Goal: Task Accomplishment & Management: Manage account settings

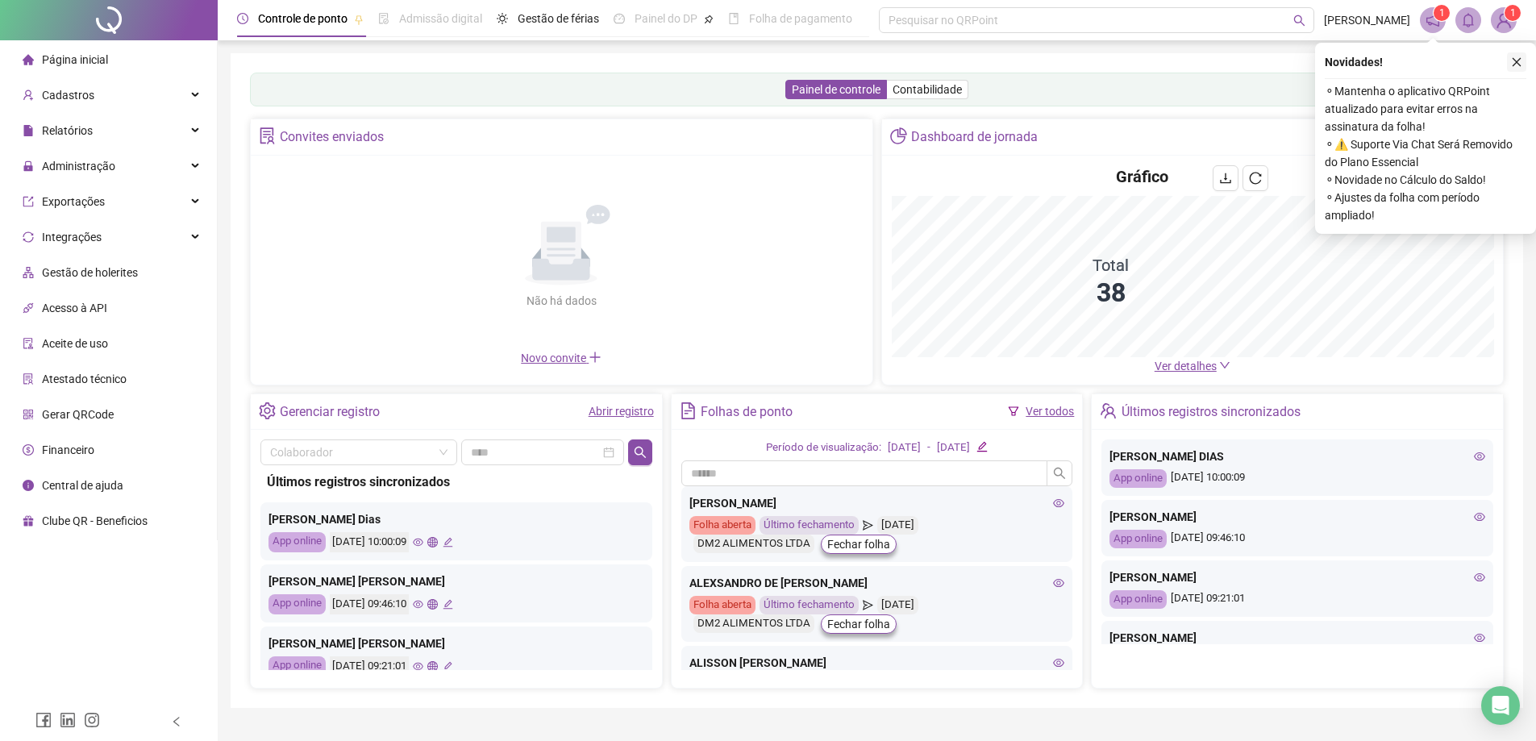
click at [1515, 60] on icon "close" at bounding box center [1517, 62] width 9 height 9
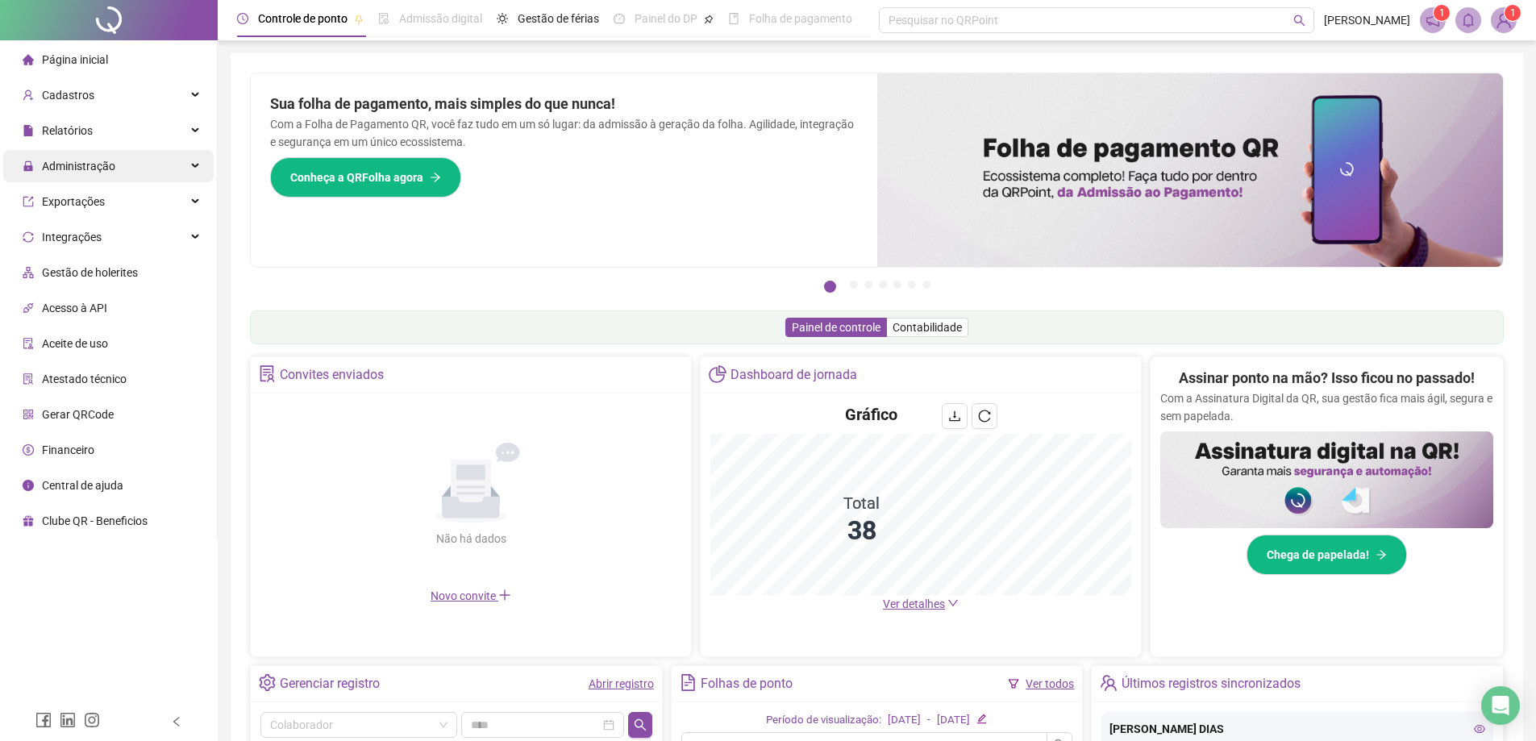
click at [94, 169] on span "Administração" at bounding box center [78, 166] width 73 height 13
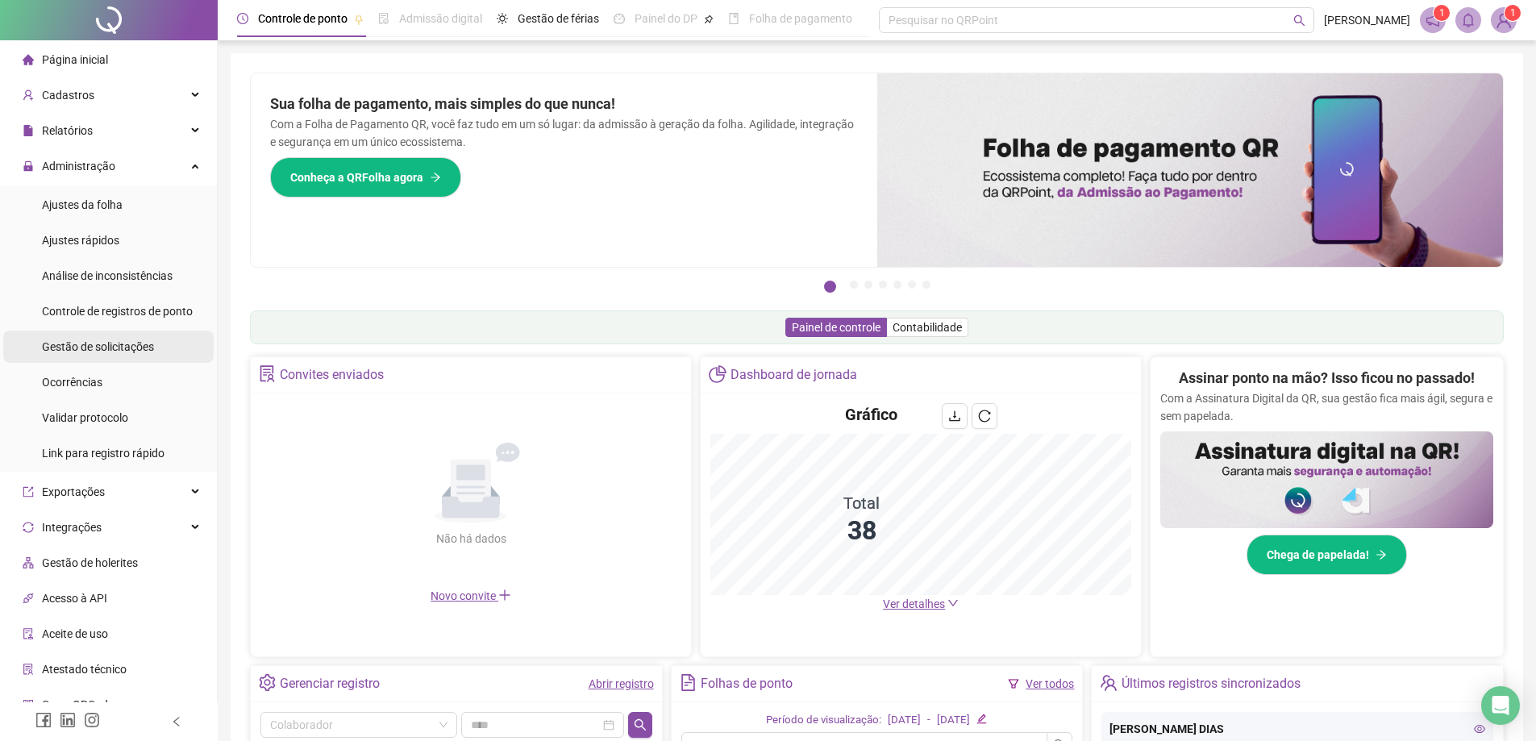
click at [135, 352] on span "Gestão de solicitações" at bounding box center [98, 346] width 112 height 13
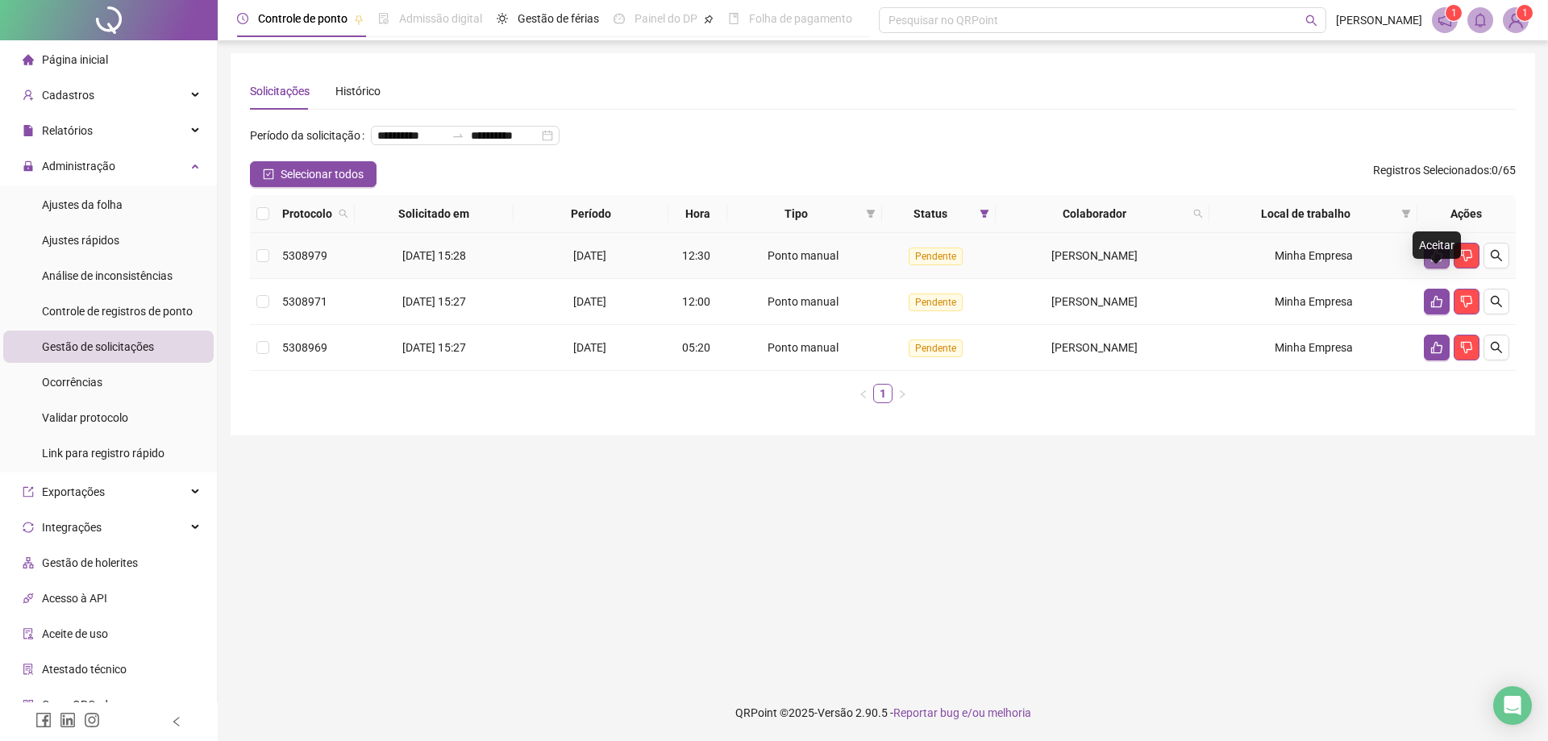
click at [1434, 262] on icon "like" at bounding box center [1436, 256] width 11 height 12
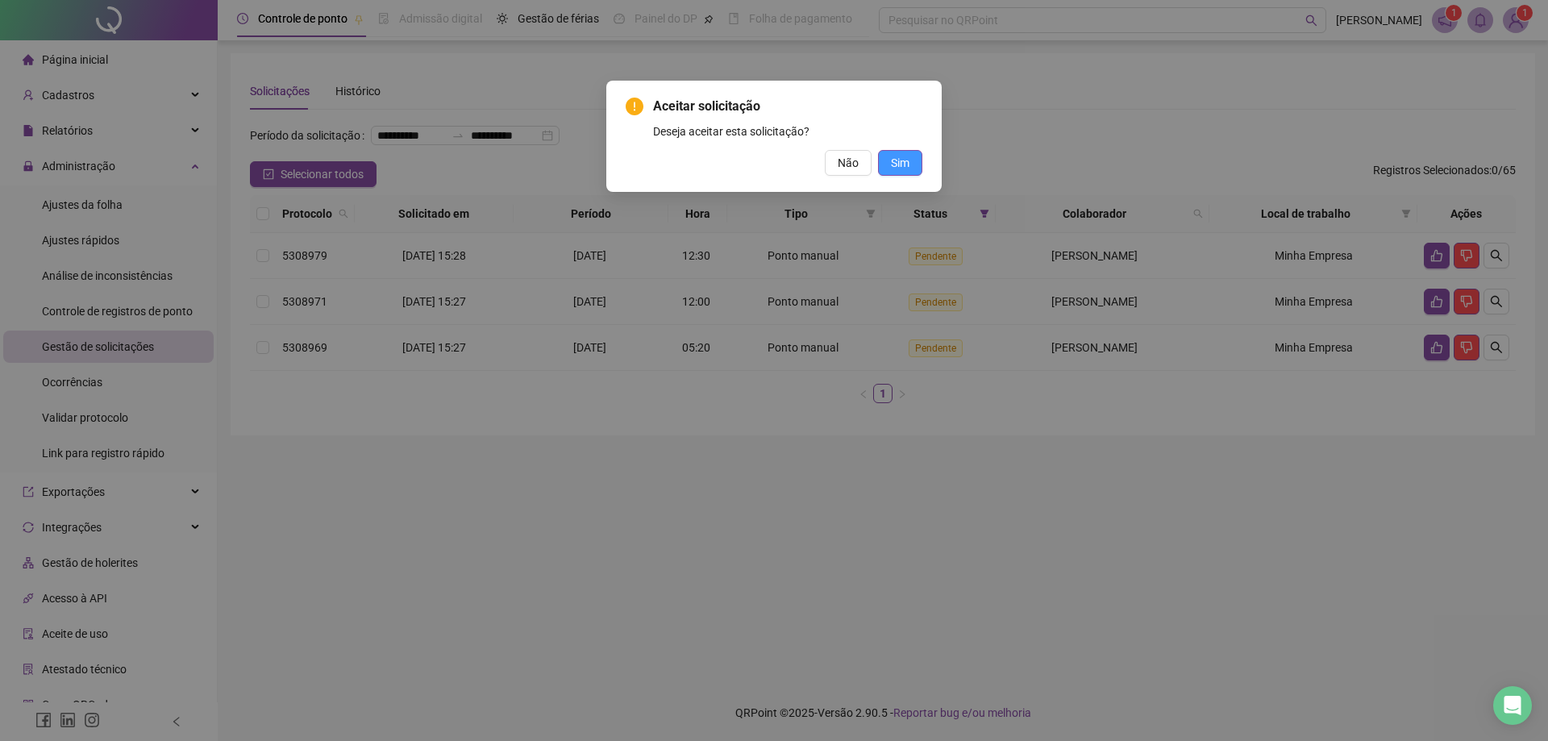
click at [910, 167] on button "Sim" at bounding box center [900, 163] width 44 height 26
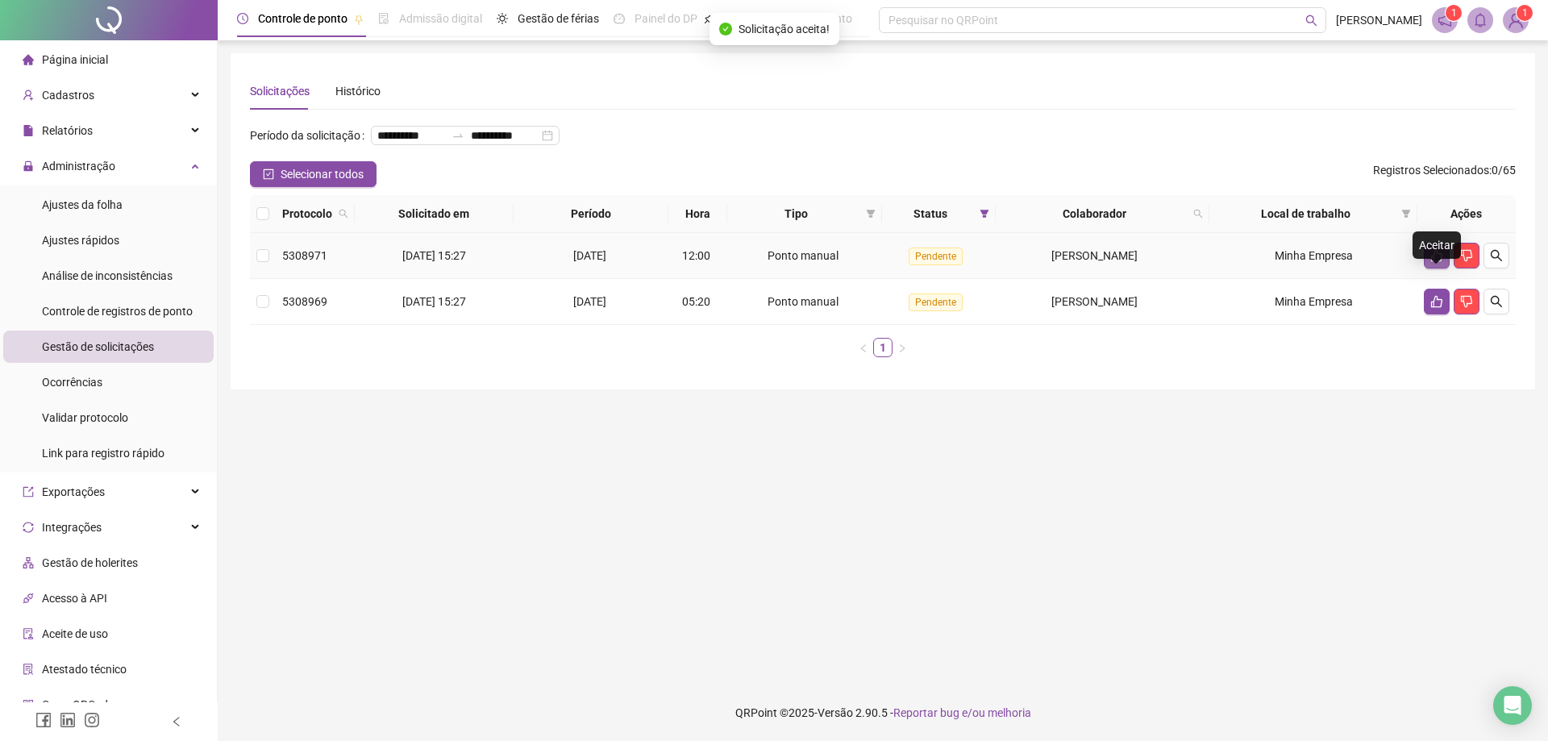
click at [1429, 268] on button "button" at bounding box center [1437, 256] width 26 height 26
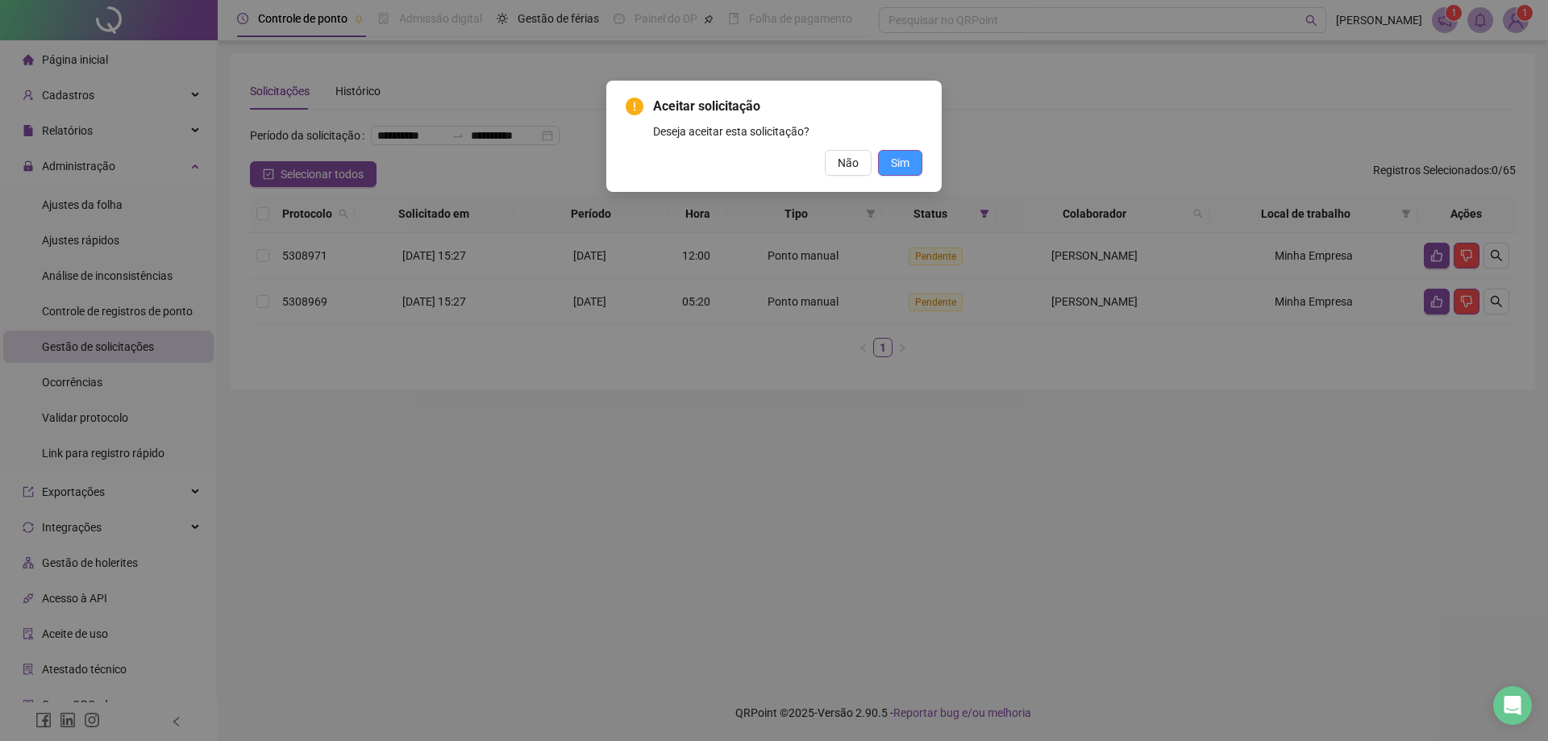
click at [904, 160] on span "Sim" at bounding box center [900, 163] width 19 height 18
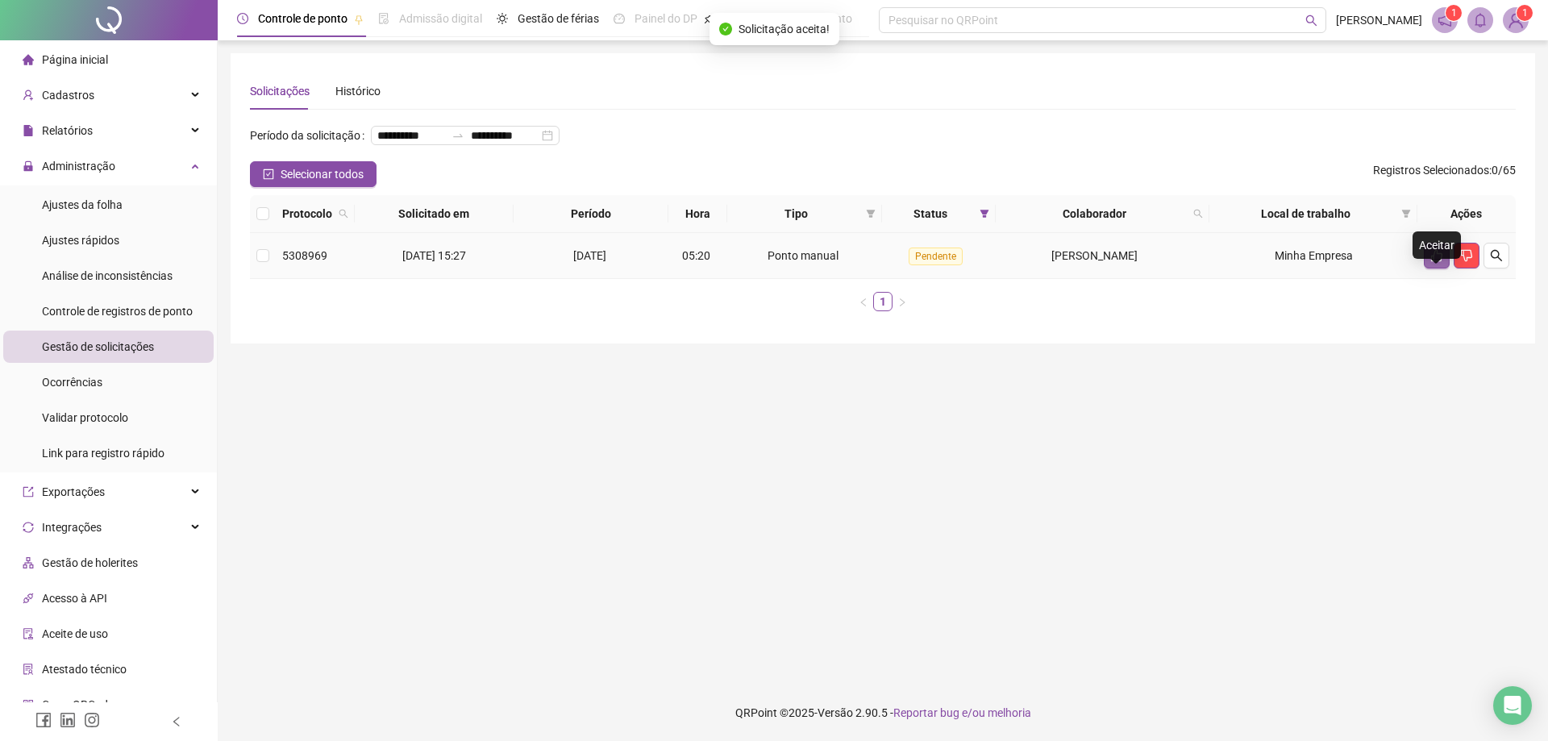
click at [1433, 262] on icon "like" at bounding box center [1436, 255] width 13 height 13
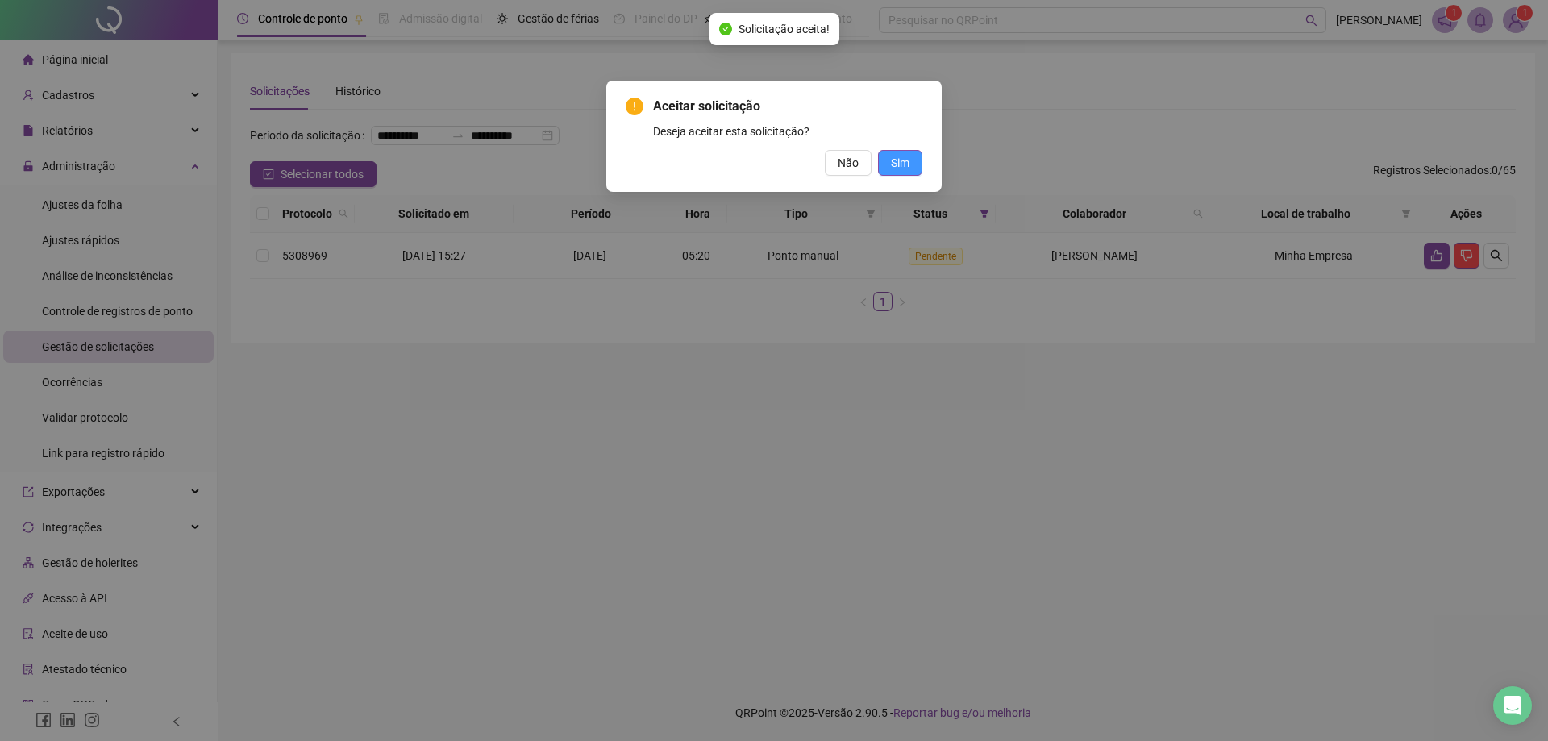
click at [905, 154] on span "Sim" at bounding box center [900, 163] width 19 height 18
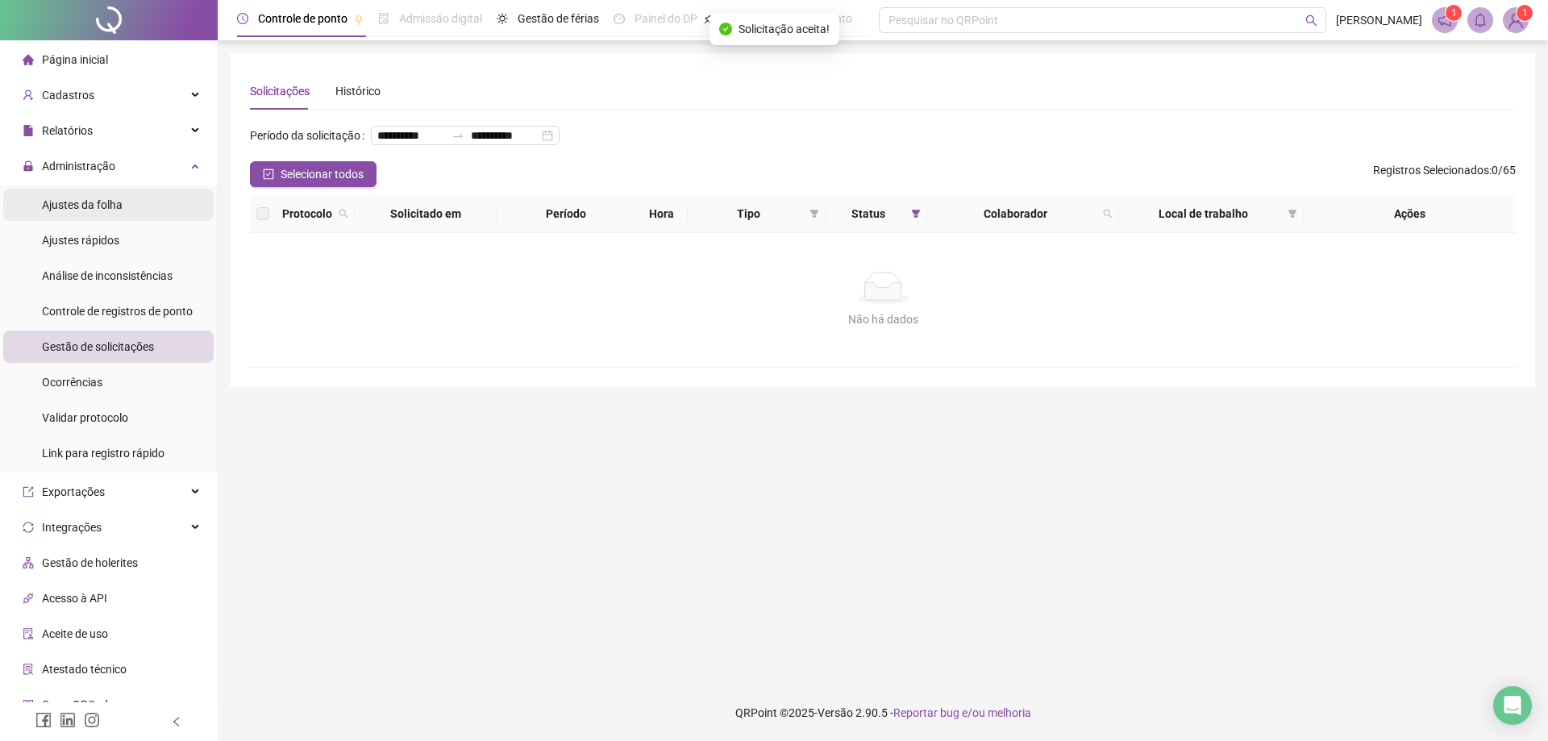
click at [89, 204] on span "Ajustes da folha" at bounding box center [82, 204] width 81 height 13
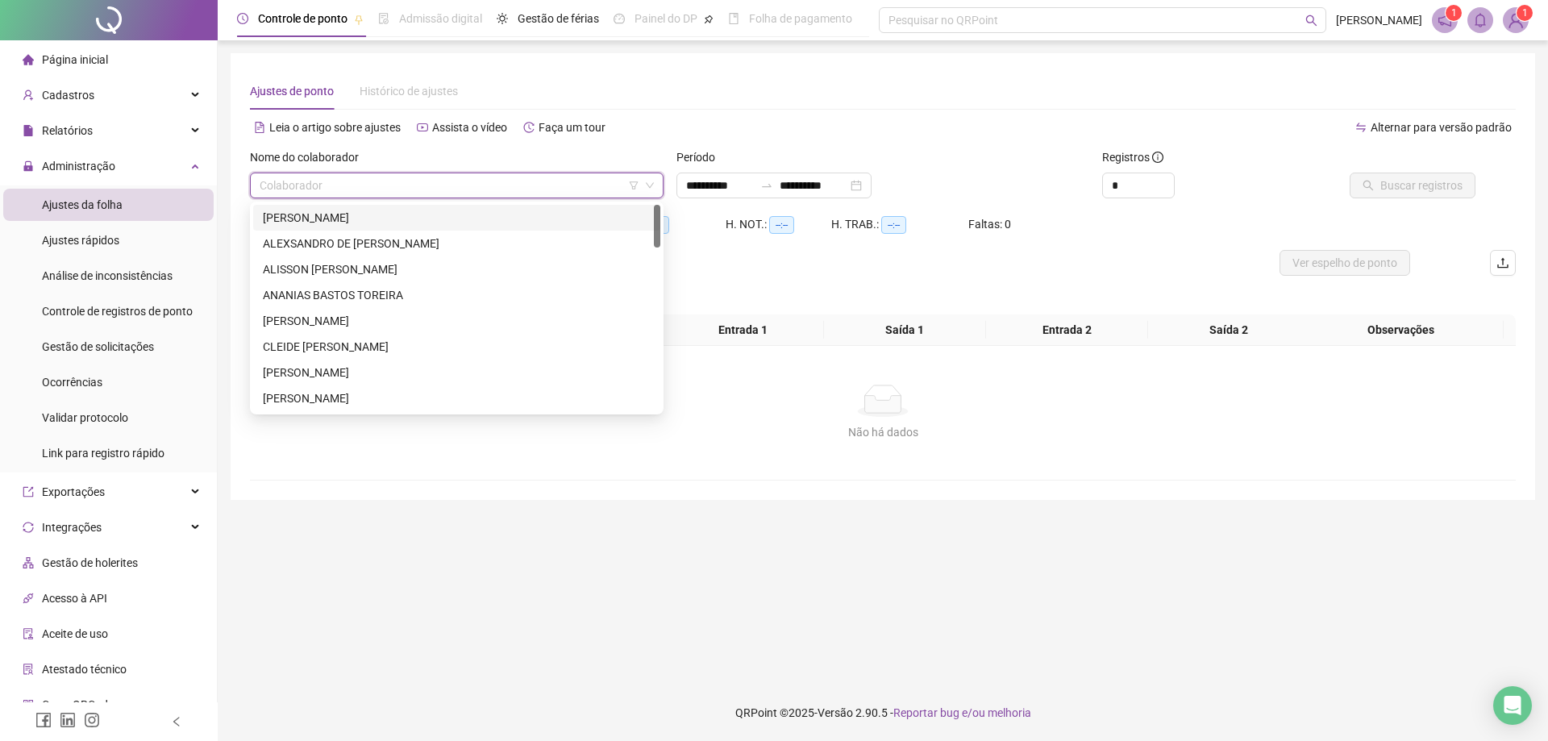
click at [347, 177] on input "search" at bounding box center [450, 185] width 380 height 24
click at [382, 263] on div "ALISSON [PERSON_NAME]" at bounding box center [457, 269] width 388 height 18
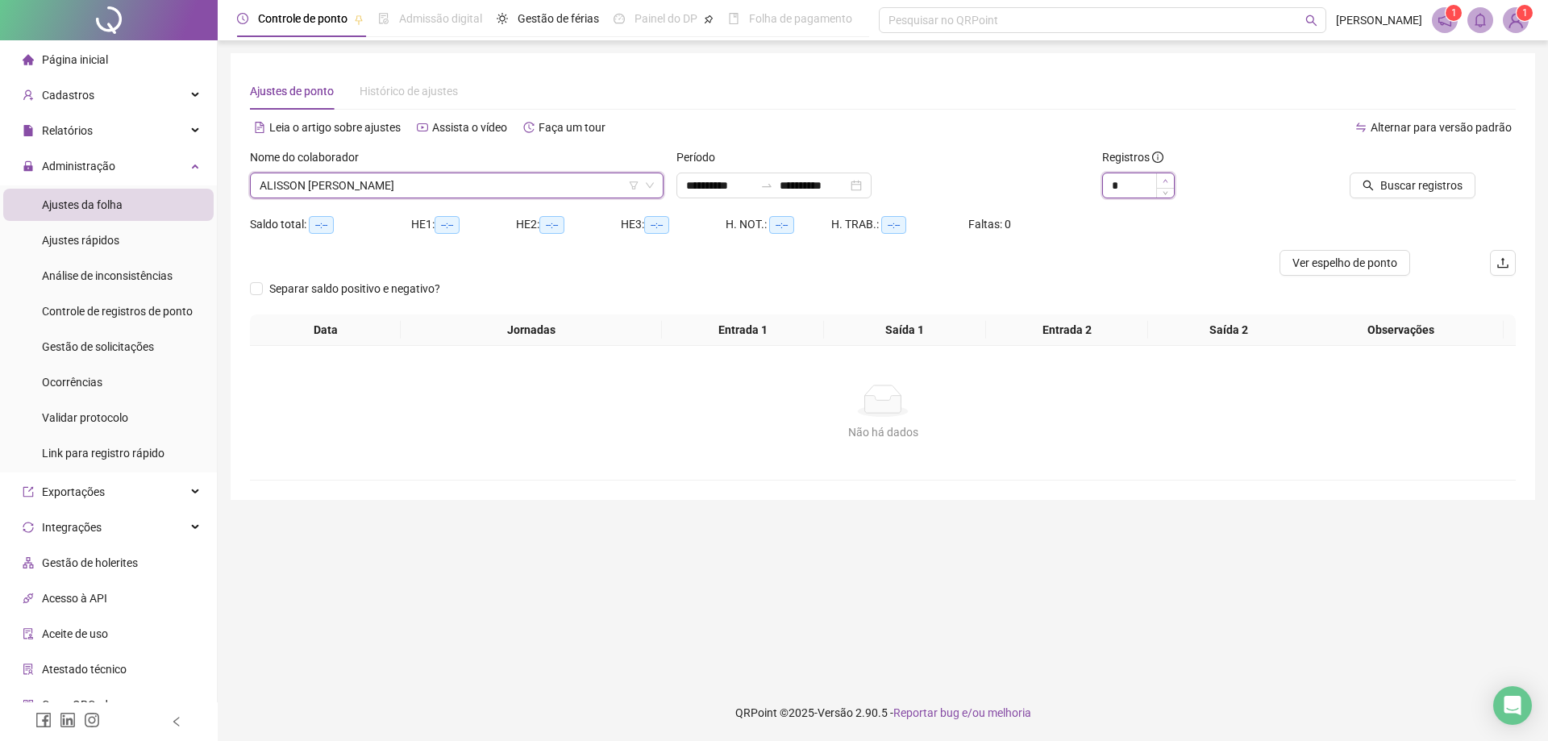
type input "*"
click at [1164, 184] on span "Increase Value" at bounding box center [1165, 180] width 18 height 15
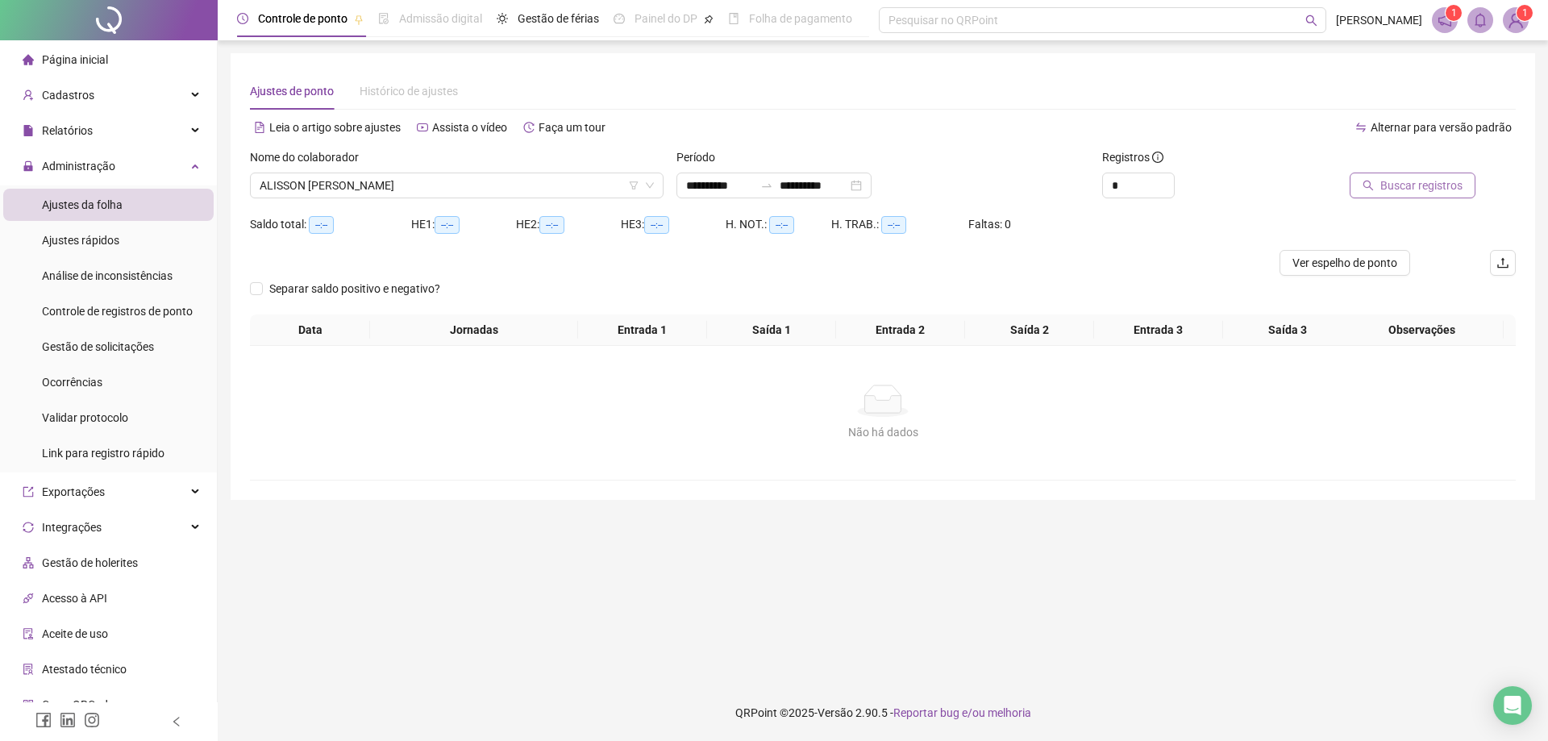
click at [1412, 188] on span "Buscar registros" at bounding box center [1421, 186] width 82 height 18
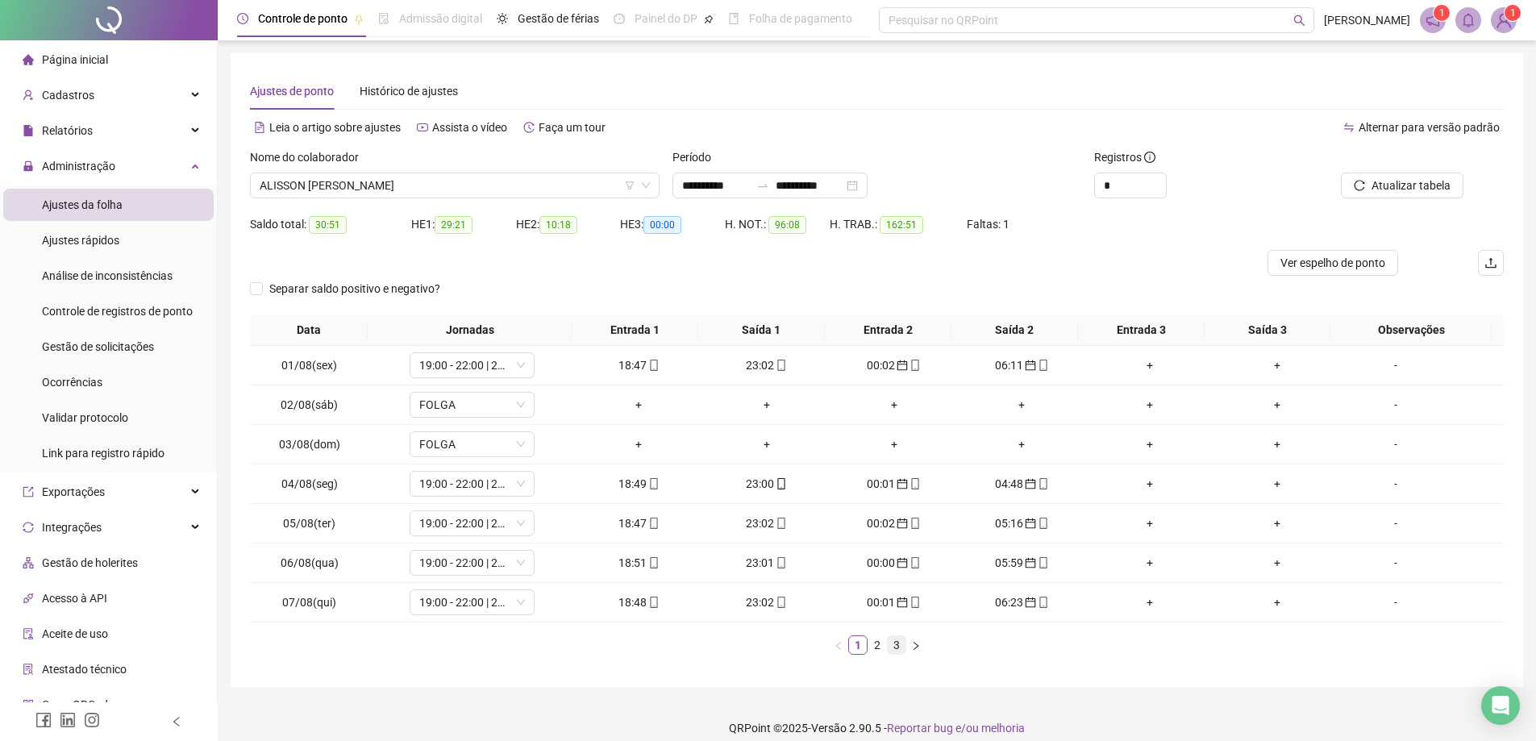
click at [892, 644] on link "3" at bounding box center [897, 645] width 18 height 18
click at [471, 189] on span "ALISSON [PERSON_NAME]" at bounding box center [455, 185] width 390 height 24
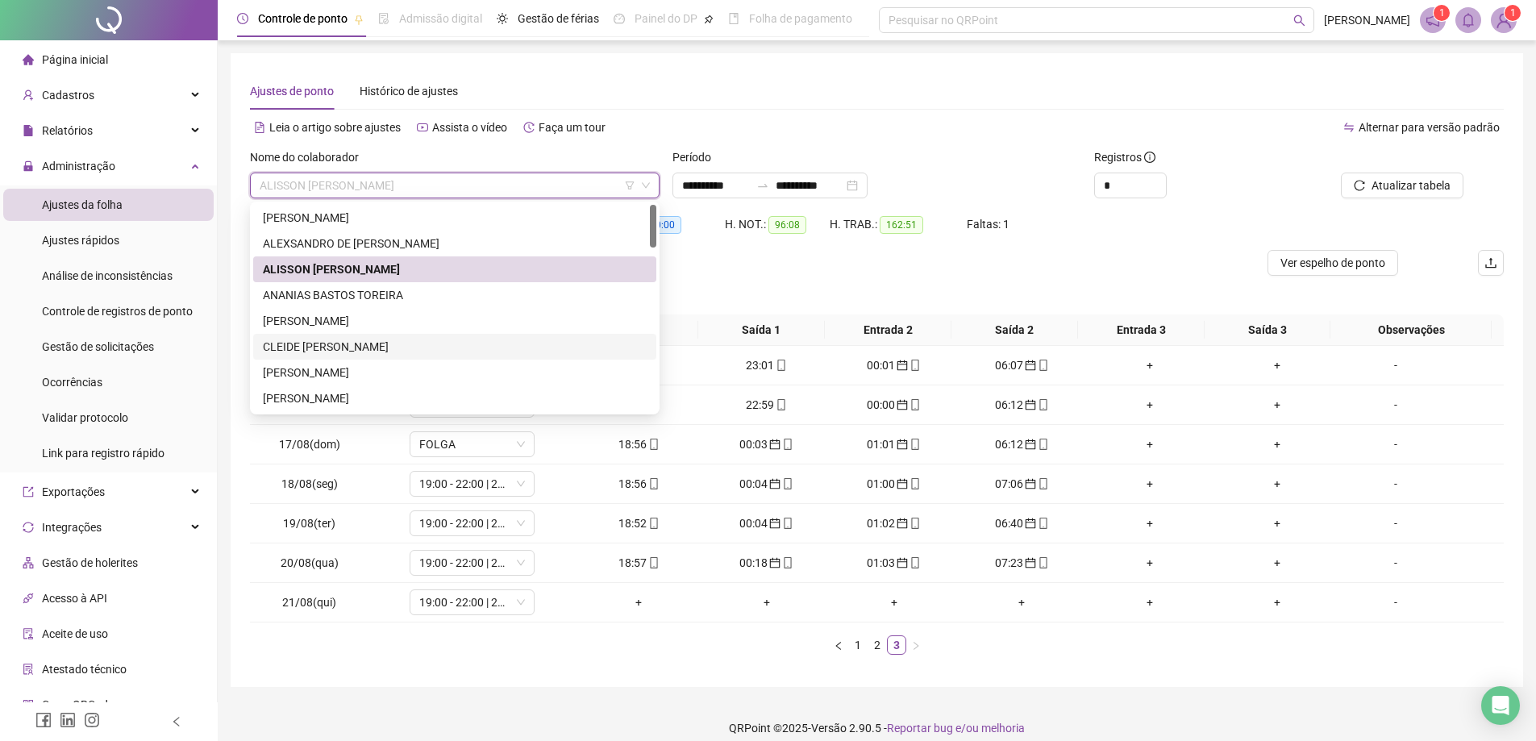
click at [394, 348] on div "CLEIDE [PERSON_NAME]" at bounding box center [455, 347] width 384 height 18
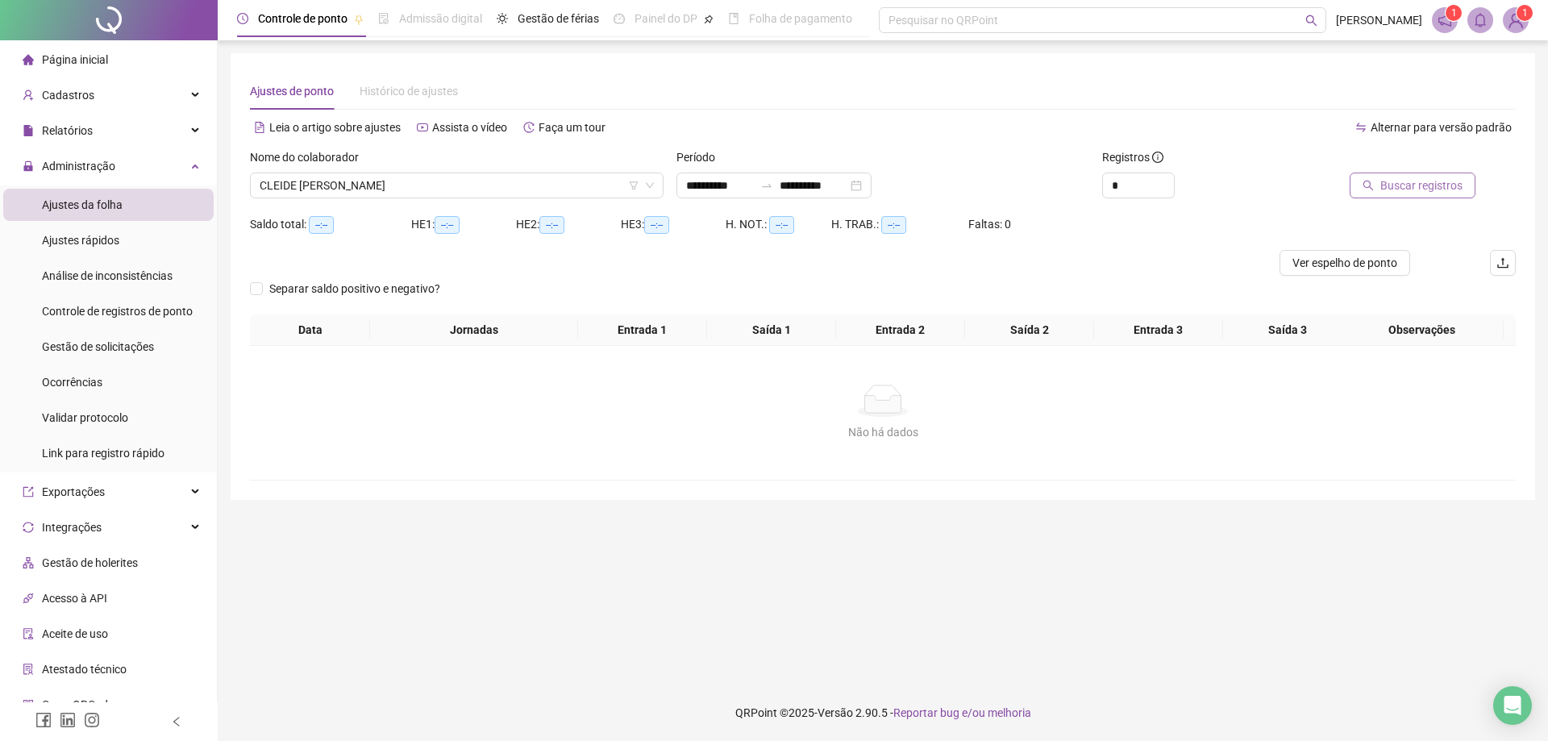
click at [1408, 185] on span "Buscar registros" at bounding box center [1421, 186] width 82 height 18
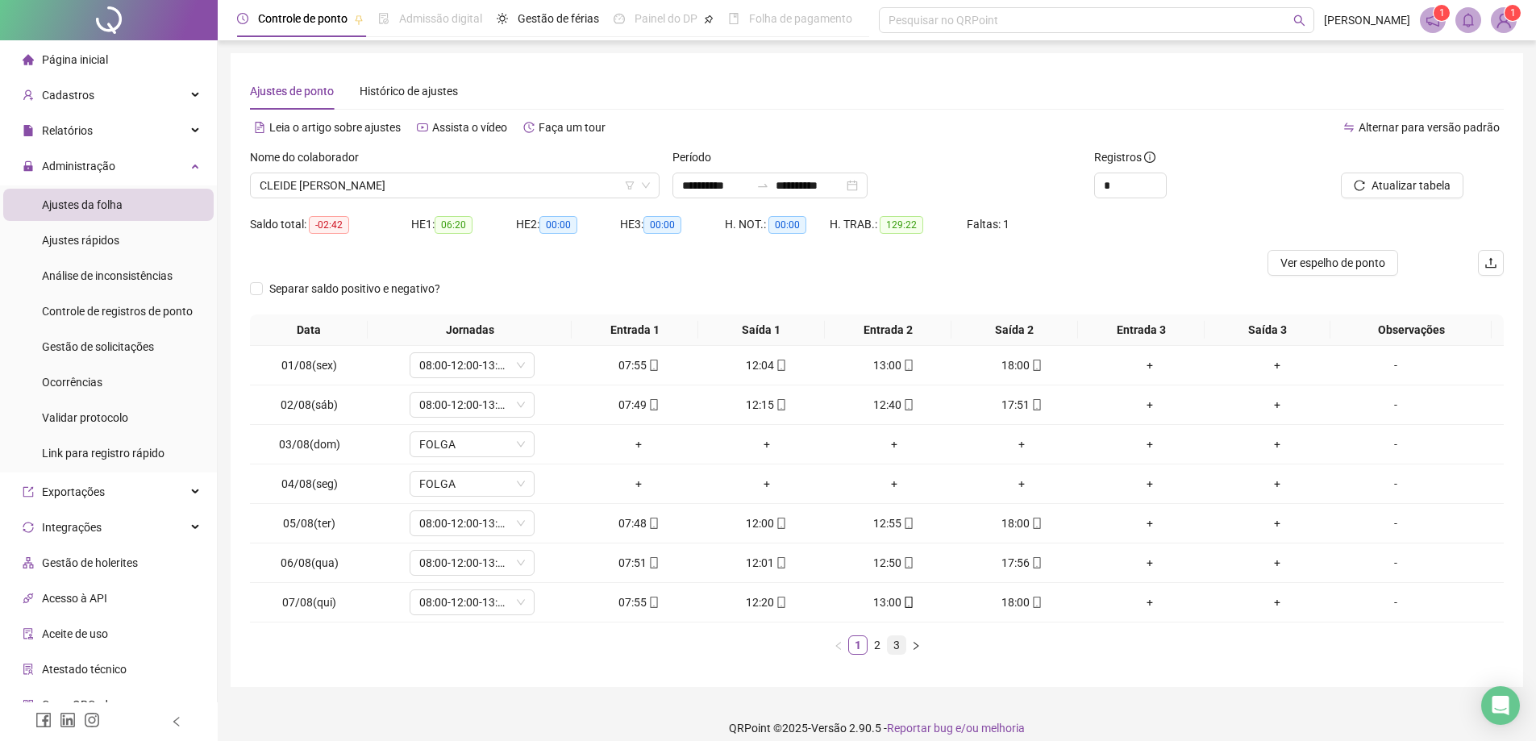
click at [898, 647] on link "3" at bounding box center [897, 645] width 18 height 18
click at [523, 178] on span "CLEIDE [PERSON_NAME]" at bounding box center [455, 185] width 390 height 24
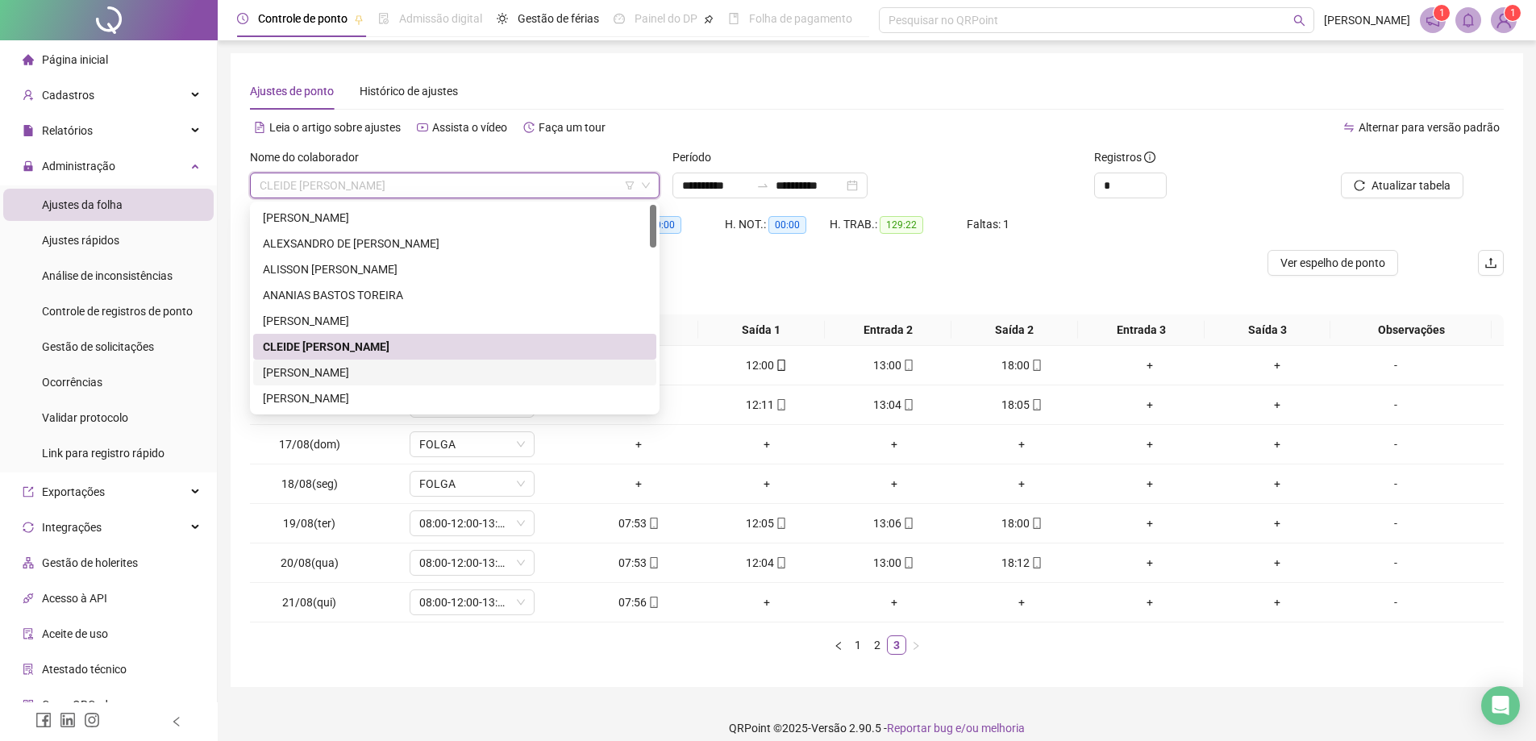
click at [340, 374] on div "[PERSON_NAME]" at bounding box center [455, 373] width 384 height 18
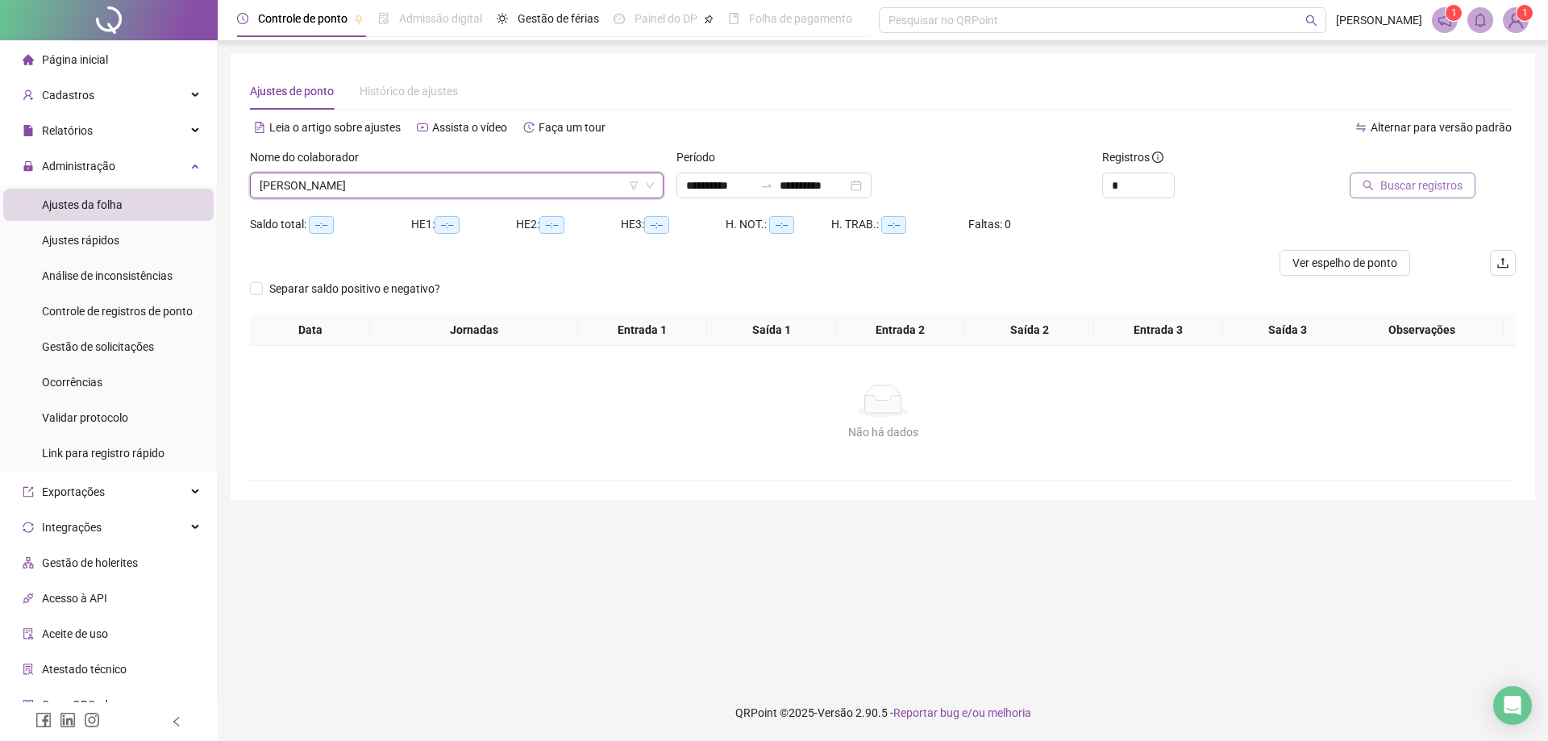
click at [1410, 189] on span "Buscar registros" at bounding box center [1421, 186] width 82 height 18
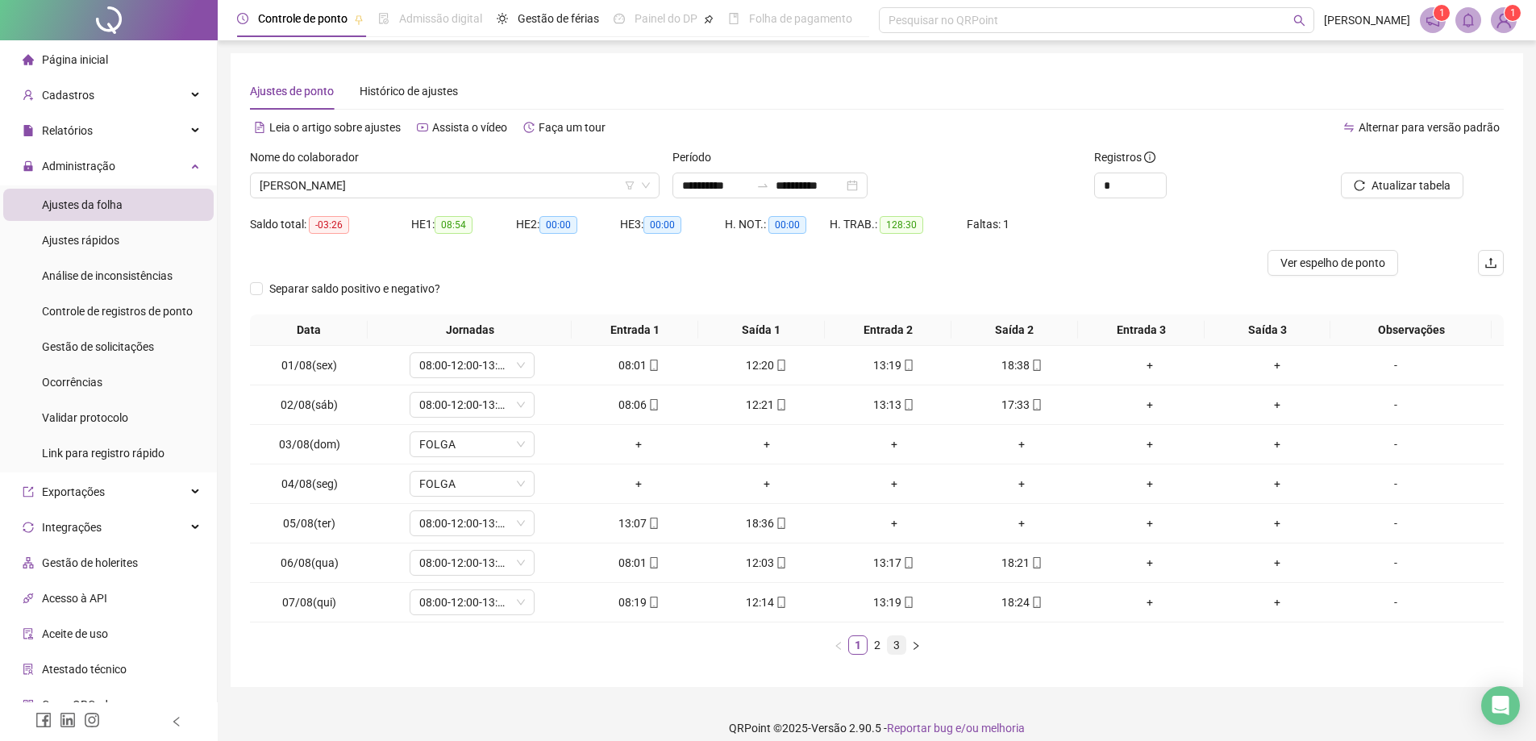
click at [895, 647] on link "3" at bounding box center [897, 645] width 18 height 18
click at [875, 650] on link "2" at bounding box center [877, 645] width 18 height 18
click at [909, 650] on button "button" at bounding box center [915, 644] width 19 height 19
click at [854, 646] on link "1" at bounding box center [858, 645] width 18 height 18
click at [897, 651] on link "3" at bounding box center [897, 645] width 18 height 18
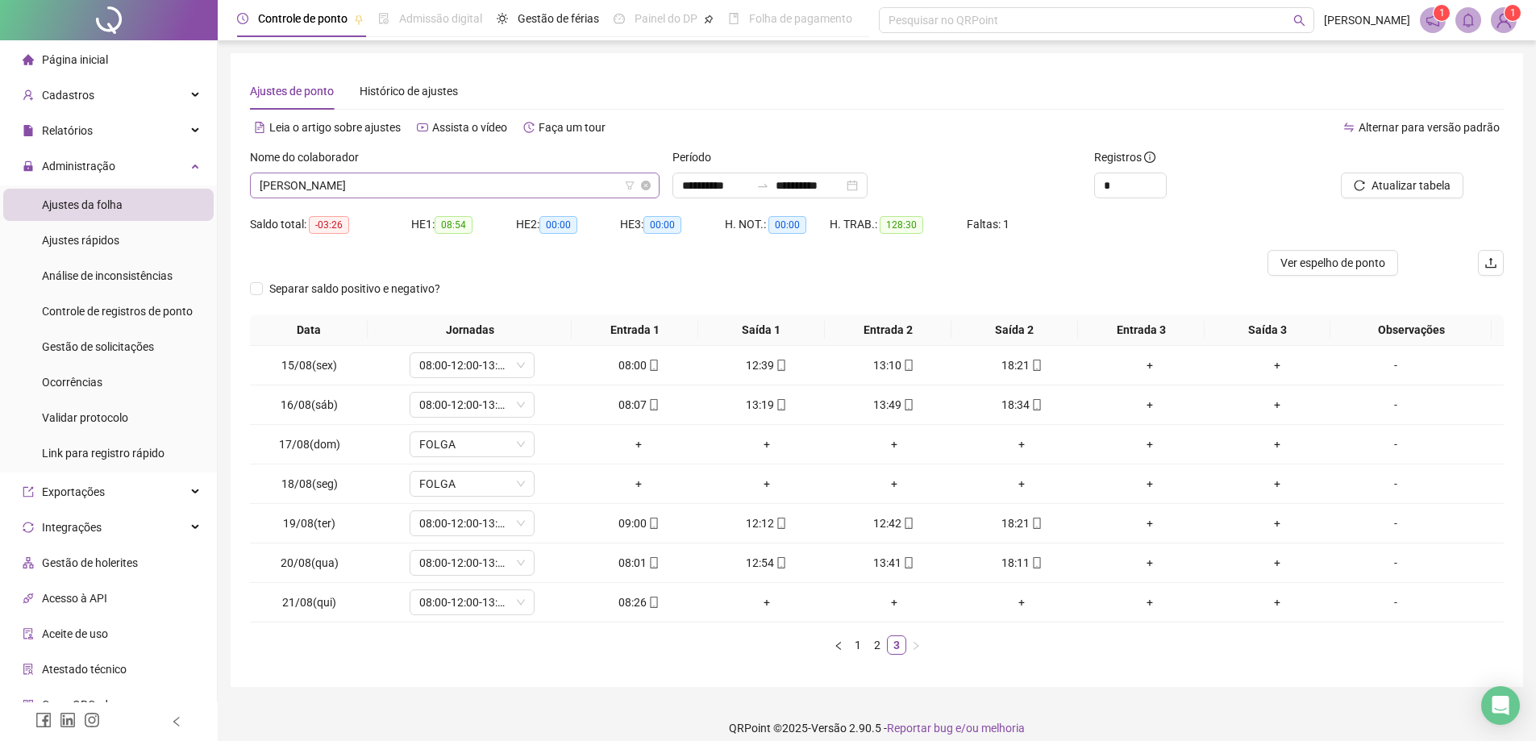
click at [415, 189] on span "[PERSON_NAME]" at bounding box center [455, 185] width 390 height 24
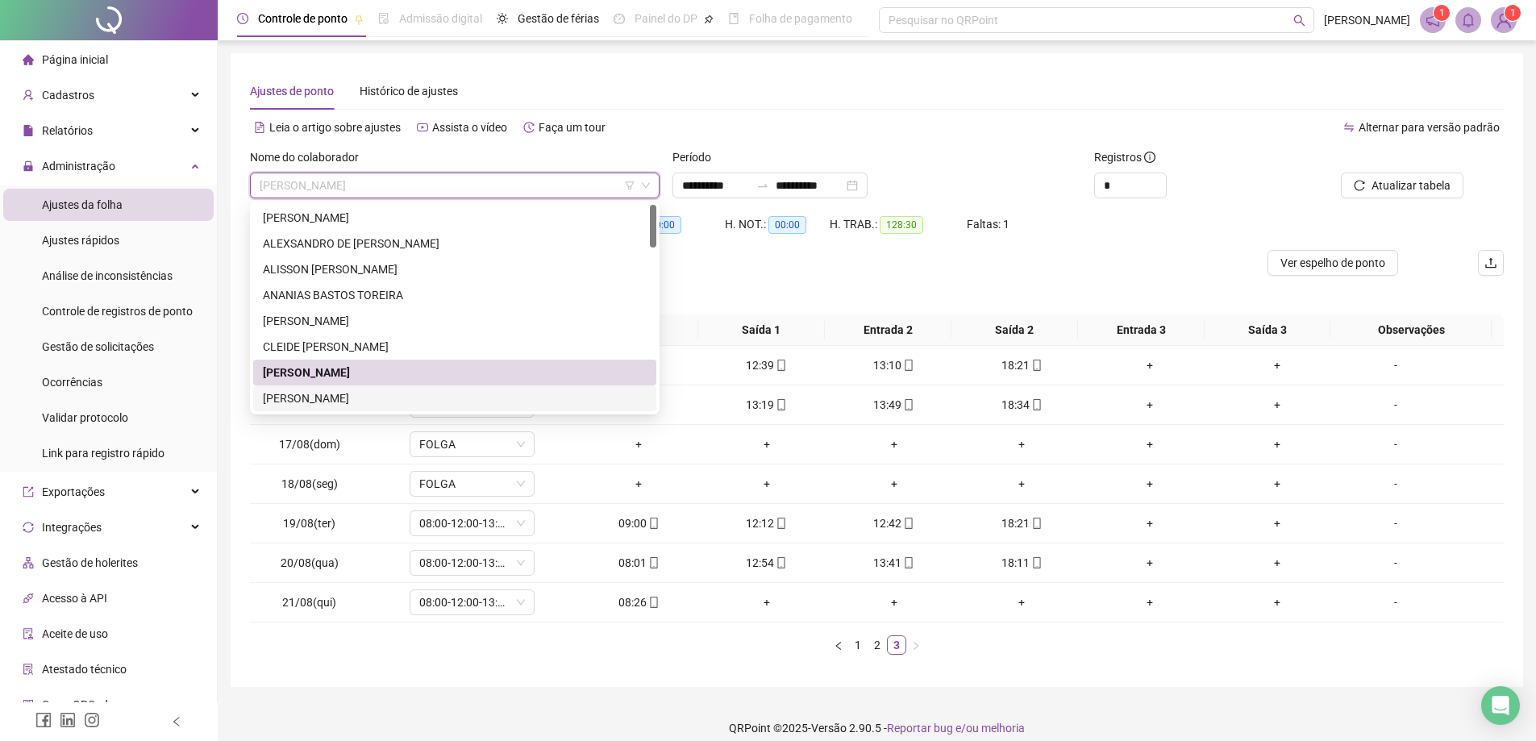
click at [361, 402] on div "[PERSON_NAME]" at bounding box center [455, 398] width 384 height 18
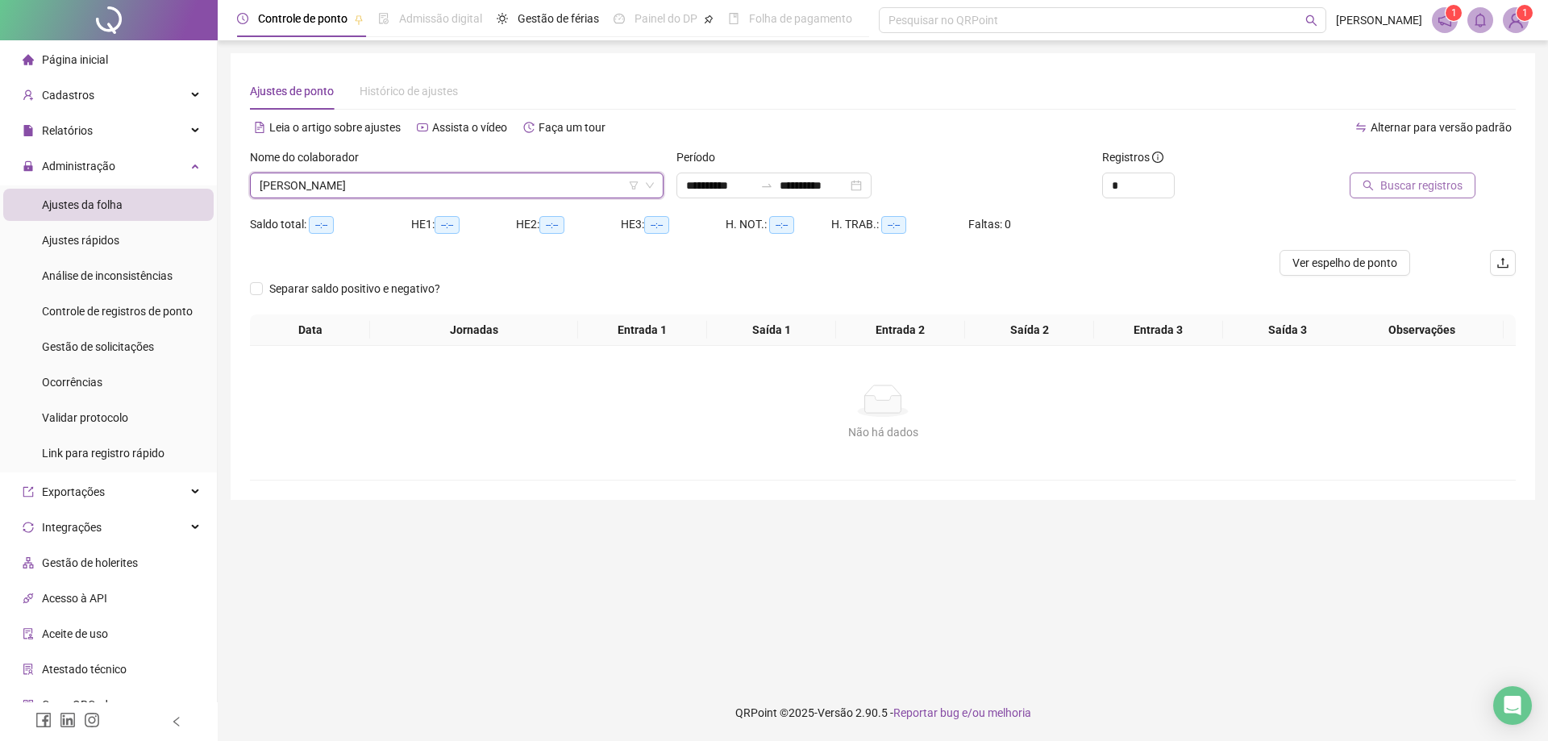
click at [1428, 192] on span "Buscar registros" at bounding box center [1421, 186] width 82 height 18
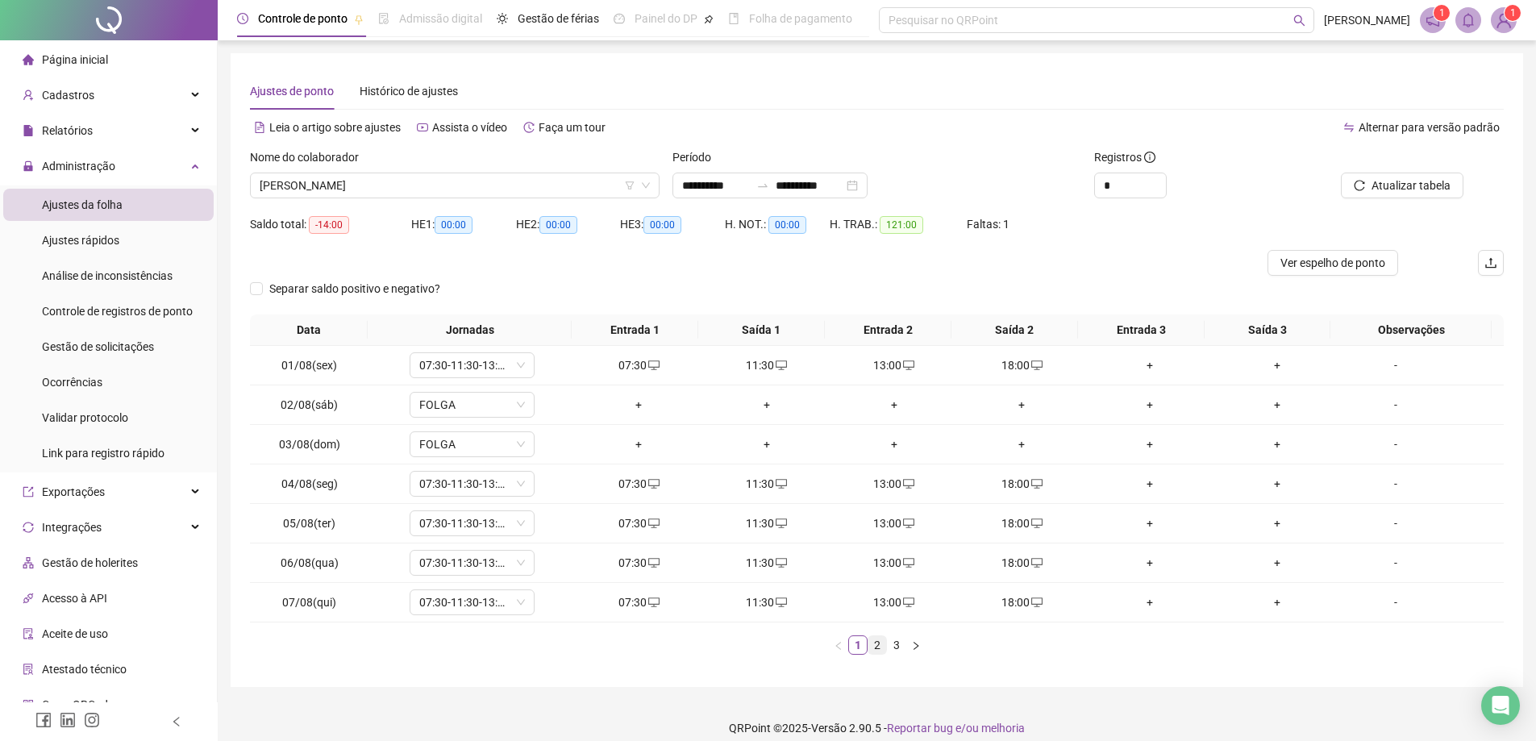
click at [872, 650] on link "2" at bounding box center [877, 645] width 18 height 18
click at [896, 648] on link "3" at bounding box center [897, 645] width 18 height 18
click at [1013, 566] on div "+" at bounding box center [1021, 563] width 114 height 18
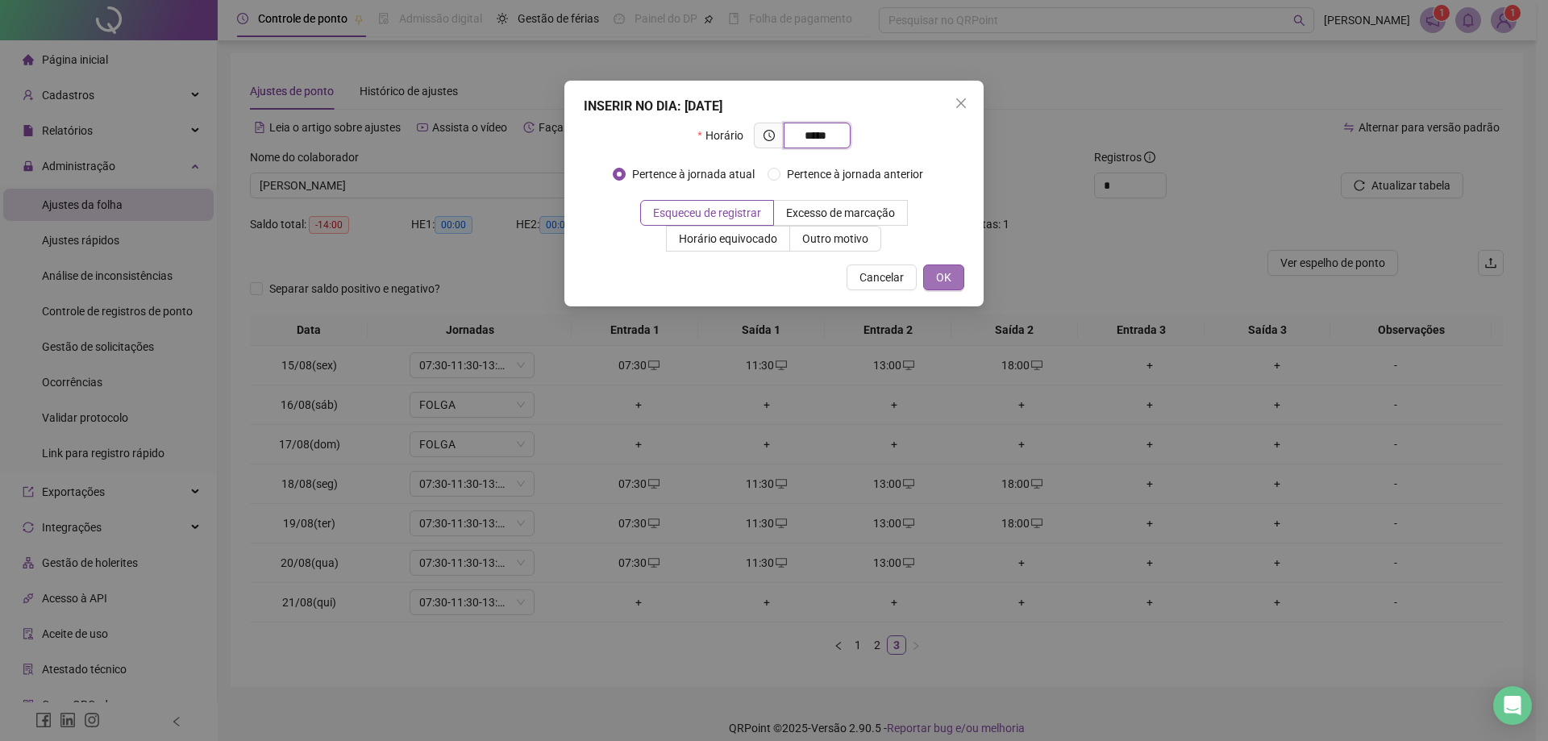
type input "*****"
click at [942, 278] on span "OK" at bounding box center [943, 277] width 15 height 18
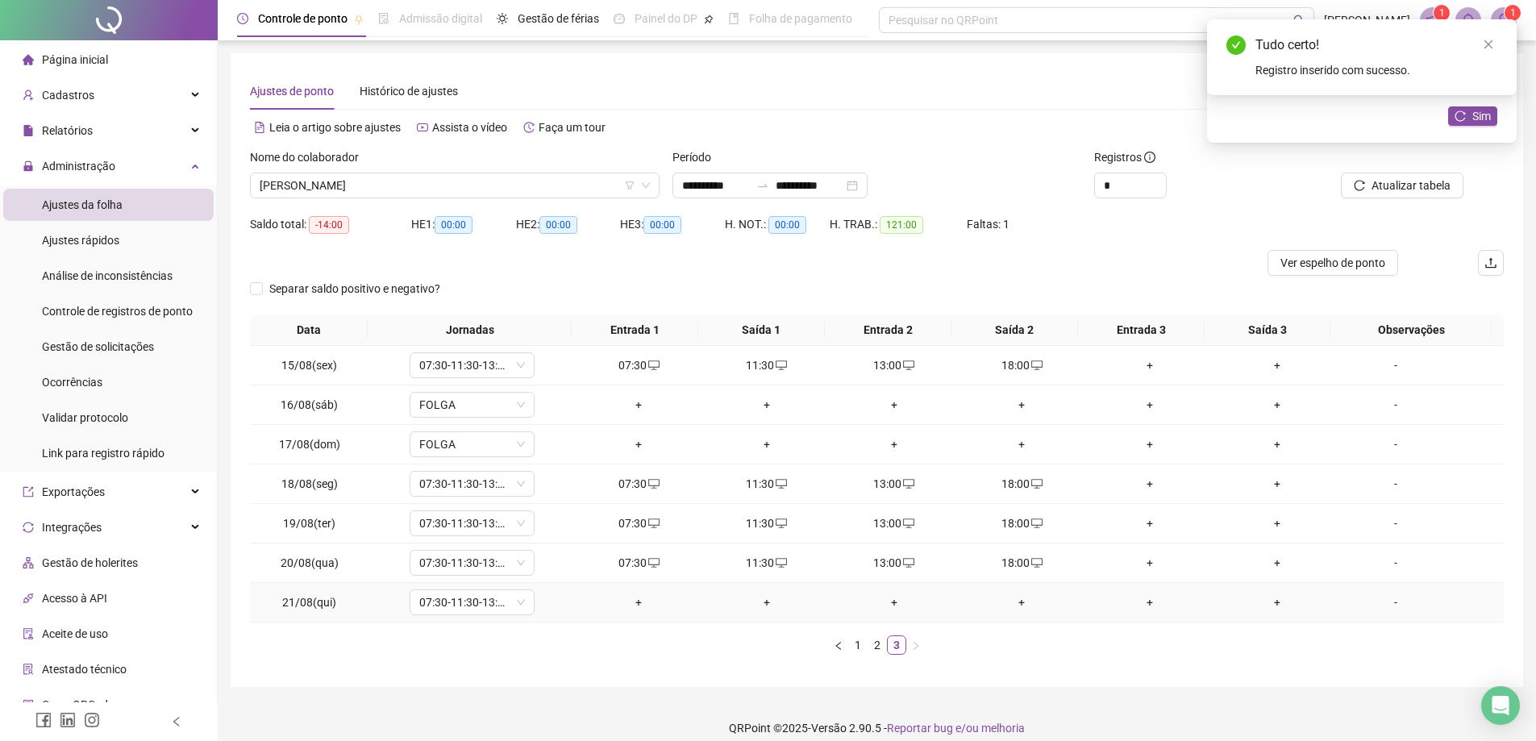
click at [624, 604] on div "+" at bounding box center [638, 602] width 114 height 18
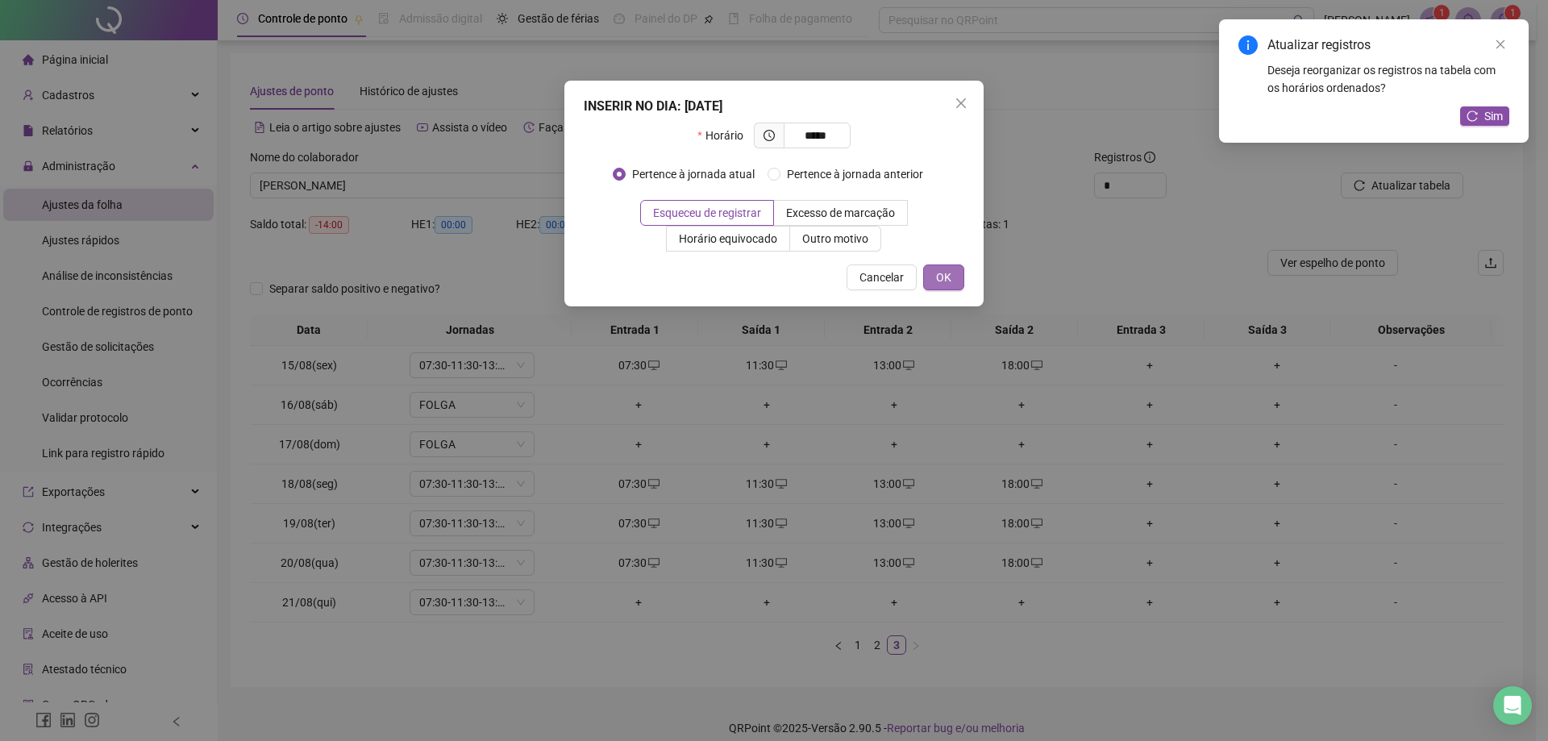
type input "*****"
click at [953, 278] on button "OK" at bounding box center [943, 277] width 41 height 26
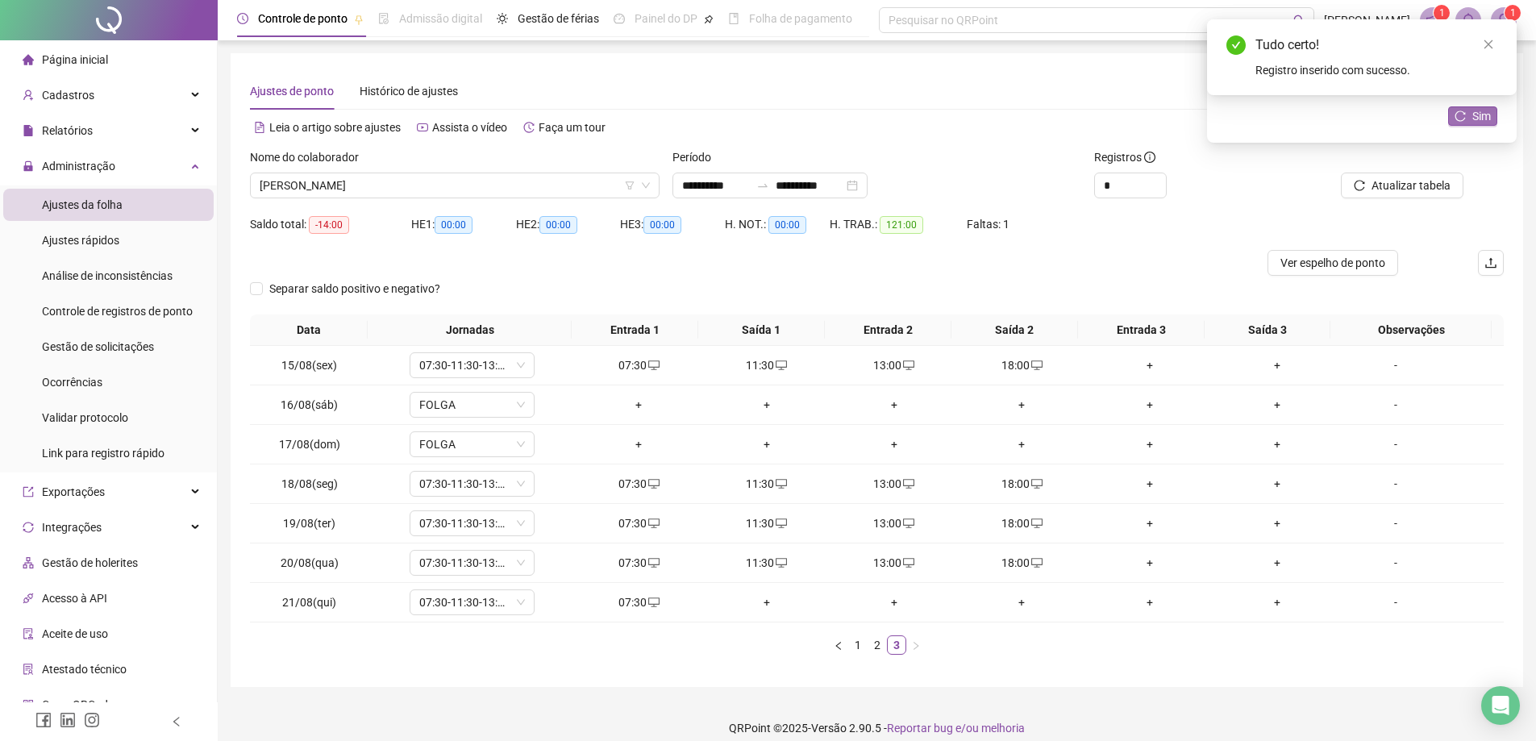
click at [1474, 119] on span "Sim" at bounding box center [1481, 116] width 19 height 18
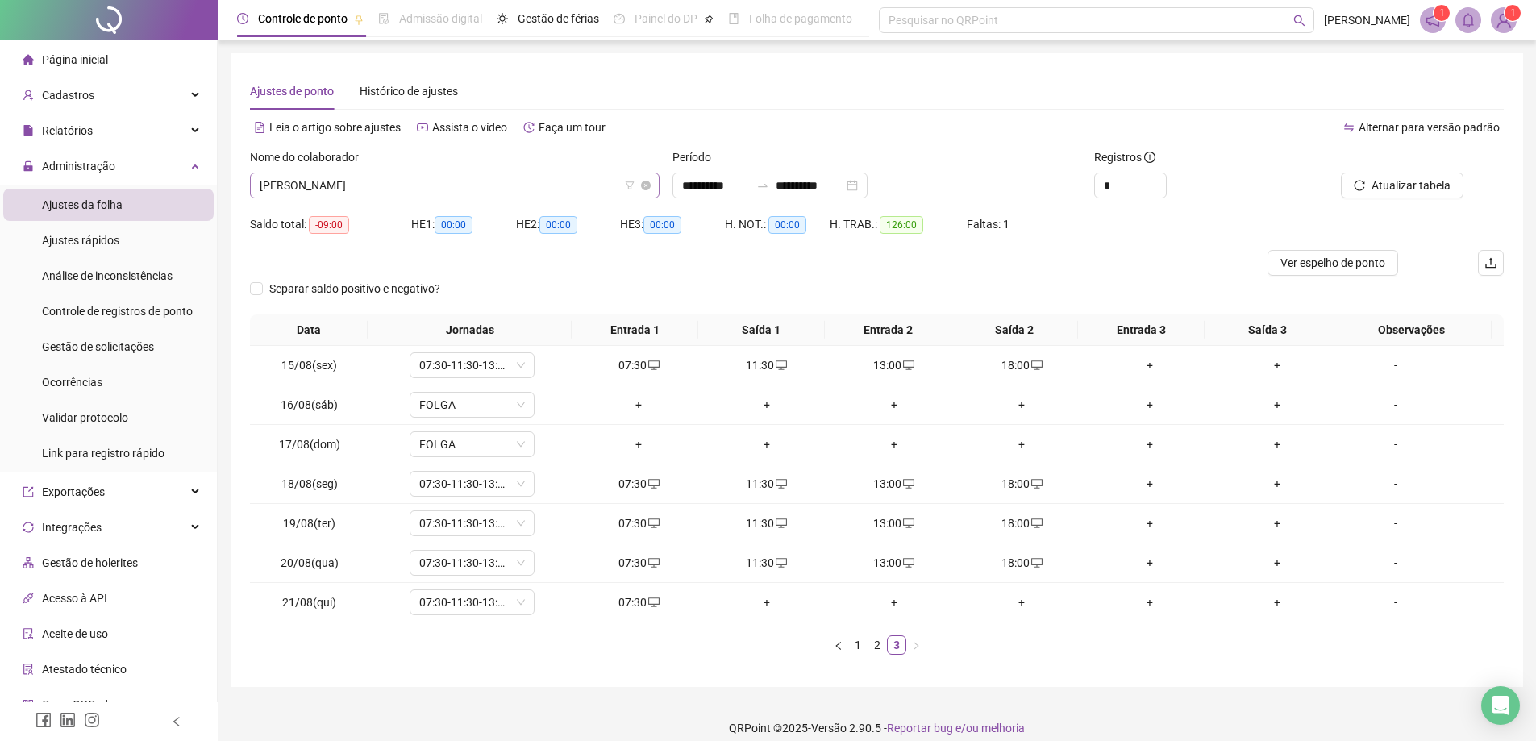
click at [404, 186] on span "[PERSON_NAME]" at bounding box center [455, 185] width 390 height 24
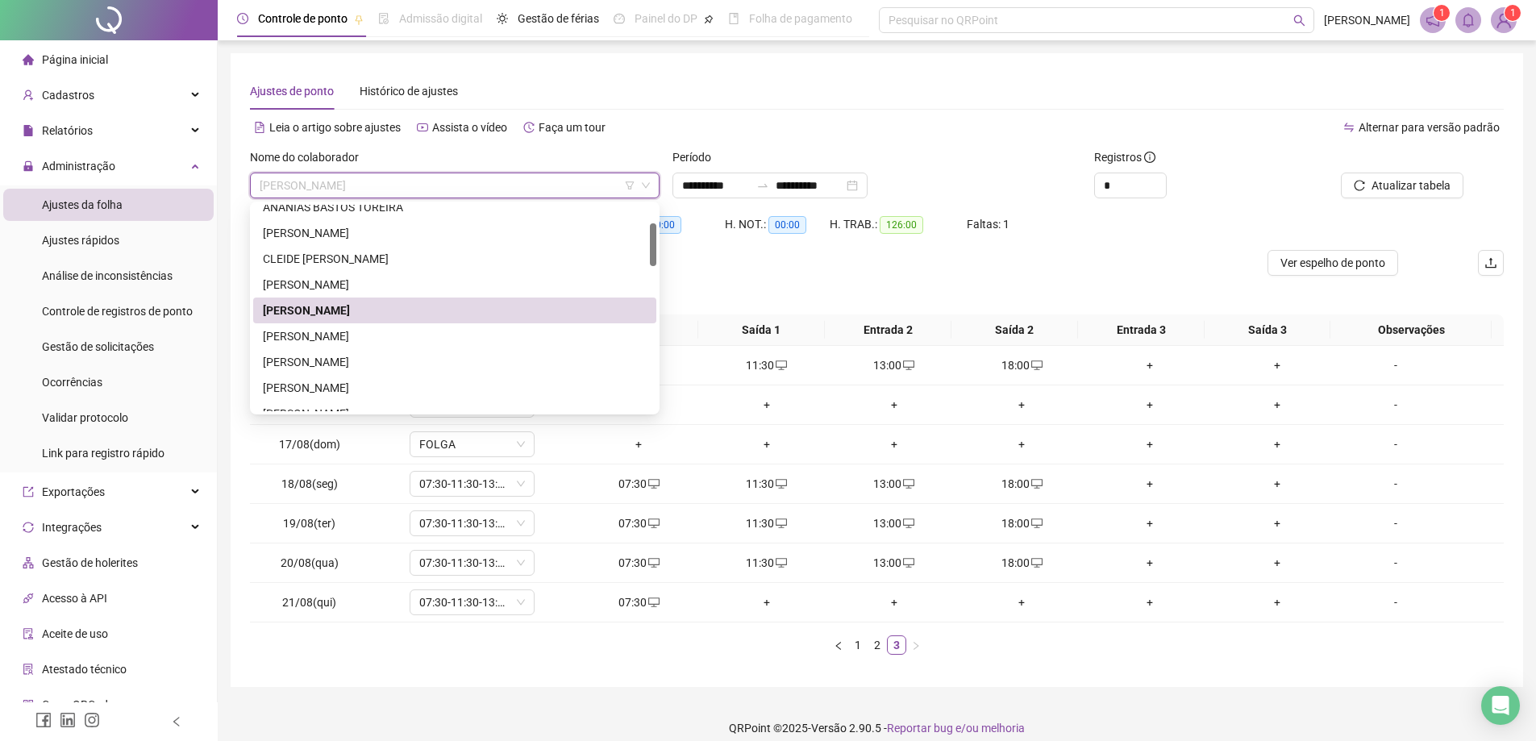
drag, startPoint x: 653, startPoint y: 231, endPoint x: 654, endPoint y: 257, distance: 25.8
click at [654, 256] on div at bounding box center [653, 244] width 6 height 43
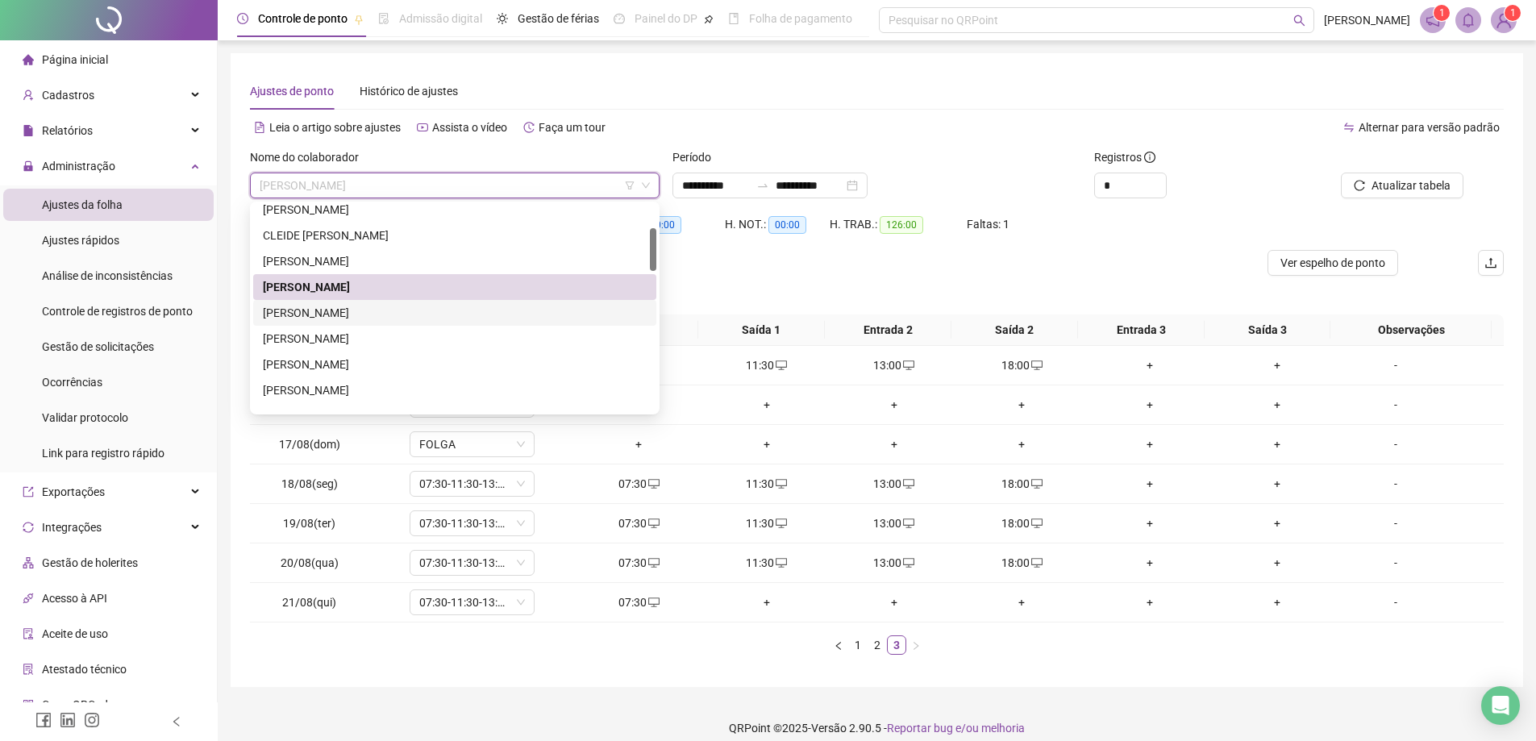
click at [377, 311] on div "[PERSON_NAME]" at bounding box center [455, 313] width 384 height 18
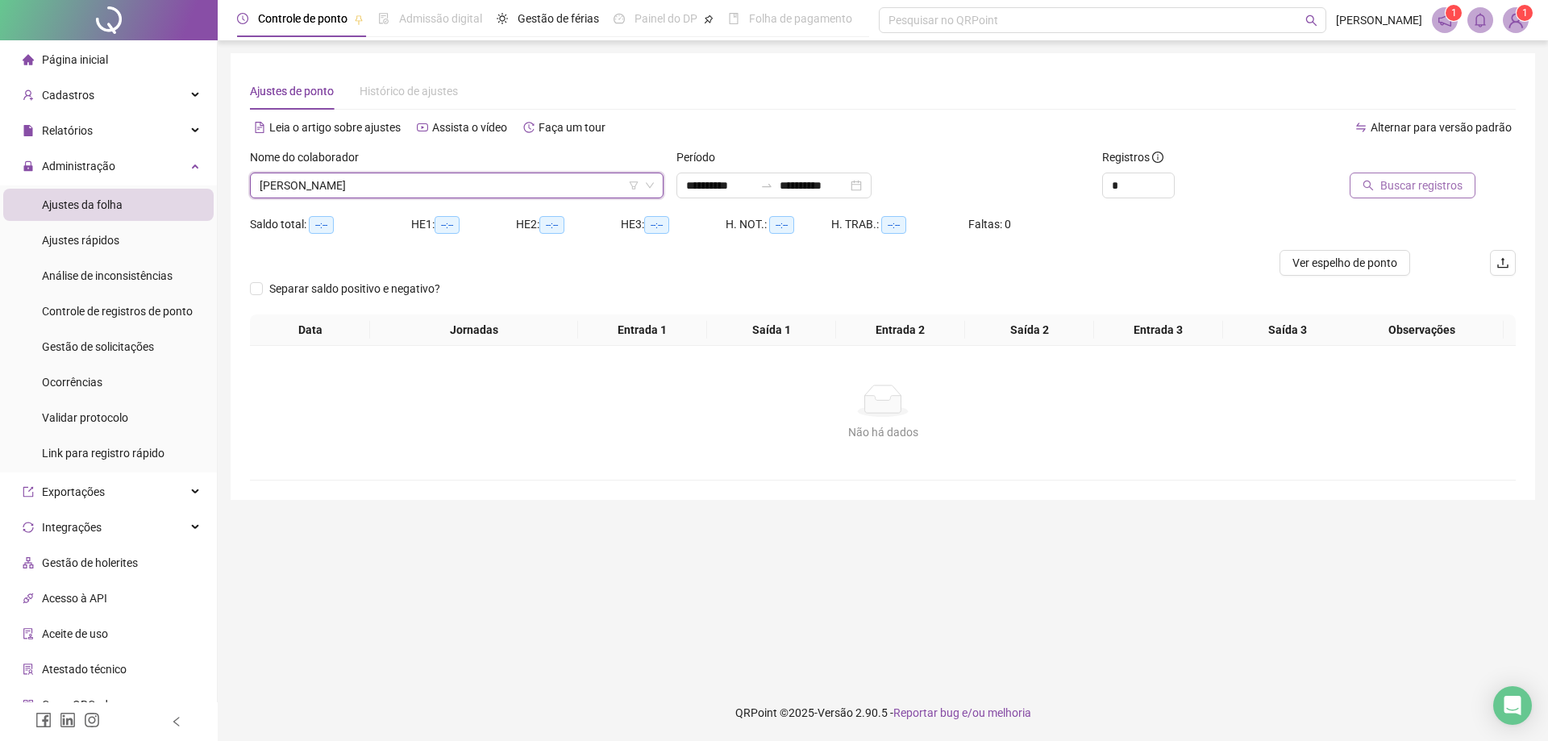
click at [1401, 183] on span "Buscar registros" at bounding box center [1421, 186] width 82 height 18
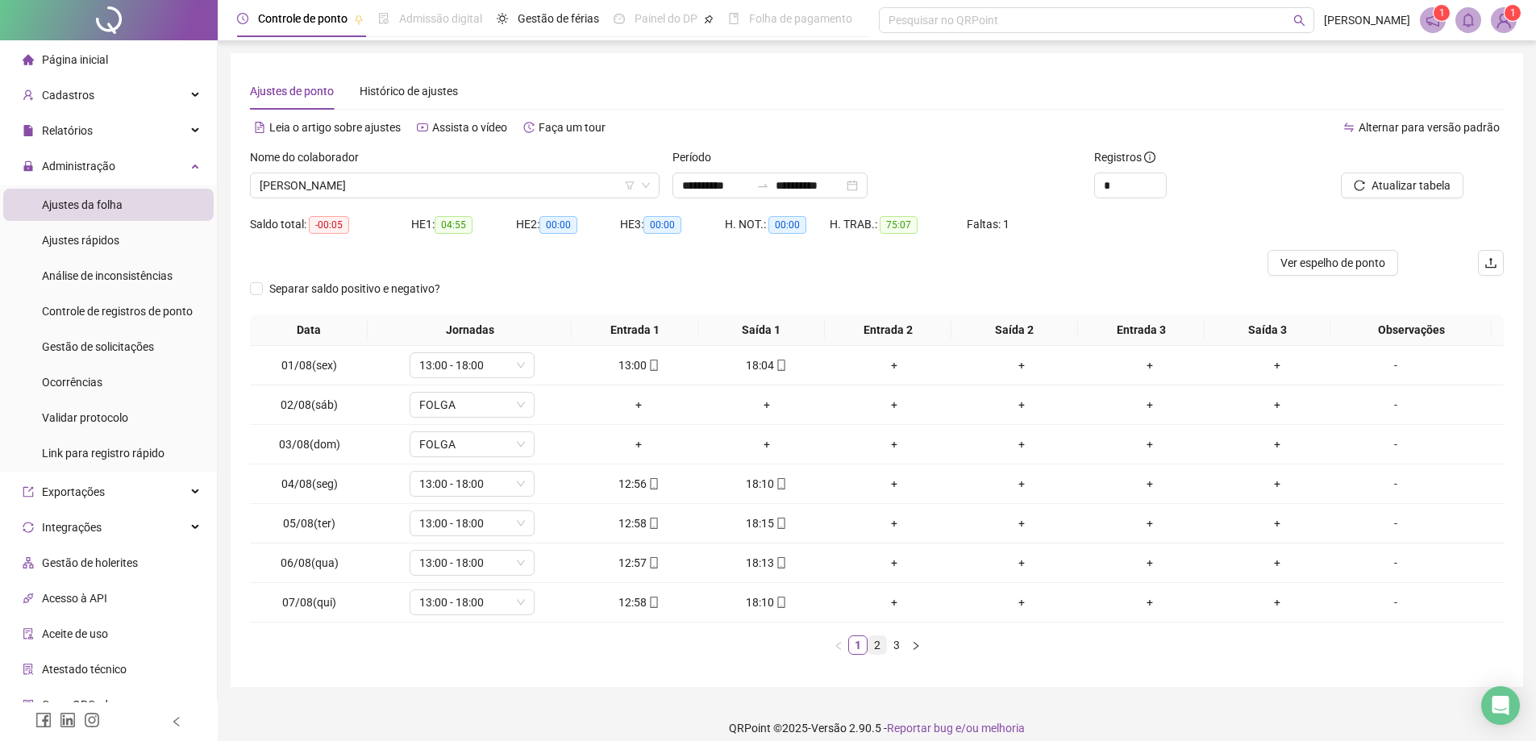
click at [870, 650] on link "2" at bounding box center [877, 645] width 18 height 18
click at [901, 646] on link "3" at bounding box center [897, 645] width 18 height 18
click at [471, 190] on span "[PERSON_NAME]" at bounding box center [455, 185] width 390 height 24
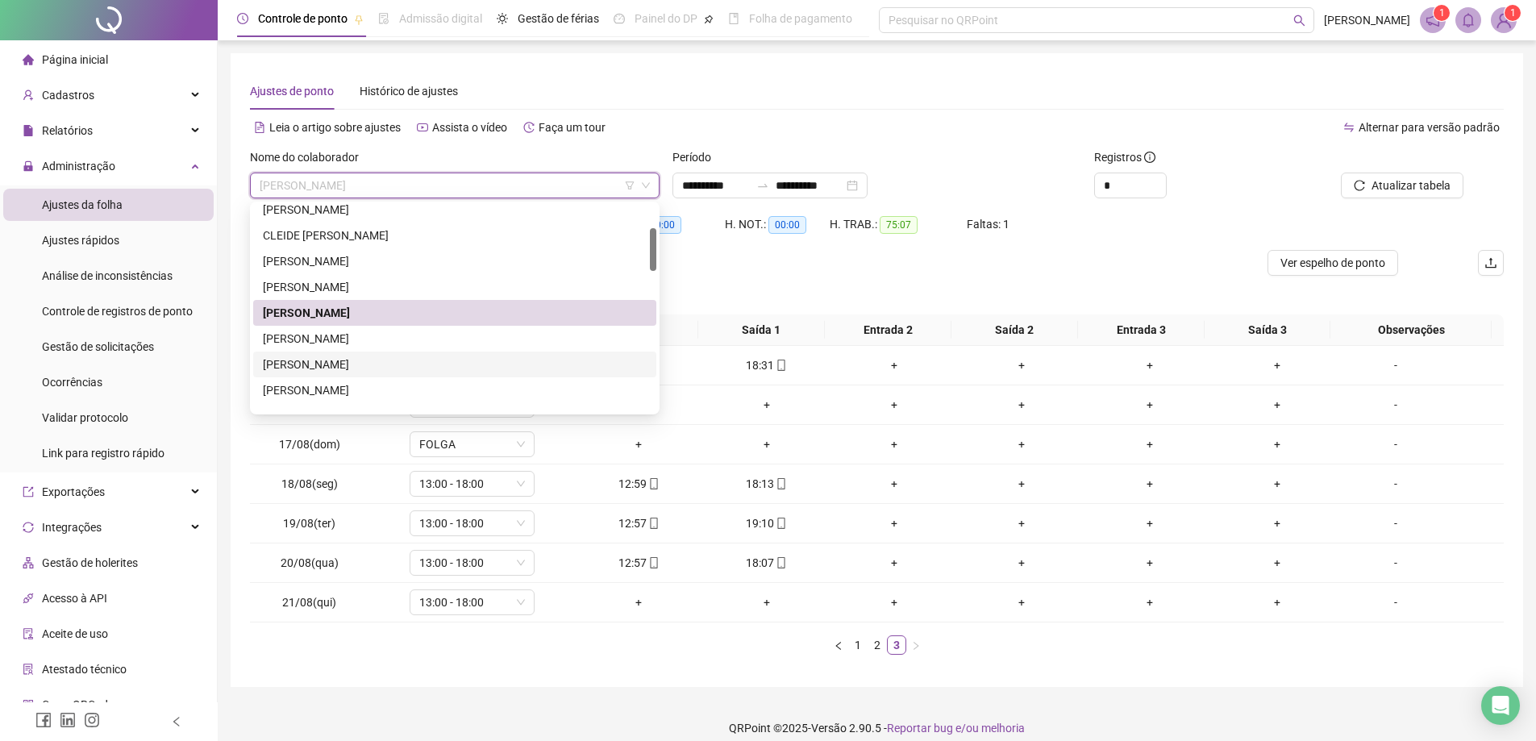
click at [418, 360] on div "[PERSON_NAME]" at bounding box center [455, 365] width 384 height 18
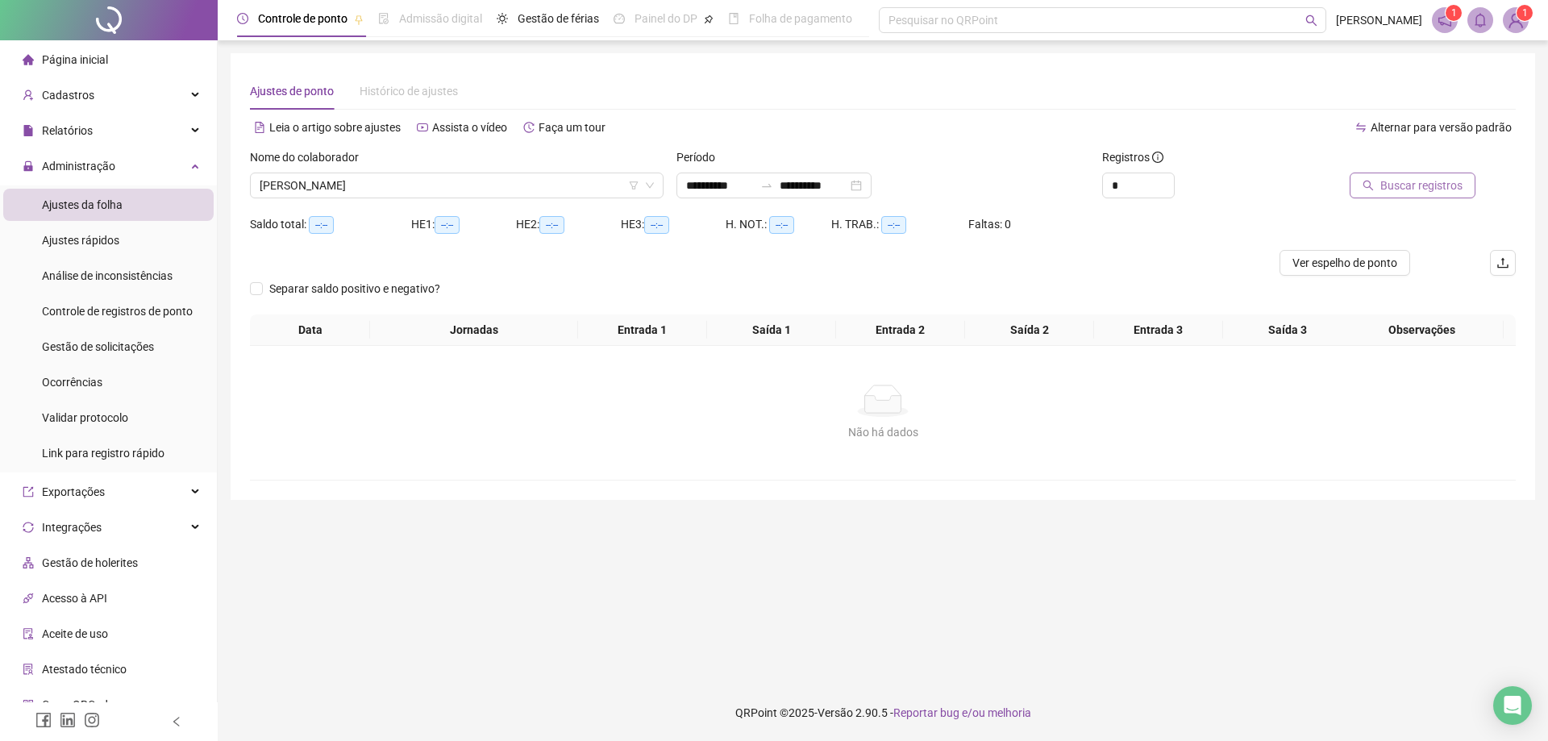
click at [1424, 180] on span "Buscar registros" at bounding box center [1421, 186] width 82 height 18
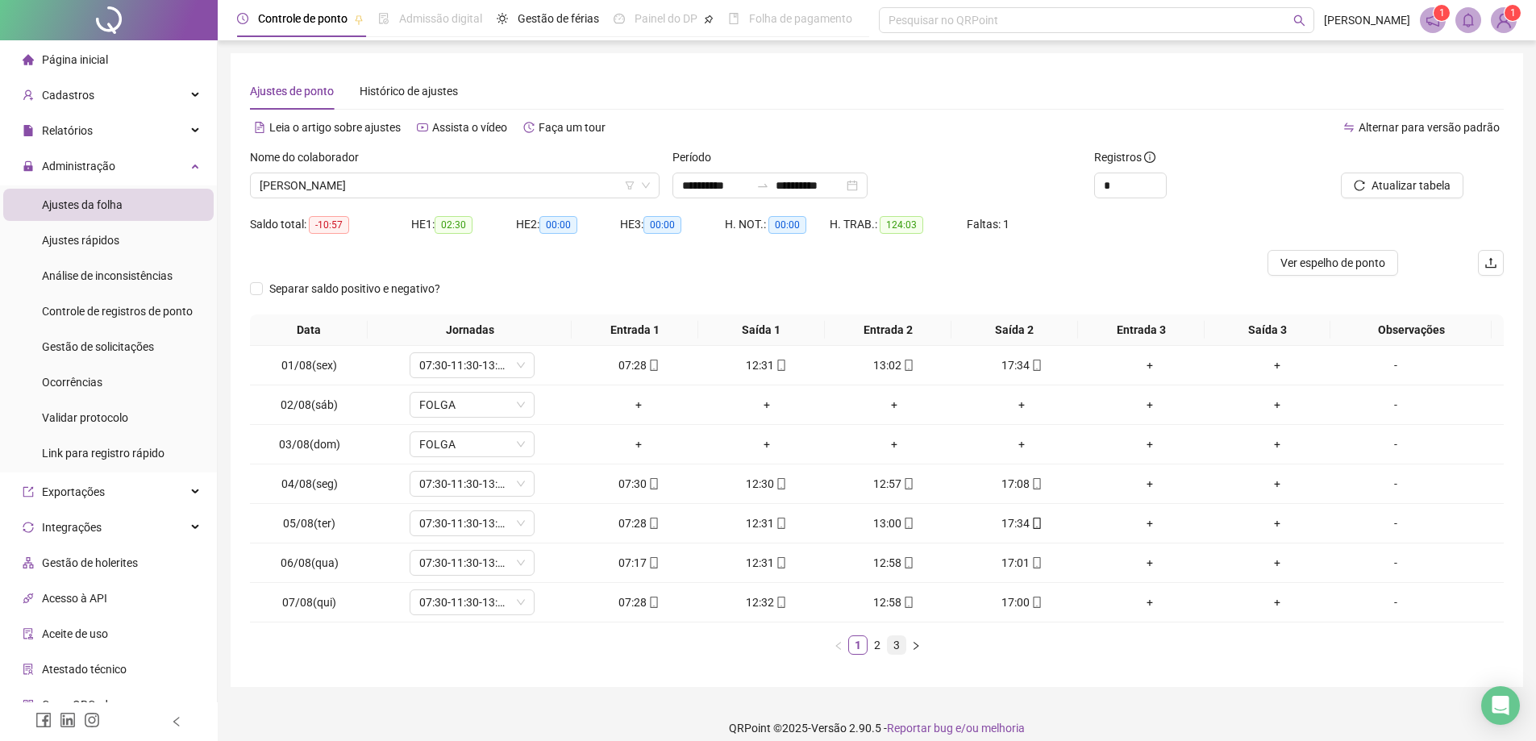
click at [895, 647] on link "3" at bounding box center [897, 645] width 18 height 18
click at [1012, 561] on div "+" at bounding box center [1021, 563] width 114 height 18
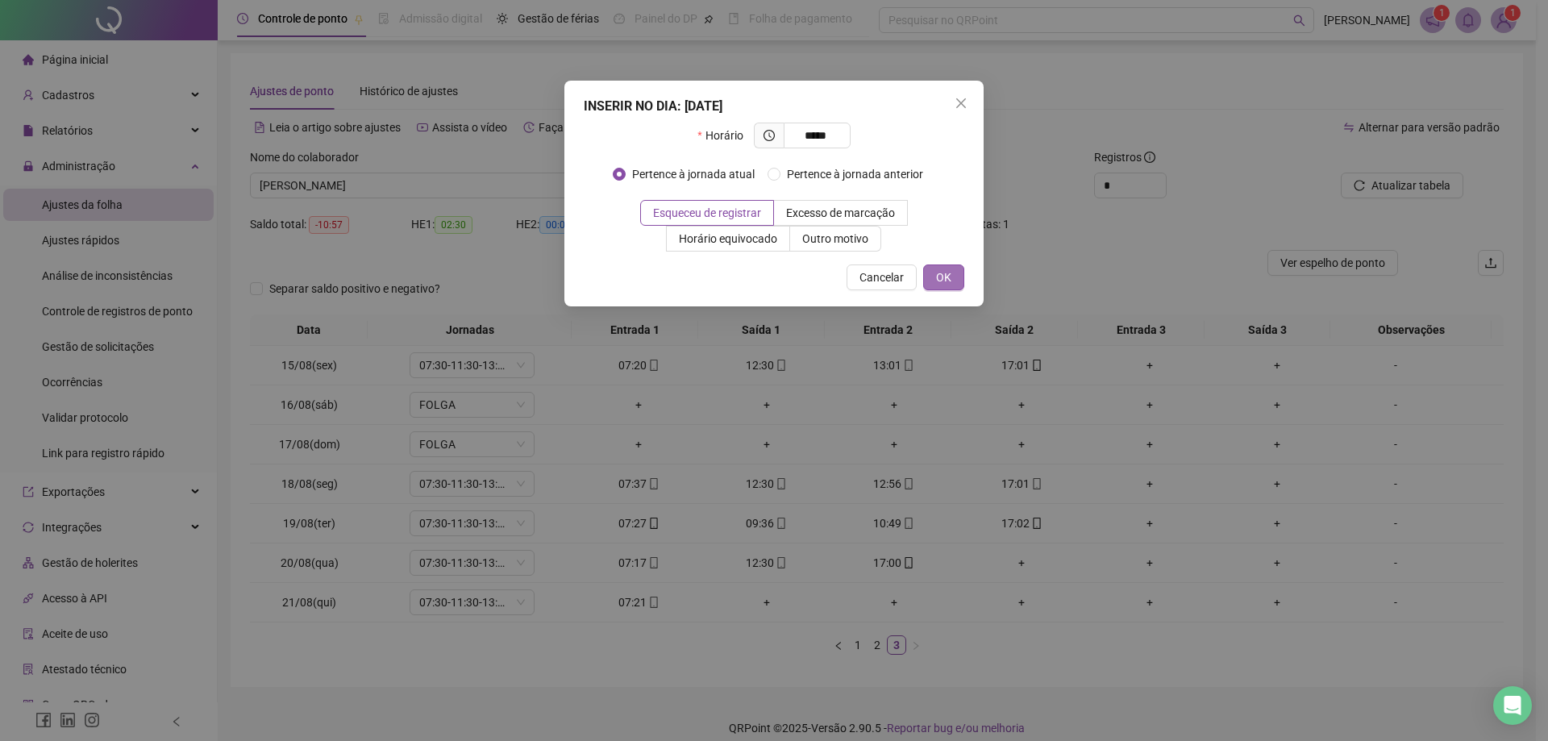
type input "*****"
click at [943, 278] on span "OK" at bounding box center [943, 277] width 15 height 18
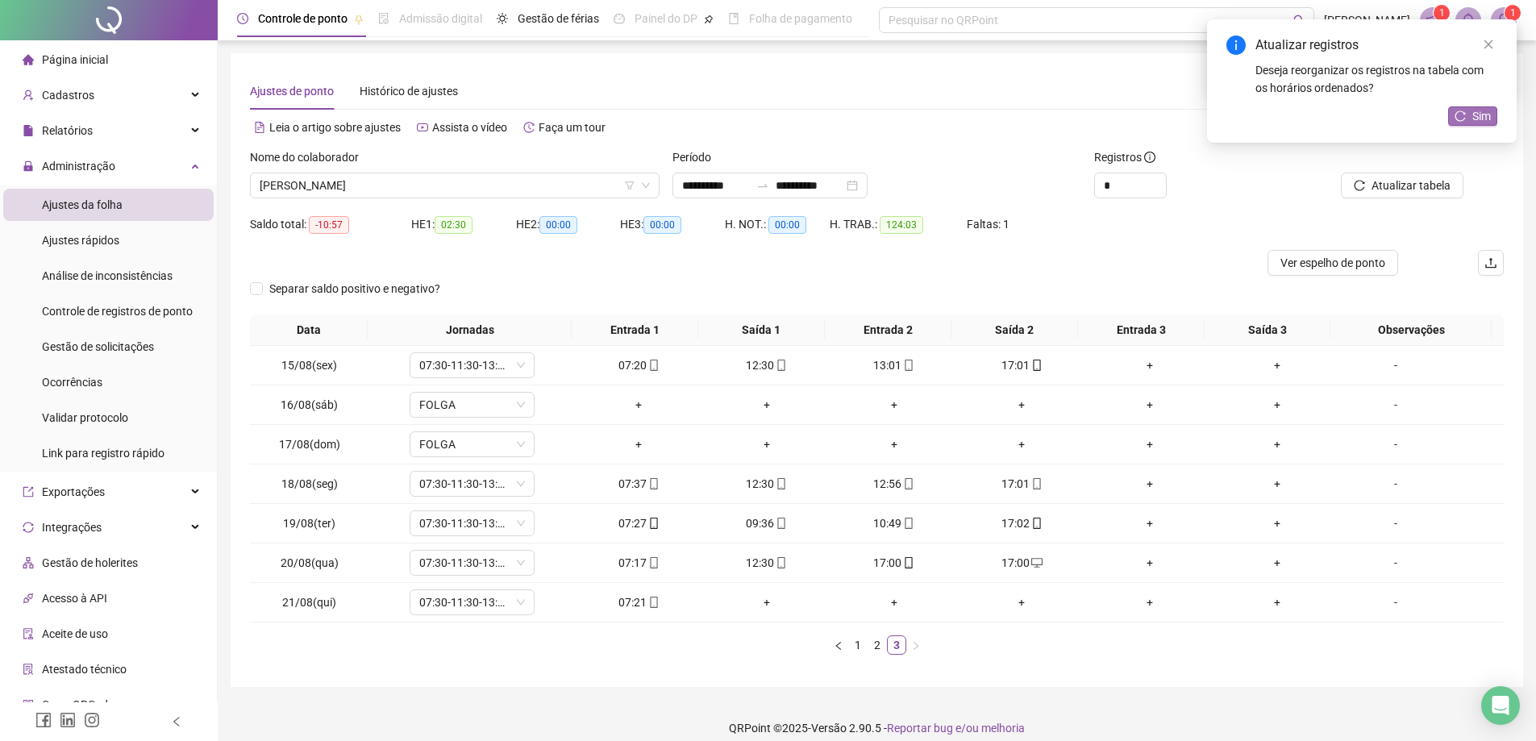
click at [1463, 119] on icon "reload" at bounding box center [1460, 115] width 11 height 11
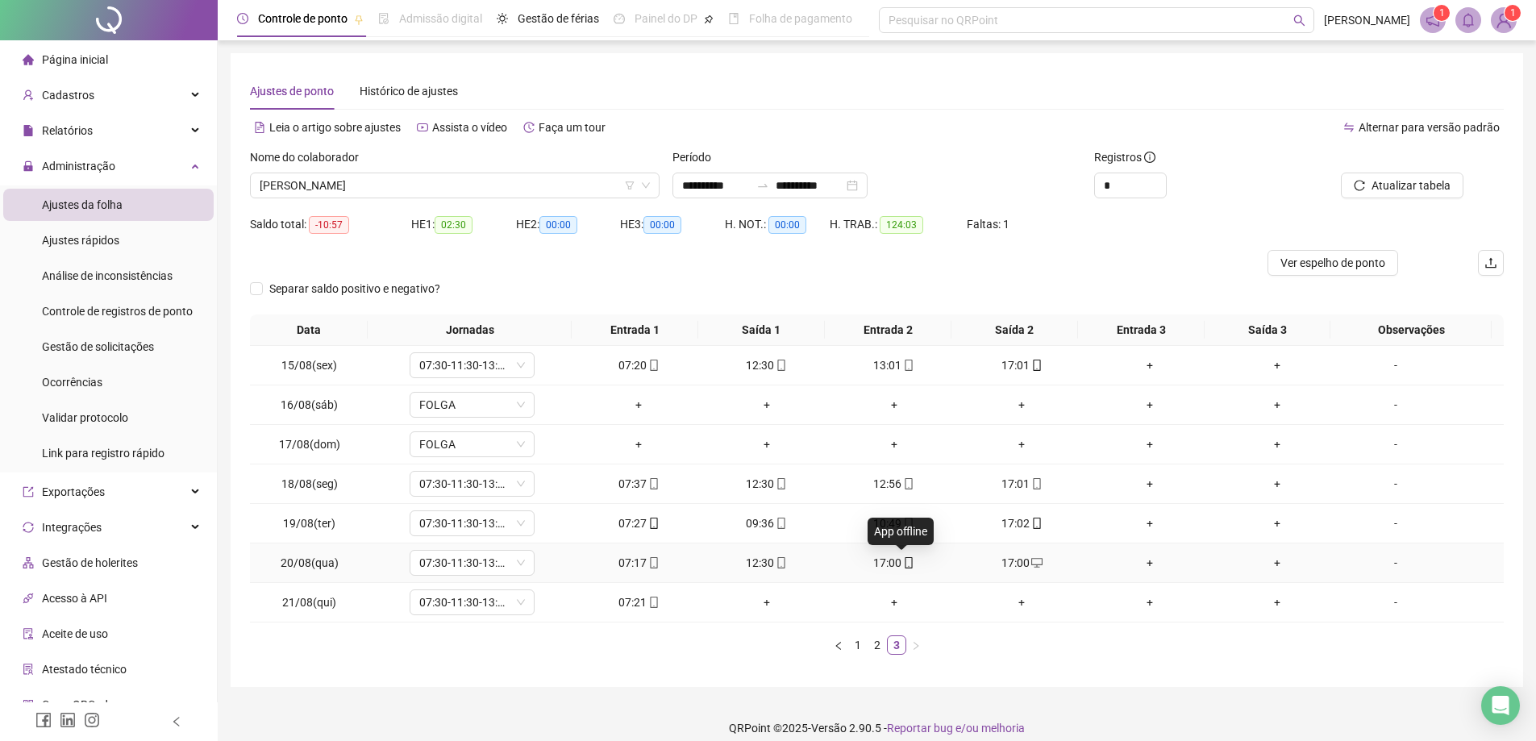
click at [903, 565] on icon "mobile" at bounding box center [908, 562] width 11 height 11
type input "**********"
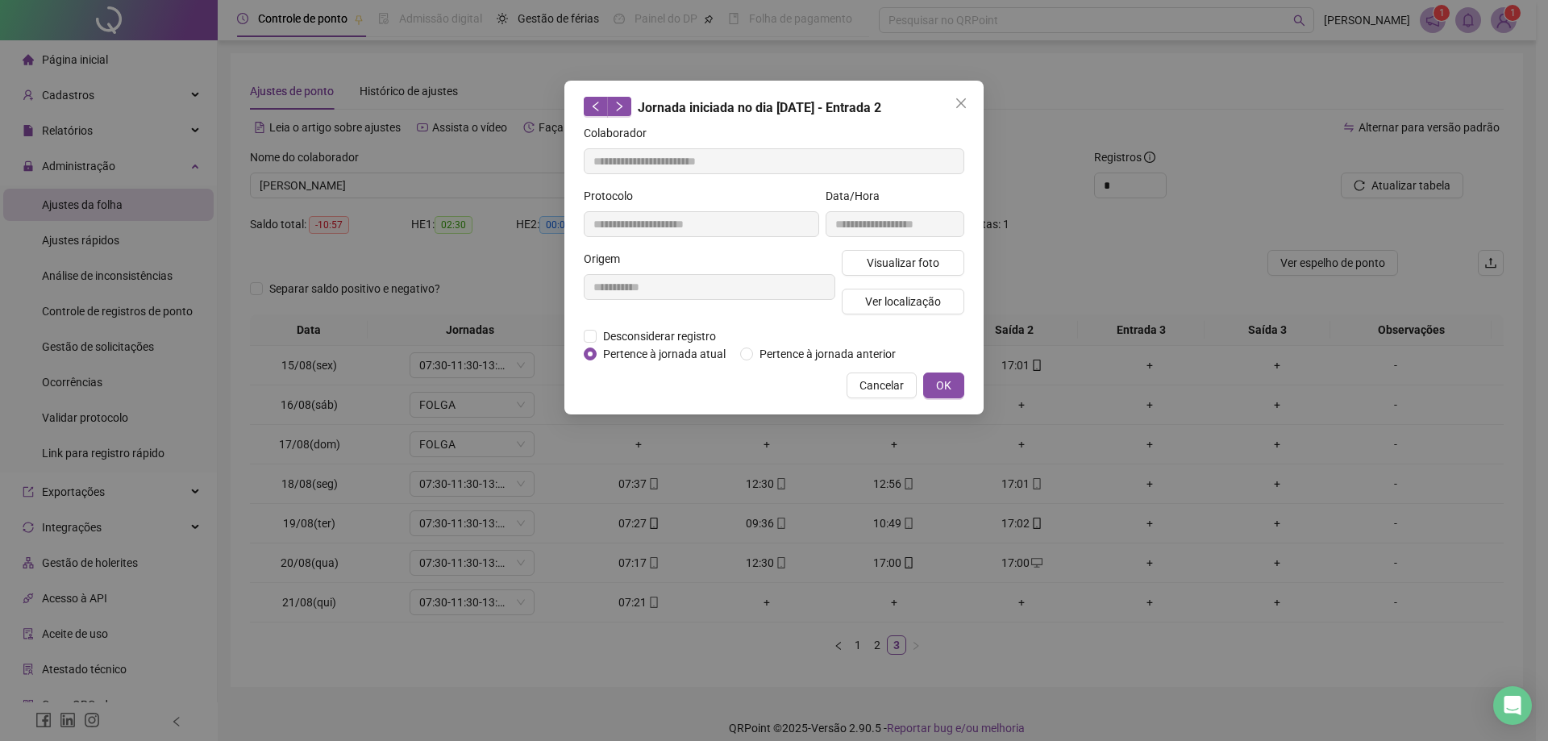
drag, startPoint x: 898, startPoint y: 565, endPoint x: 1224, endPoint y: 612, distance: 329.1
click at [1228, 612] on div "**********" at bounding box center [774, 370] width 1548 height 741
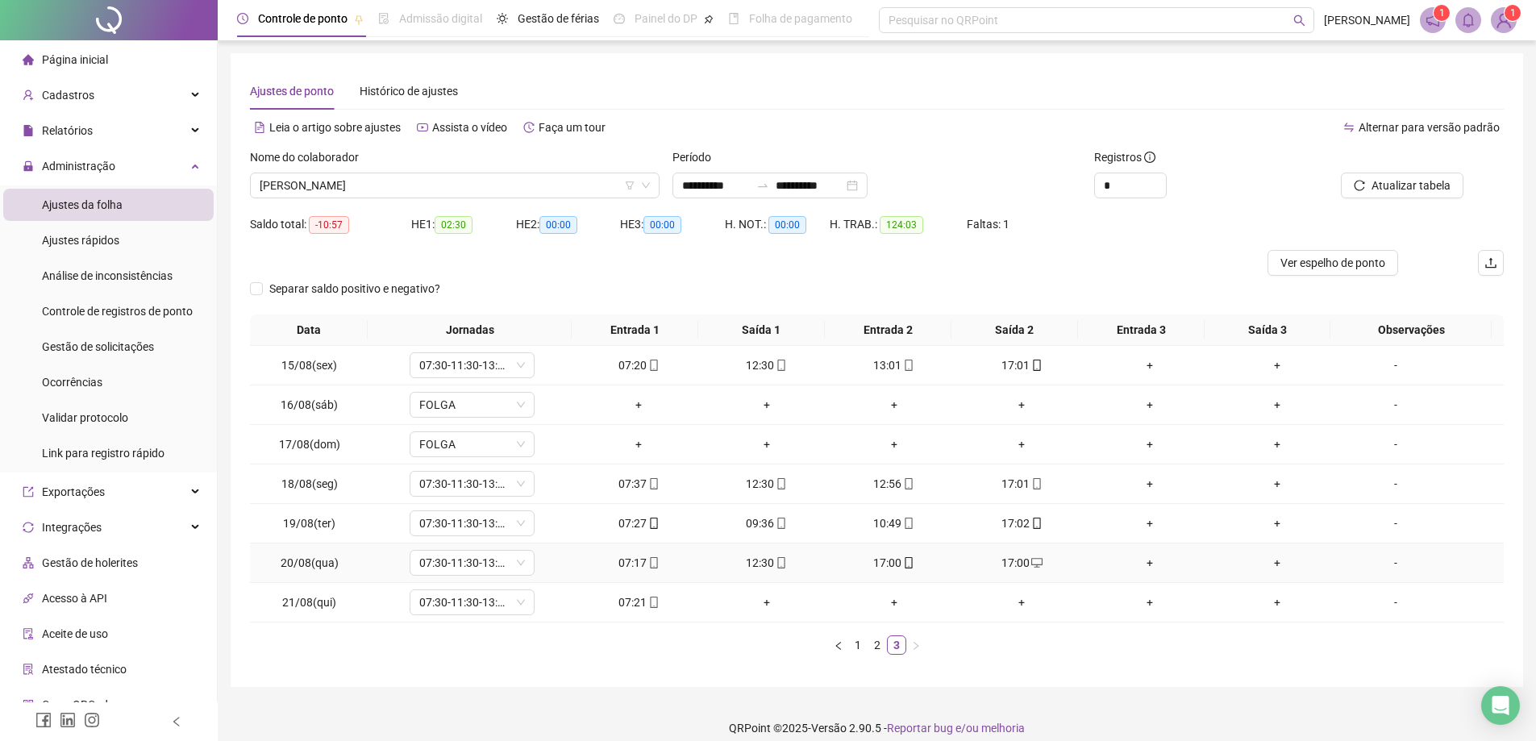
click at [893, 562] on div "17:00" at bounding box center [894, 563] width 114 height 18
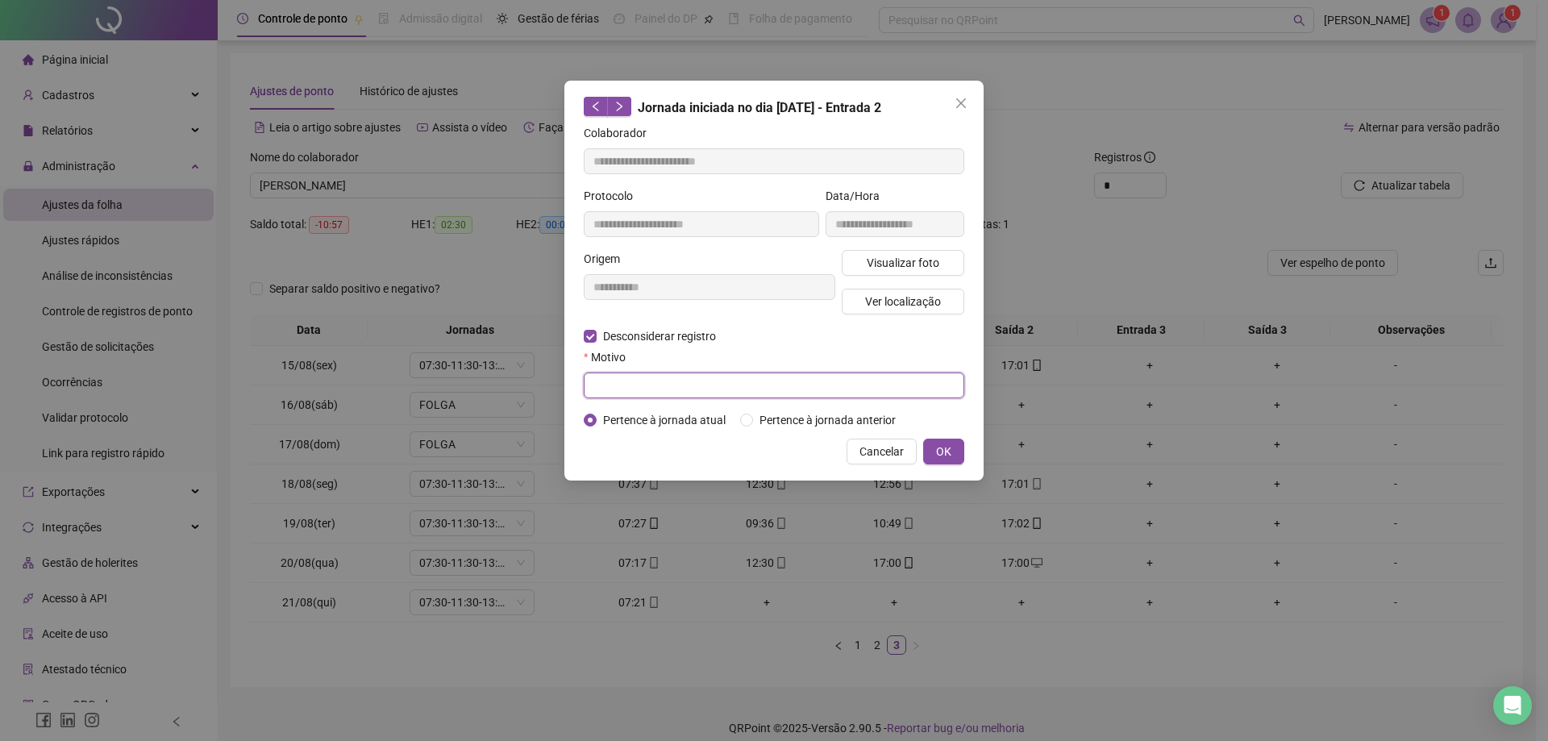
click at [633, 389] on input "text" at bounding box center [774, 386] width 381 height 26
type input "*"
type input "**********"
click at [951, 451] on span "OK" at bounding box center [943, 452] width 15 height 18
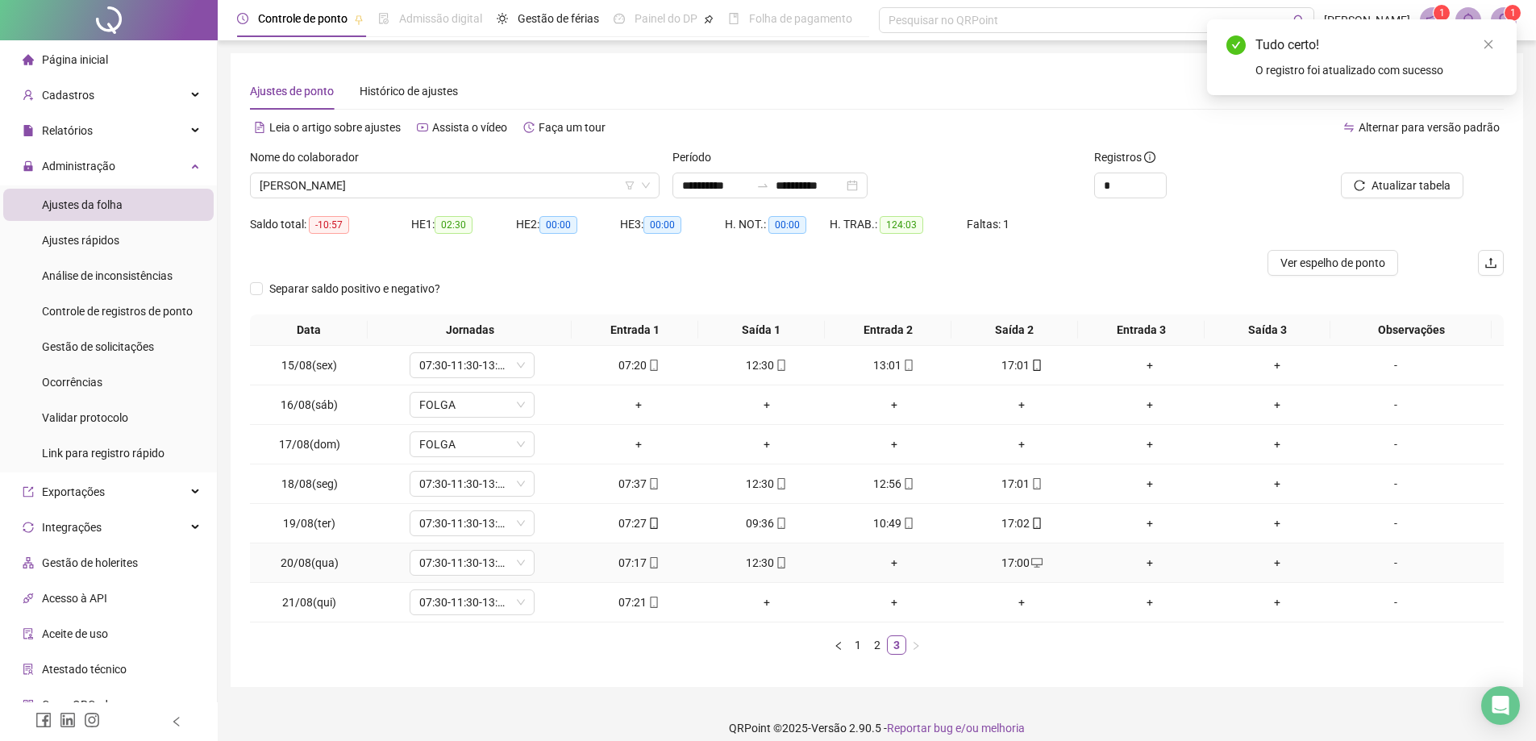
click at [882, 562] on div "+" at bounding box center [894, 563] width 114 height 18
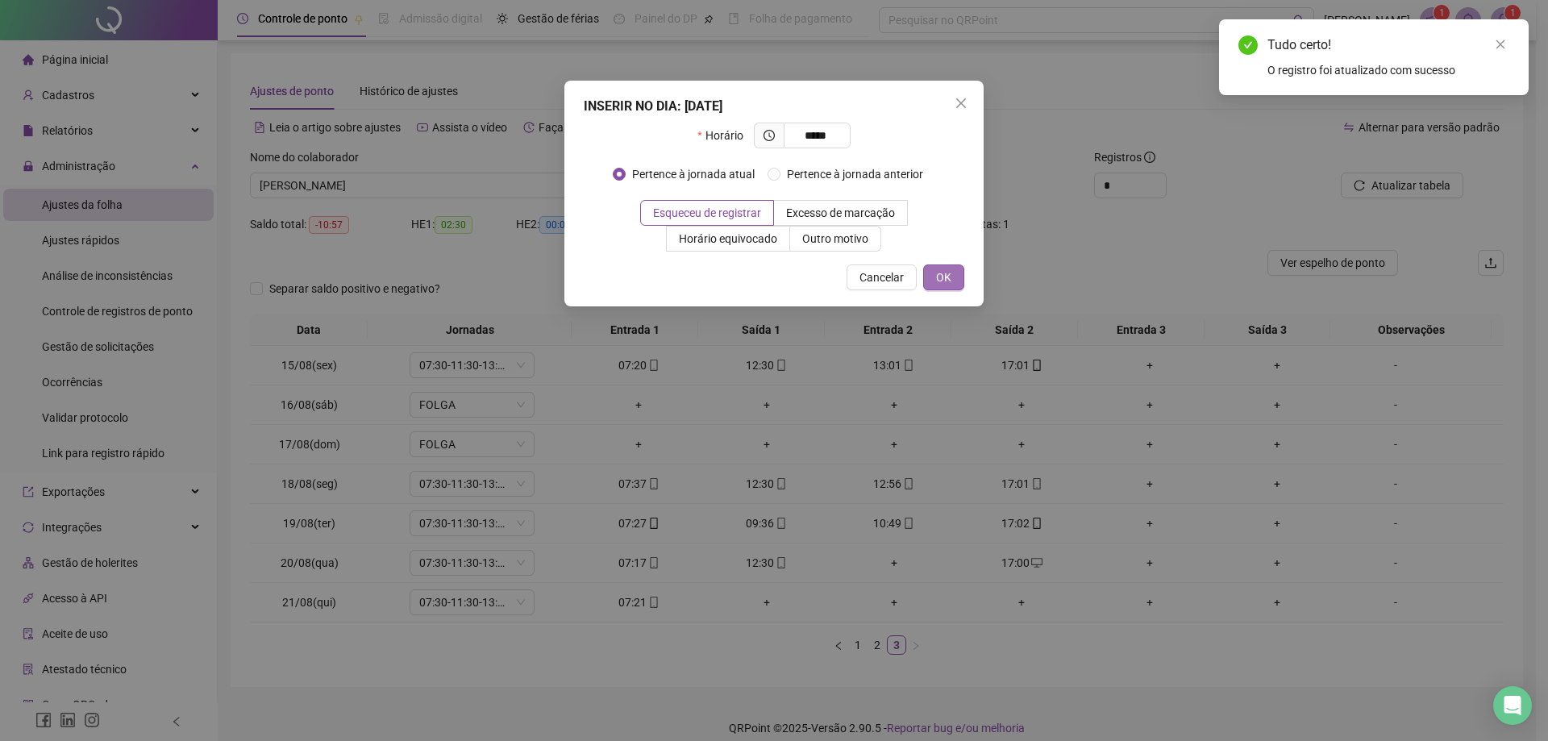
type input "*****"
click at [934, 276] on button "OK" at bounding box center [943, 277] width 41 height 26
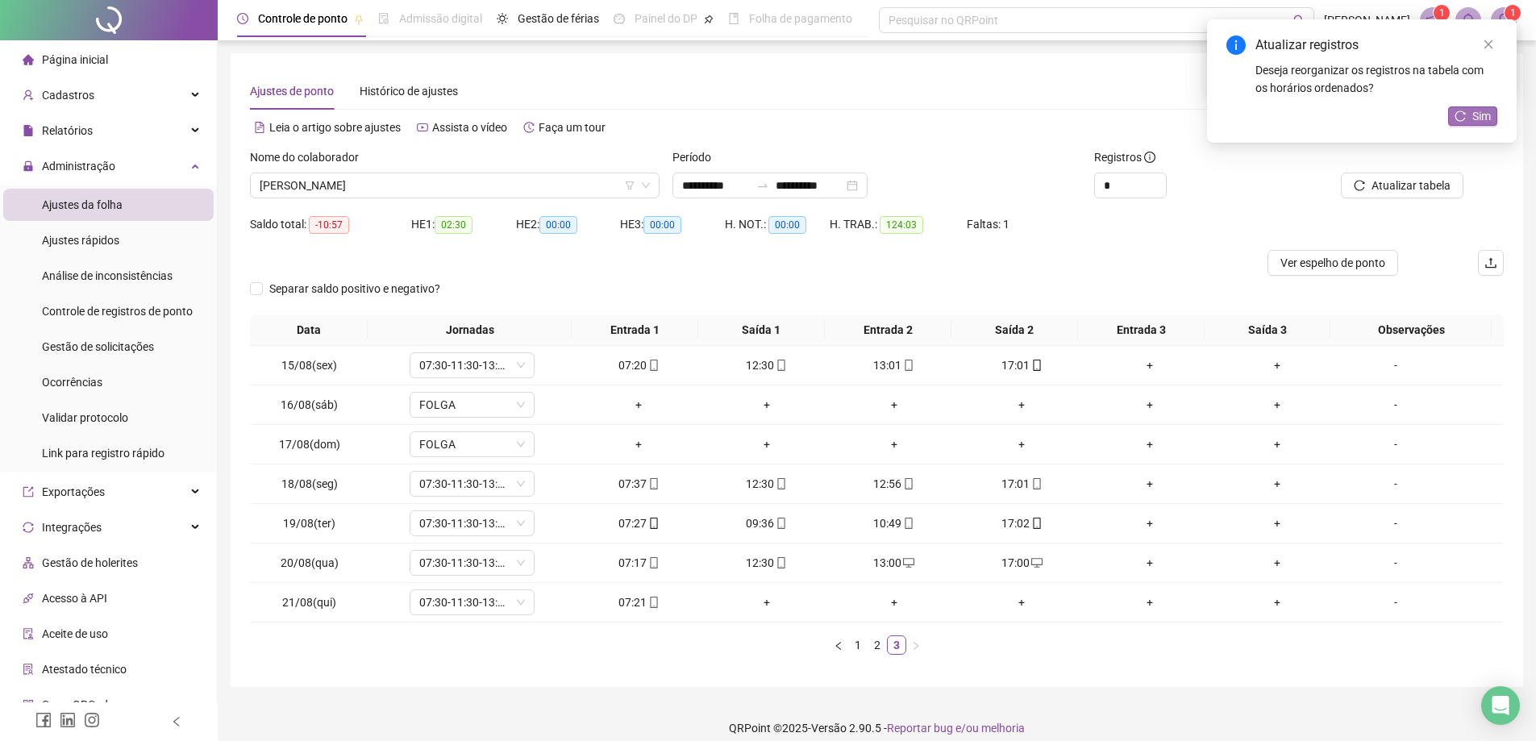
click at [1482, 120] on span "Sim" at bounding box center [1481, 116] width 19 height 18
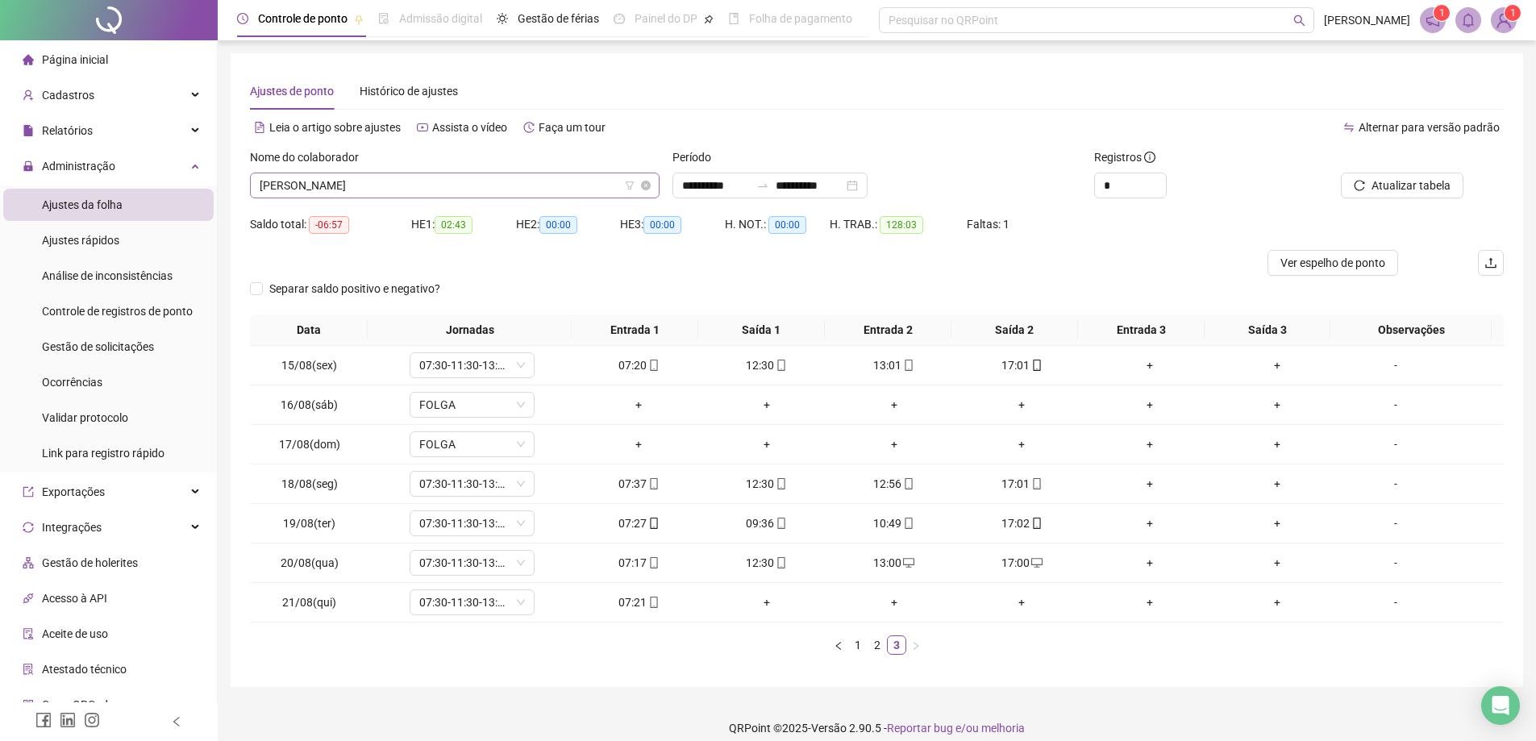
click at [422, 184] on span "[PERSON_NAME]" at bounding box center [455, 185] width 390 height 24
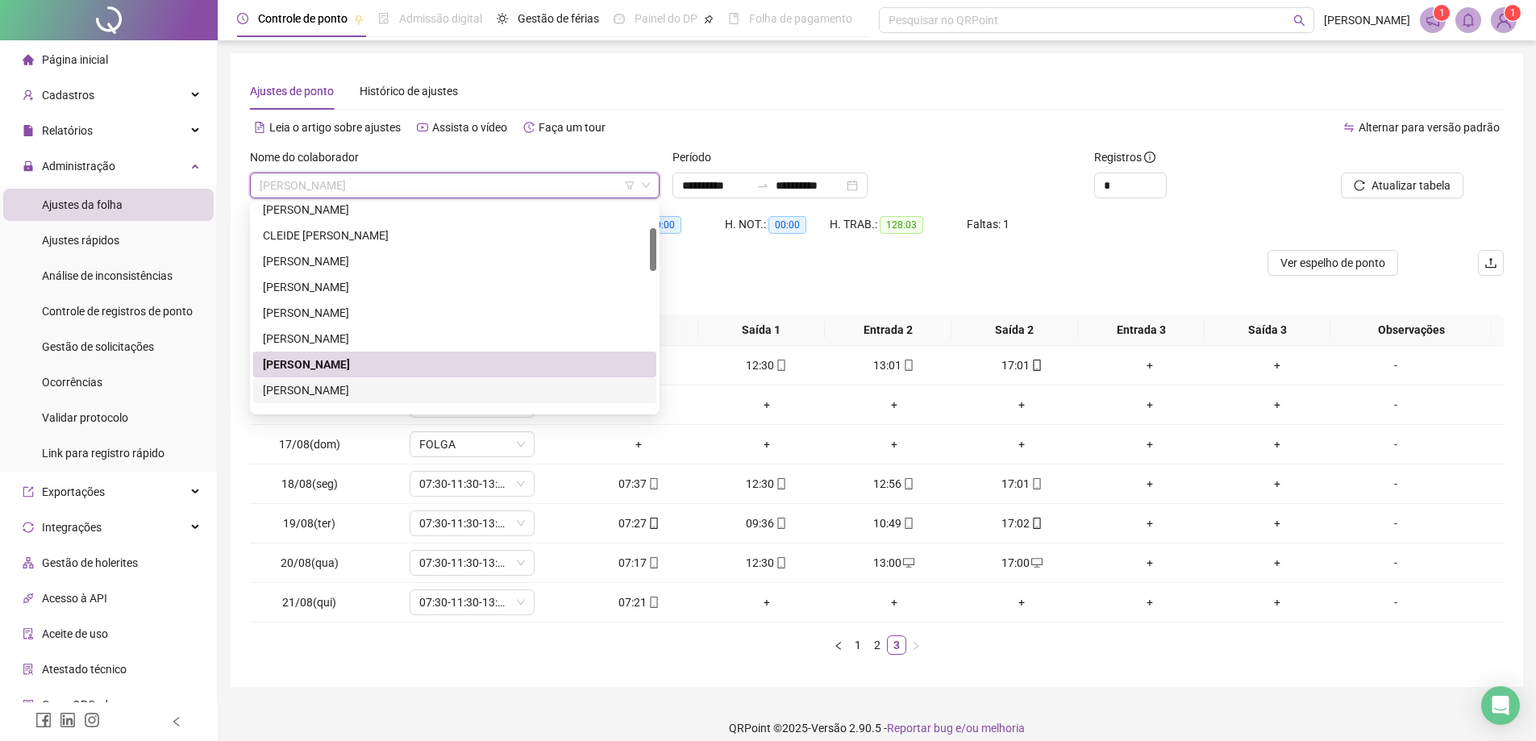
click at [402, 388] on div "[PERSON_NAME]" at bounding box center [455, 390] width 384 height 18
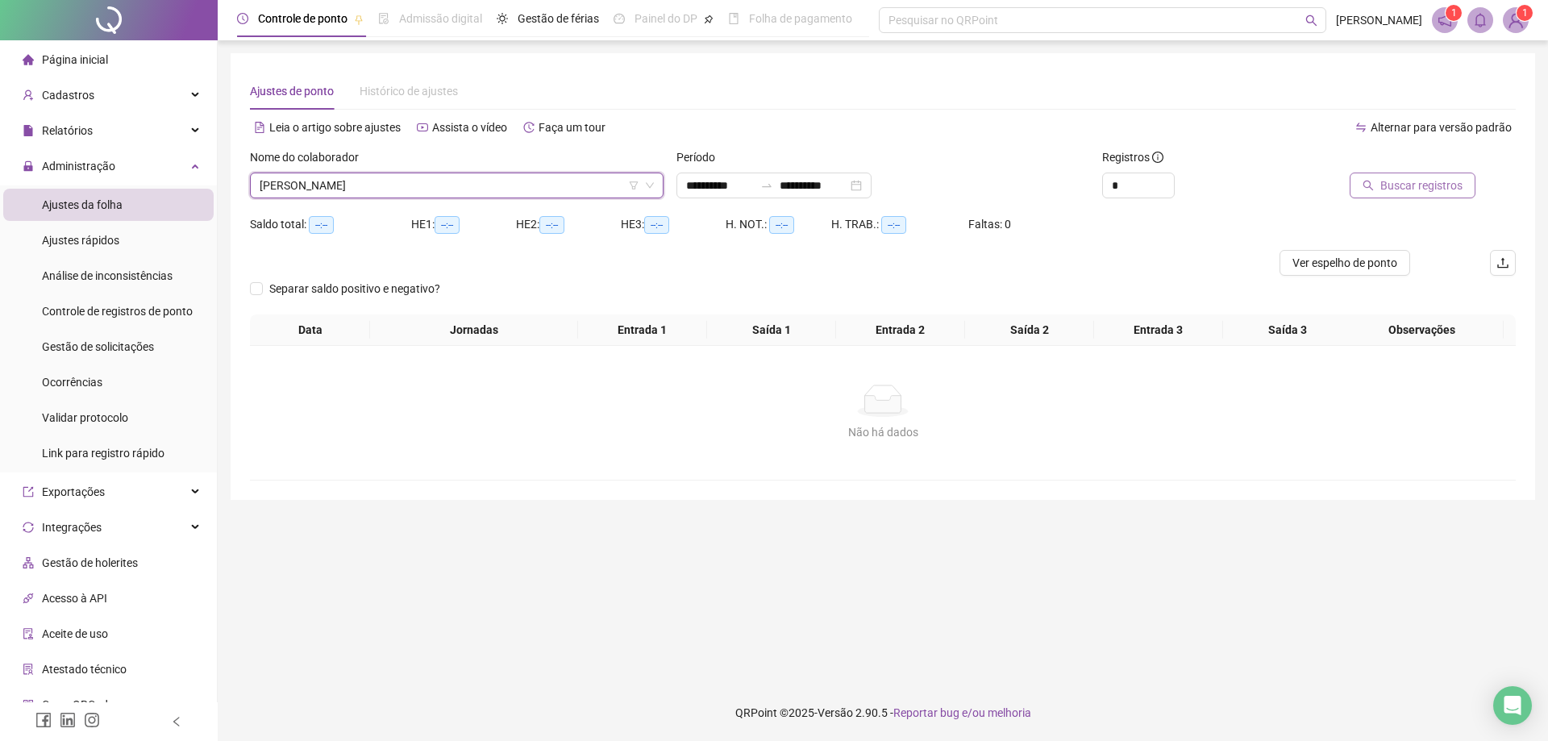
click at [1413, 192] on span "Buscar registros" at bounding box center [1421, 186] width 82 height 18
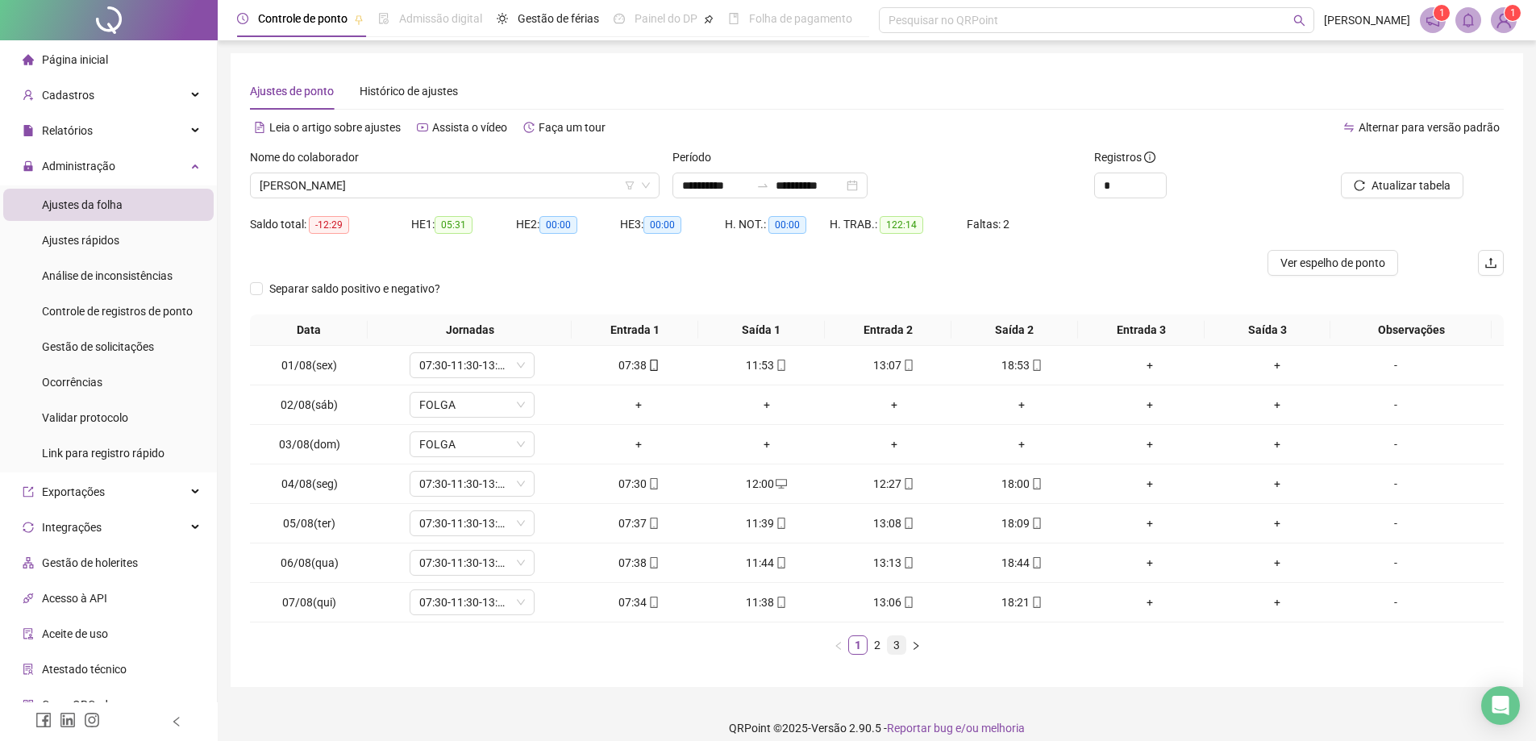
click at [894, 646] on link "3" at bounding box center [897, 645] width 18 height 18
click at [476, 185] on span "[PERSON_NAME]" at bounding box center [455, 185] width 390 height 24
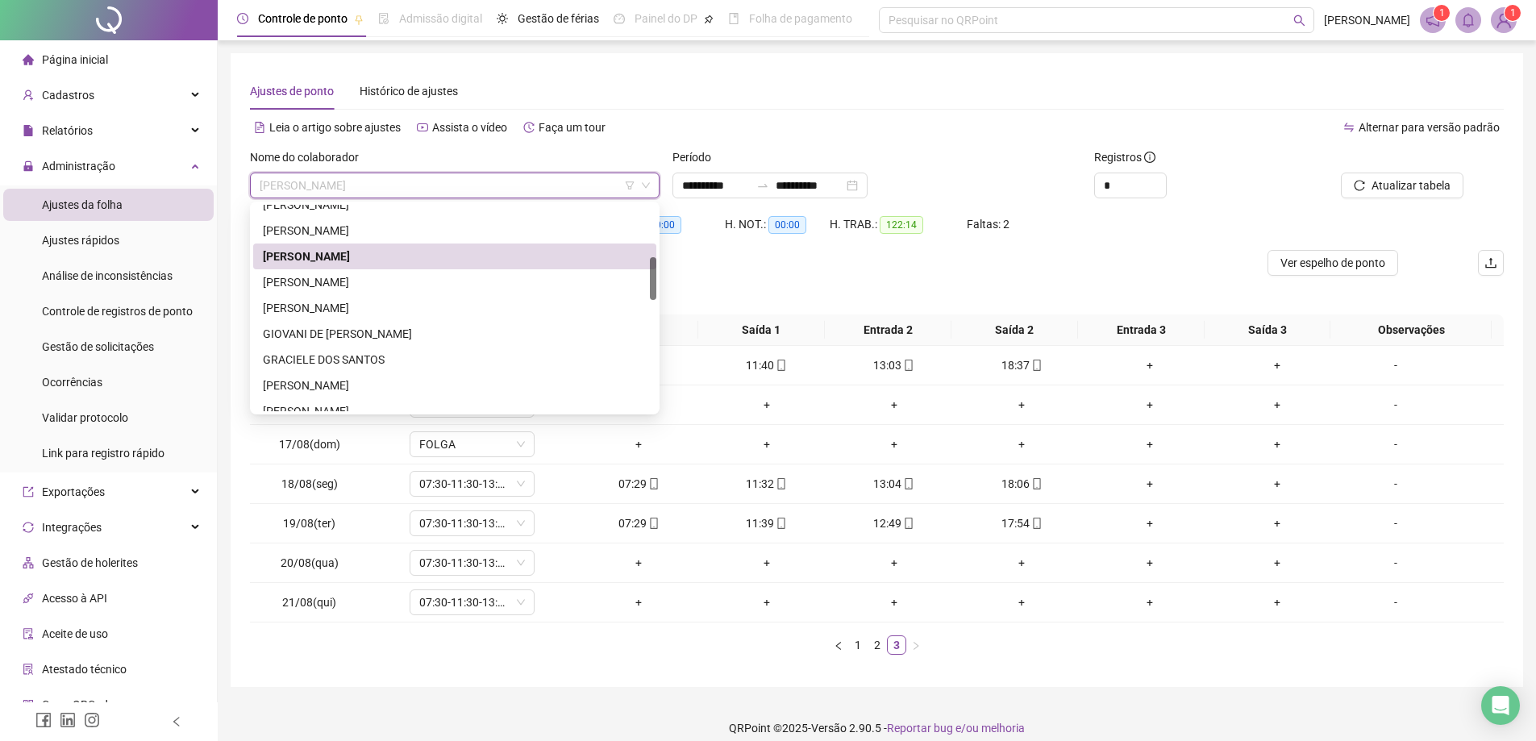
scroll to position [249, 0]
drag, startPoint x: 651, startPoint y: 245, endPoint x: 651, endPoint y: 274, distance: 29.0
click at [651, 274] on div at bounding box center [653, 278] width 6 height 43
click at [389, 277] on div "[PERSON_NAME]" at bounding box center [455, 278] width 384 height 18
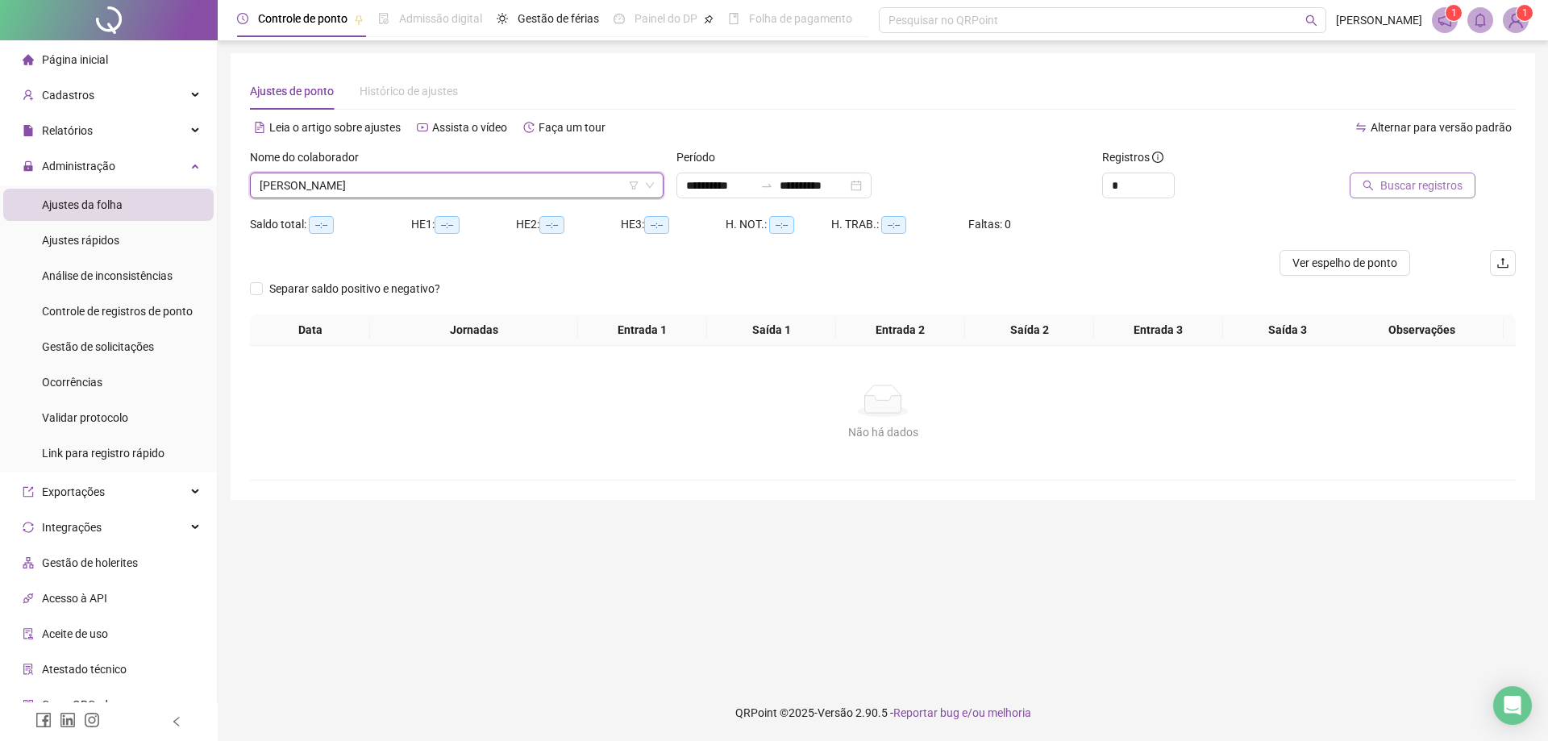
click at [1423, 186] on span "Buscar registros" at bounding box center [1421, 186] width 82 height 18
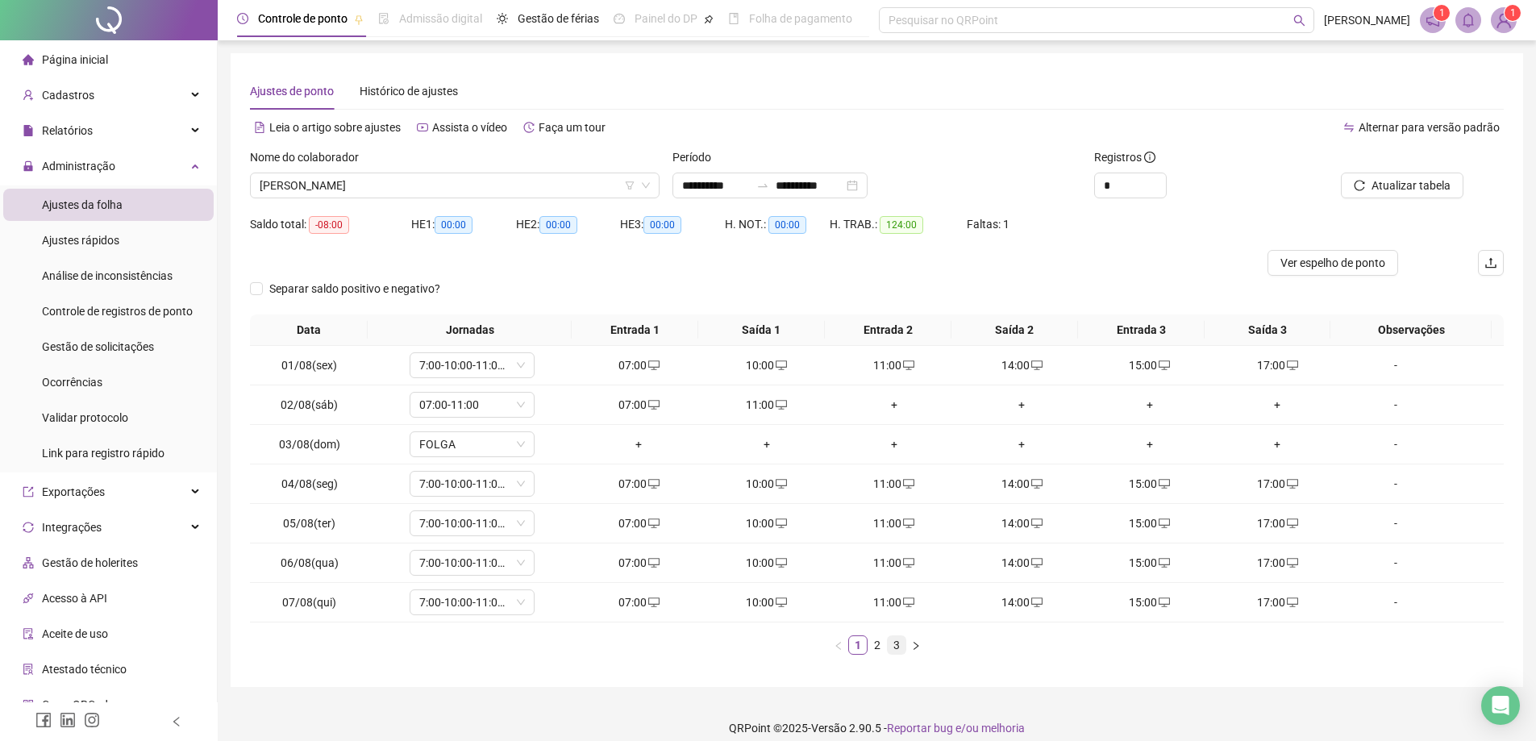
click at [894, 647] on link "3" at bounding box center [897, 645] width 18 height 18
click at [636, 597] on div "+" at bounding box center [638, 602] width 114 height 18
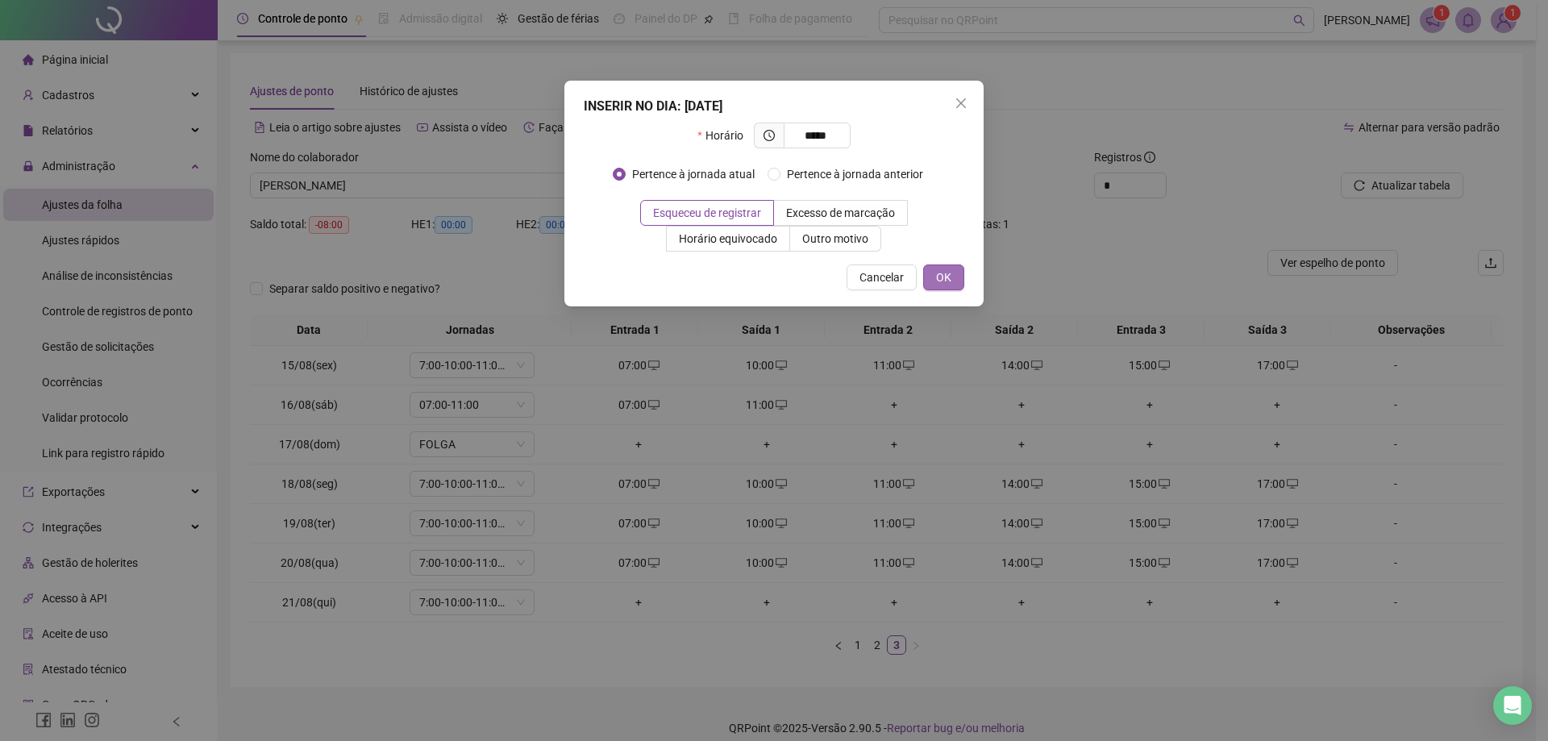
type input "*****"
click at [939, 279] on span "OK" at bounding box center [943, 277] width 15 height 18
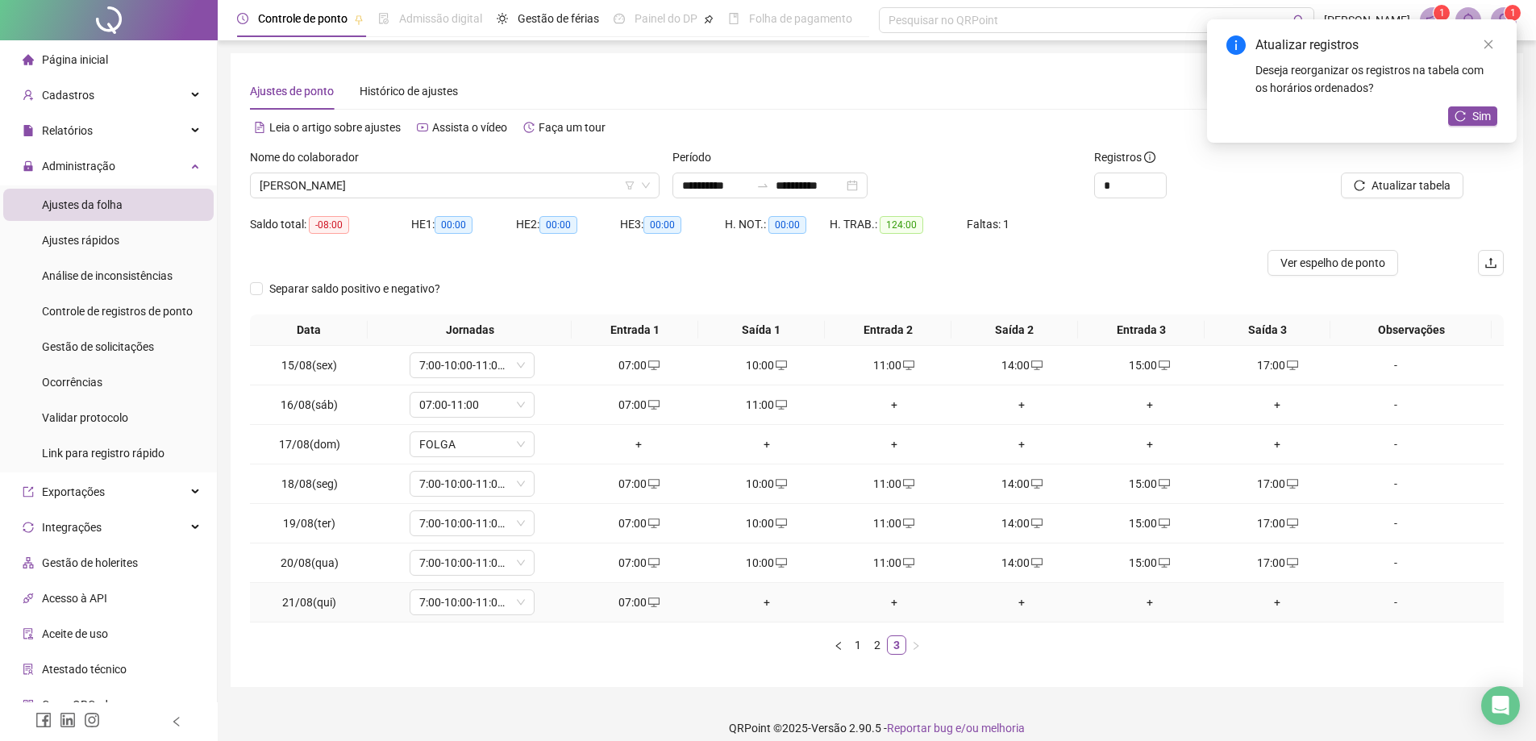
click at [756, 607] on div "+" at bounding box center [766, 602] width 114 height 18
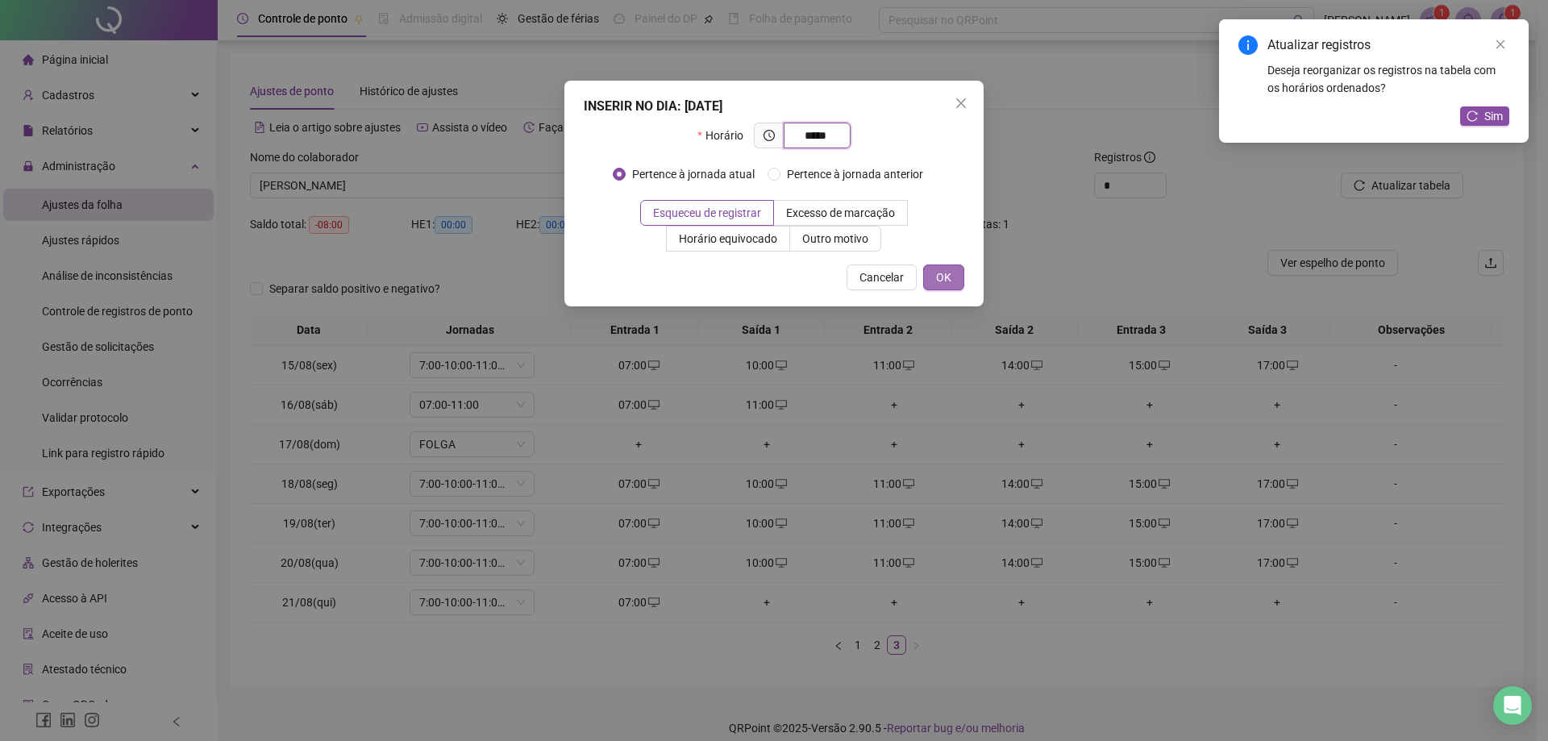
type input "*****"
click at [932, 277] on button "OK" at bounding box center [943, 277] width 41 height 26
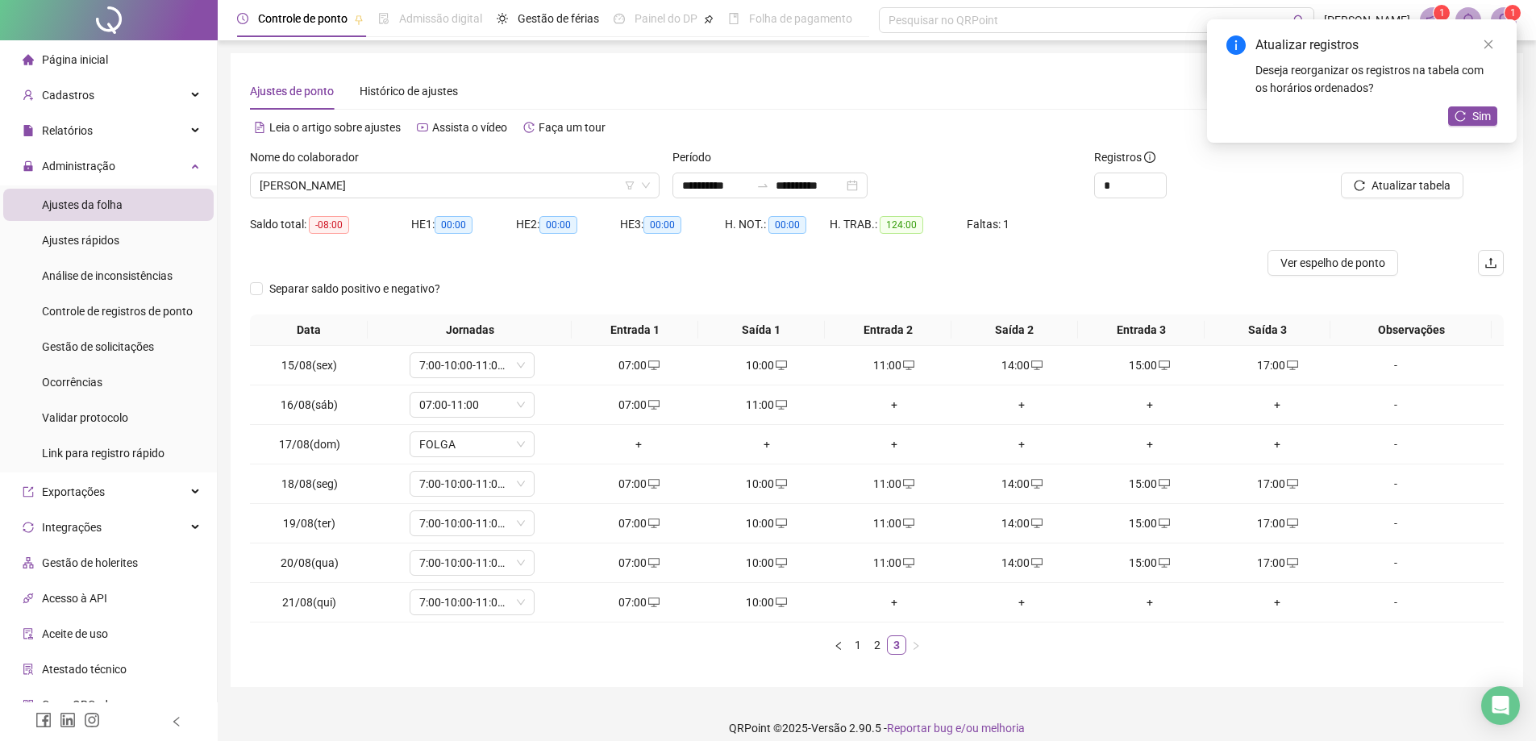
drag, startPoint x: 1457, startPoint y: 114, endPoint x: 1442, endPoint y: 127, distance: 19.5
click at [1458, 114] on icon "reload" at bounding box center [1460, 115] width 11 height 11
click at [446, 187] on span "[PERSON_NAME]" at bounding box center [455, 185] width 390 height 24
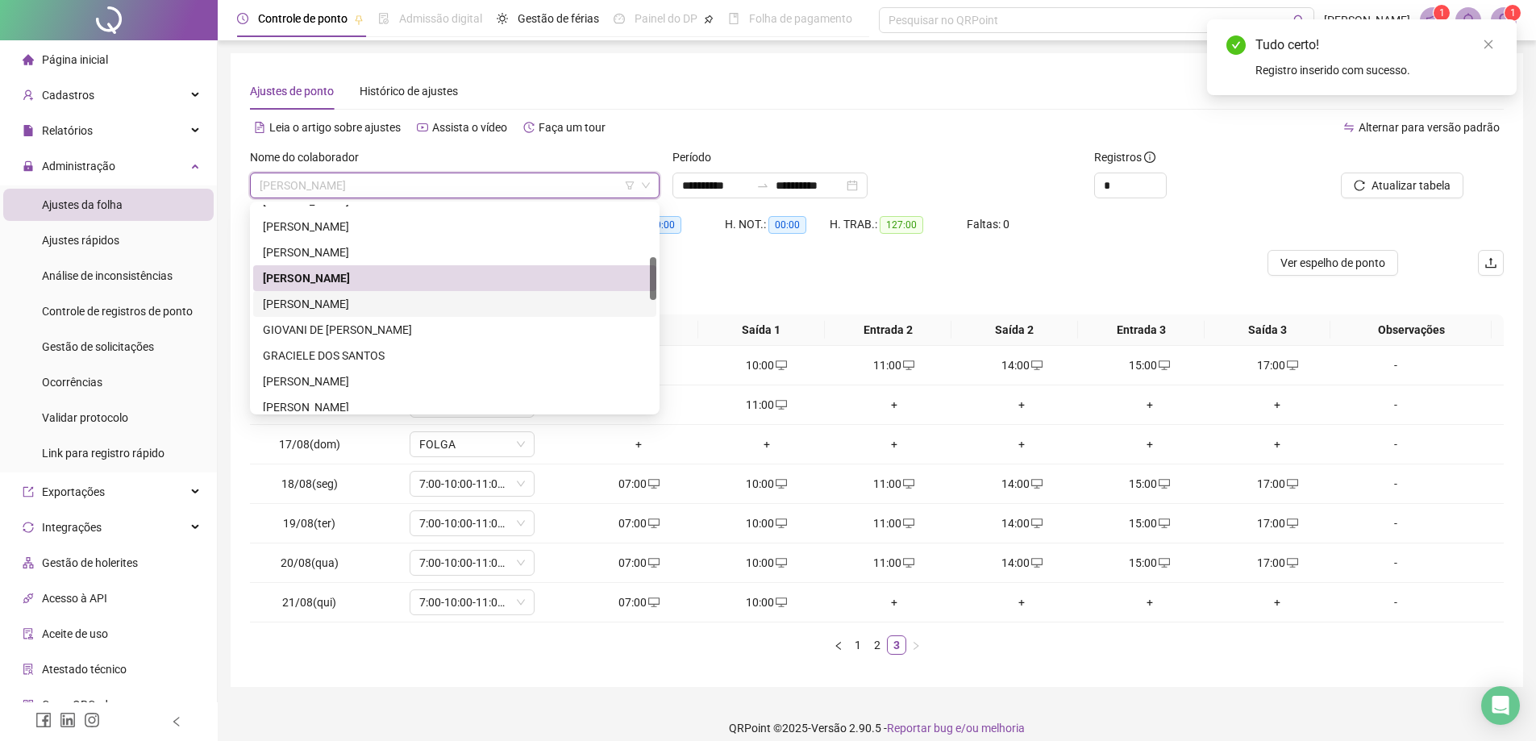
click at [385, 302] on div "[PERSON_NAME]" at bounding box center [455, 304] width 384 height 18
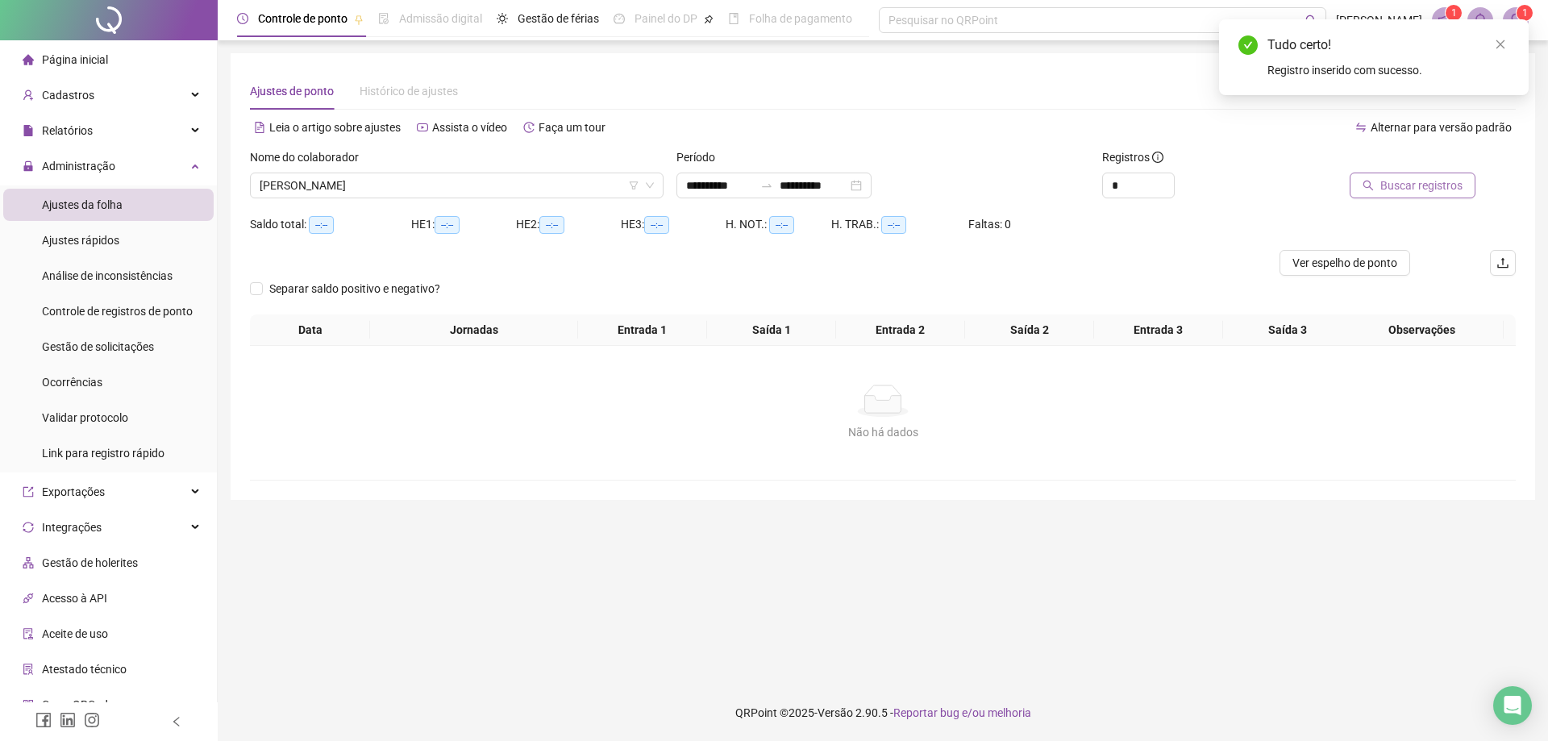
click at [1425, 190] on span "Buscar registros" at bounding box center [1421, 186] width 82 height 18
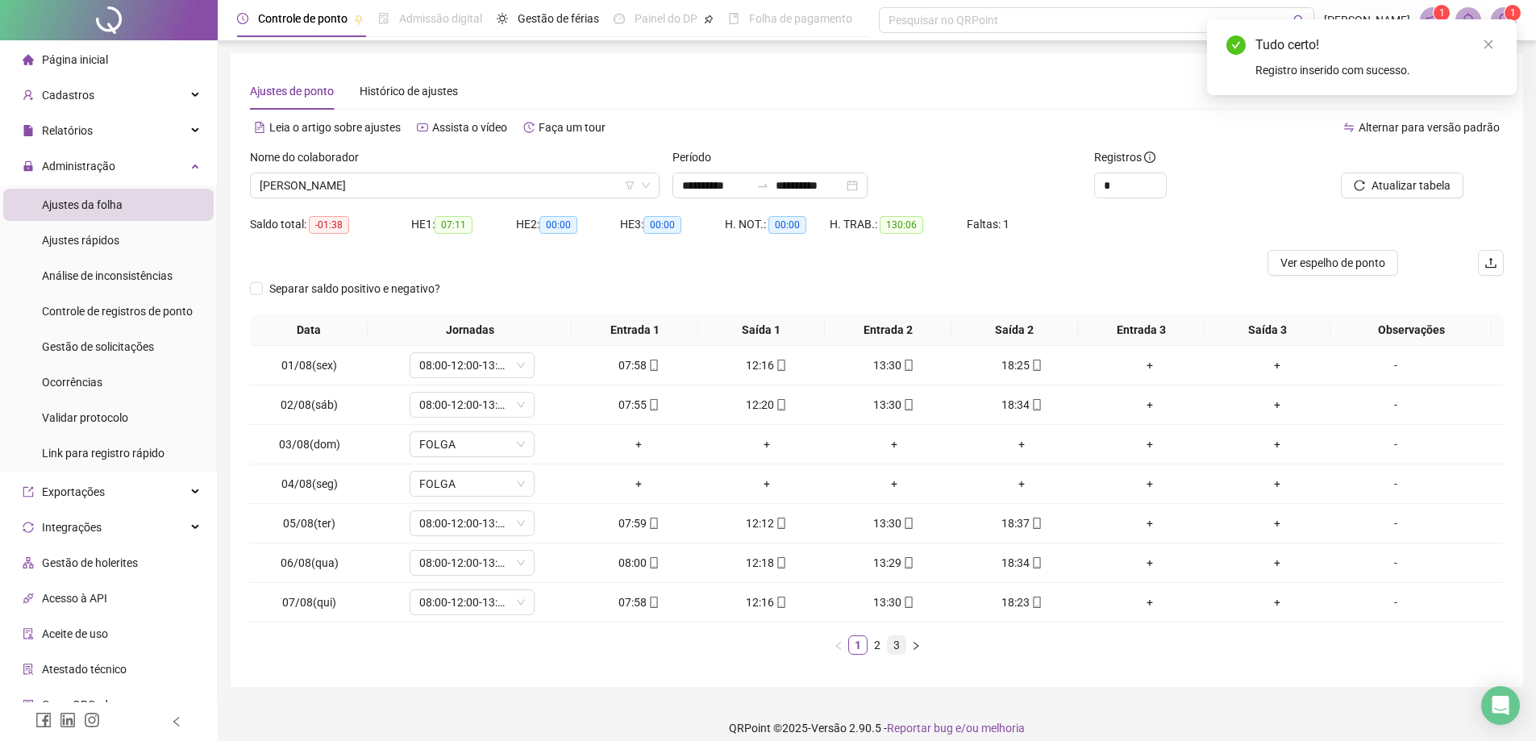
click at [894, 652] on link "3" at bounding box center [897, 645] width 18 height 18
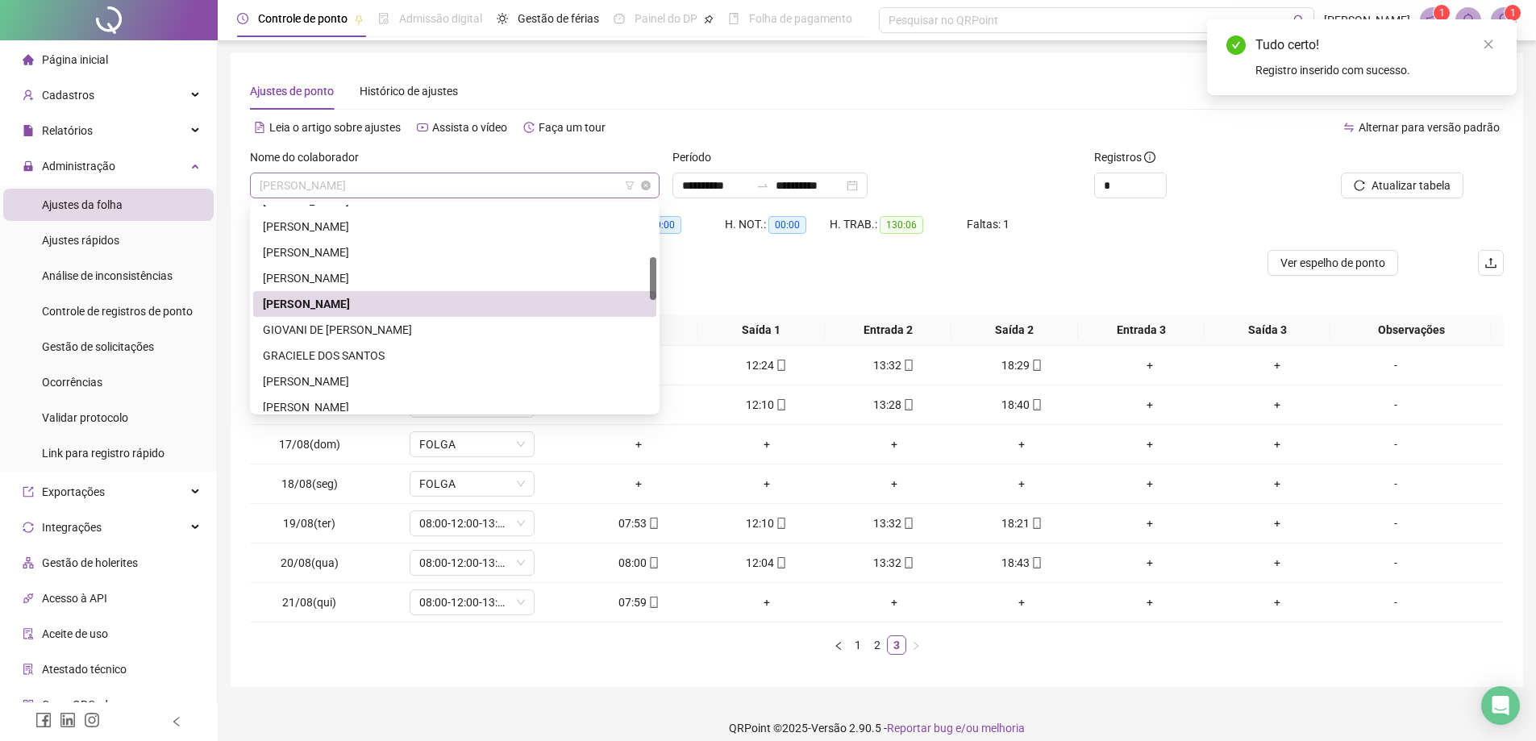
click at [413, 184] on span "[PERSON_NAME]" at bounding box center [455, 185] width 390 height 24
click at [357, 333] on div "GIOVANI DE [PERSON_NAME]" at bounding box center [455, 330] width 384 height 18
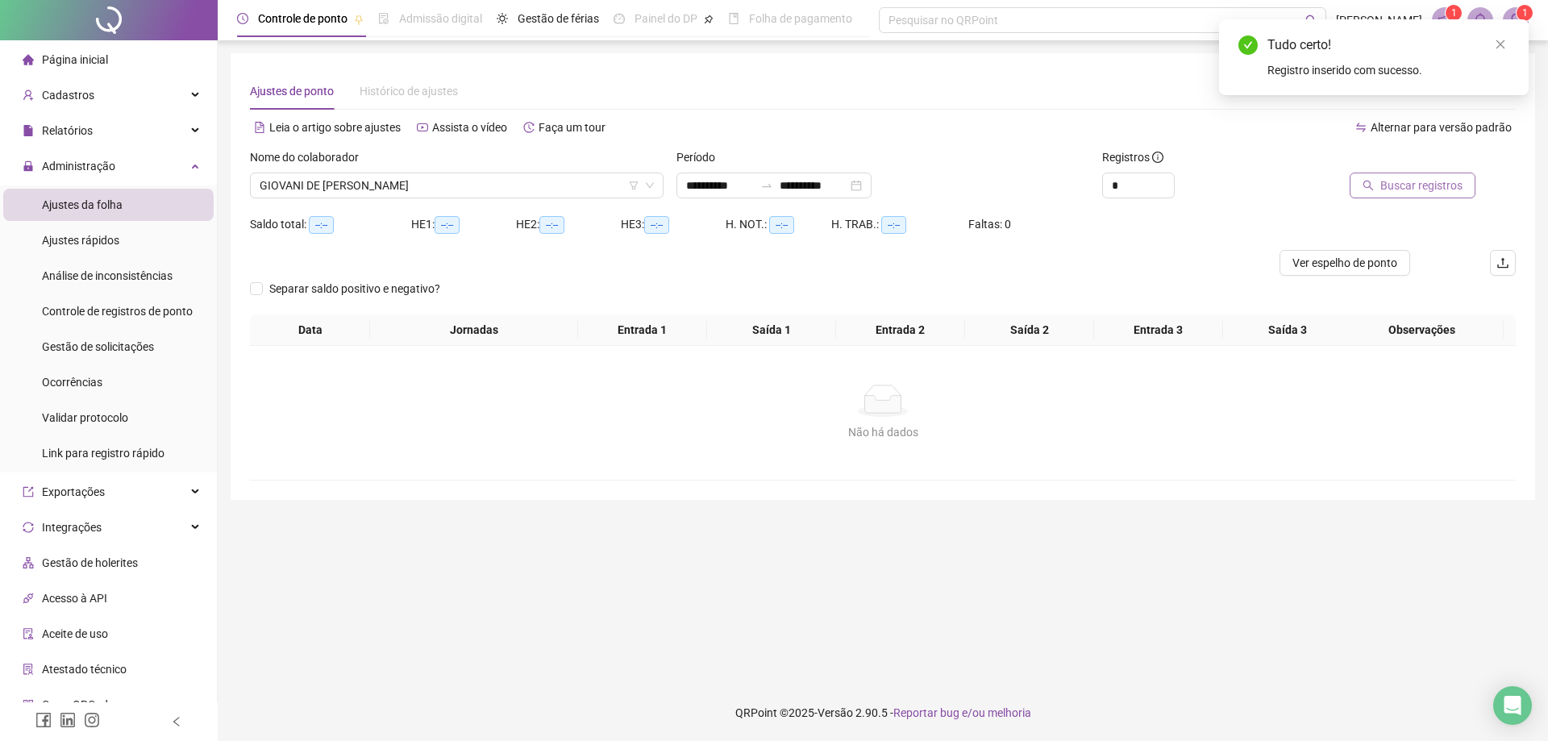
click at [1419, 188] on span "Buscar registros" at bounding box center [1421, 186] width 82 height 18
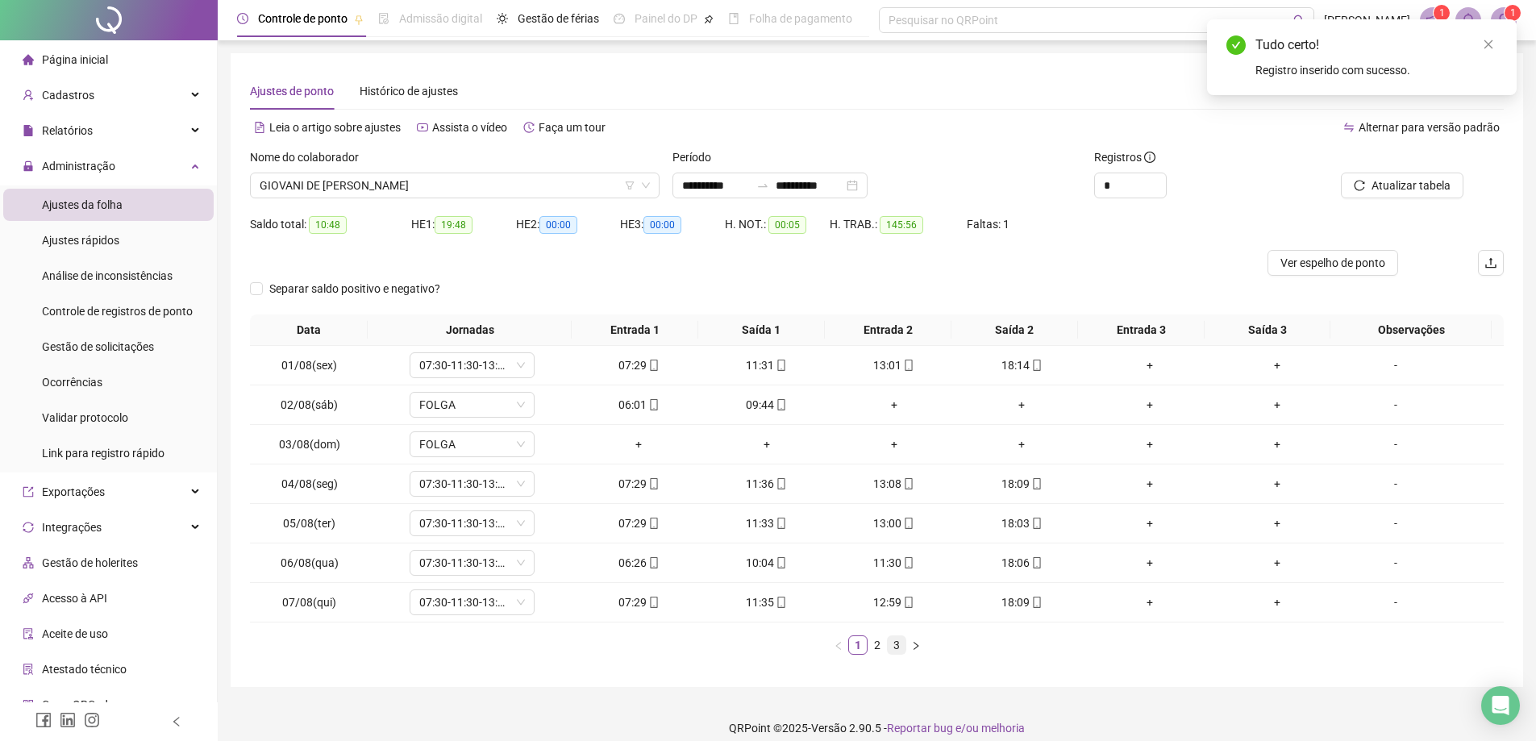
click at [899, 640] on link "3" at bounding box center [897, 645] width 18 height 18
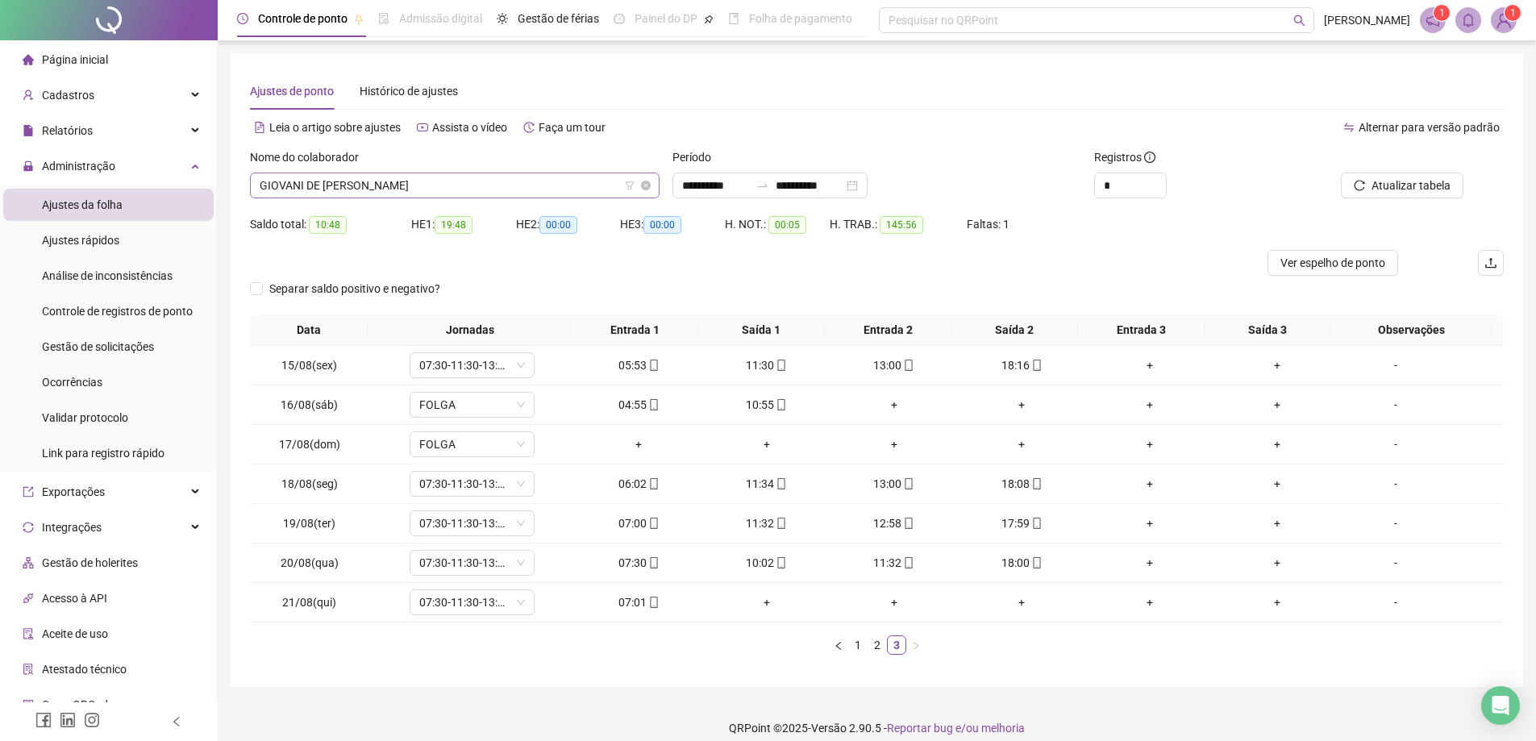
click at [522, 183] on span "GIOVANI DE [PERSON_NAME]" at bounding box center [455, 185] width 390 height 24
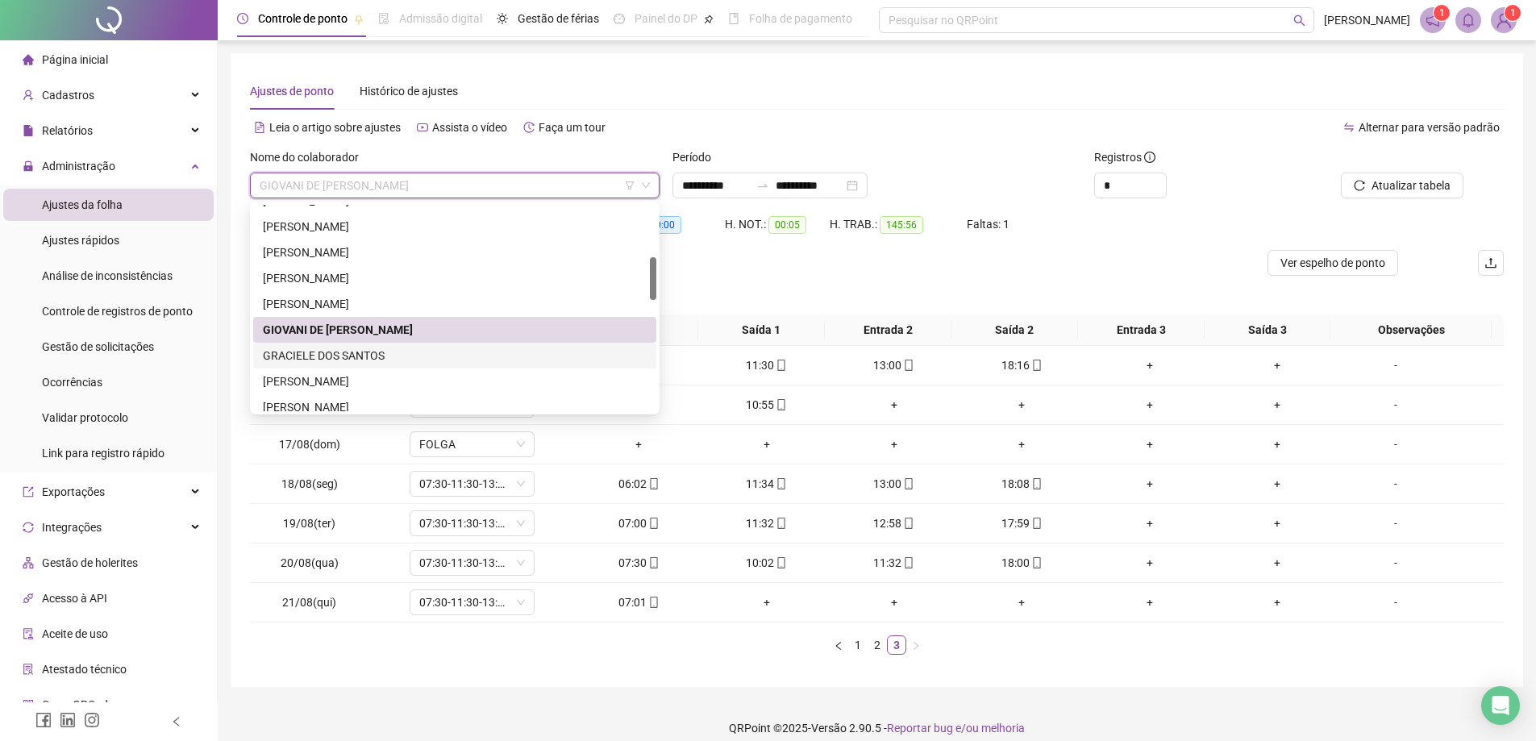
click at [393, 352] on div "GRACIELE DOS SANTOS" at bounding box center [455, 356] width 384 height 18
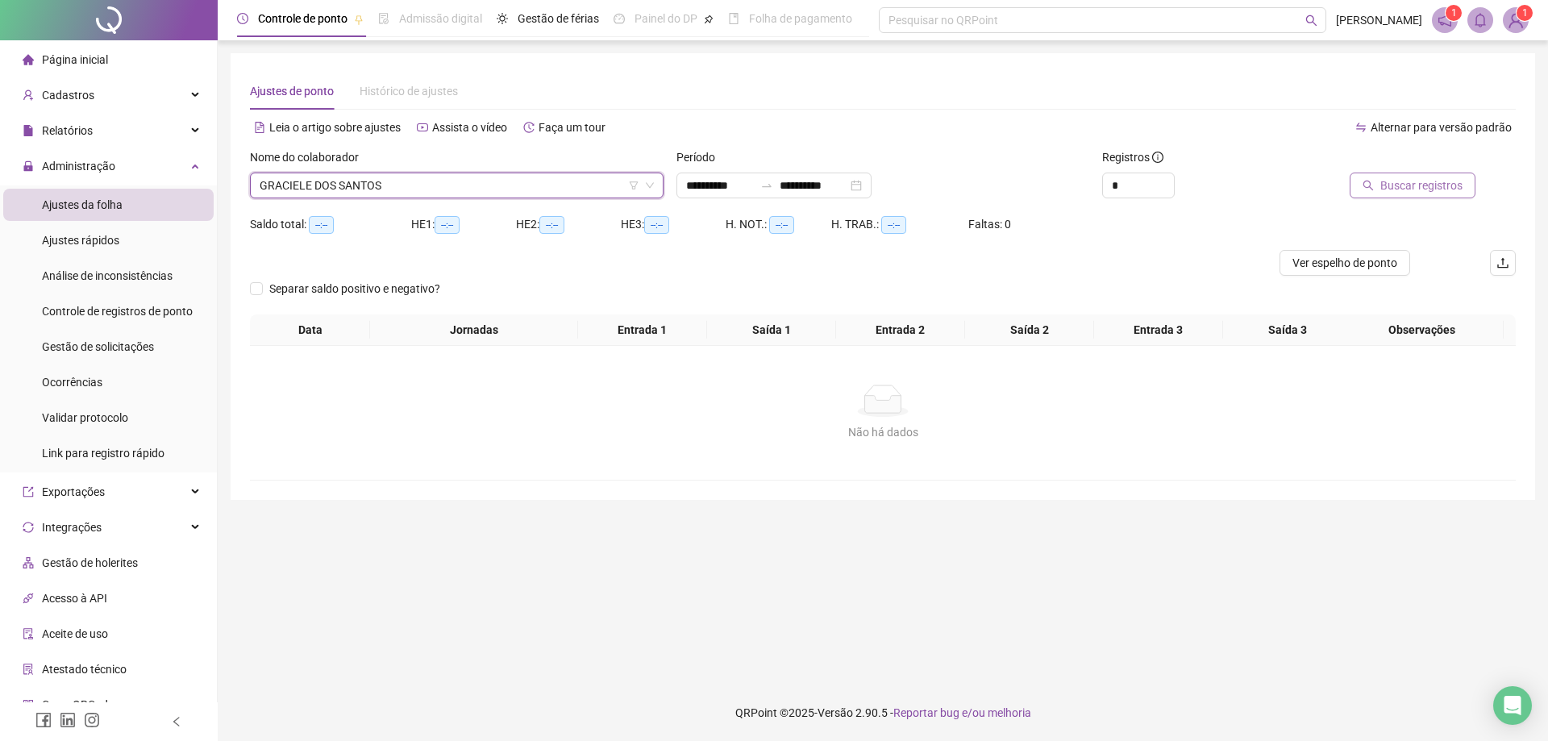
click at [1414, 184] on span "Buscar registros" at bounding box center [1421, 186] width 82 height 18
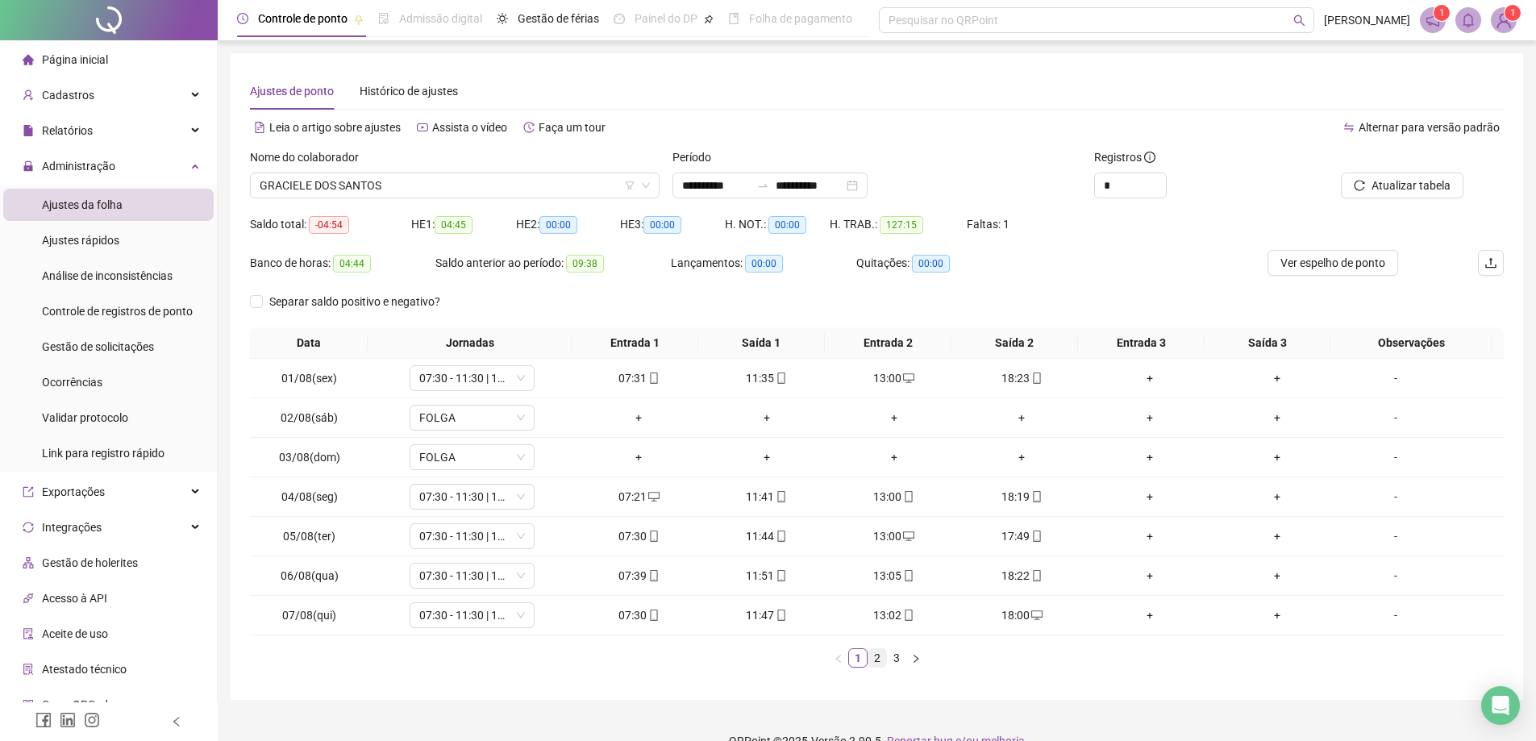
click at [869, 662] on link "2" at bounding box center [877, 658] width 18 height 18
click at [896, 660] on link "3" at bounding box center [897, 658] width 18 height 18
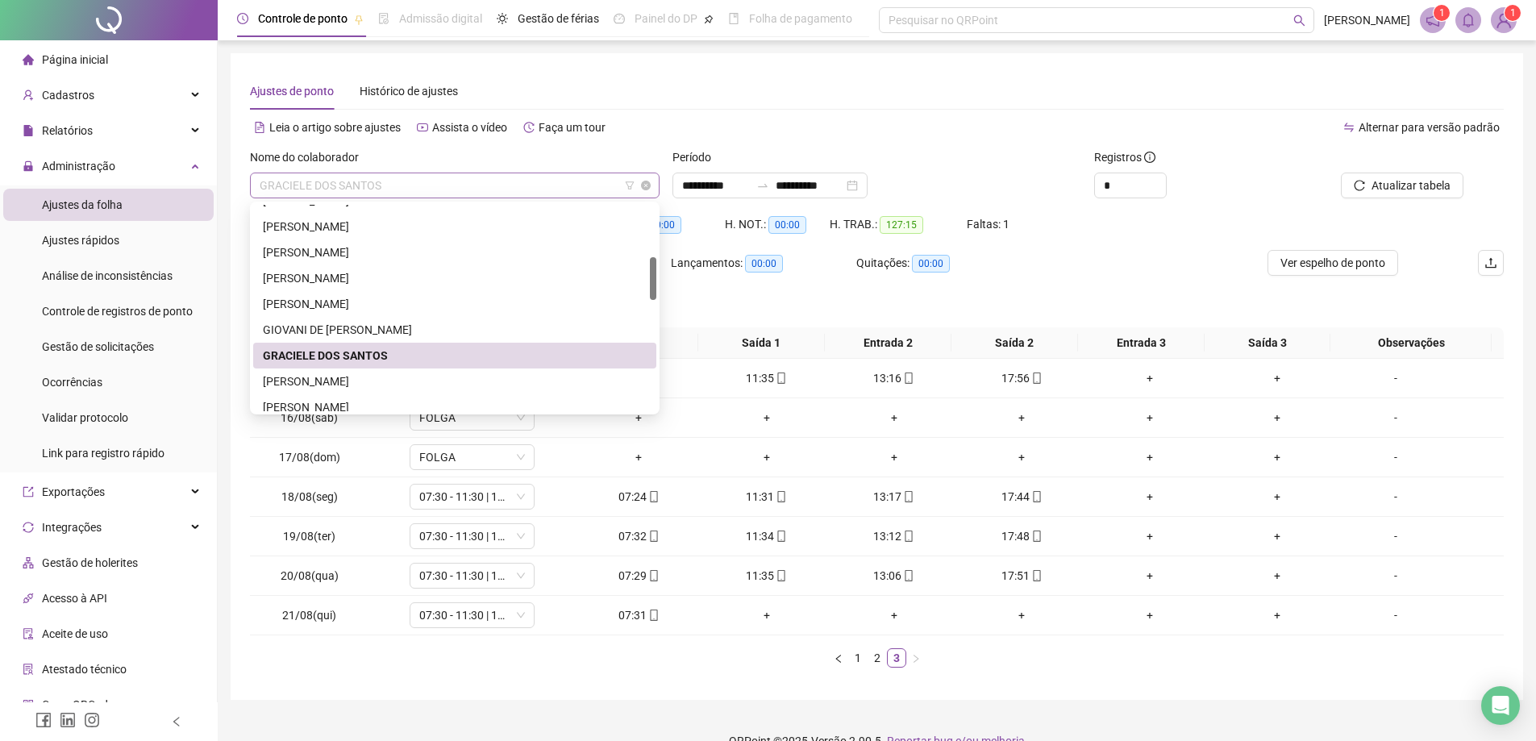
click at [433, 184] on span "GRACIELE DOS SANTOS" at bounding box center [455, 185] width 390 height 24
click at [350, 381] on div "[PERSON_NAME]" at bounding box center [455, 382] width 384 height 18
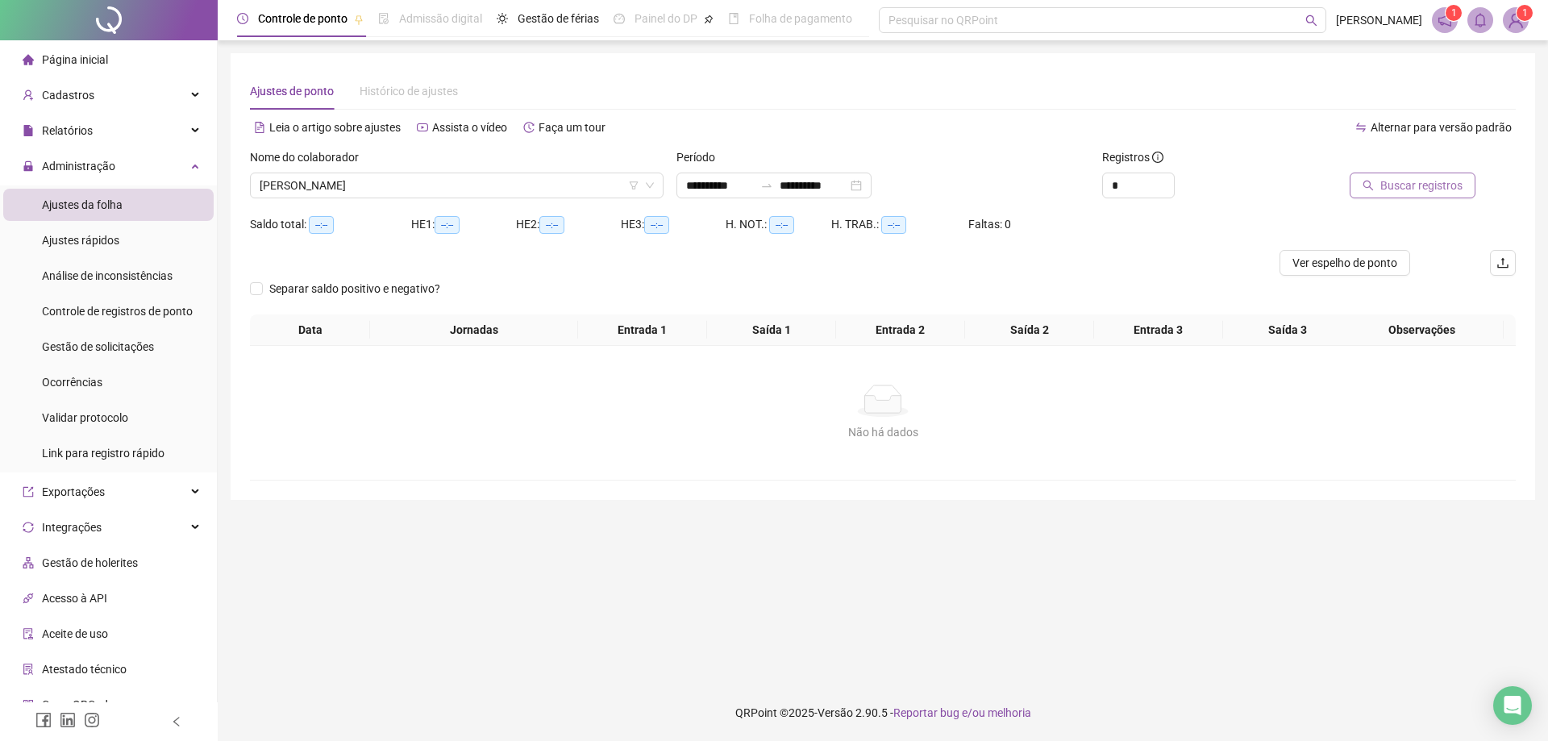
click at [1417, 189] on span "Buscar registros" at bounding box center [1421, 186] width 82 height 18
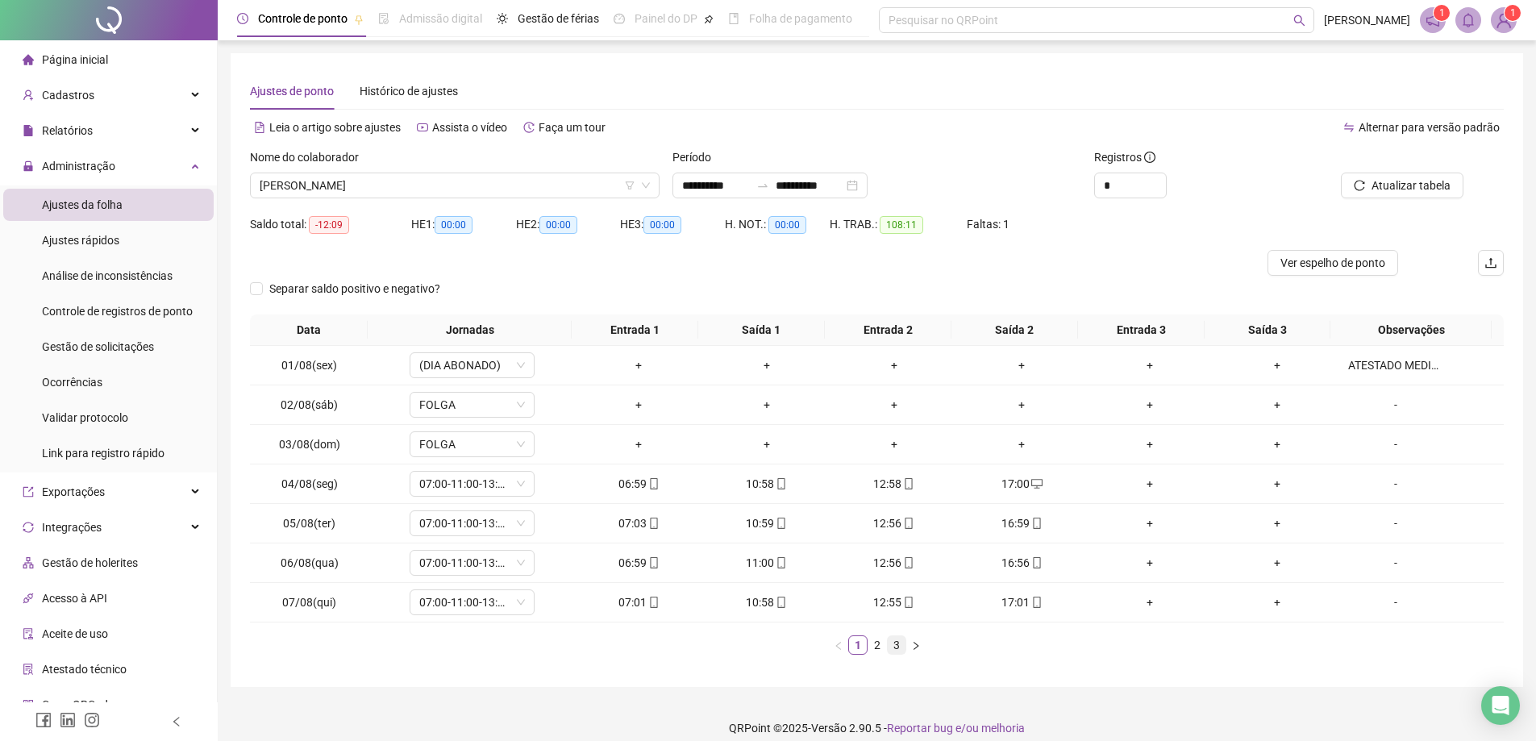
click at [893, 647] on link "3" at bounding box center [897, 645] width 18 height 18
click at [483, 195] on span "[PERSON_NAME]" at bounding box center [455, 185] width 390 height 24
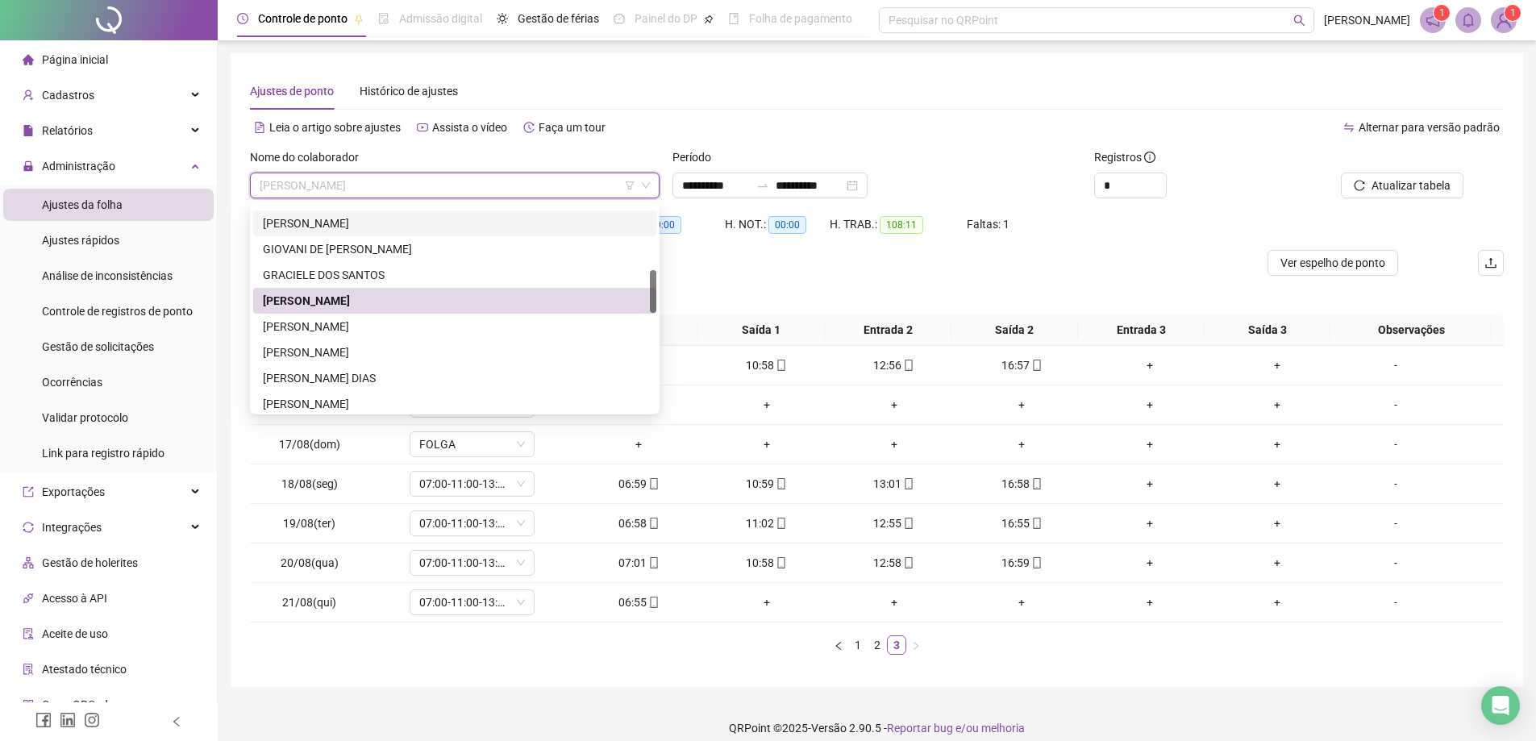
scroll to position [387, 0]
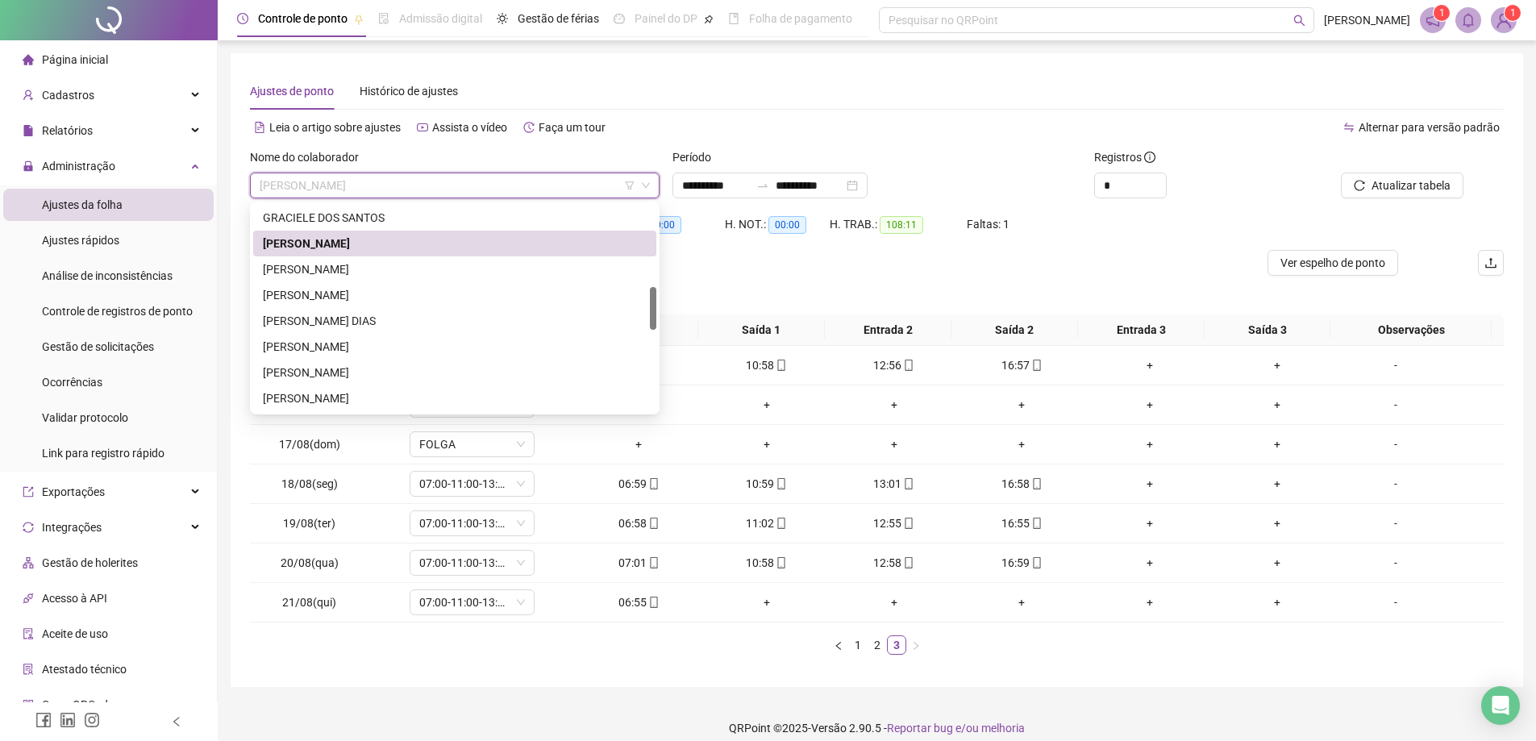
drag, startPoint x: 656, startPoint y: 268, endPoint x: 653, endPoint y: 297, distance: 29.1
click at [653, 297] on div at bounding box center [653, 308] width 6 height 43
click at [392, 267] on div "[PERSON_NAME]" at bounding box center [455, 269] width 384 height 18
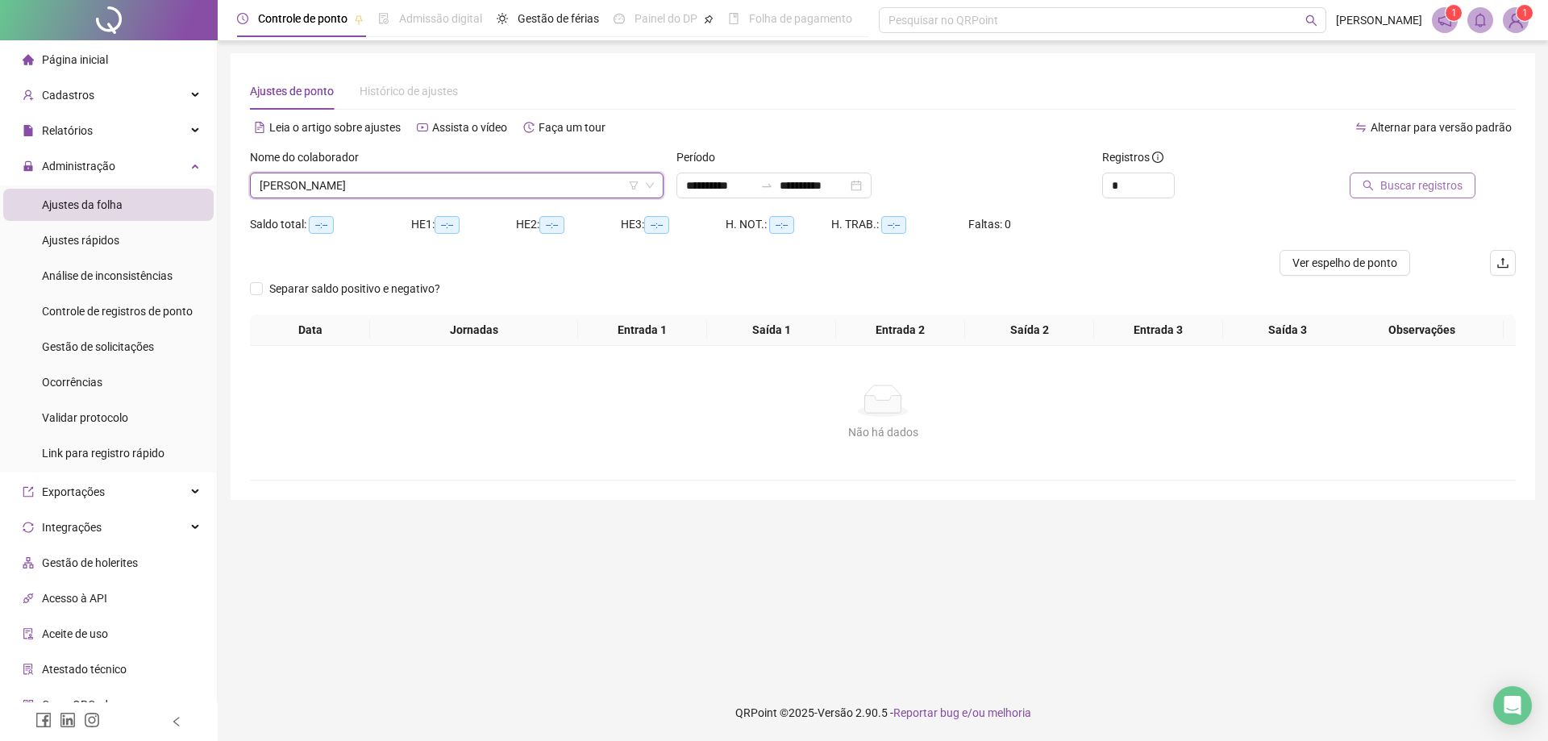
click at [1418, 184] on span "Buscar registros" at bounding box center [1421, 186] width 82 height 18
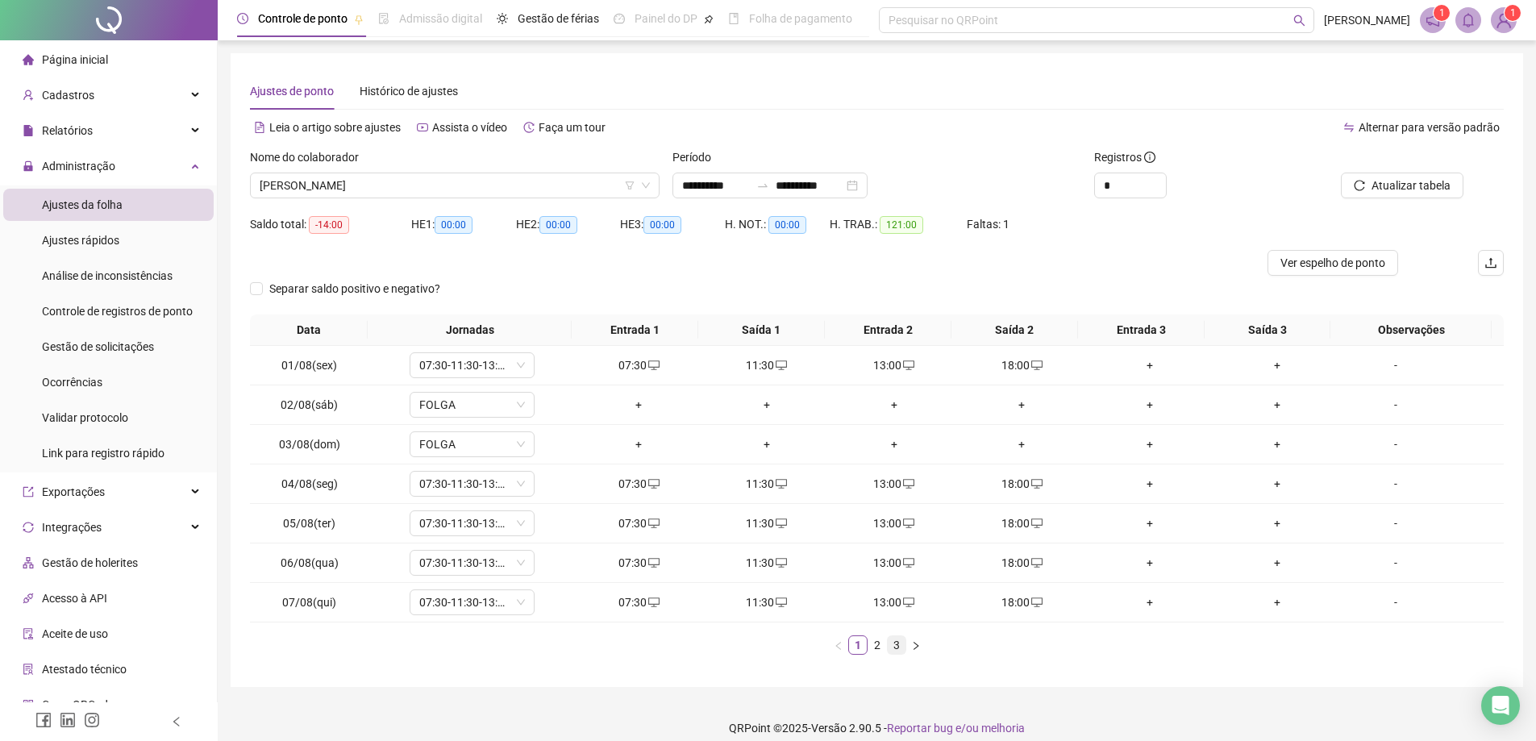
click at [895, 647] on link "3" at bounding box center [897, 645] width 18 height 18
click at [1004, 562] on div "+" at bounding box center [1021, 563] width 114 height 18
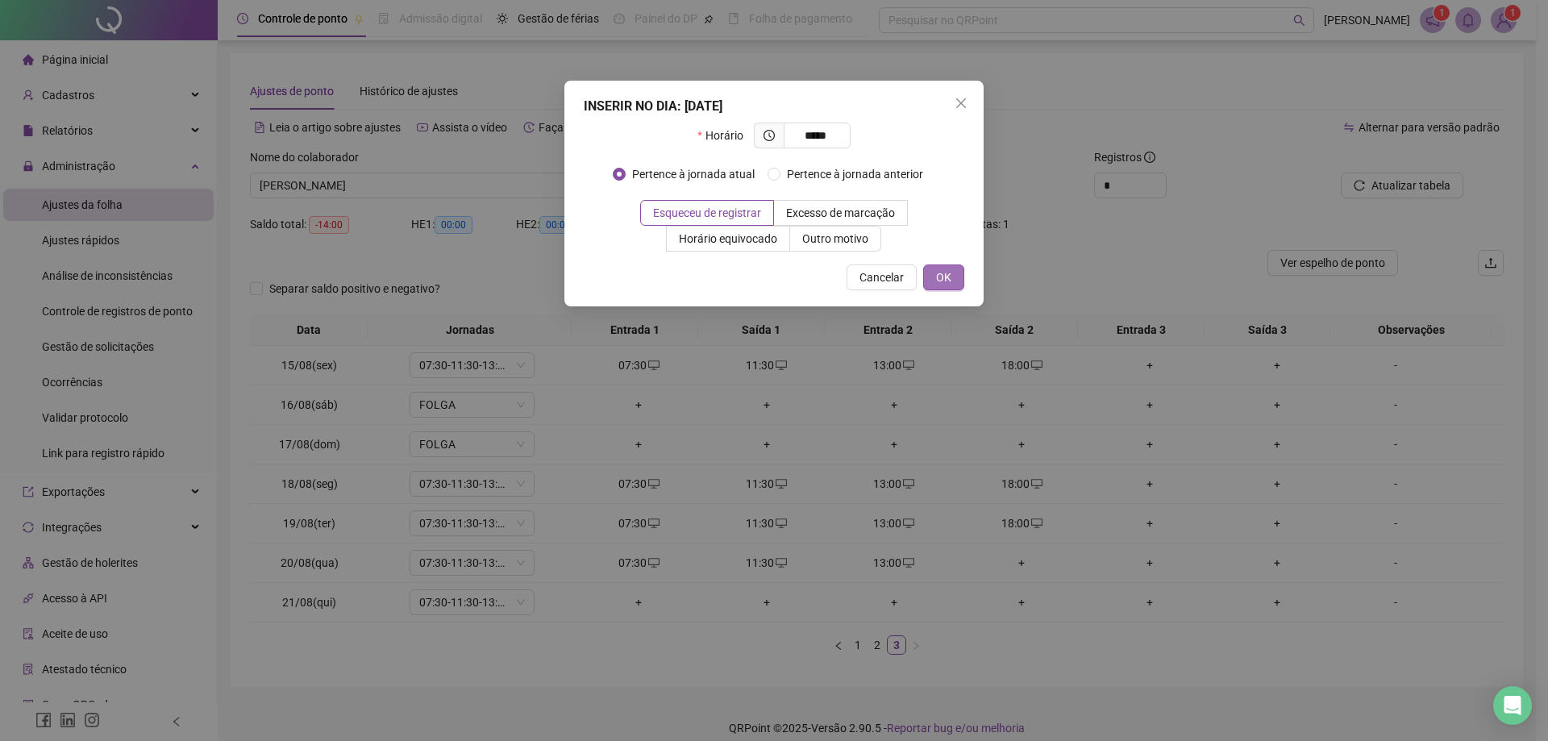
type input "*****"
click at [942, 277] on span "OK" at bounding box center [943, 277] width 15 height 18
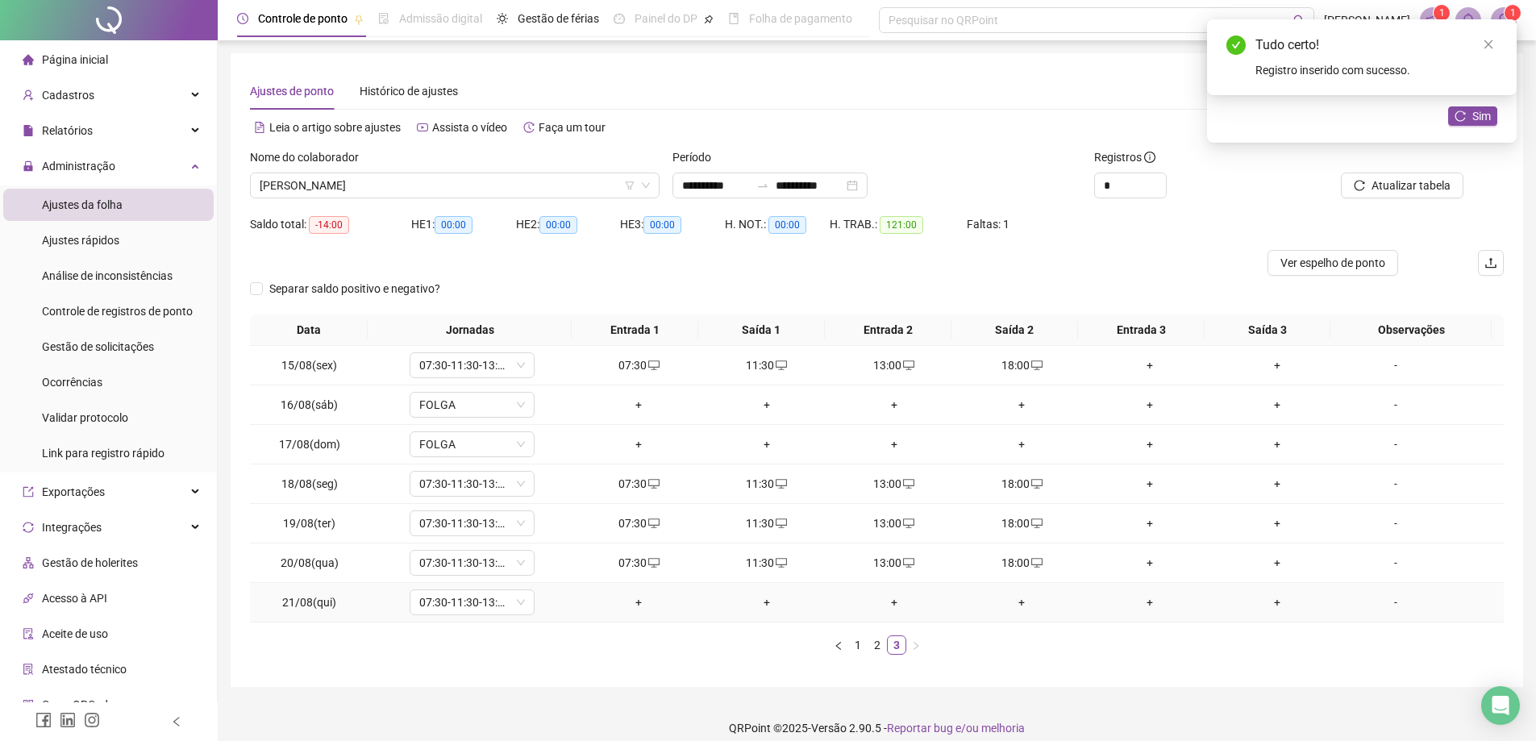
click at [633, 599] on div "+" at bounding box center [638, 602] width 114 height 18
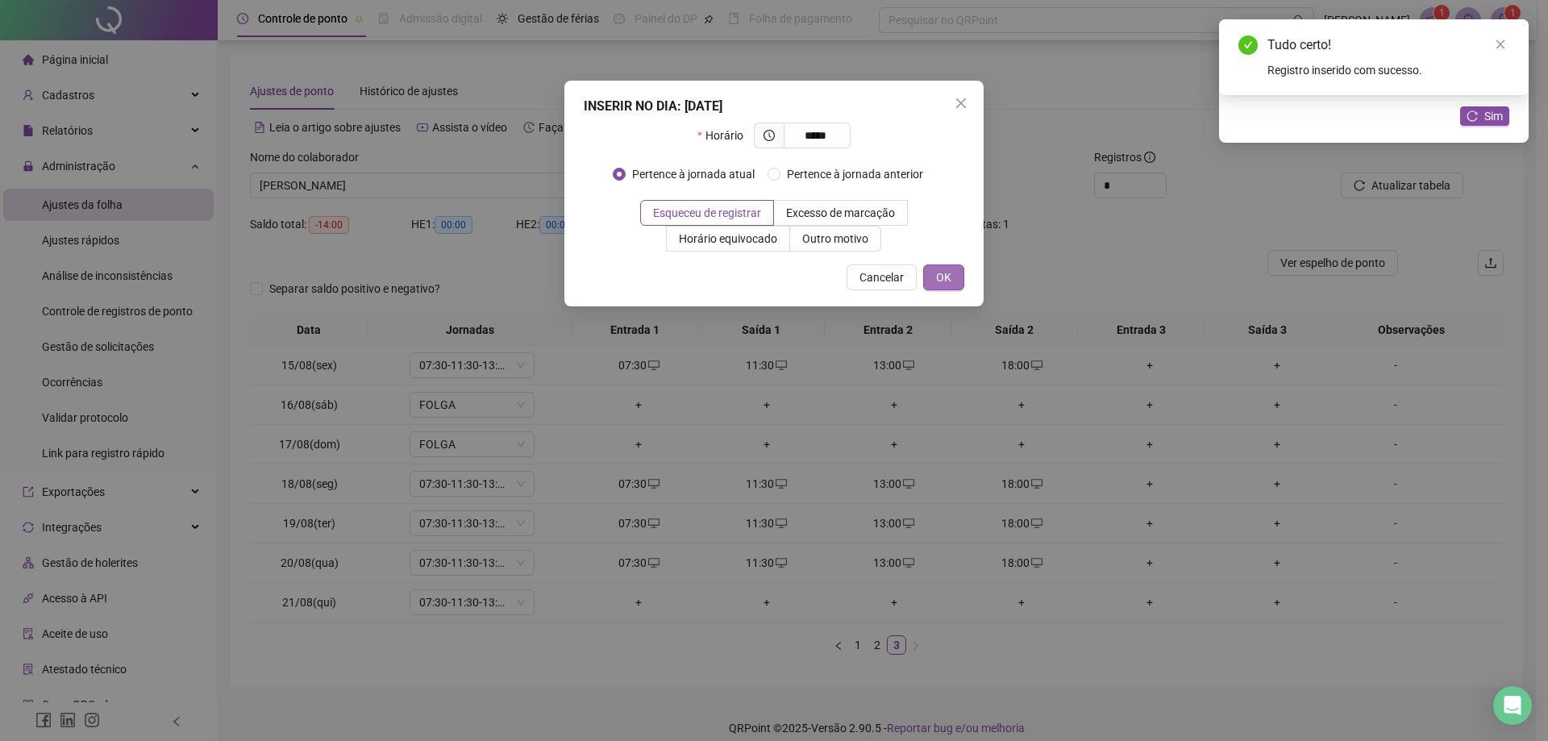
type input "*****"
click at [934, 281] on button "OK" at bounding box center [943, 277] width 41 height 26
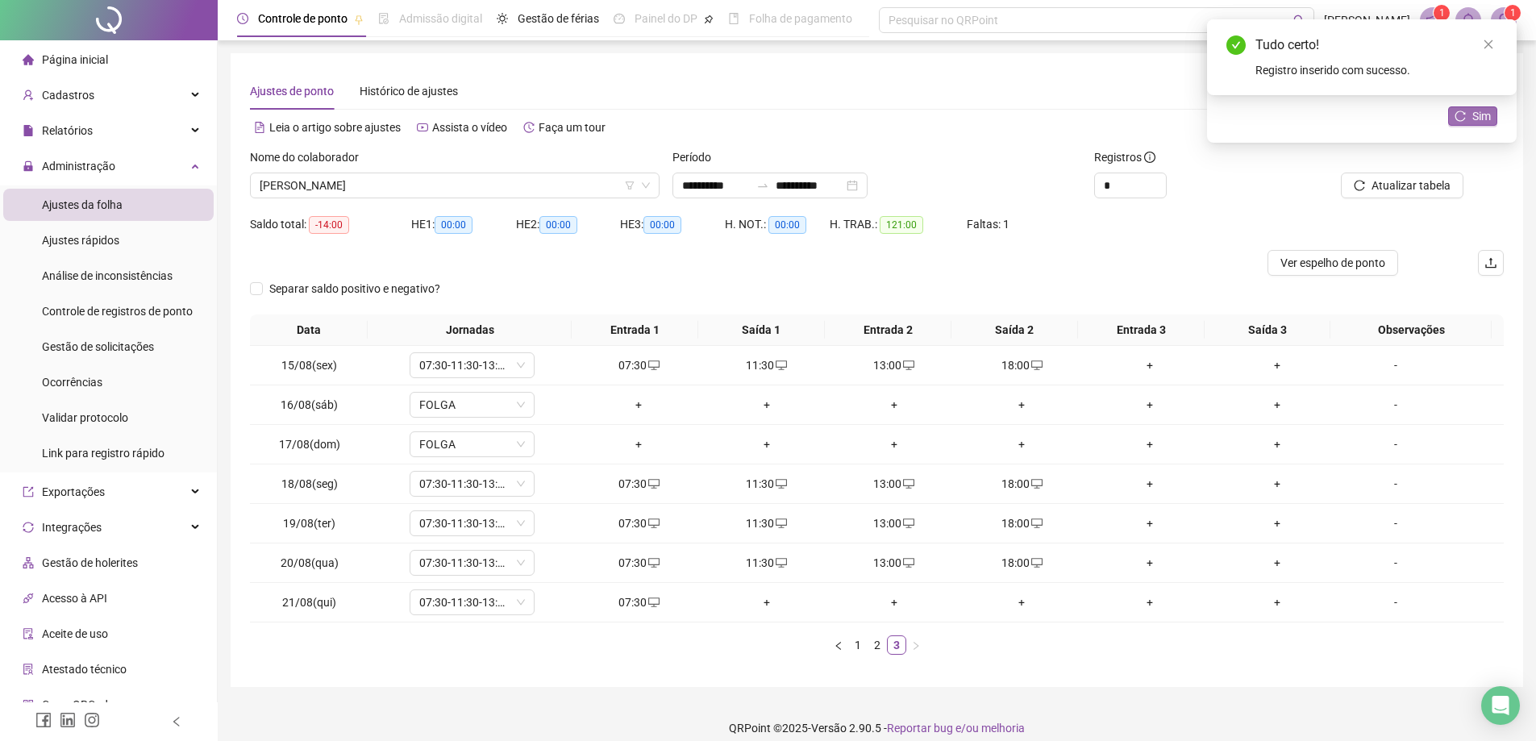
click at [1480, 113] on span "Sim" at bounding box center [1481, 116] width 19 height 18
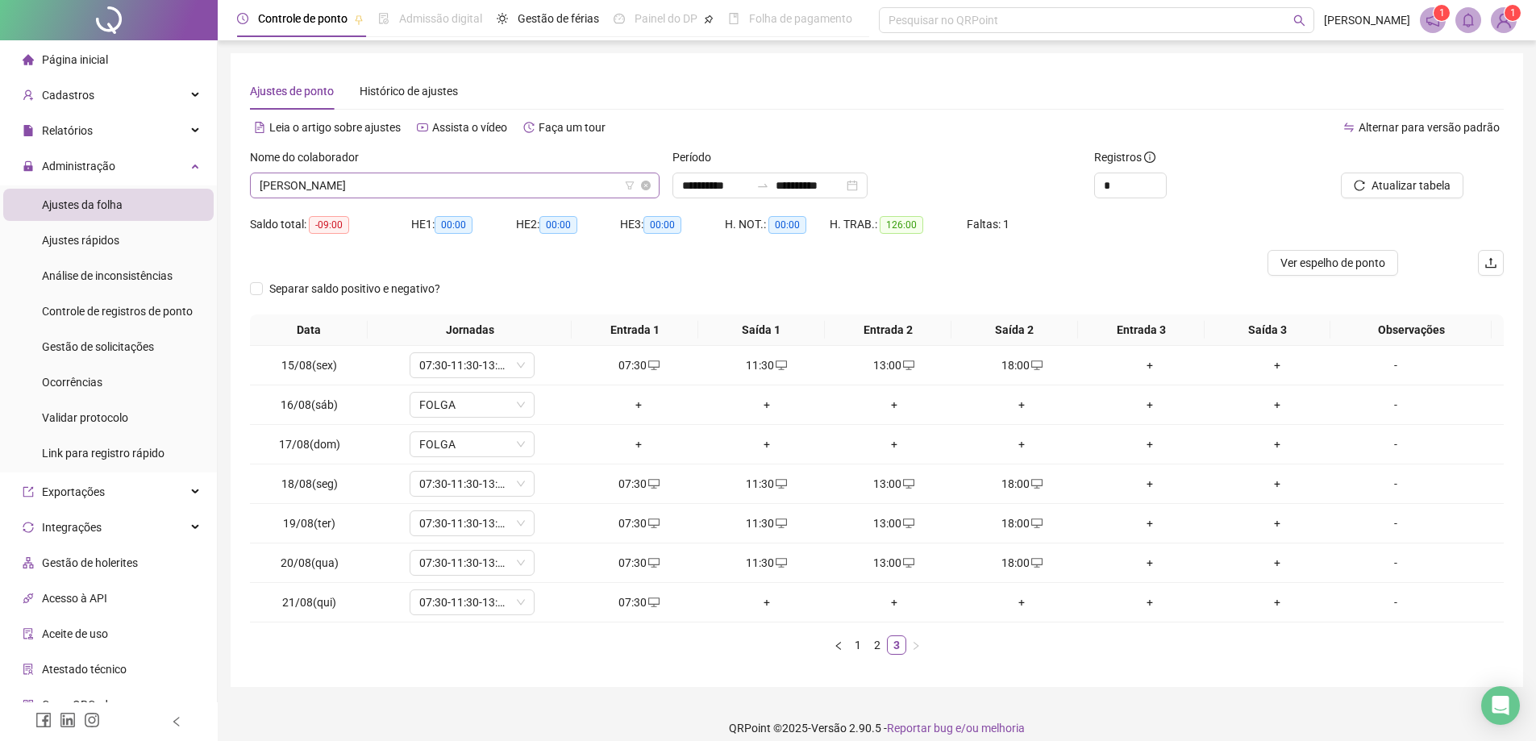
click at [464, 194] on span "[PERSON_NAME]" at bounding box center [455, 185] width 390 height 24
click at [431, 181] on span "[PERSON_NAME]" at bounding box center [455, 185] width 390 height 24
click at [401, 189] on span "[PERSON_NAME]" at bounding box center [455, 185] width 390 height 24
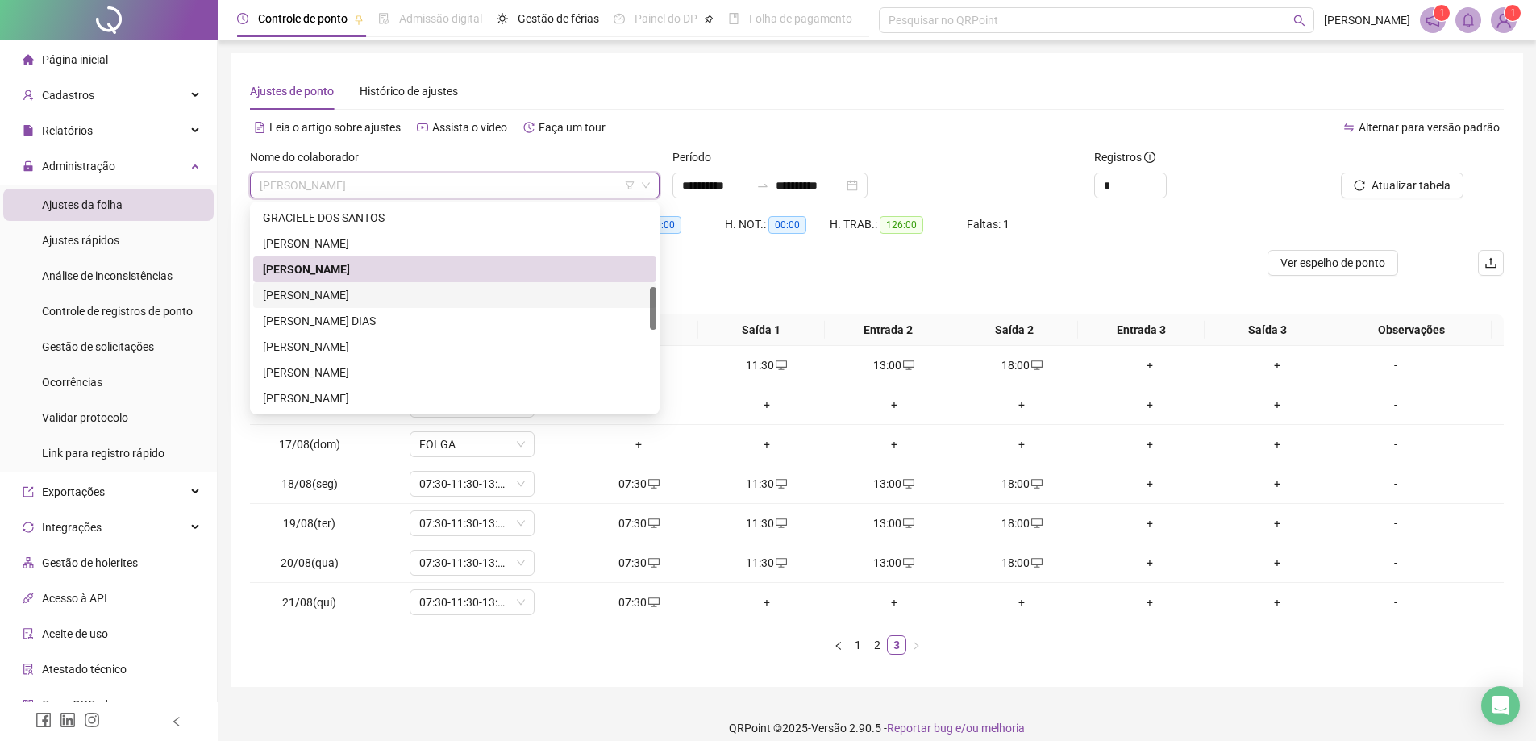
click at [367, 295] on div "[PERSON_NAME]" at bounding box center [455, 295] width 384 height 18
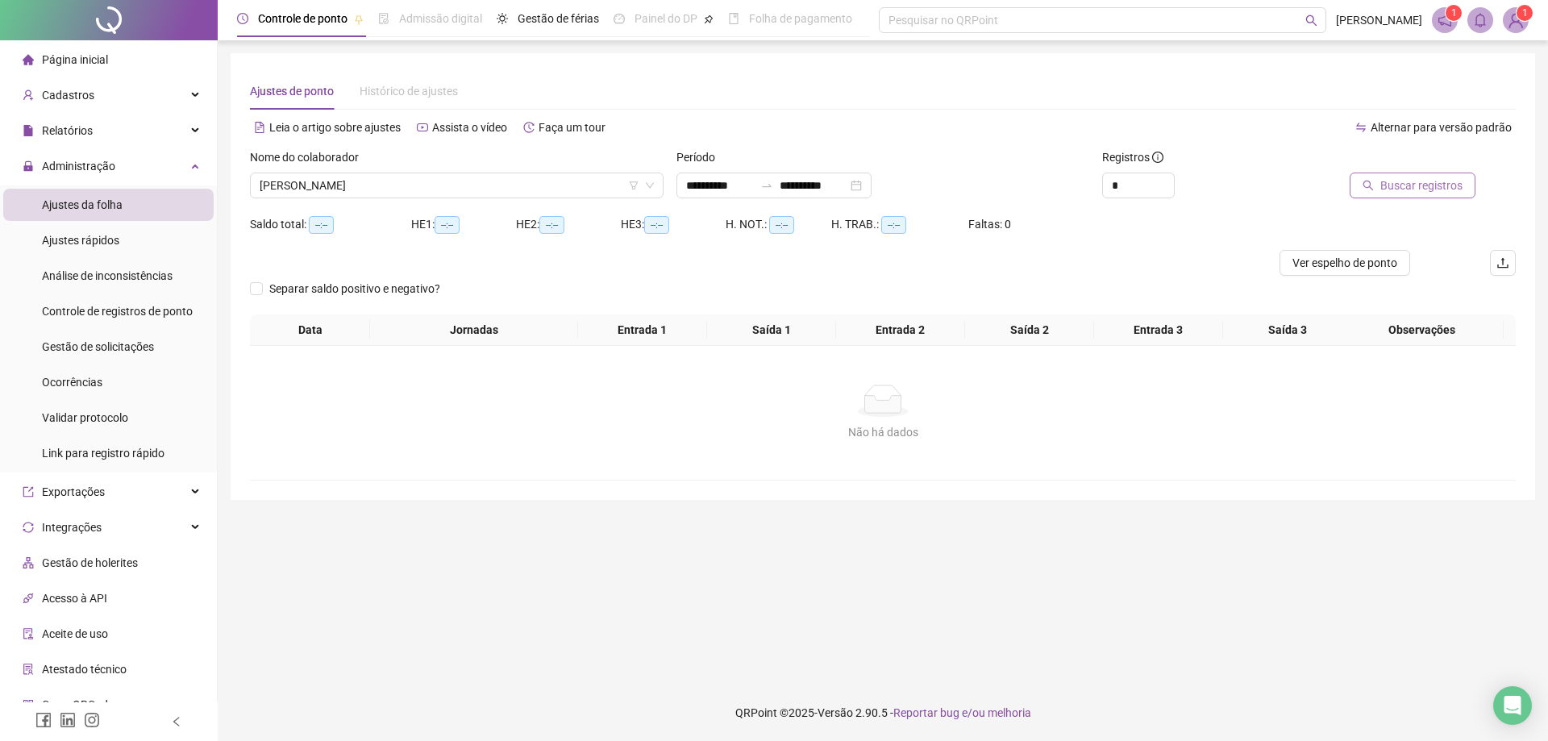
click at [1420, 189] on span "Buscar registros" at bounding box center [1421, 186] width 82 height 18
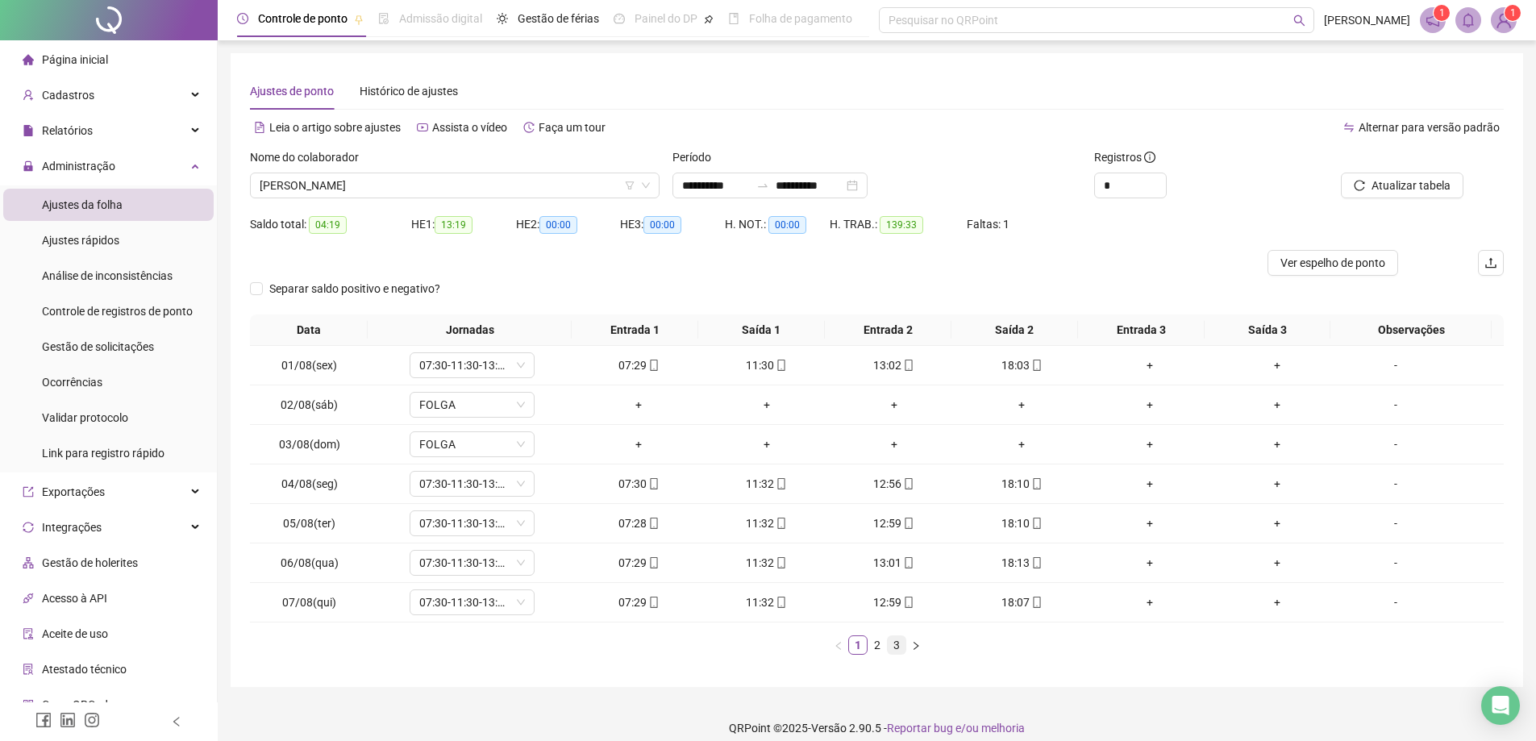
click at [891, 647] on link "3" at bounding box center [897, 645] width 18 height 18
click at [516, 189] on span "[PERSON_NAME]" at bounding box center [455, 185] width 390 height 24
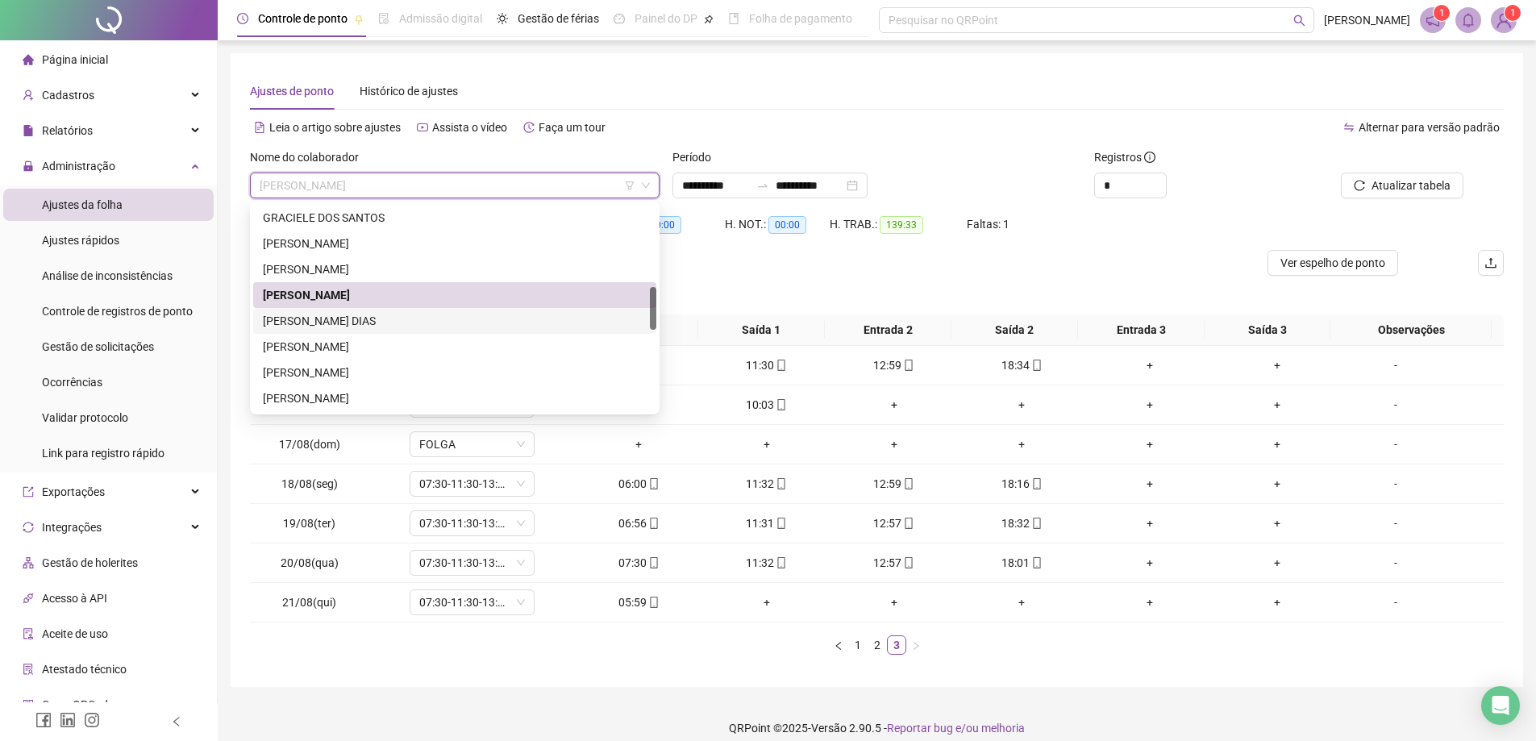
click at [428, 319] on div "[PERSON_NAME] DIAS" at bounding box center [455, 321] width 384 height 18
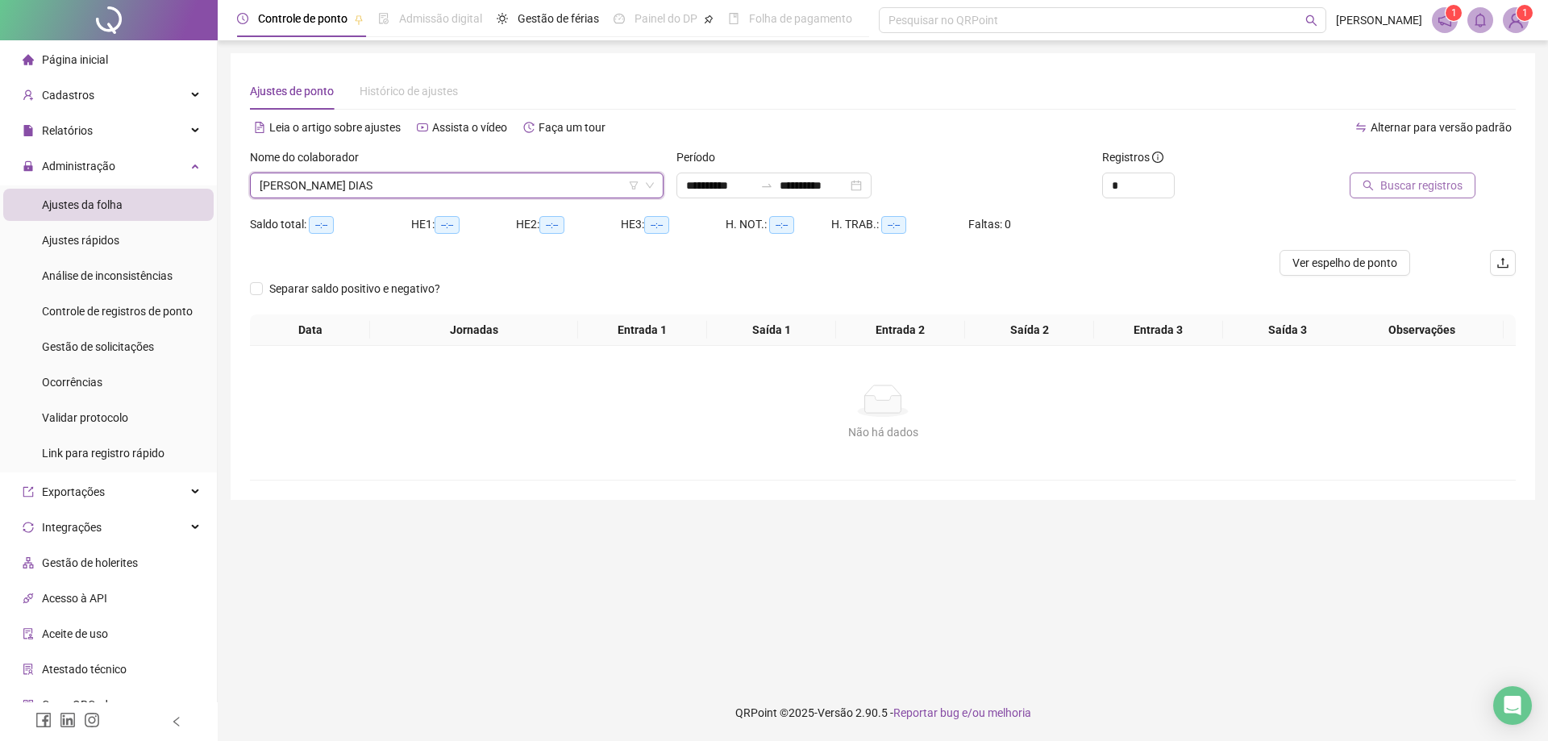
click at [1404, 183] on span "Buscar registros" at bounding box center [1421, 186] width 82 height 18
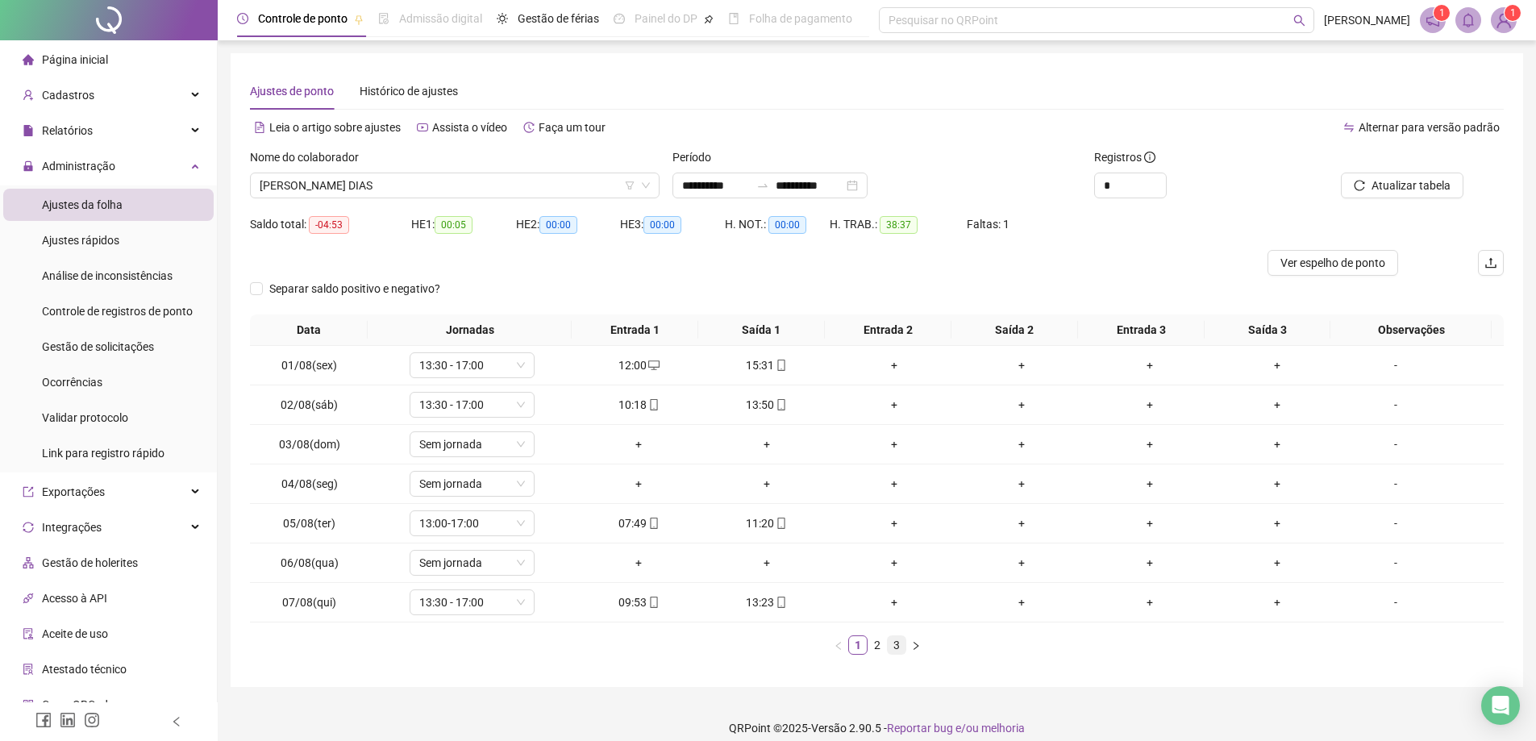
click at [895, 643] on link "3" at bounding box center [897, 645] width 18 height 18
click at [506, 188] on span "[PERSON_NAME] DIAS" at bounding box center [455, 185] width 390 height 24
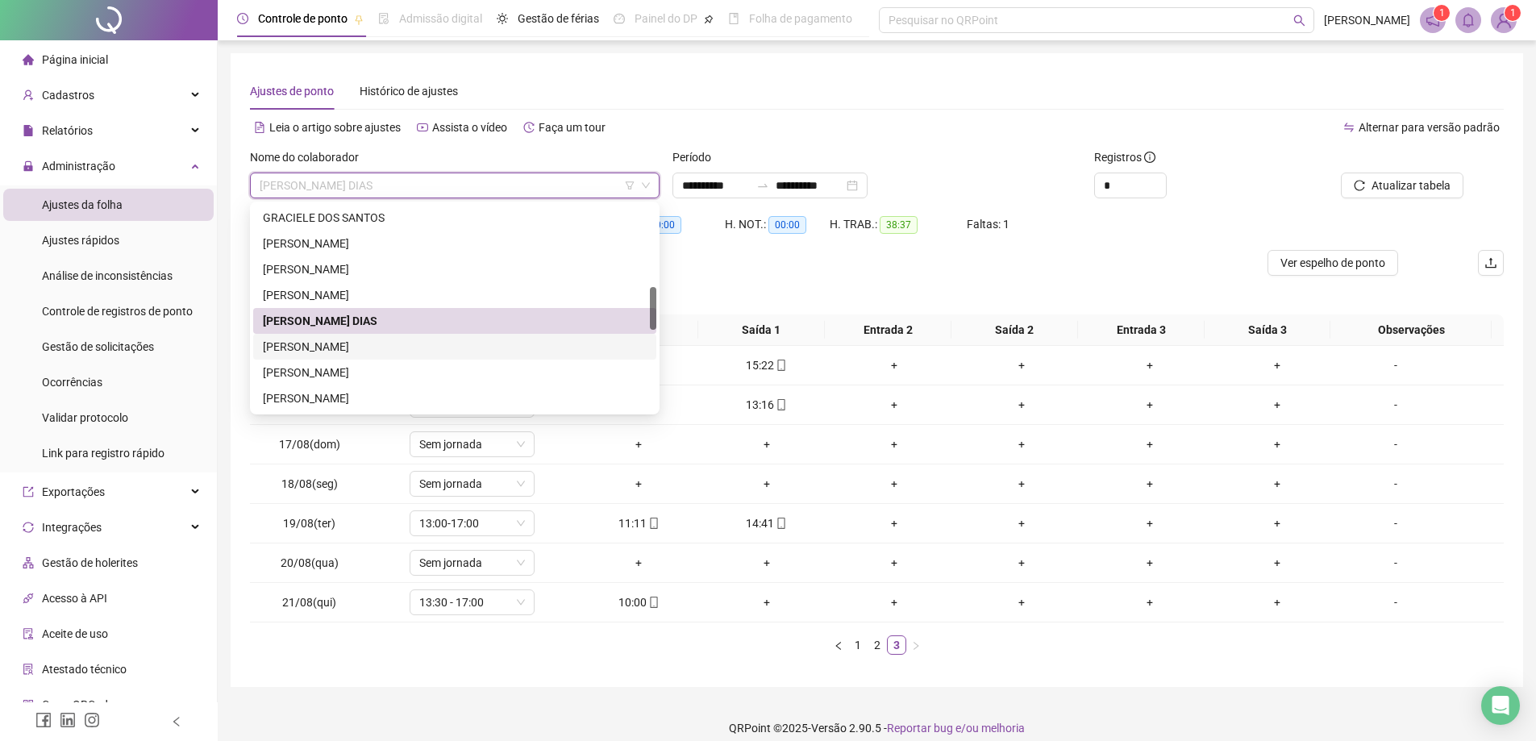
click at [412, 346] on div "[PERSON_NAME]" at bounding box center [455, 347] width 384 height 18
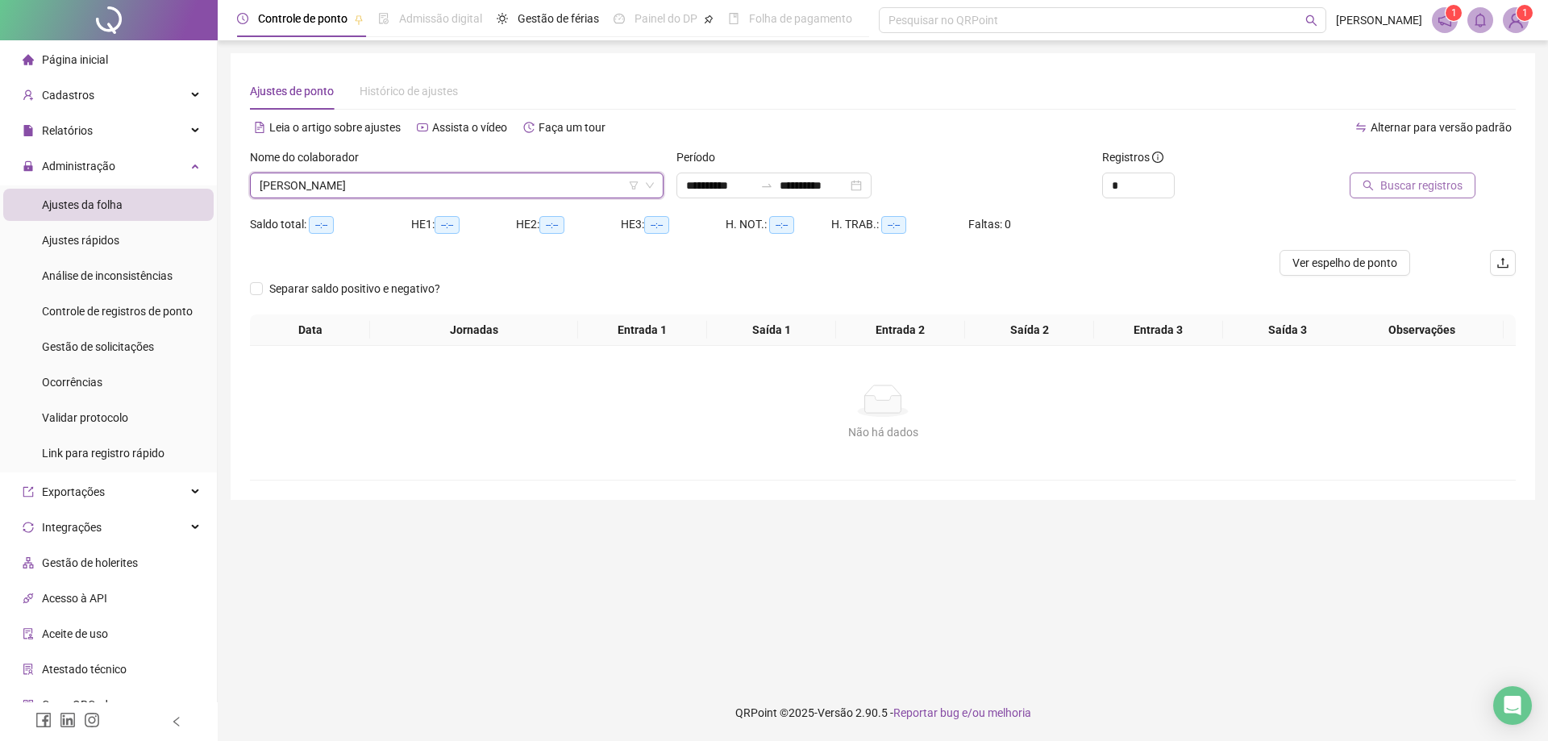
click at [1410, 184] on span "Buscar registros" at bounding box center [1421, 186] width 82 height 18
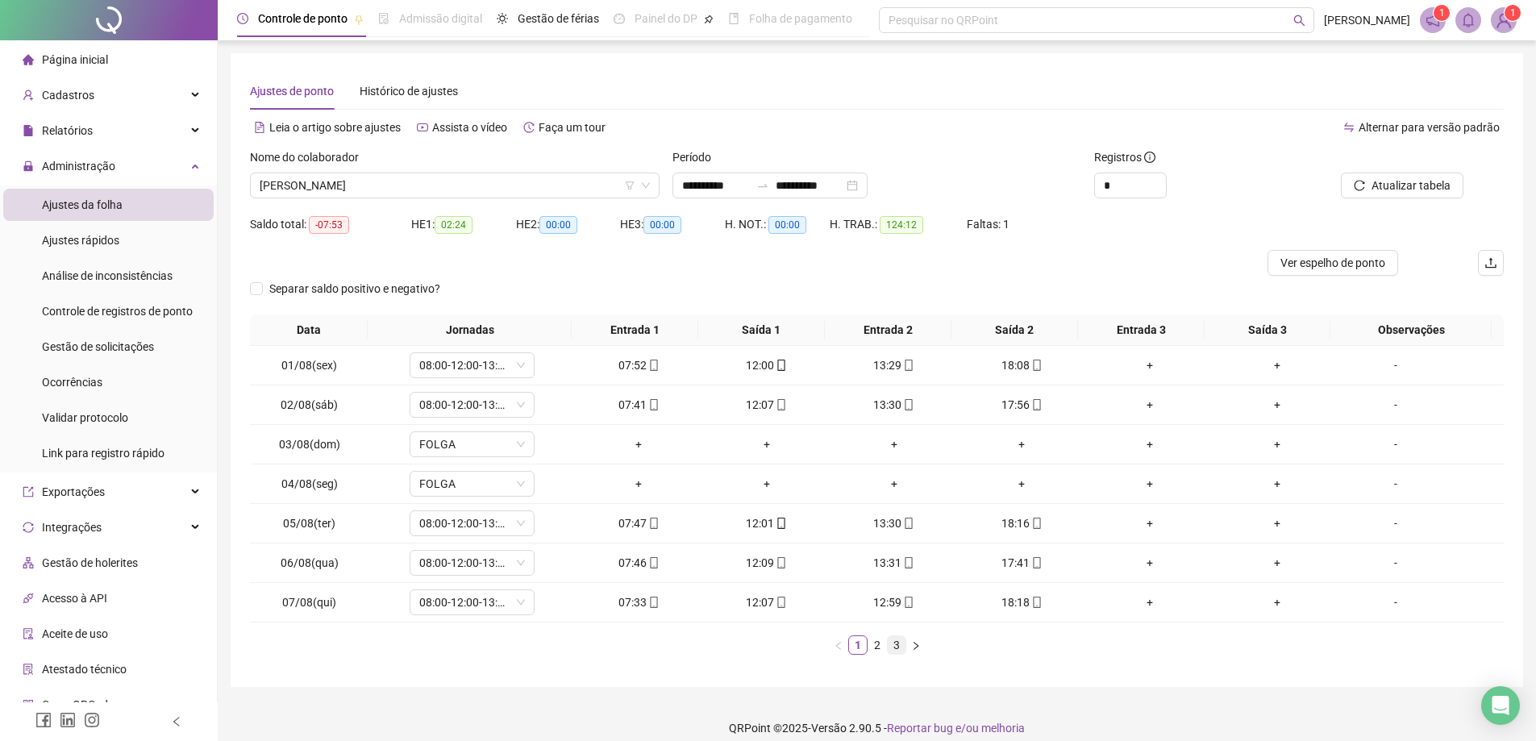
click at [895, 643] on link "3" at bounding box center [897, 645] width 18 height 18
click at [1400, 181] on span "Atualizar tabela" at bounding box center [1410, 186] width 79 height 18
click at [446, 185] on span "[PERSON_NAME]" at bounding box center [455, 185] width 390 height 24
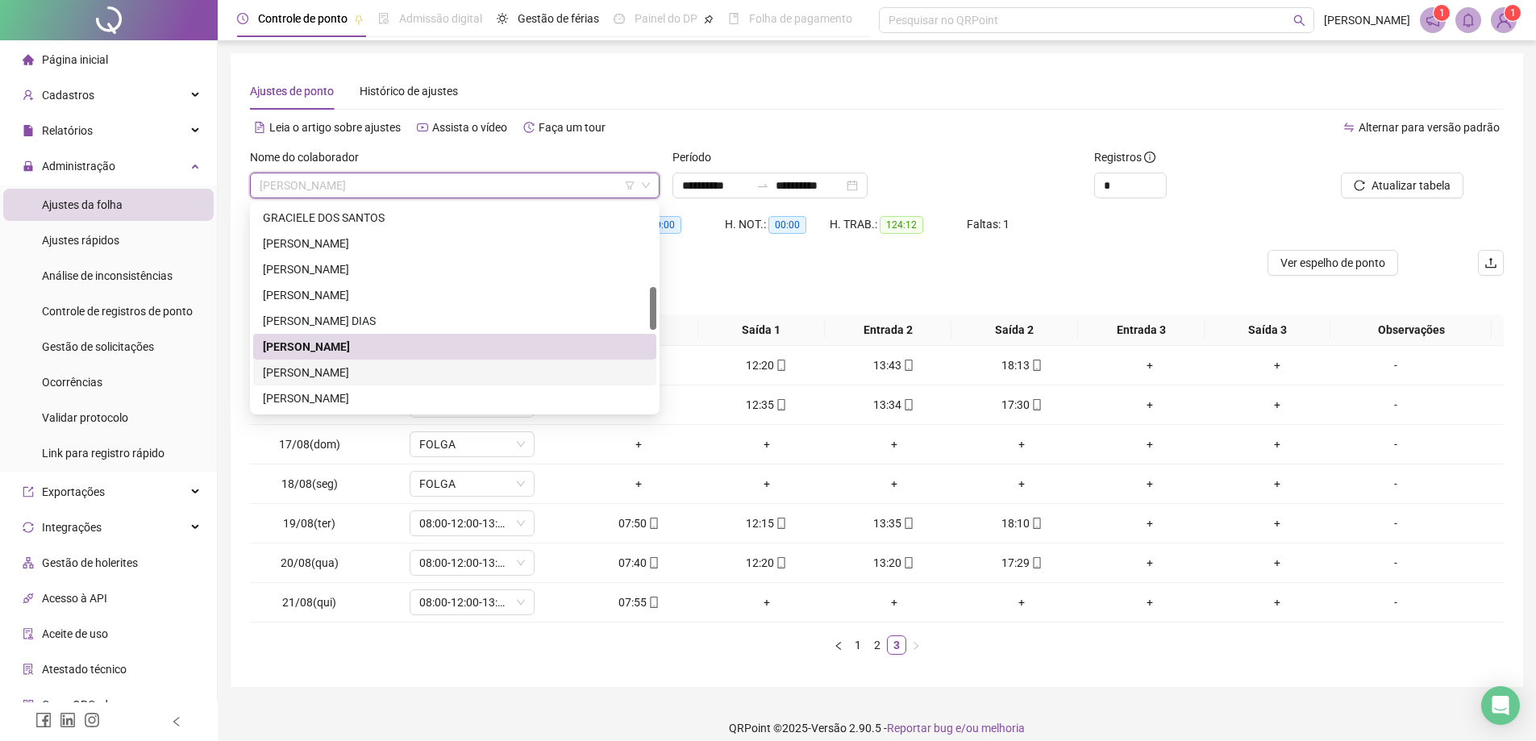
click at [420, 368] on div "[PERSON_NAME]" at bounding box center [455, 373] width 384 height 18
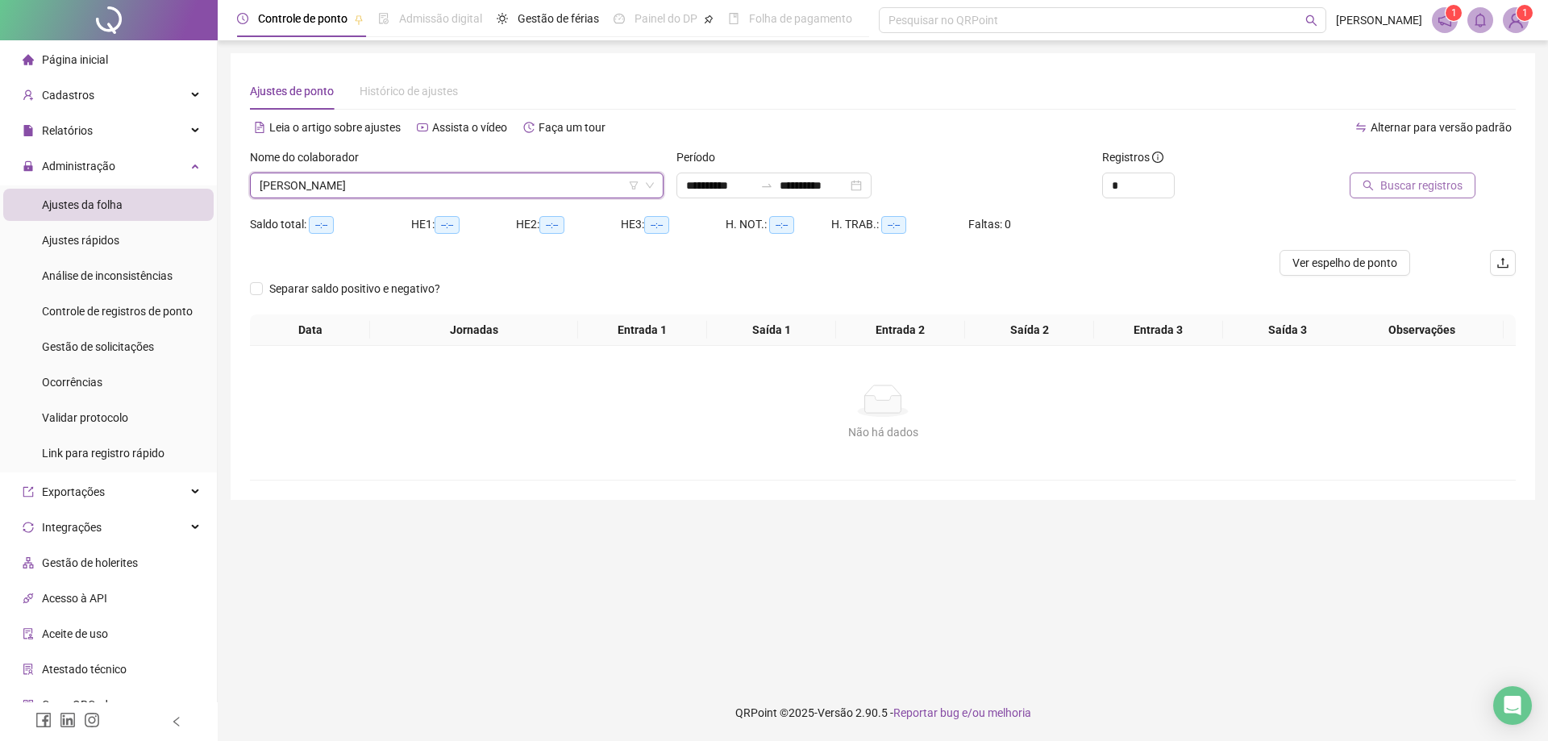
click at [1420, 190] on span "Buscar registros" at bounding box center [1421, 186] width 82 height 18
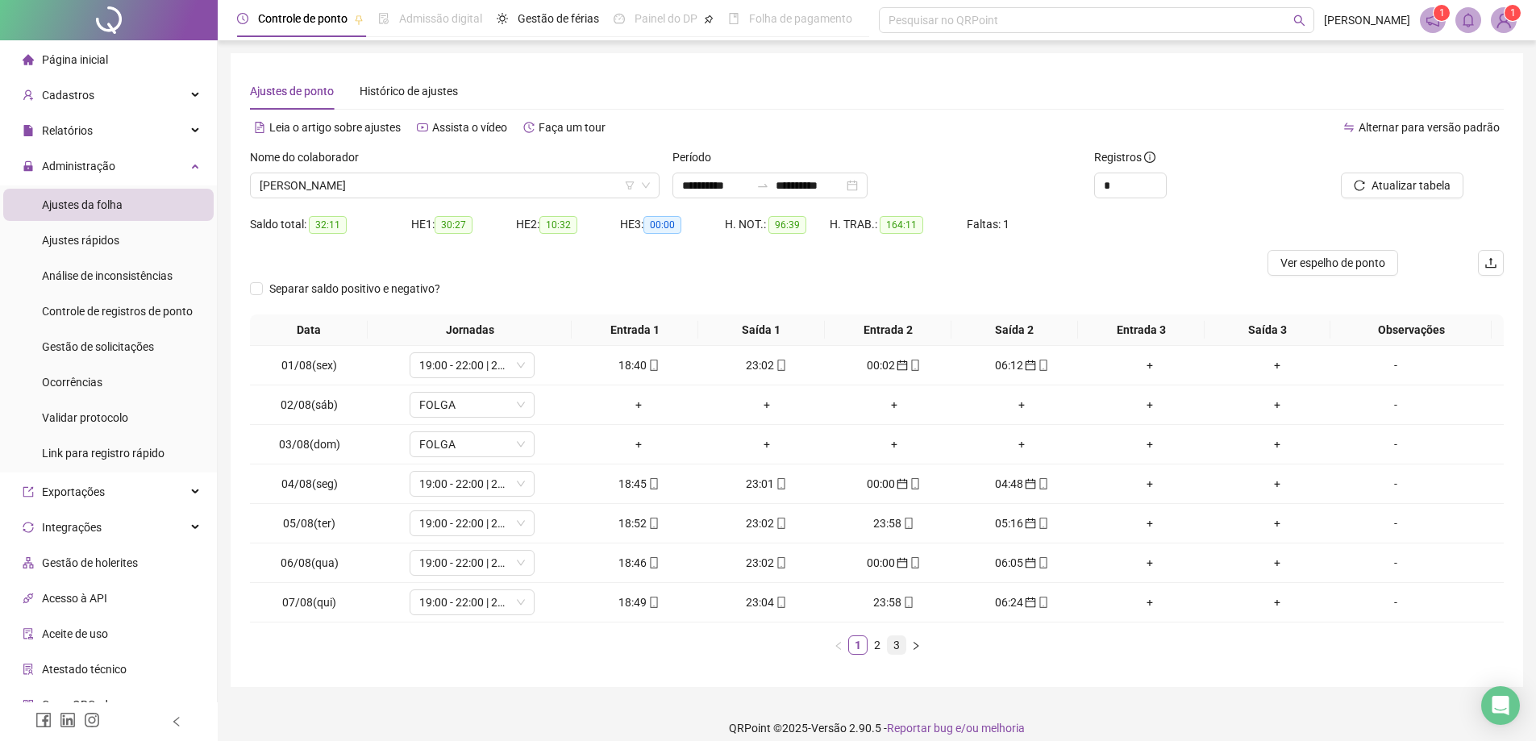
click at [896, 647] on link "3" at bounding box center [897, 645] width 18 height 18
click at [471, 196] on span "[PERSON_NAME]" at bounding box center [455, 185] width 390 height 24
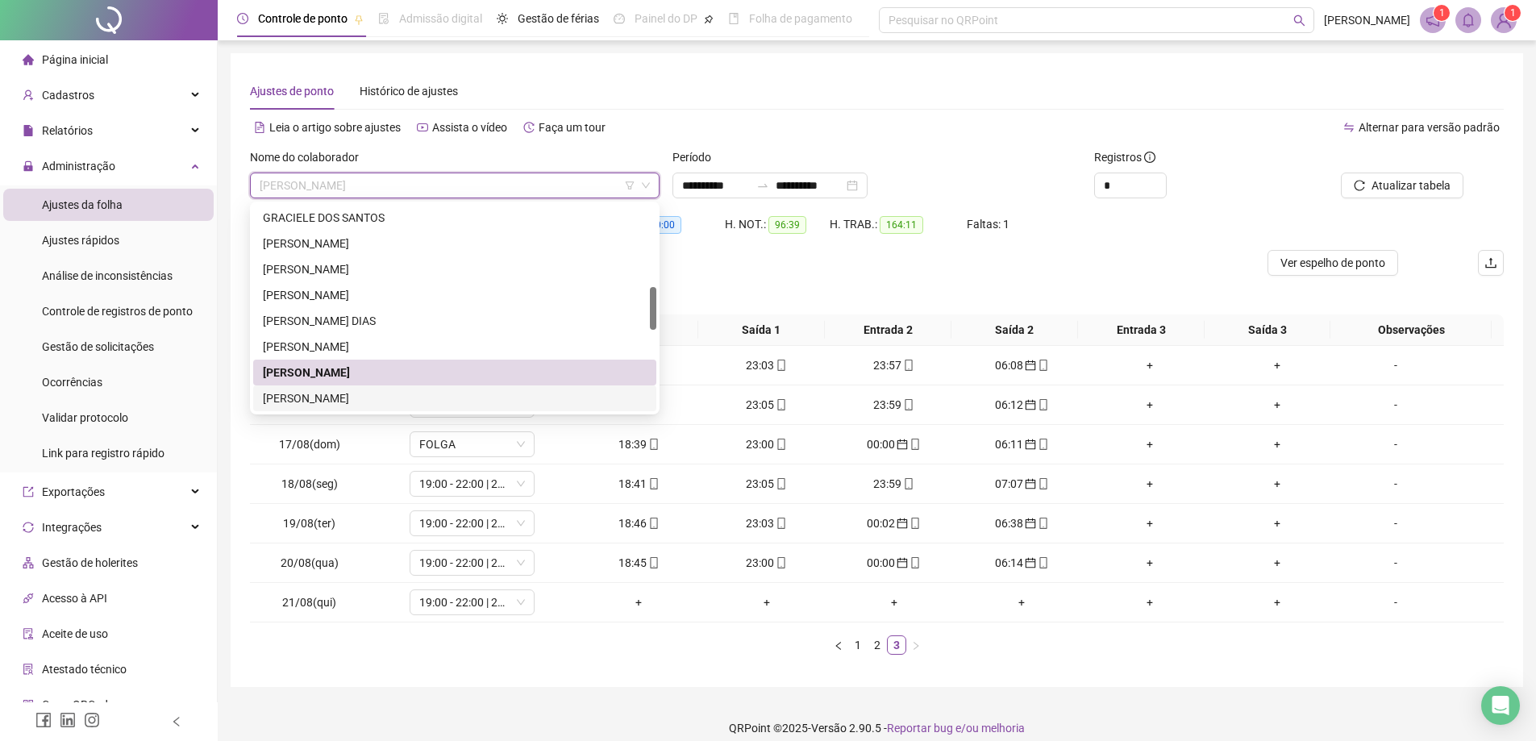
click at [373, 398] on div "[PERSON_NAME]" at bounding box center [455, 398] width 384 height 18
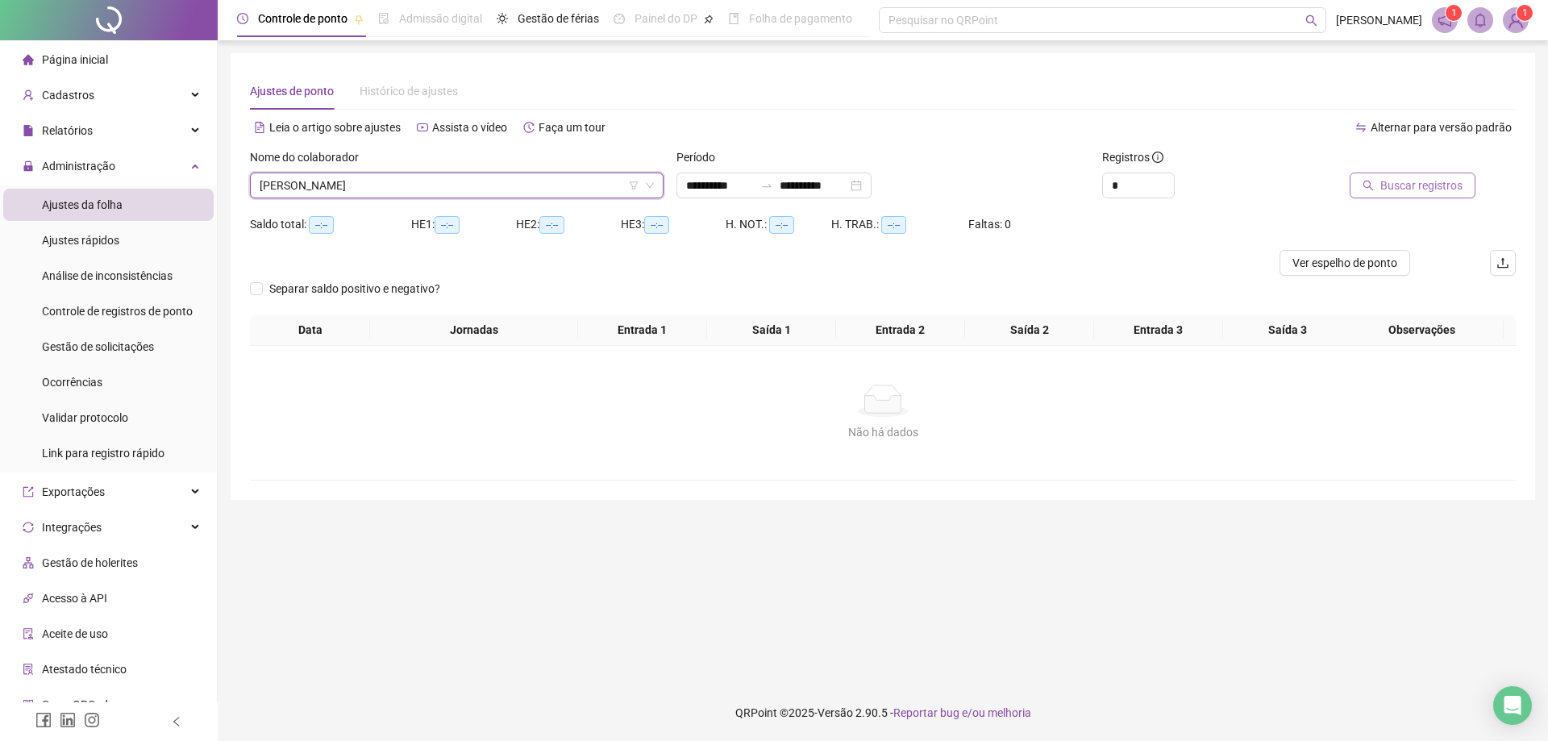
click at [1395, 186] on span "Buscar registros" at bounding box center [1421, 186] width 82 height 18
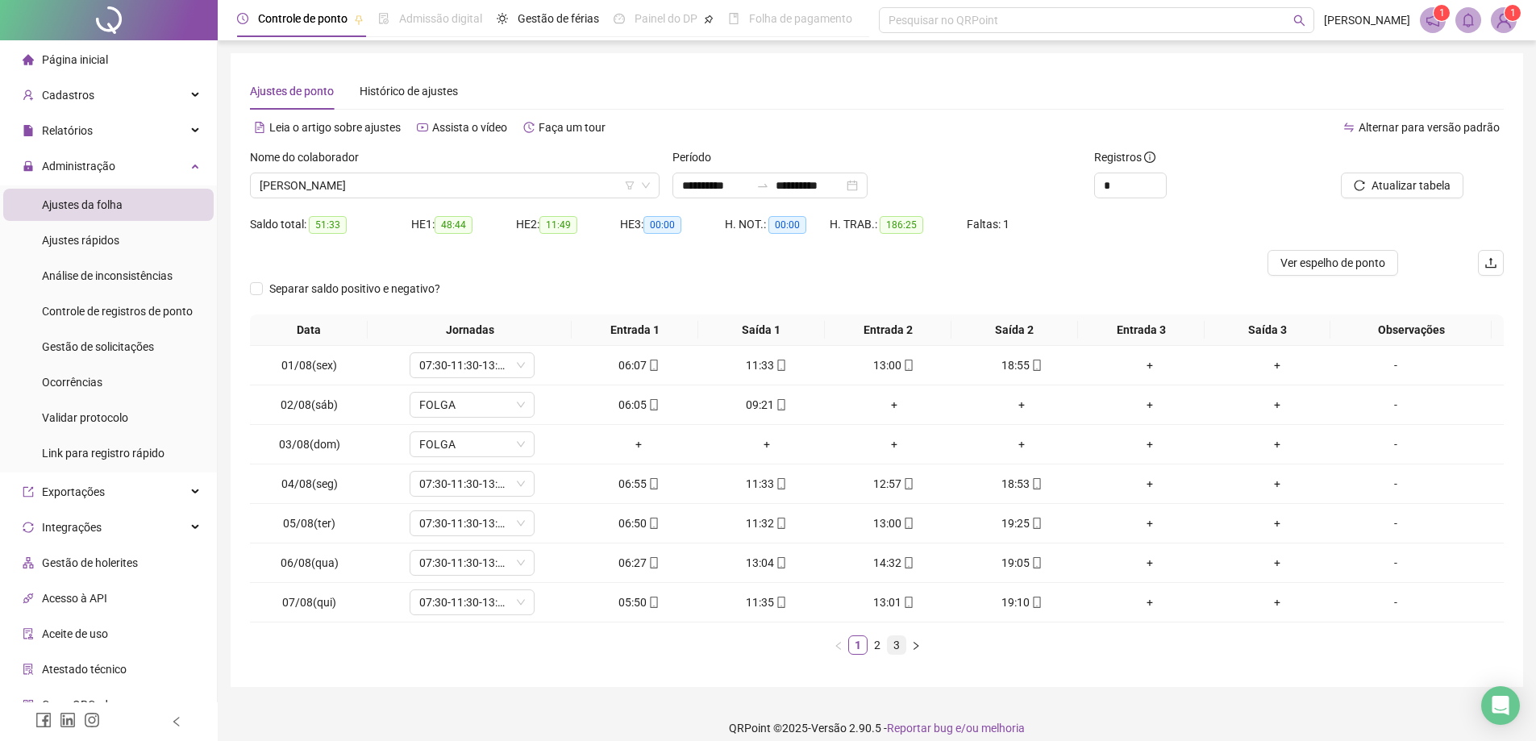
click at [892, 645] on link "3" at bounding box center [897, 645] width 18 height 18
click at [414, 189] on span "[PERSON_NAME]" at bounding box center [455, 185] width 390 height 24
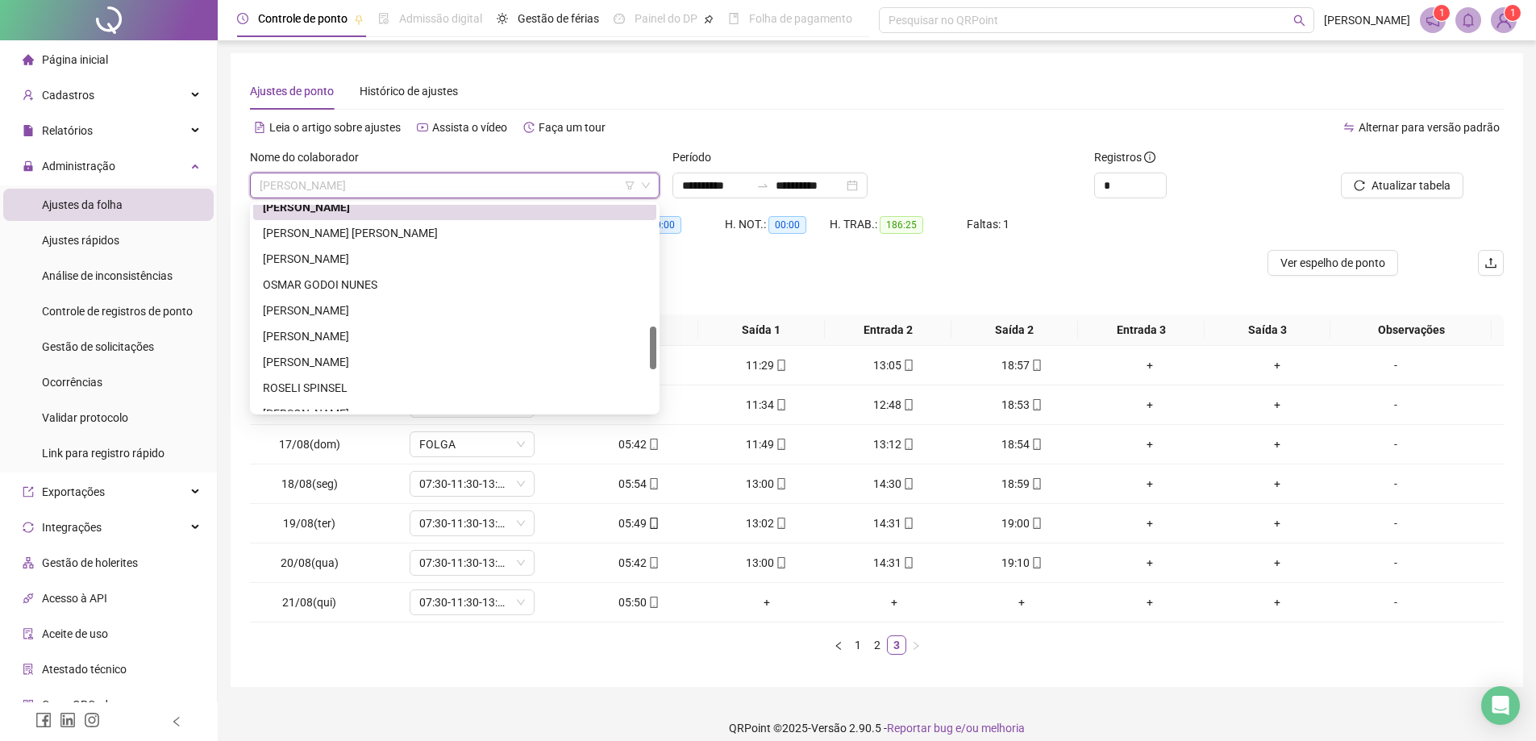
drag, startPoint x: 654, startPoint y: 303, endPoint x: 653, endPoint y: 344, distance: 41.1
click at [653, 344] on div at bounding box center [653, 348] width 6 height 43
click at [387, 252] on div "[PERSON_NAME]" at bounding box center [455, 255] width 384 height 18
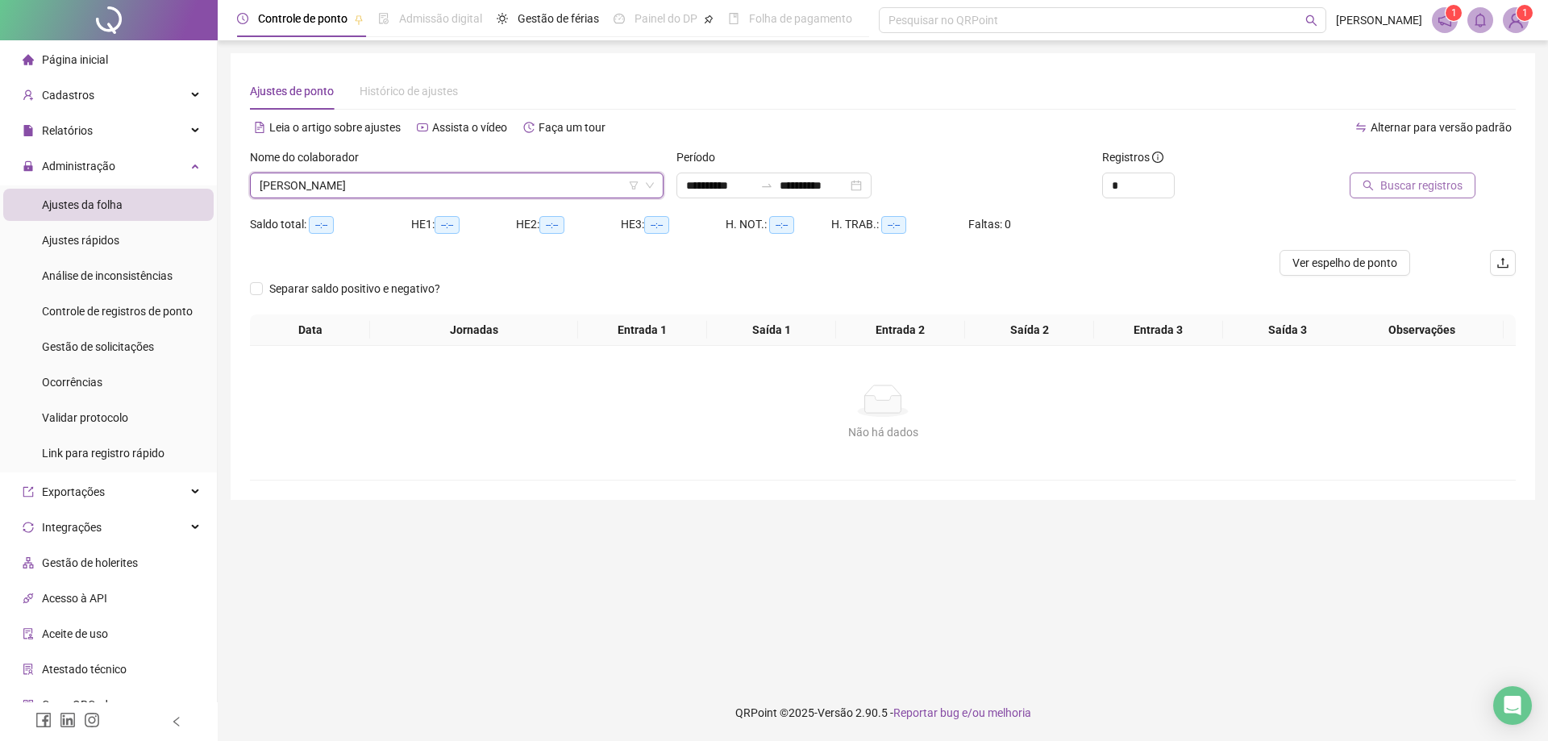
click at [1423, 184] on span "Buscar registros" at bounding box center [1421, 186] width 82 height 18
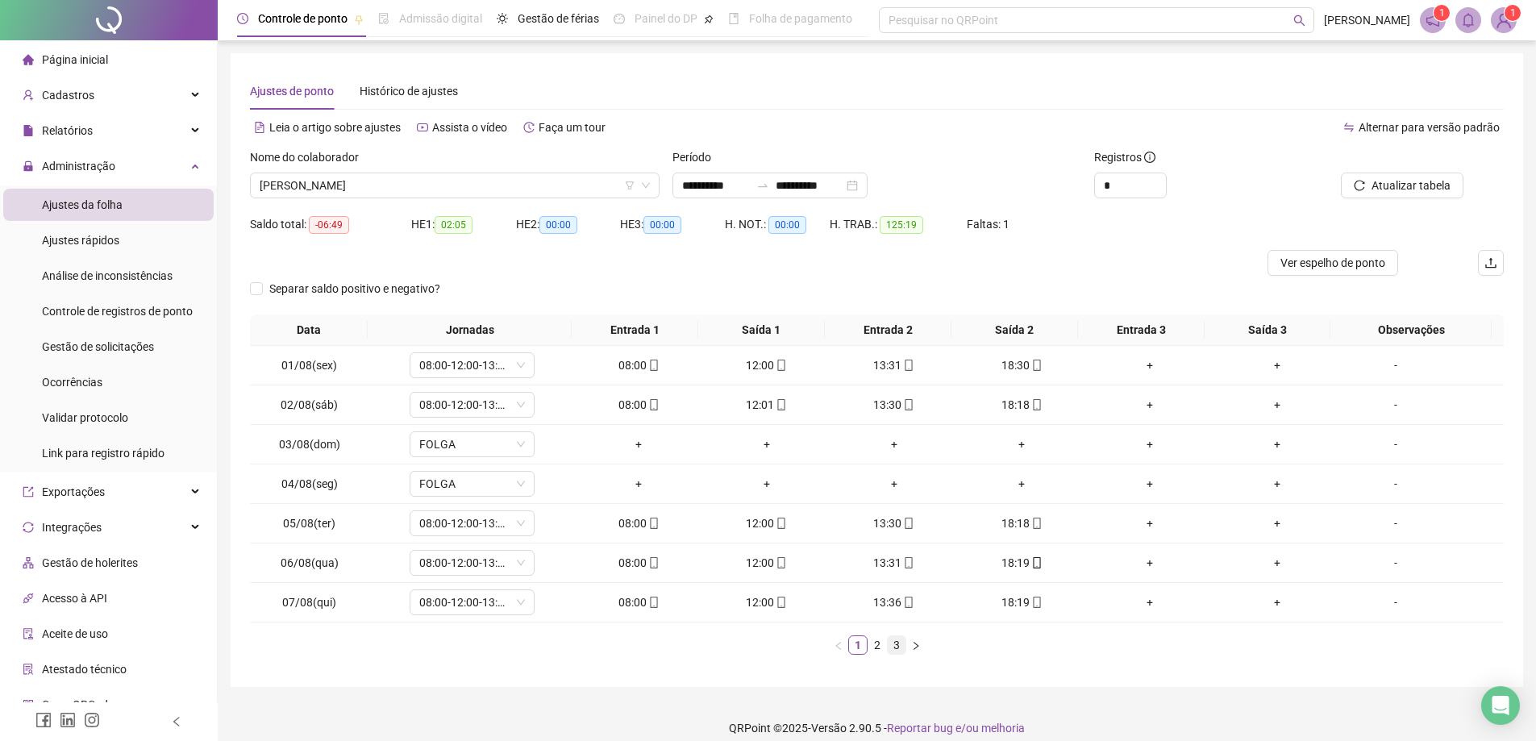
click at [896, 644] on link "3" at bounding box center [897, 645] width 18 height 18
click at [444, 188] on span "[PERSON_NAME]" at bounding box center [455, 185] width 390 height 24
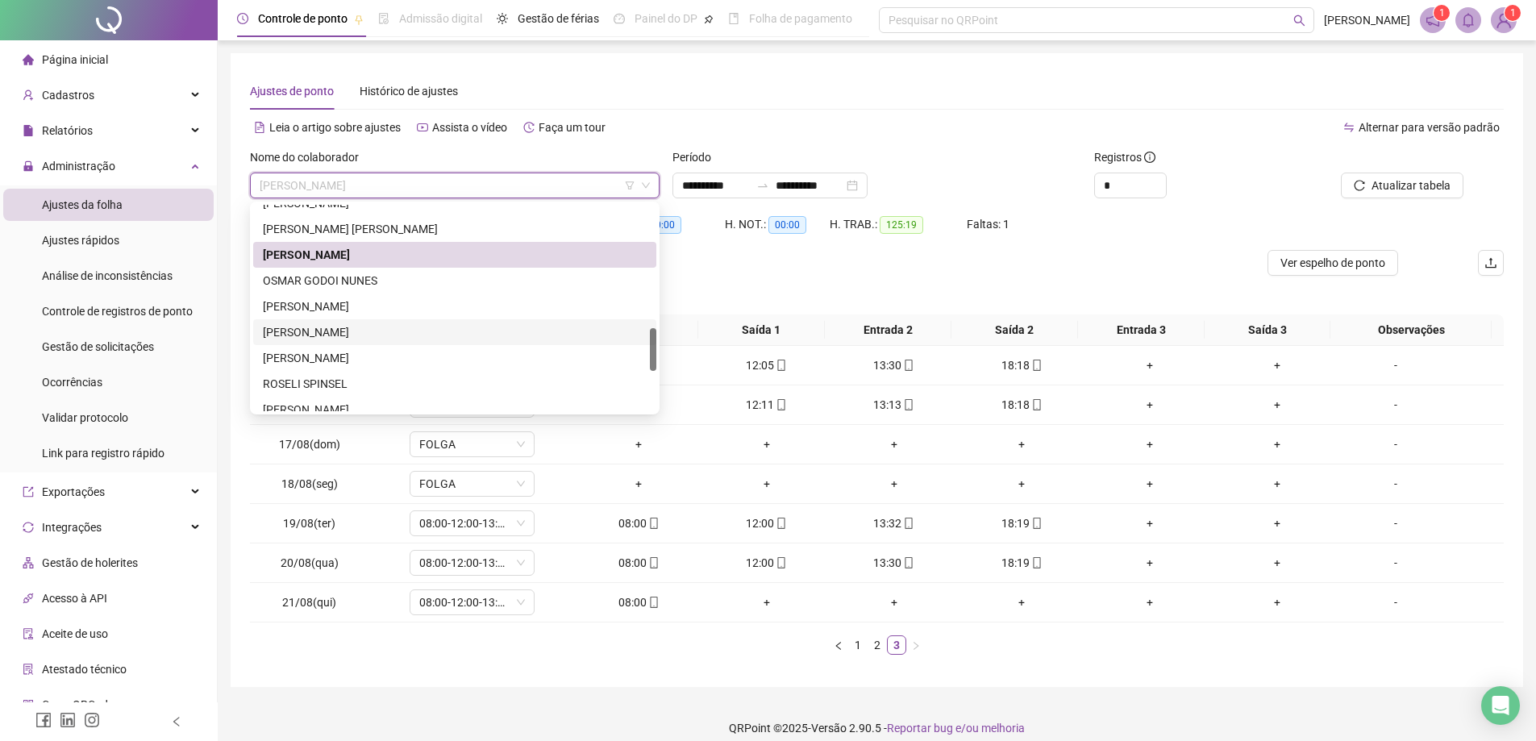
click at [379, 334] on div "[PERSON_NAME]" at bounding box center [455, 332] width 384 height 18
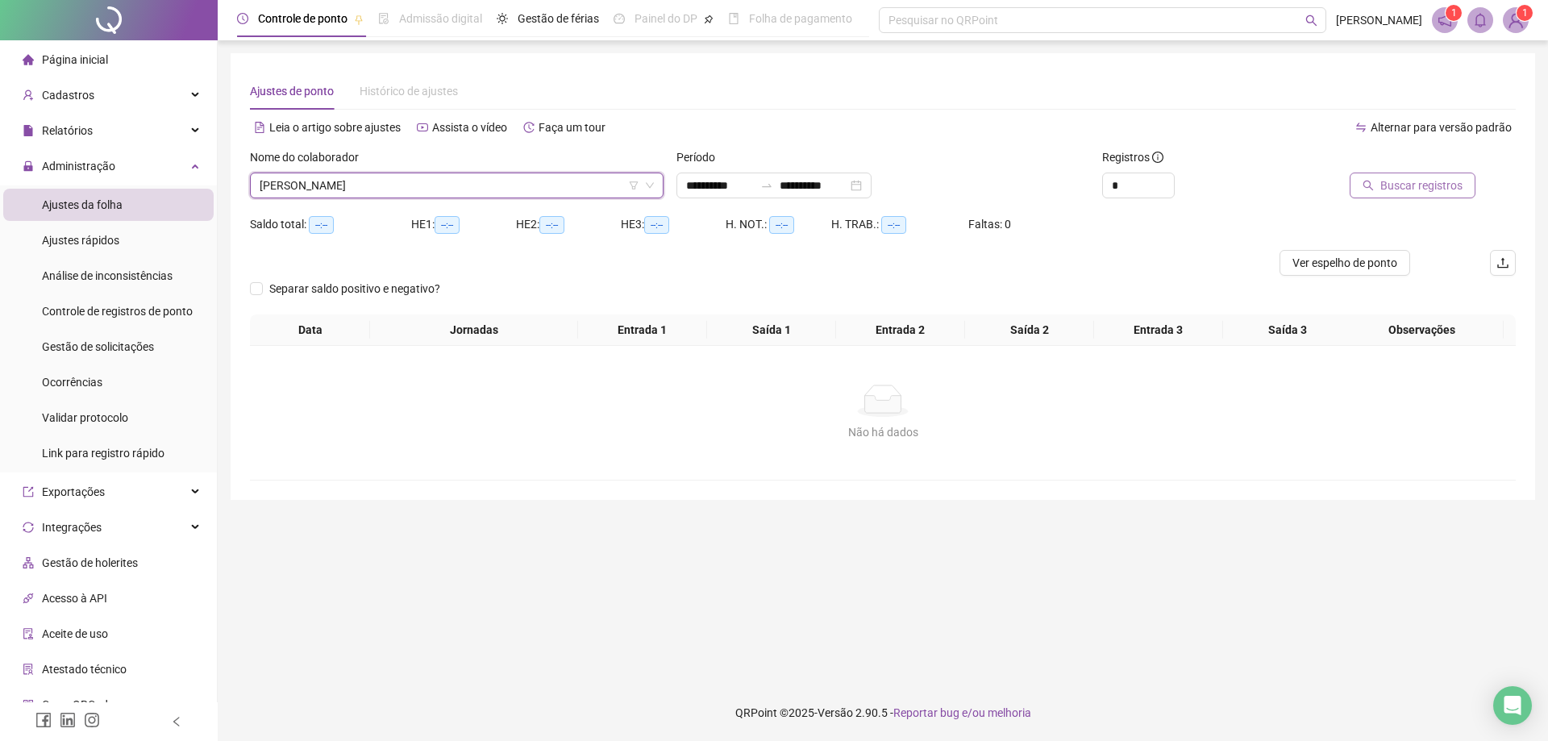
click at [1429, 180] on span "Buscar registros" at bounding box center [1421, 186] width 82 height 18
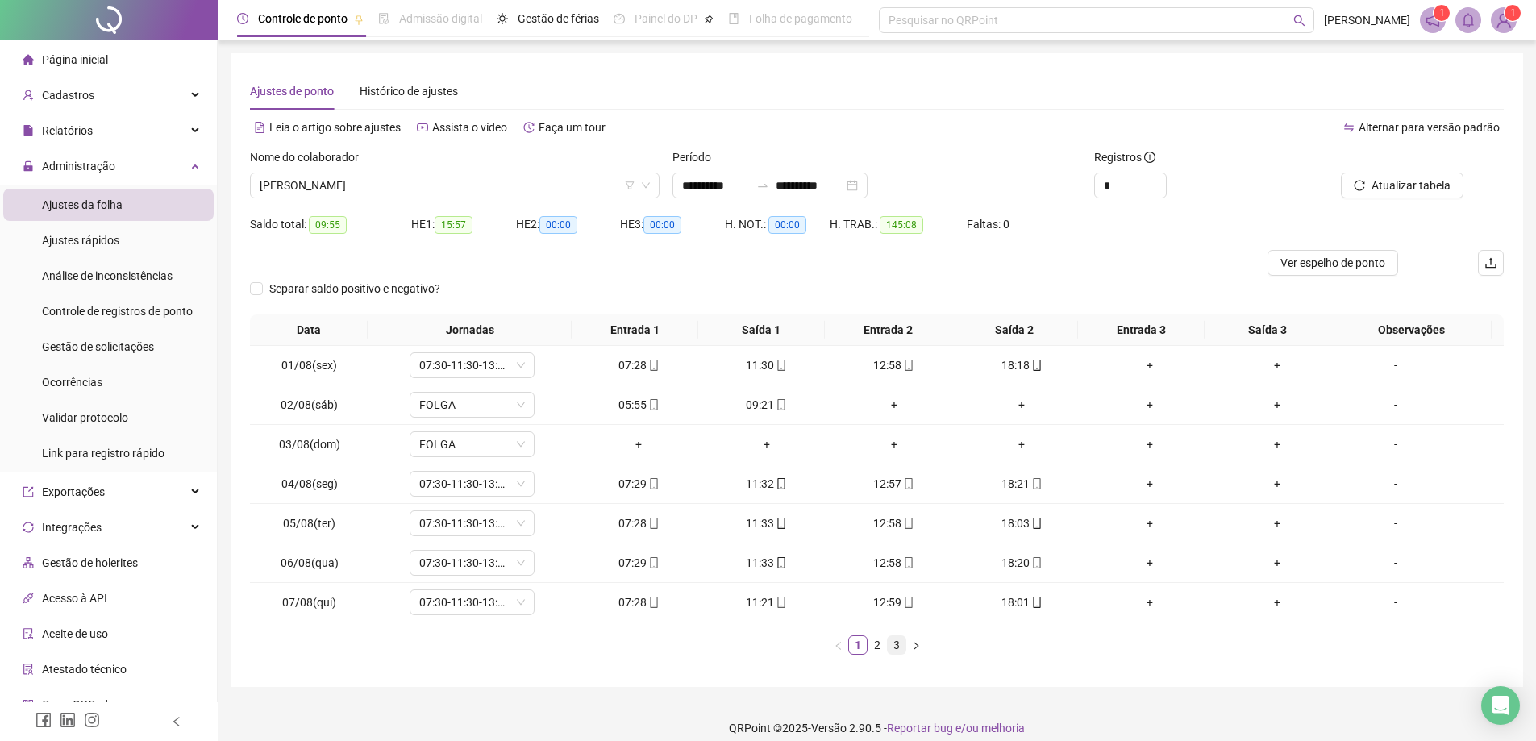
click at [902, 647] on link "3" at bounding box center [897, 645] width 18 height 18
click at [449, 195] on span "[PERSON_NAME]" at bounding box center [455, 185] width 390 height 24
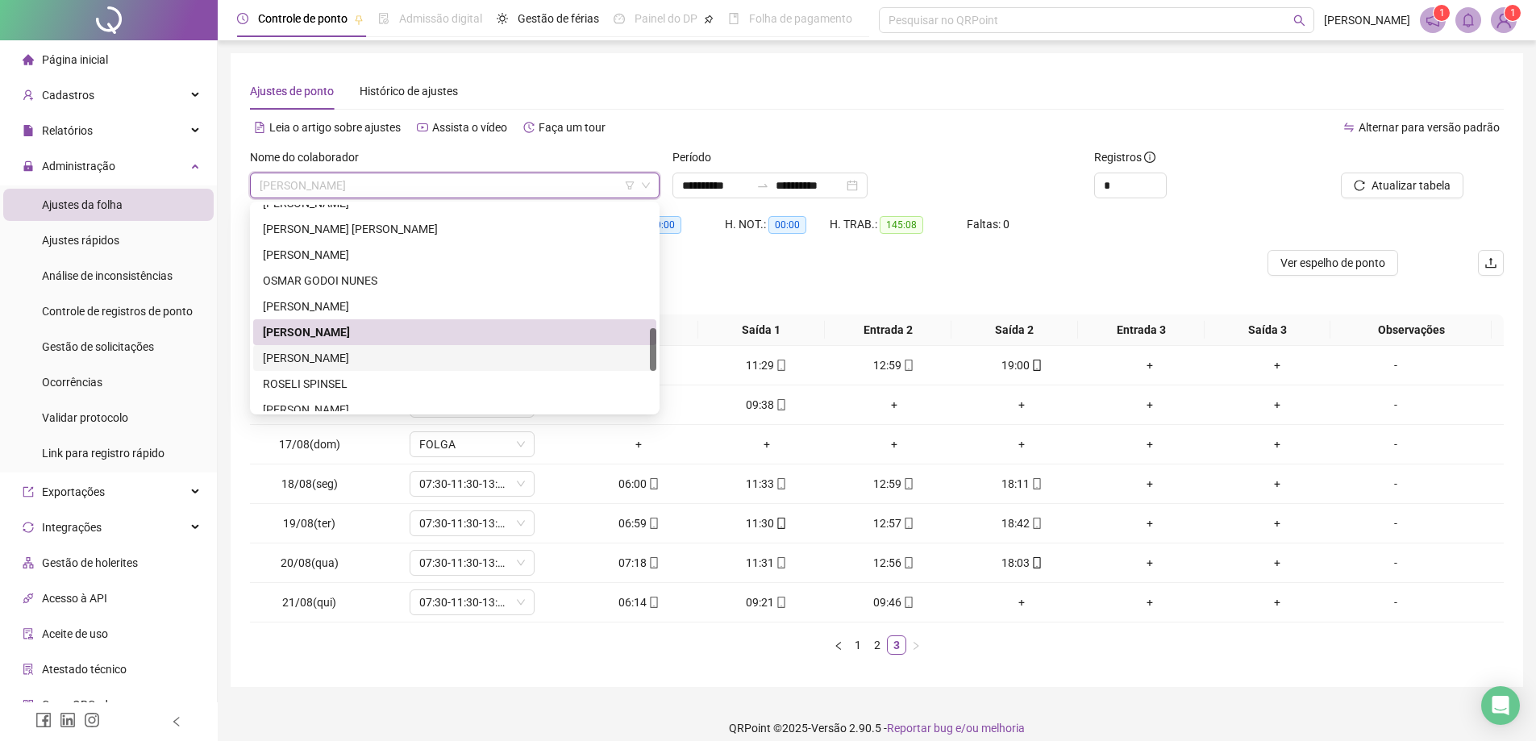
click at [382, 361] on div "[PERSON_NAME]" at bounding box center [455, 358] width 384 height 18
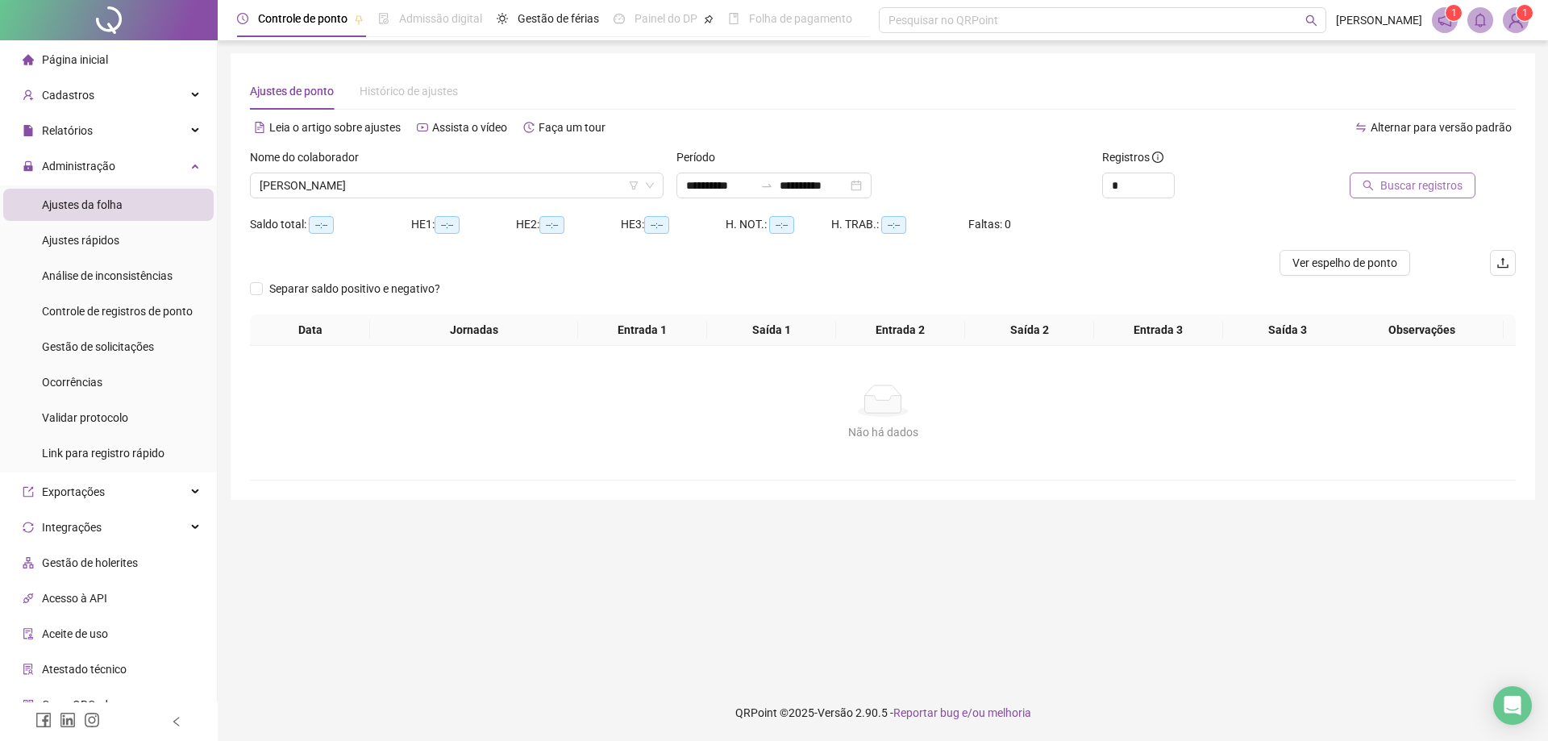
click at [1401, 191] on span "Buscar registros" at bounding box center [1421, 186] width 82 height 18
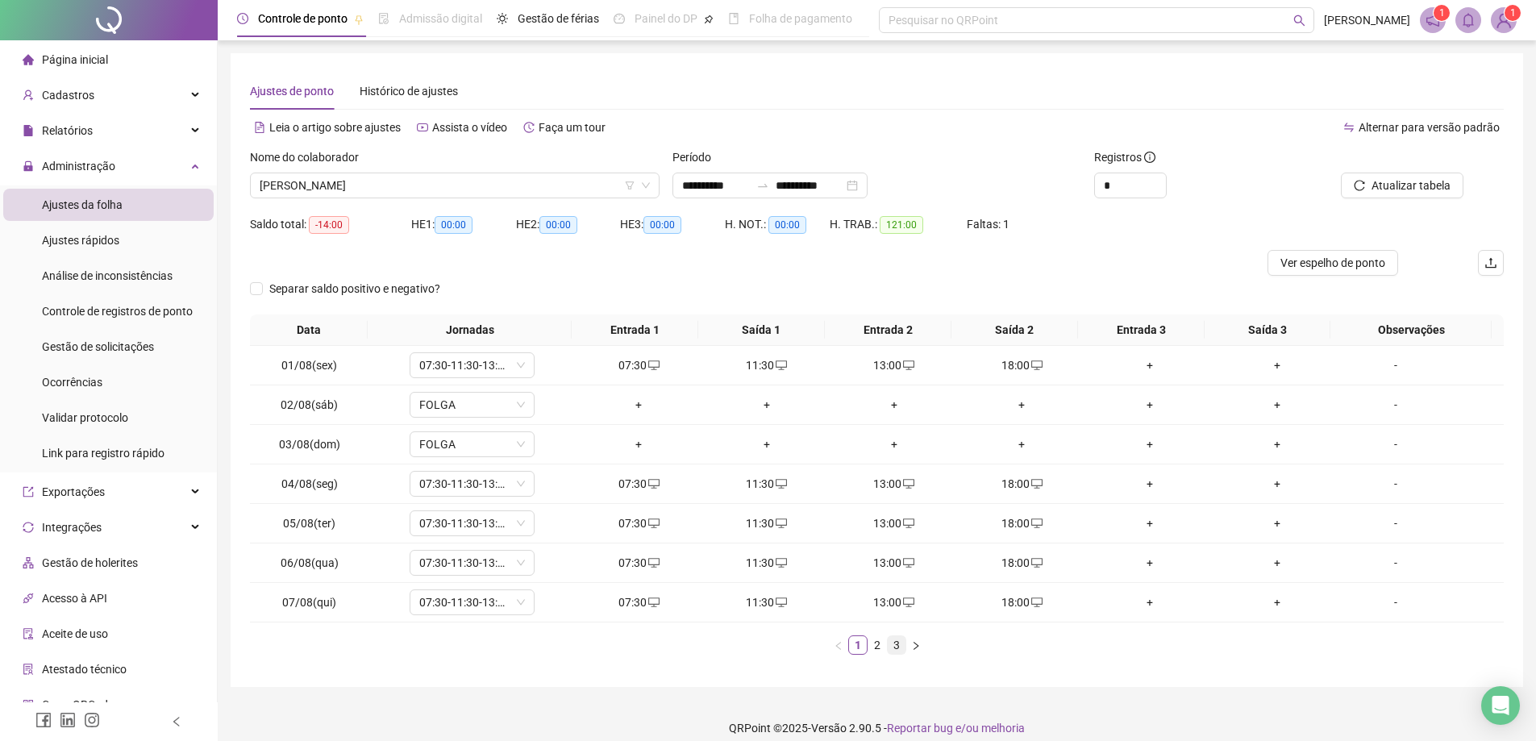
click at [897, 644] on link "3" at bounding box center [897, 645] width 18 height 18
click at [1029, 560] on div "+" at bounding box center [1021, 563] width 114 height 18
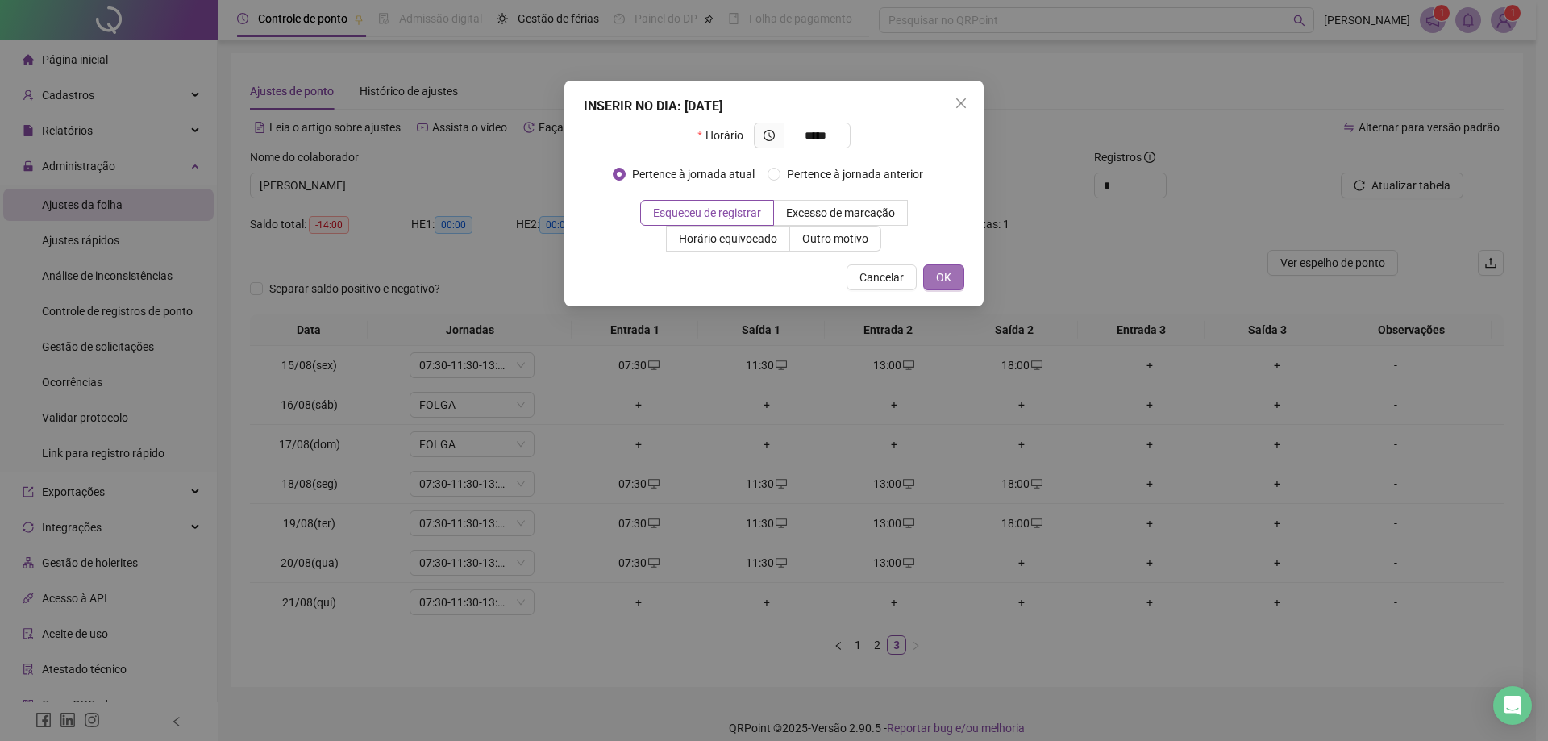
type input "*****"
click at [930, 274] on button "OK" at bounding box center [943, 277] width 41 height 26
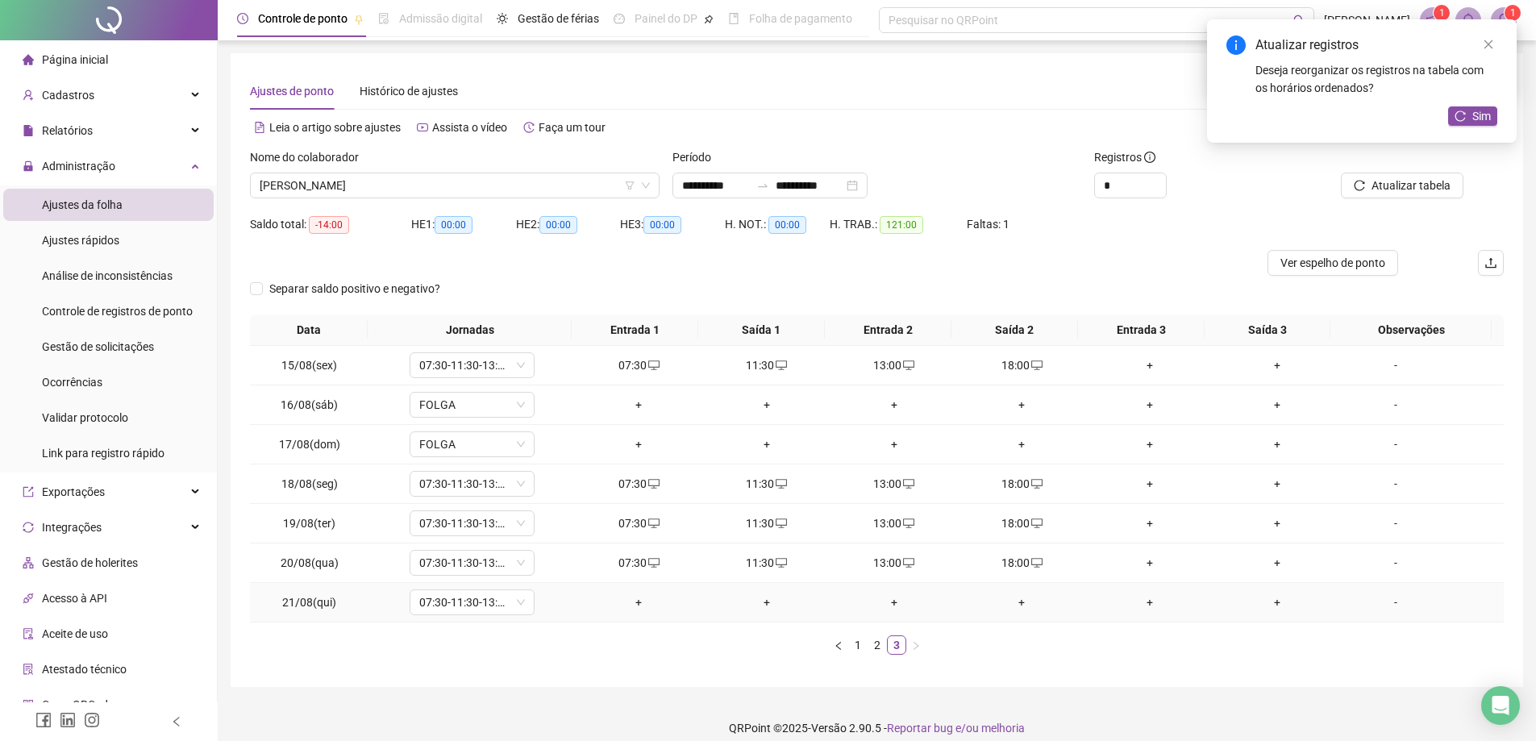
click at [626, 599] on div "+" at bounding box center [638, 602] width 114 height 18
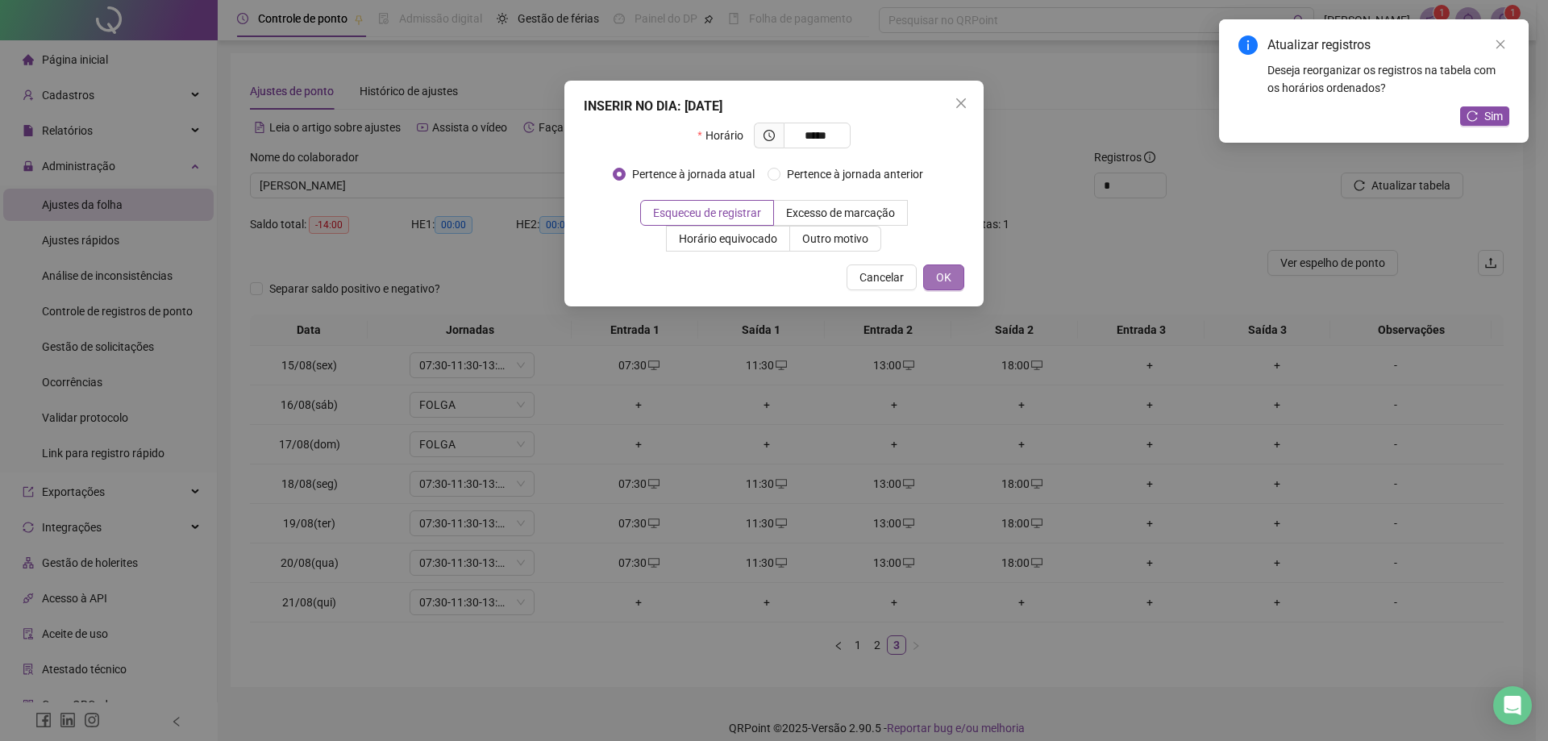
type input "*****"
click at [939, 267] on button "OK" at bounding box center [943, 277] width 41 height 26
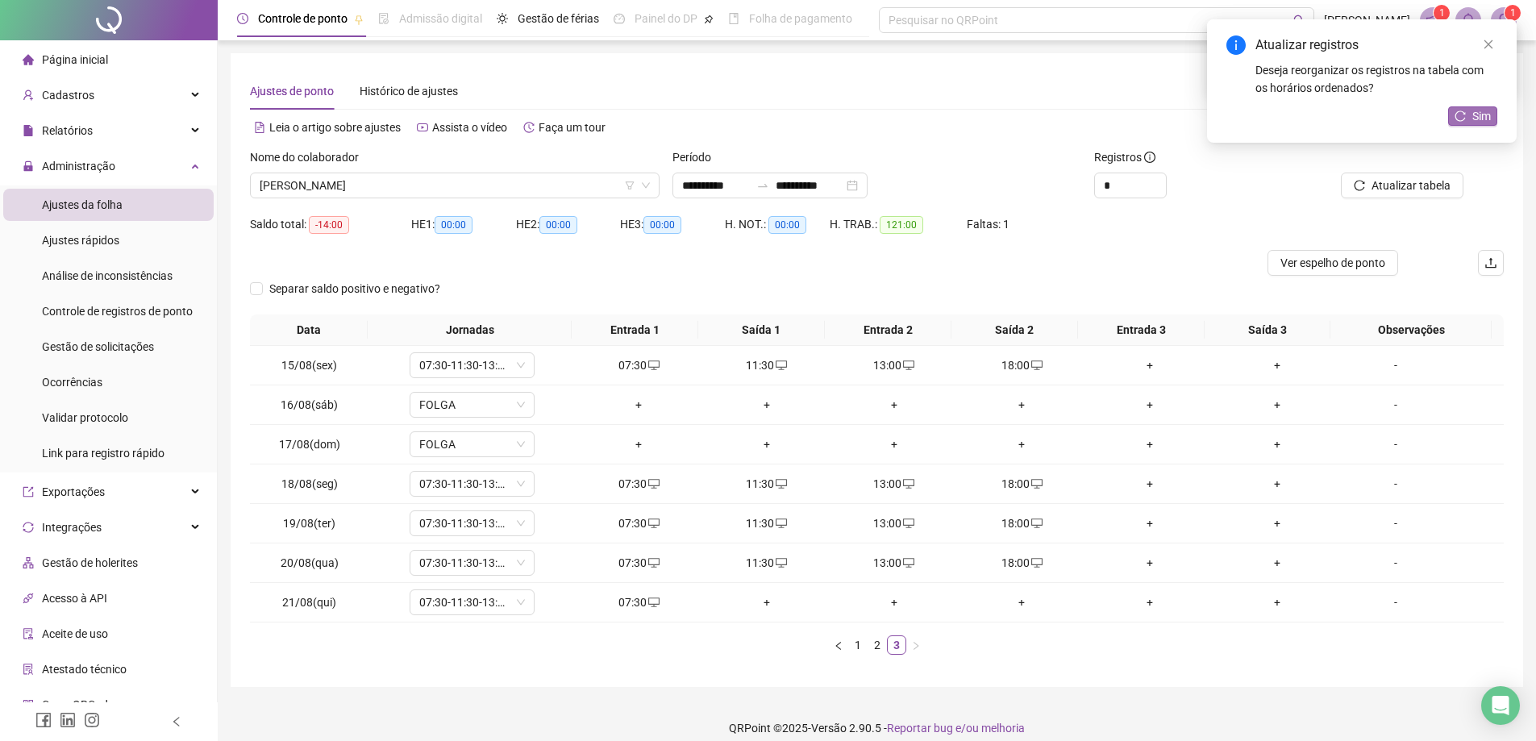
click at [1474, 119] on span "Sim" at bounding box center [1481, 116] width 19 height 18
click at [450, 182] on span "[PERSON_NAME]" at bounding box center [455, 185] width 390 height 24
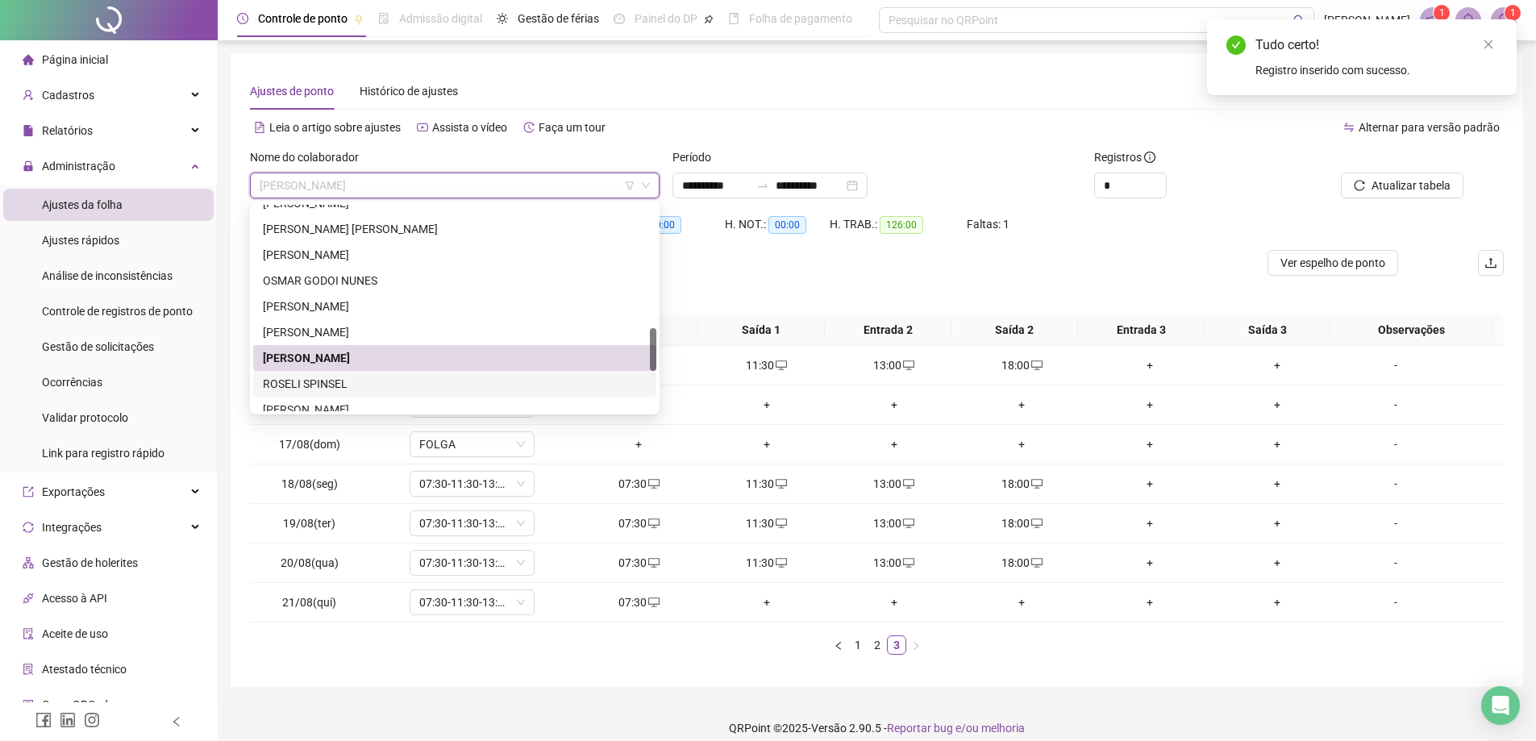
click at [358, 381] on div "ROSELI SPINSEL" at bounding box center [455, 384] width 384 height 18
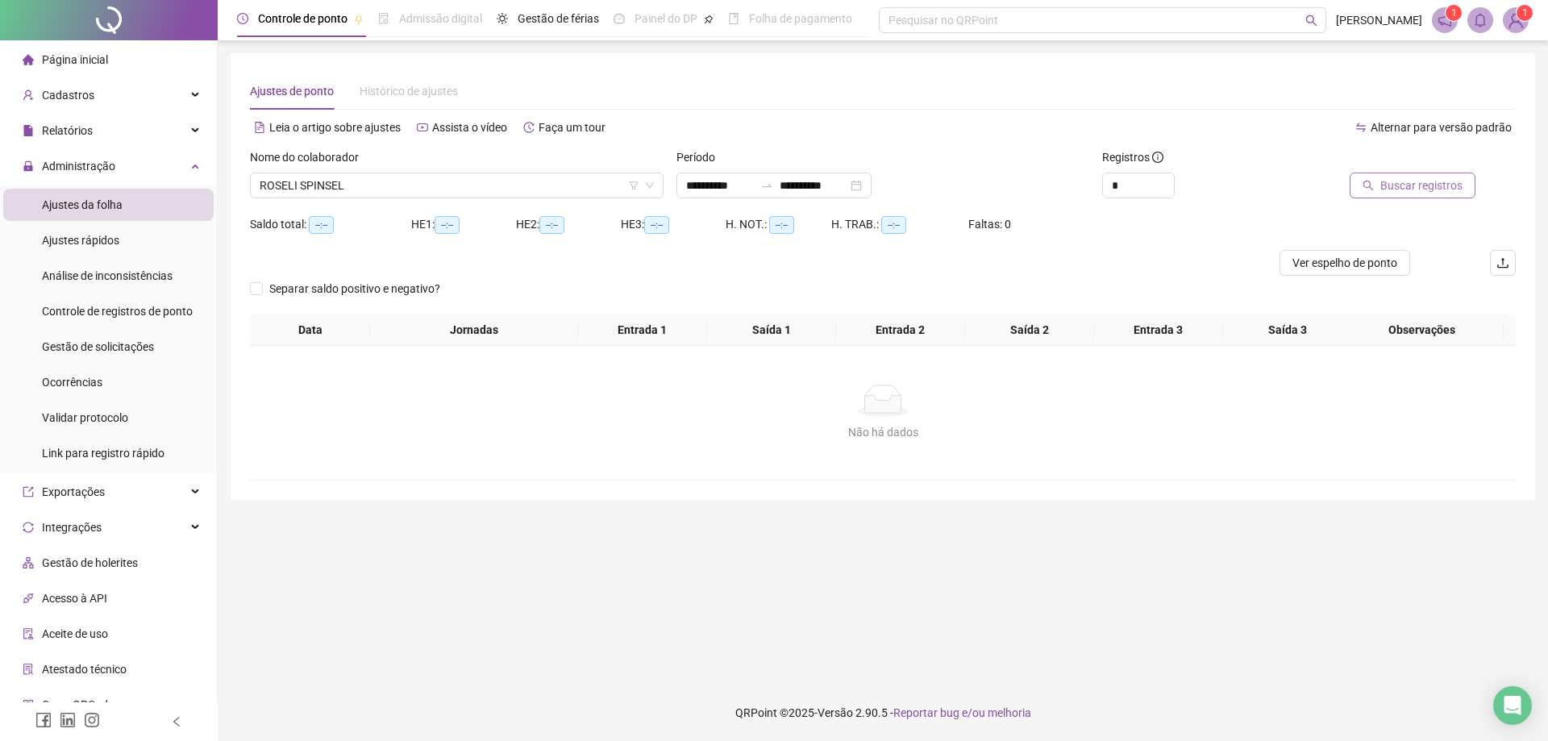
click at [1418, 183] on span "Buscar registros" at bounding box center [1421, 186] width 82 height 18
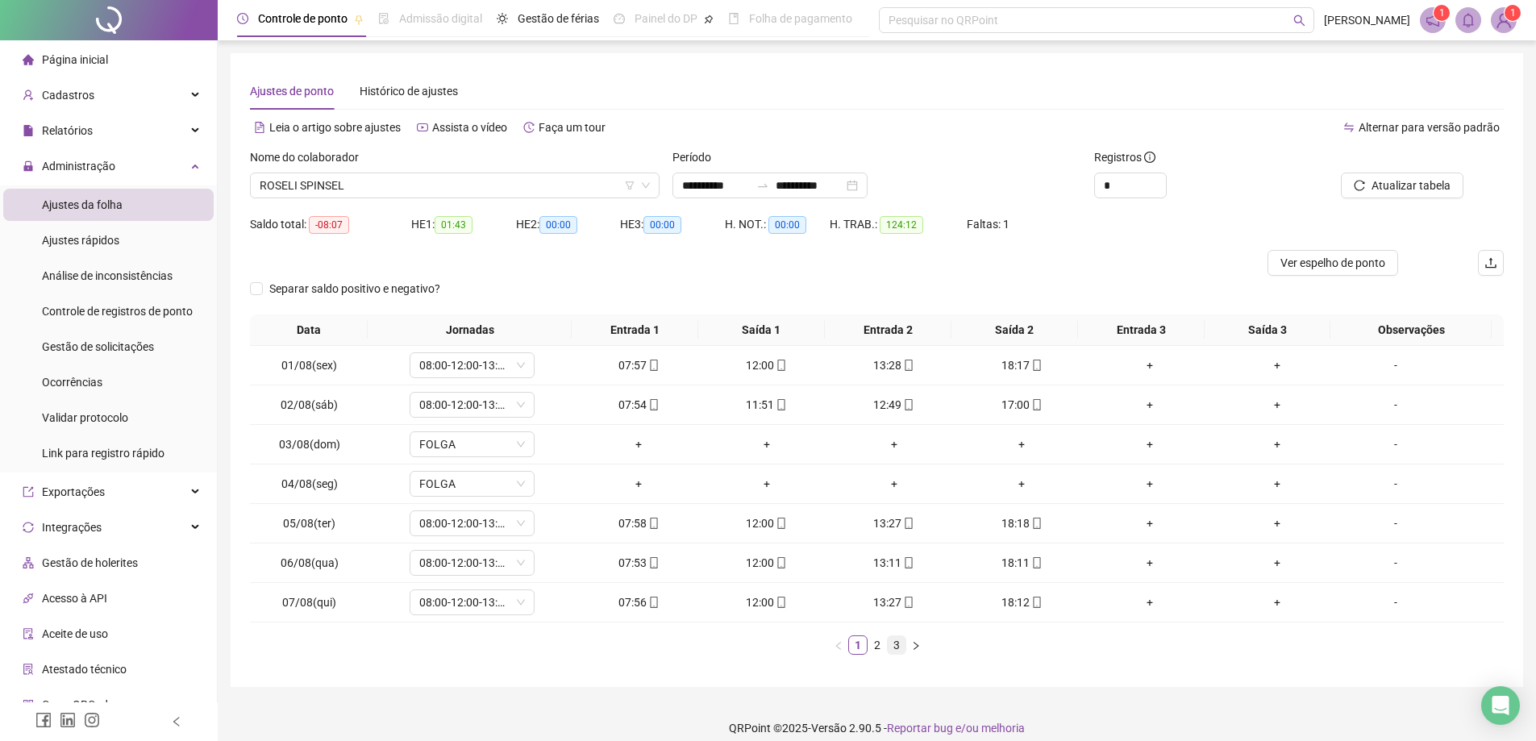
click at [892, 647] on link "3" at bounding box center [897, 645] width 18 height 18
click at [383, 189] on span "ROSELI SPINSEL" at bounding box center [455, 185] width 390 height 24
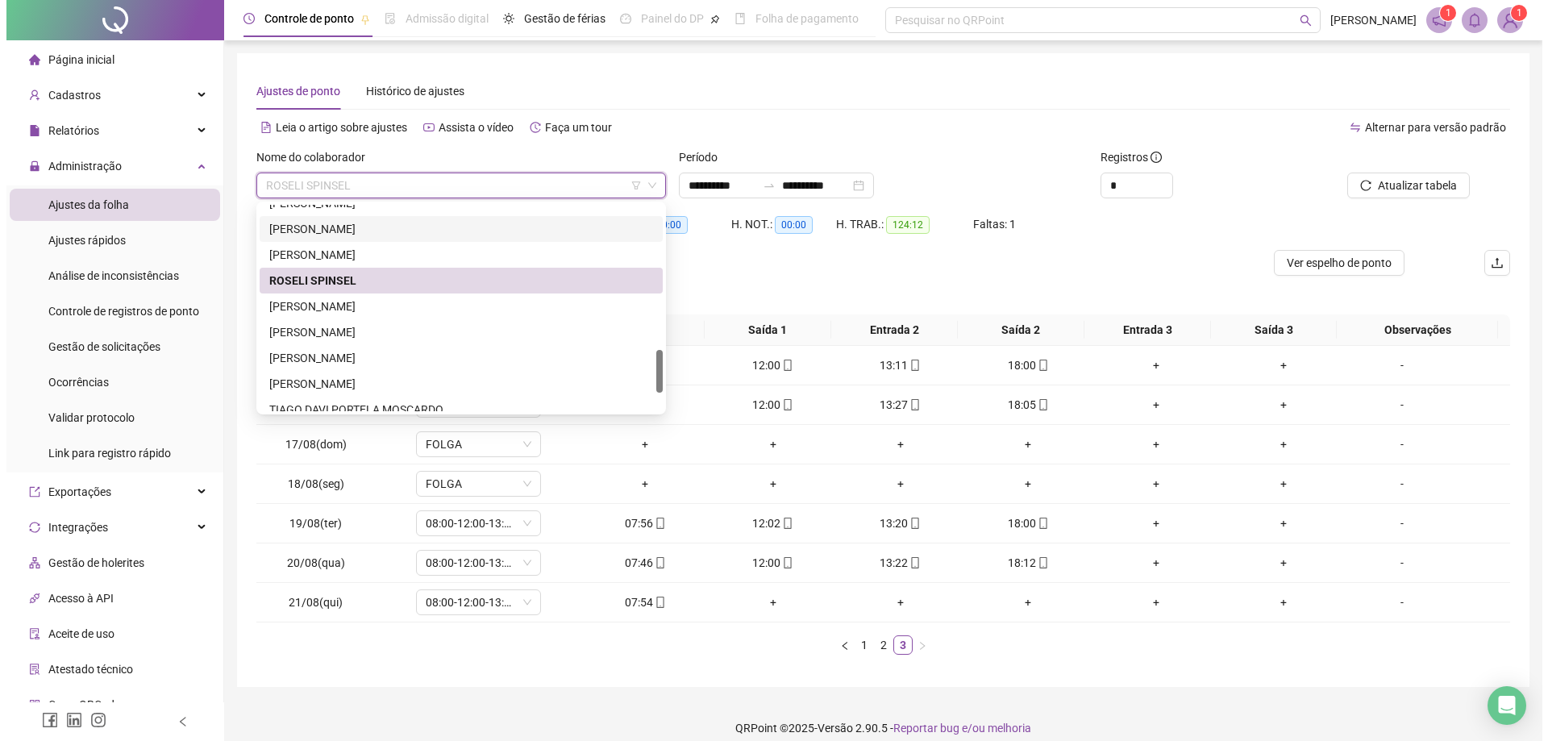
scroll to position [689, 0]
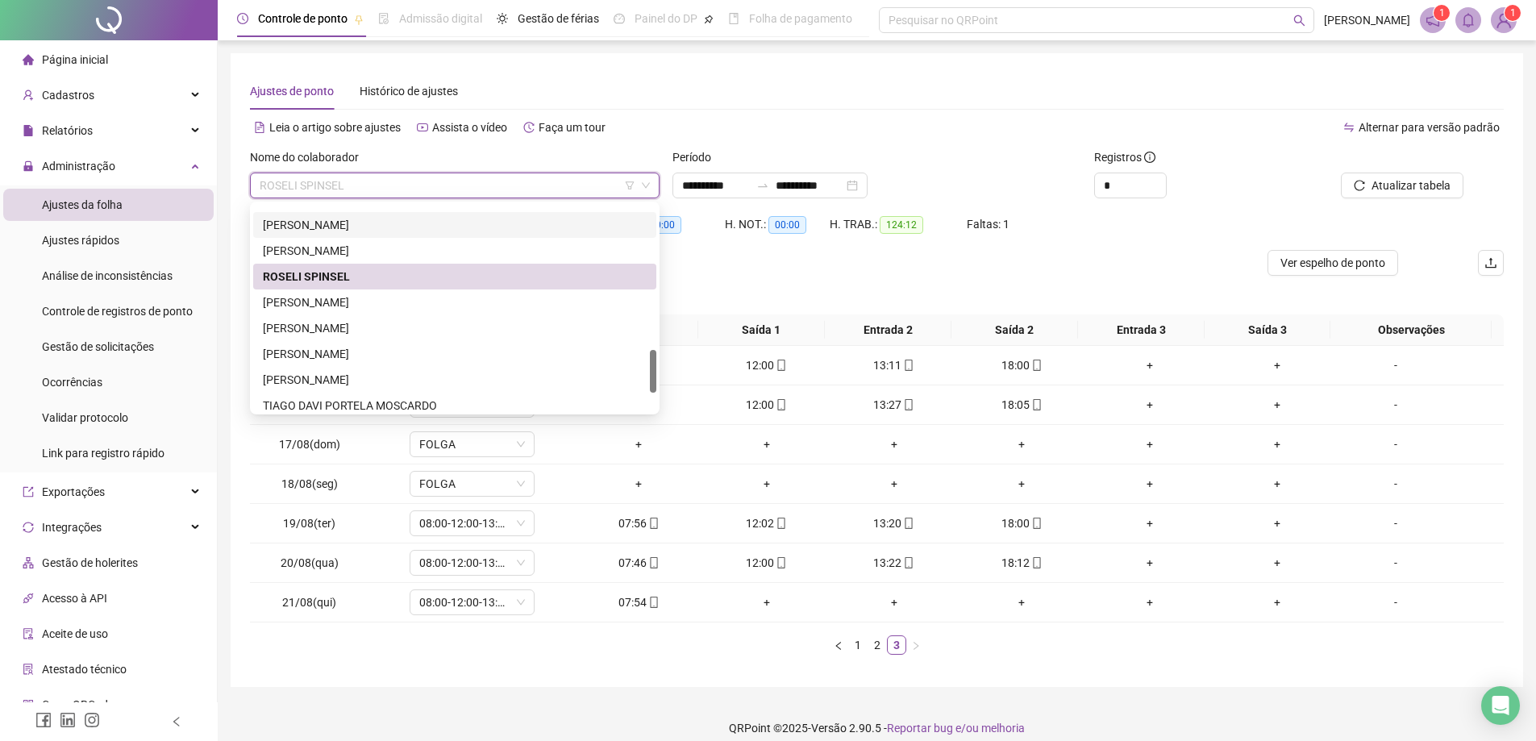
drag, startPoint x: 650, startPoint y: 344, endPoint x: 649, endPoint y: 363, distance: 18.6
click at [650, 362] on div at bounding box center [653, 371] width 6 height 43
click at [393, 303] on div "[PERSON_NAME]" at bounding box center [455, 302] width 384 height 18
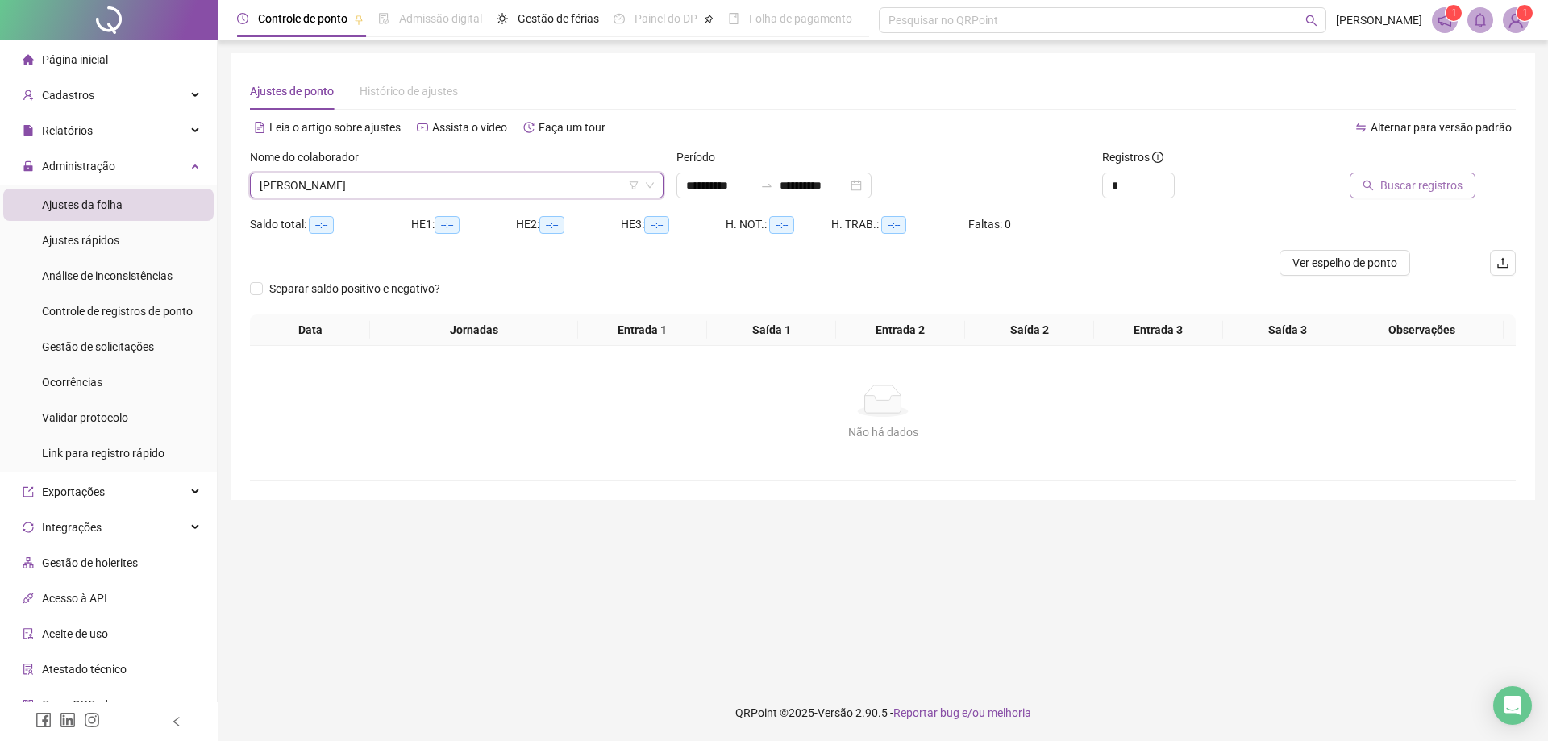
click at [1439, 189] on span "Buscar registros" at bounding box center [1421, 186] width 82 height 18
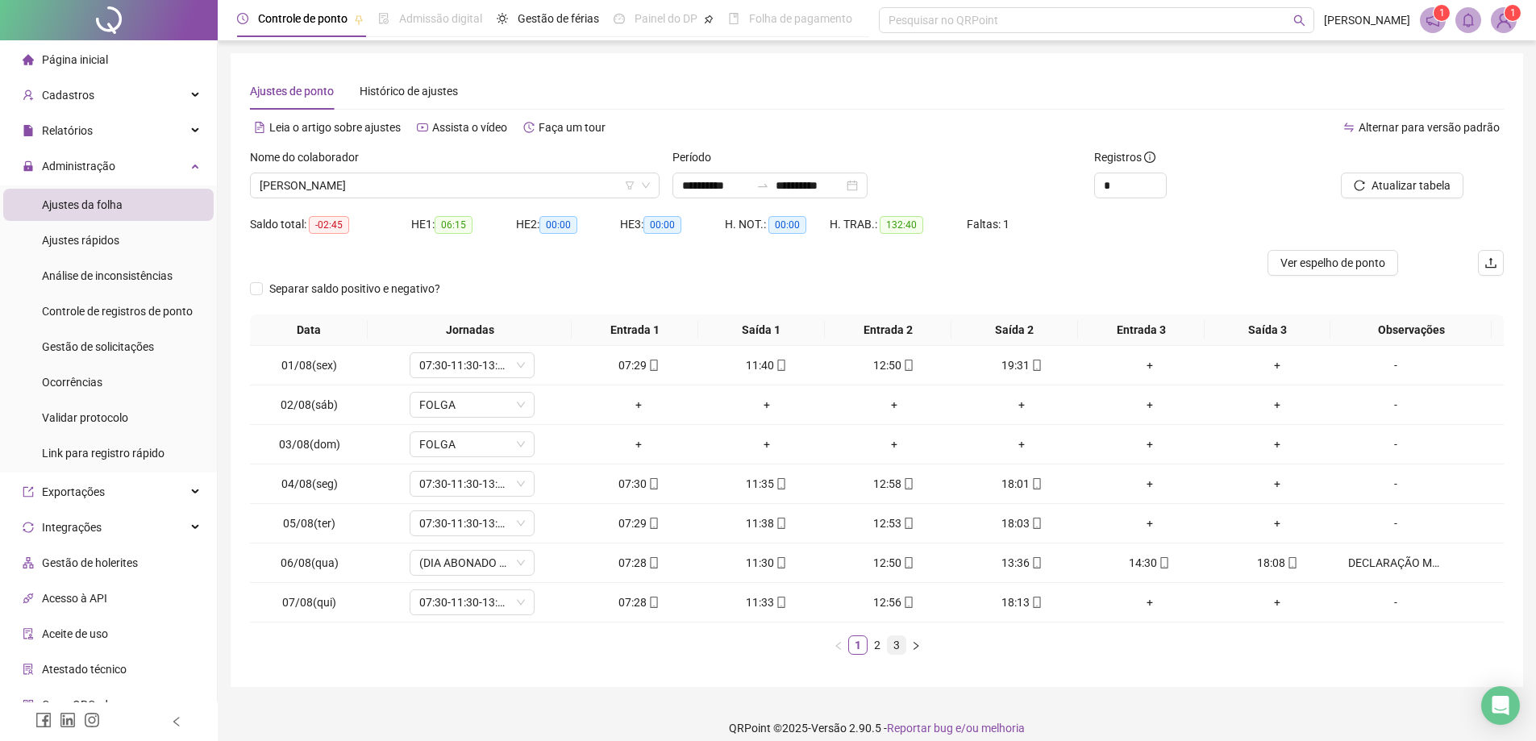
click at [899, 650] on link "3" at bounding box center [897, 645] width 18 height 18
click at [474, 185] on span "[PERSON_NAME]" at bounding box center [455, 185] width 390 height 24
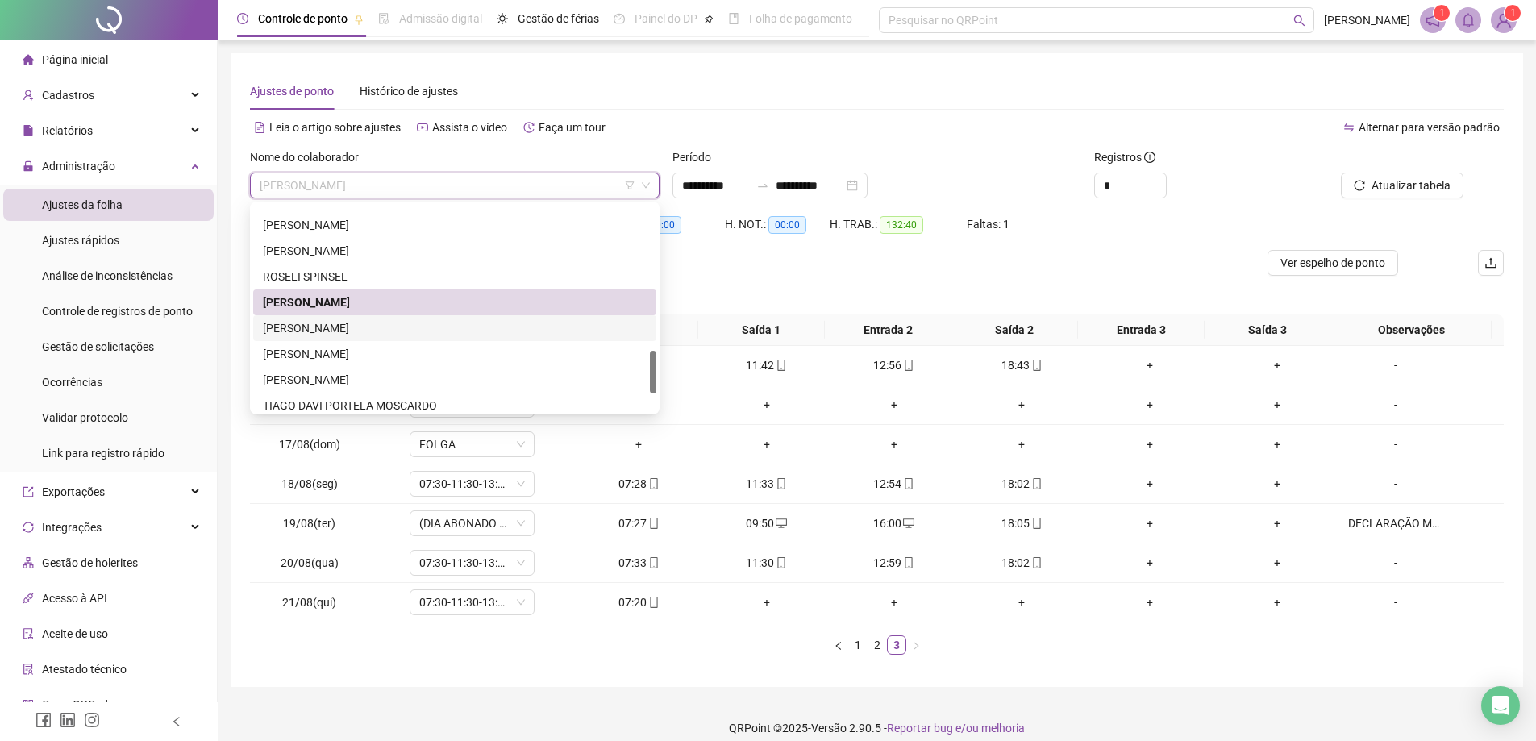
click at [369, 332] on div "[PERSON_NAME]" at bounding box center [455, 328] width 384 height 18
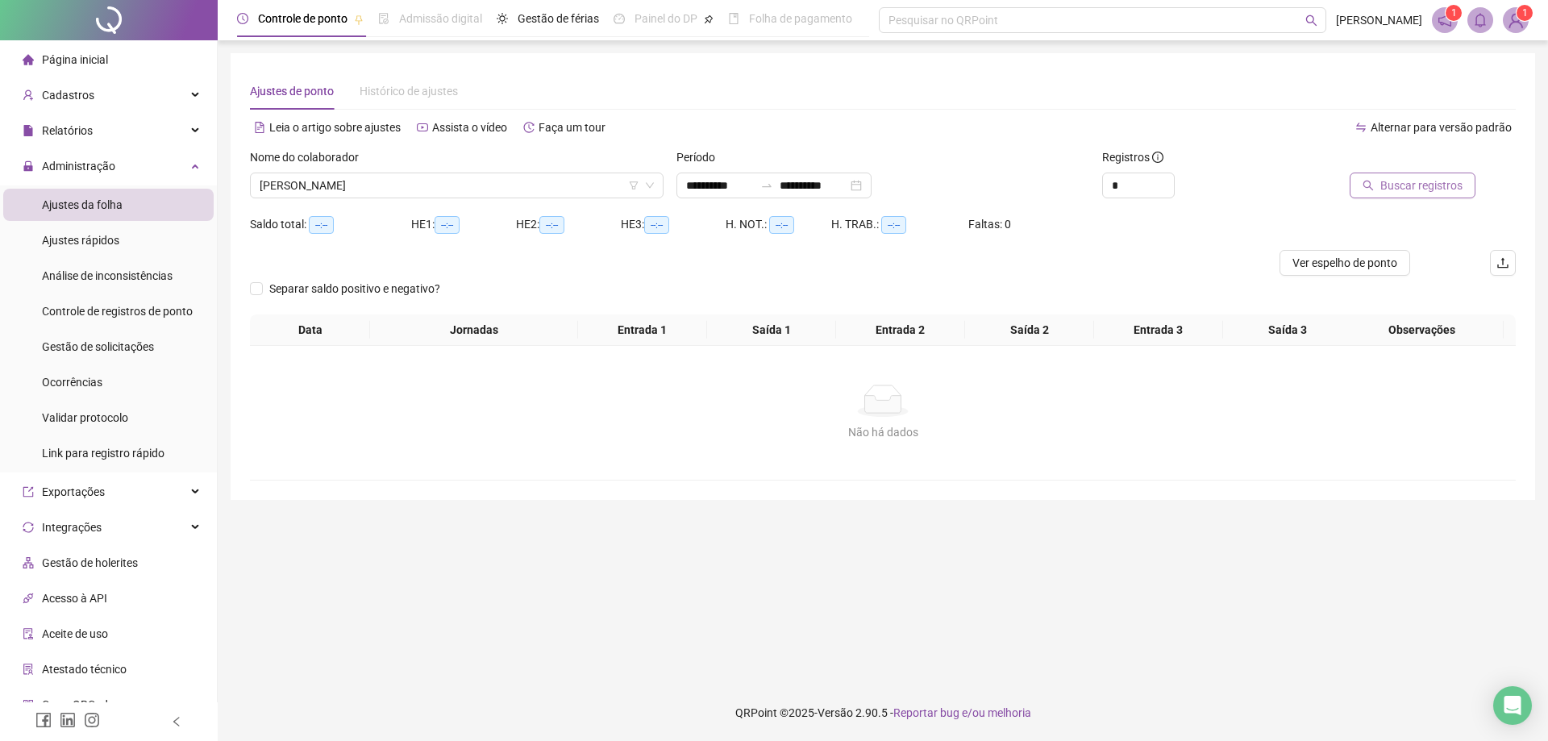
click at [1421, 191] on span "Buscar registros" at bounding box center [1421, 186] width 82 height 18
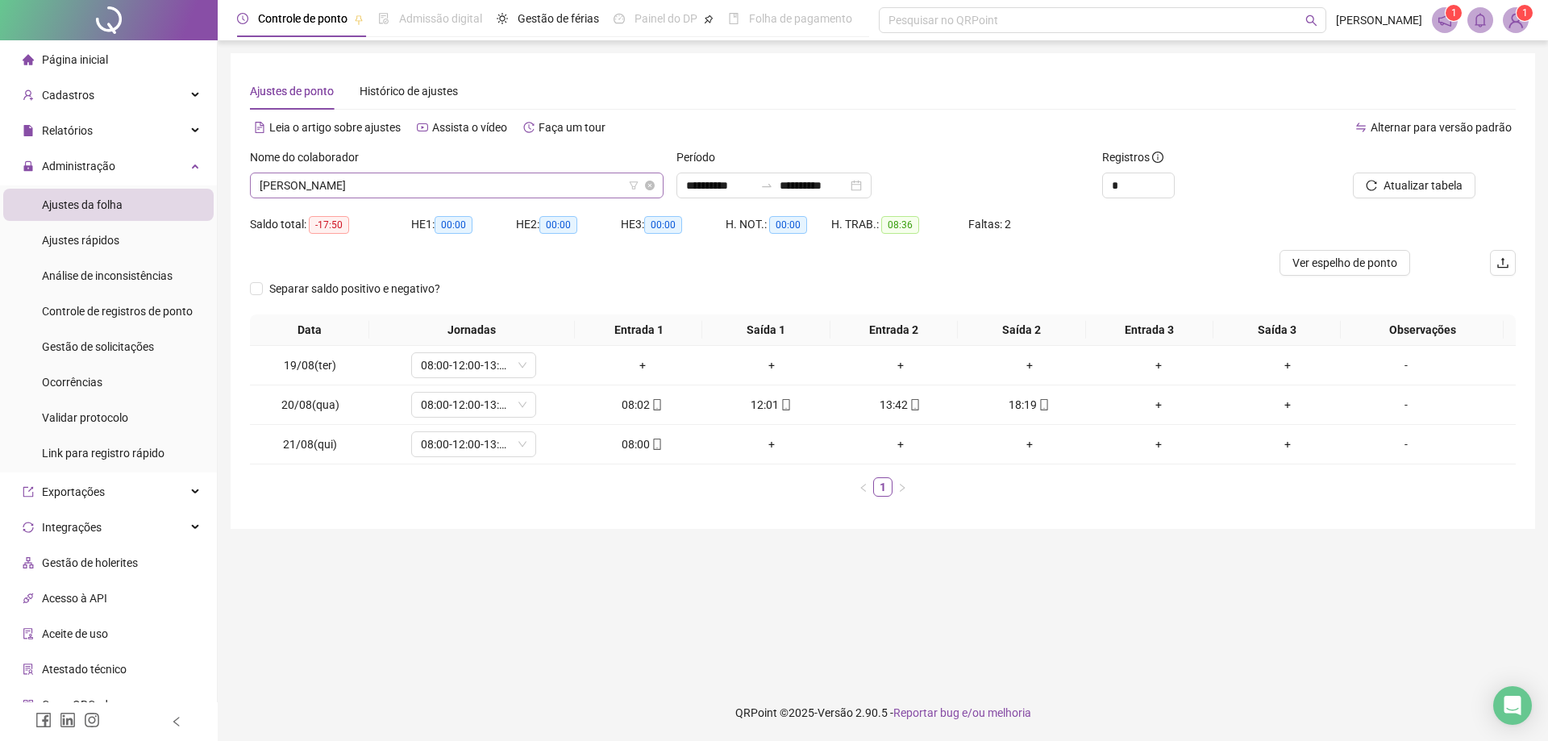
click at [468, 188] on span "[PERSON_NAME]" at bounding box center [457, 185] width 394 height 24
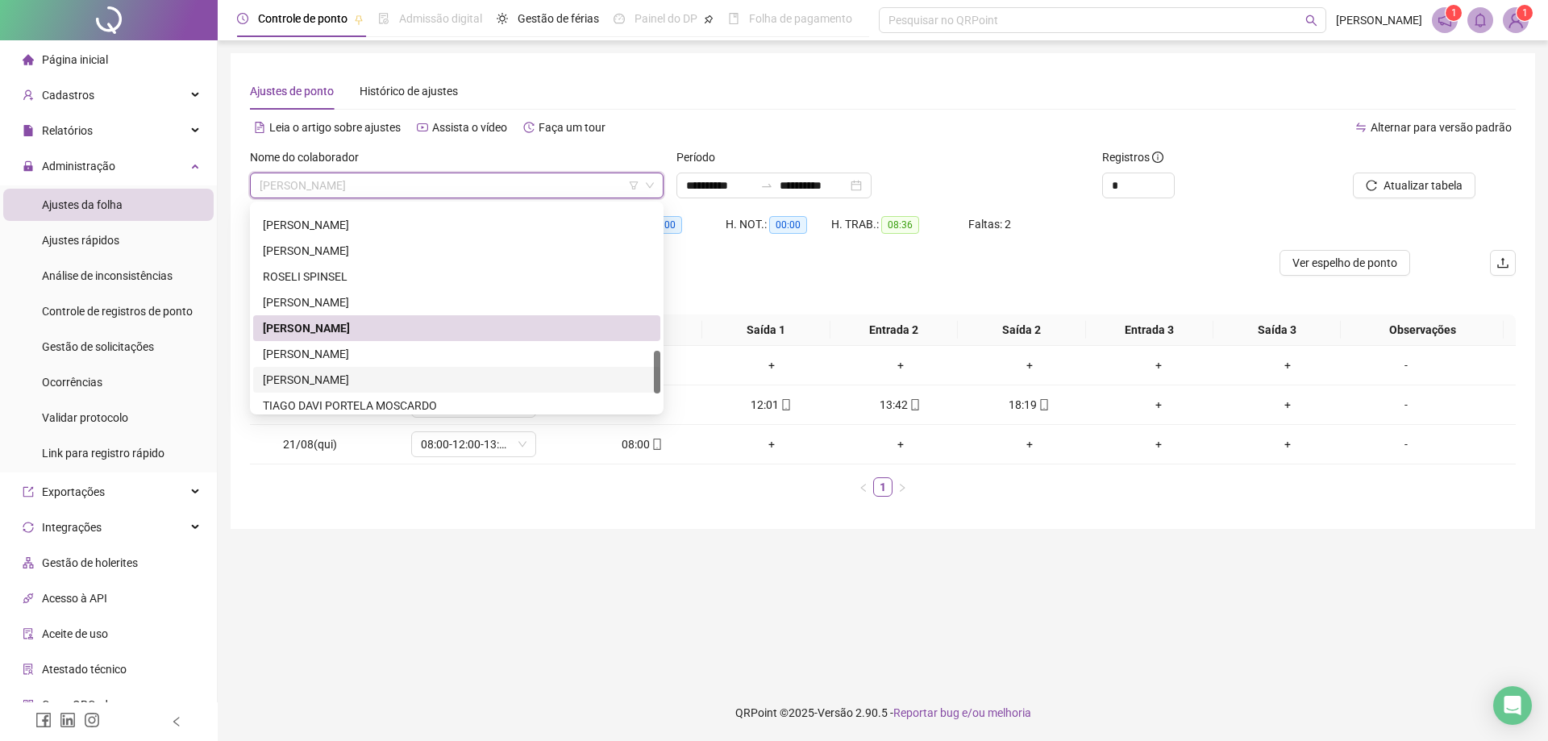
click at [382, 380] on div "[PERSON_NAME]" at bounding box center [457, 380] width 388 height 18
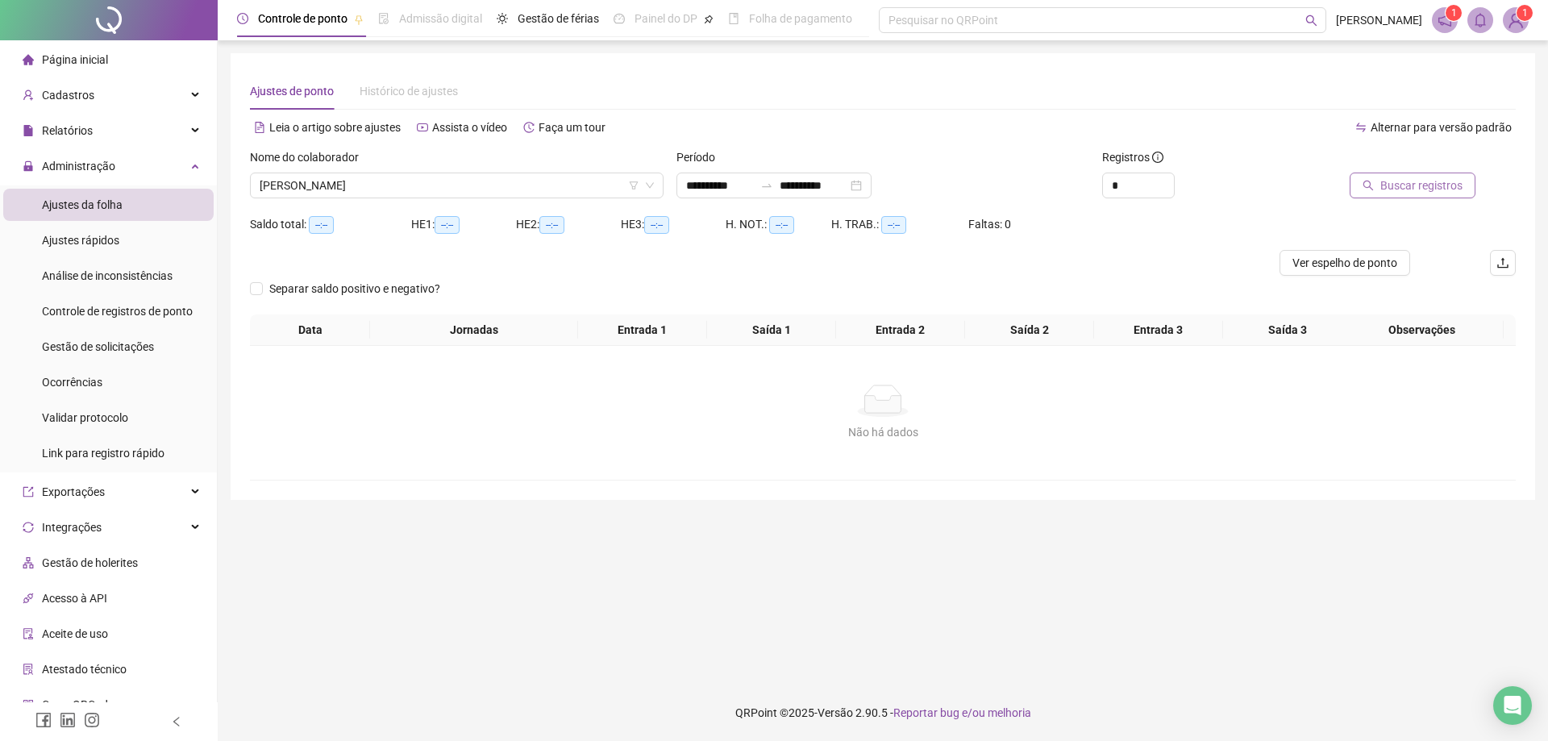
click at [1422, 188] on span "Buscar registros" at bounding box center [1421, 186] width 82 height 18
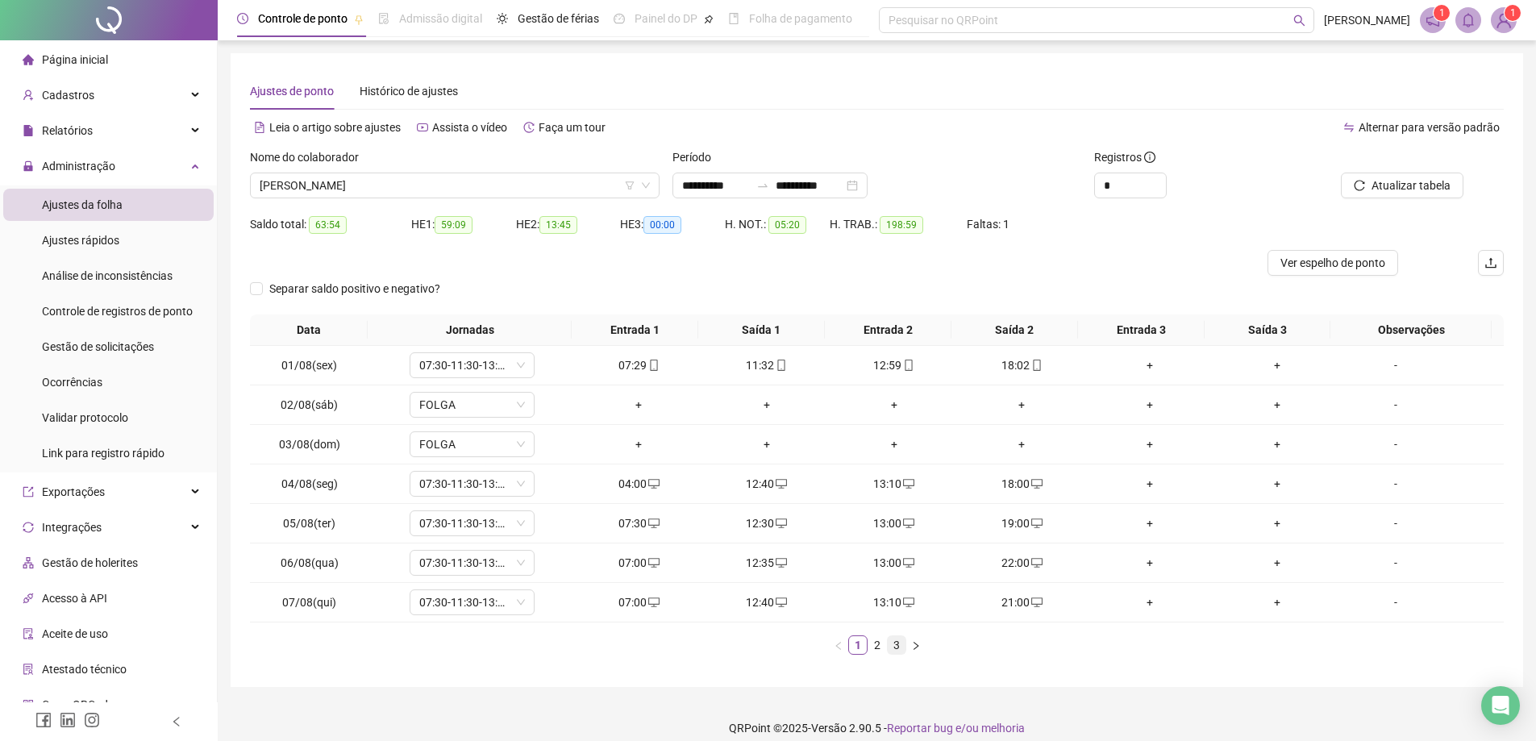
click at [894, 643] on link "3" at bounding box center [897, 645] width 18 height 18
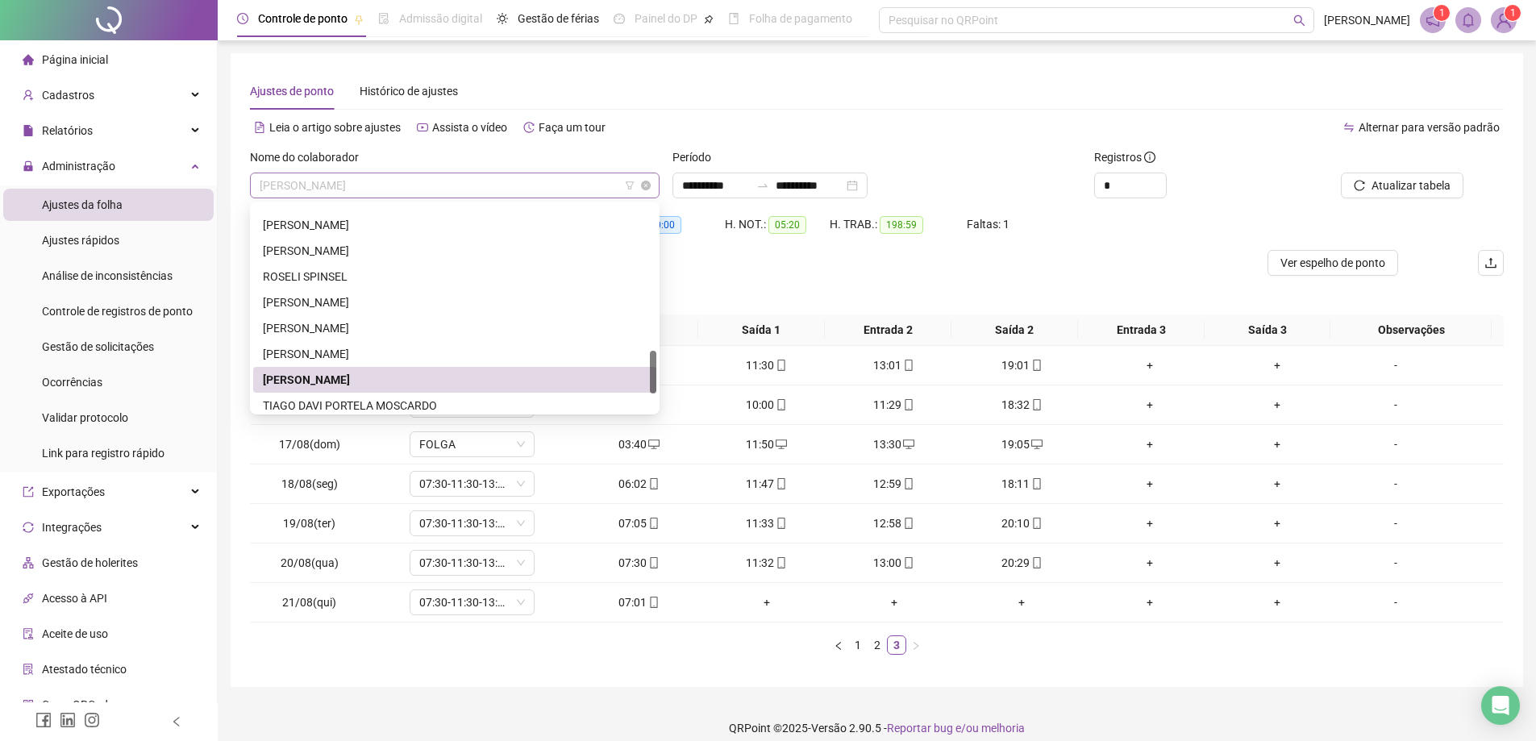
click at [506, 189] on span "[PERSON_NAME]" at bounding box center [455, 185] width 390 height 24
click at [417, 403] on div "TIAGO DAVI PORTELA MOSCARDO" at bounding box center [455, 406] width 384 height 18
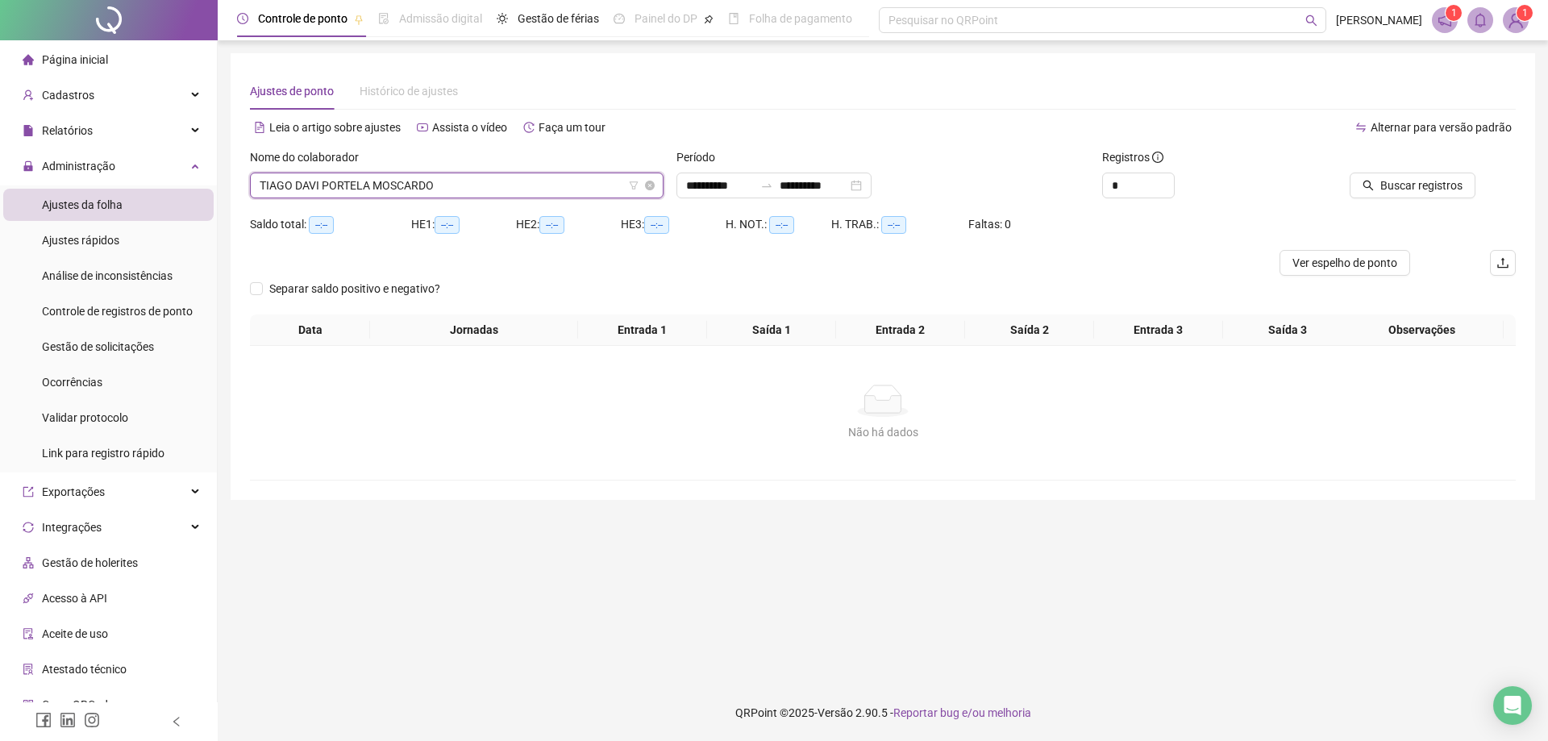
click at [478, 182] on span "TIAGO DAVI PORTELA MOSCARDO" at bounding box center [457, 185] width 394 height 24
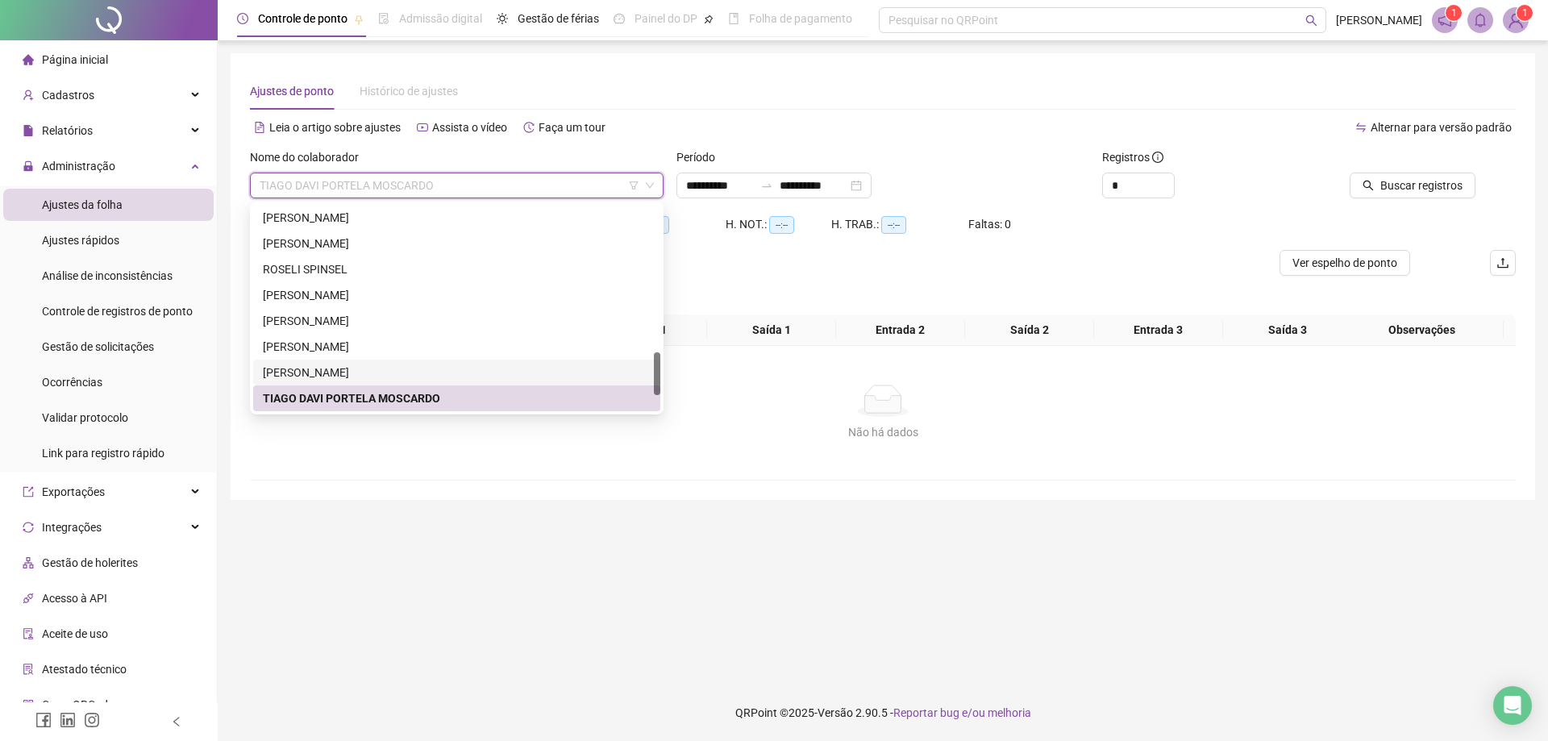
click at [393, 368] on div "[PERSON_NAME]" at bounding box center [457, 373] width 388 height 18
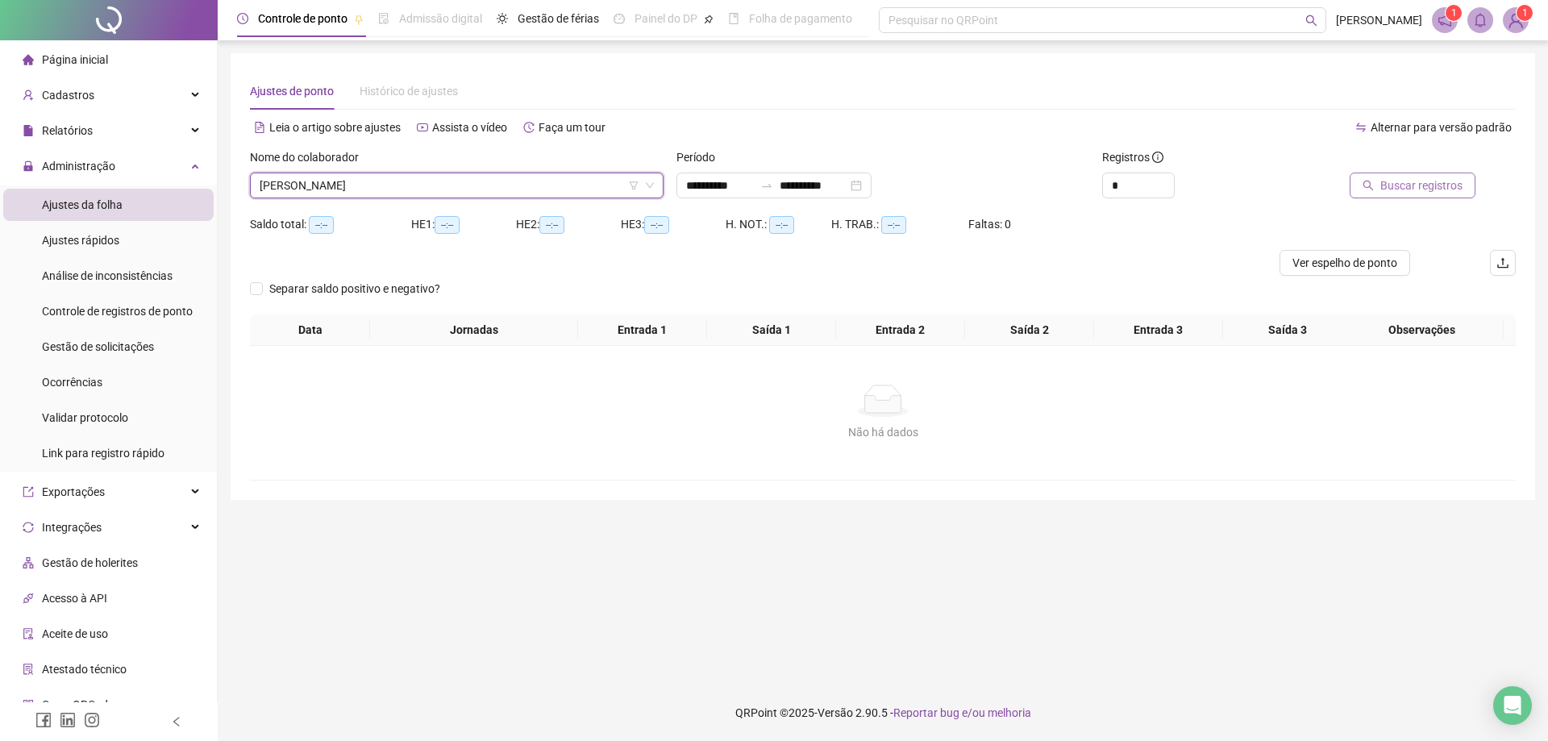
click at [1401, 189] on span "Buscar registros" at bounding box center [1421, 186] width 82 height 18
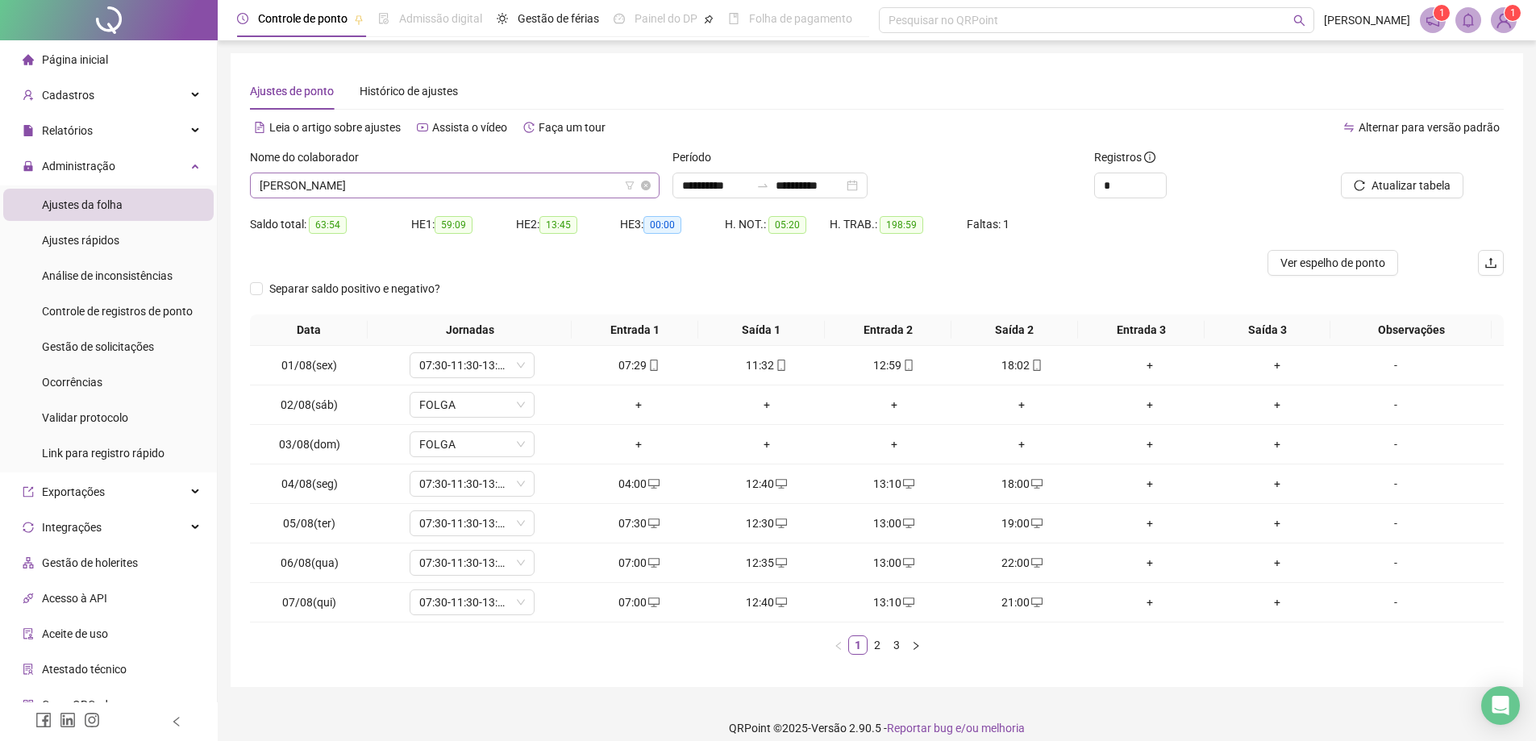
click at [503, 184] on span "[PERSON_NAME]" at bounding box center [455, 185] width 390 height 24
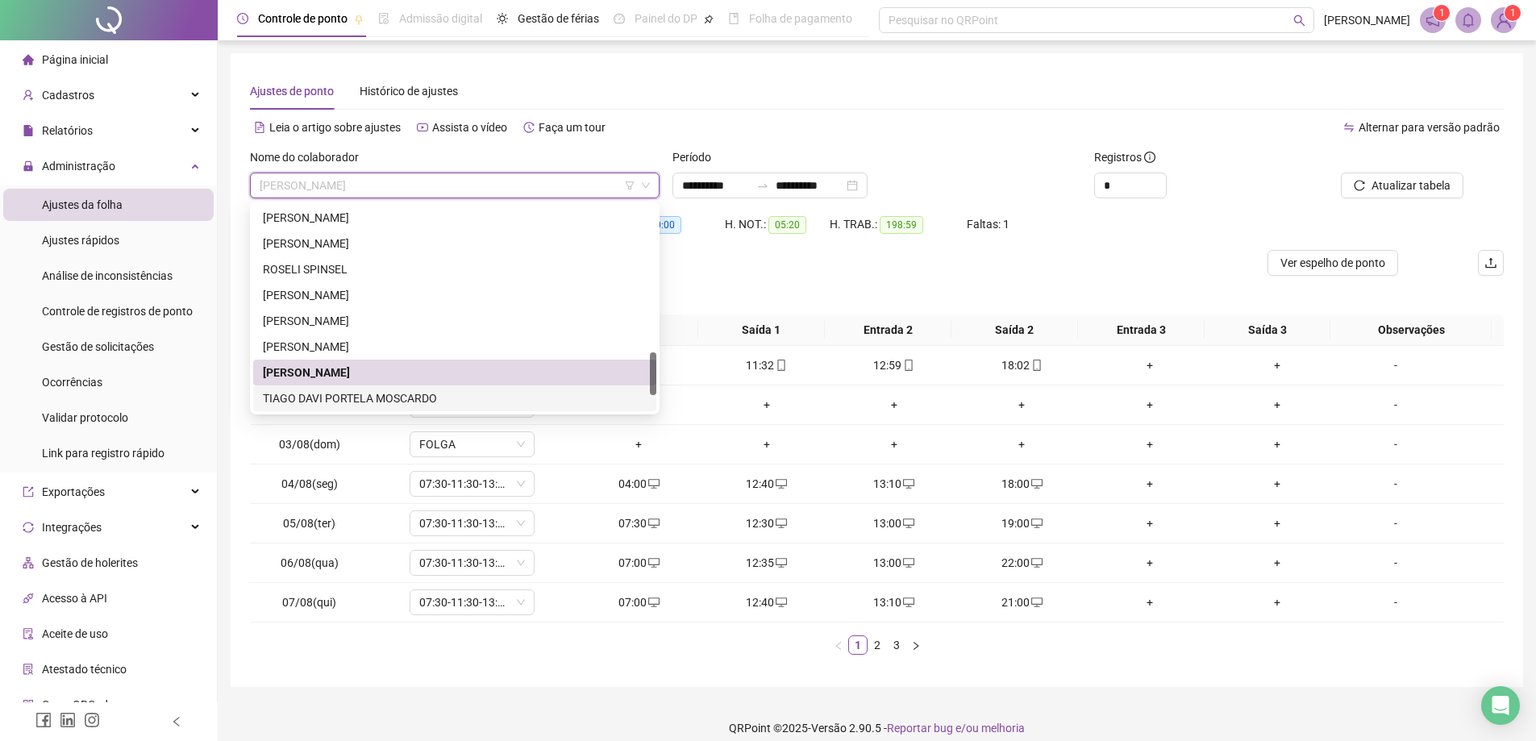
click at [395, 399] on div "TIAGO DAVI PORTELA MOSCARDO" at bounding box center [455, 398] width 384 height 18
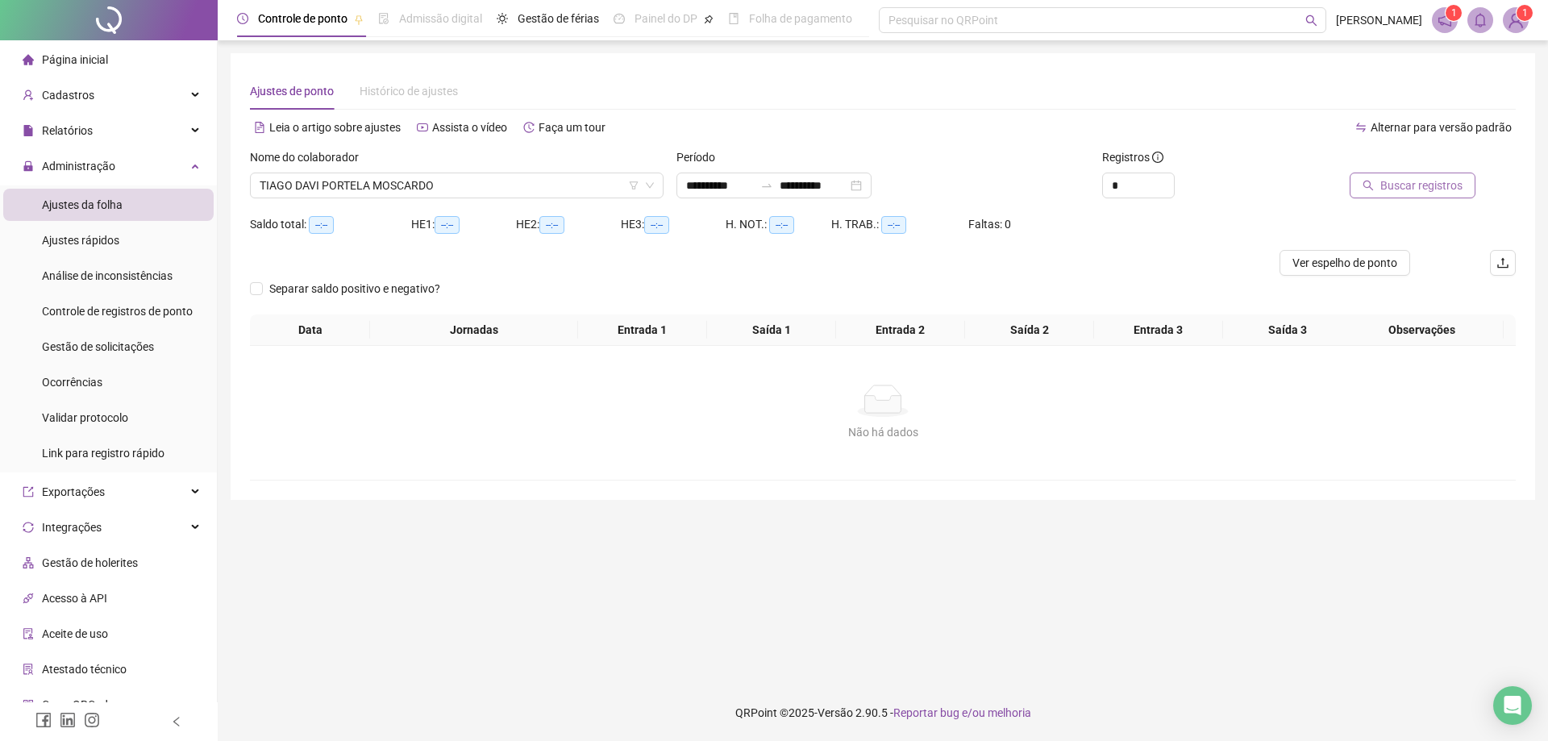
click at [1415, 187] on span "Buscar registros" at bounding box center [1421, 186] width 82 height 18
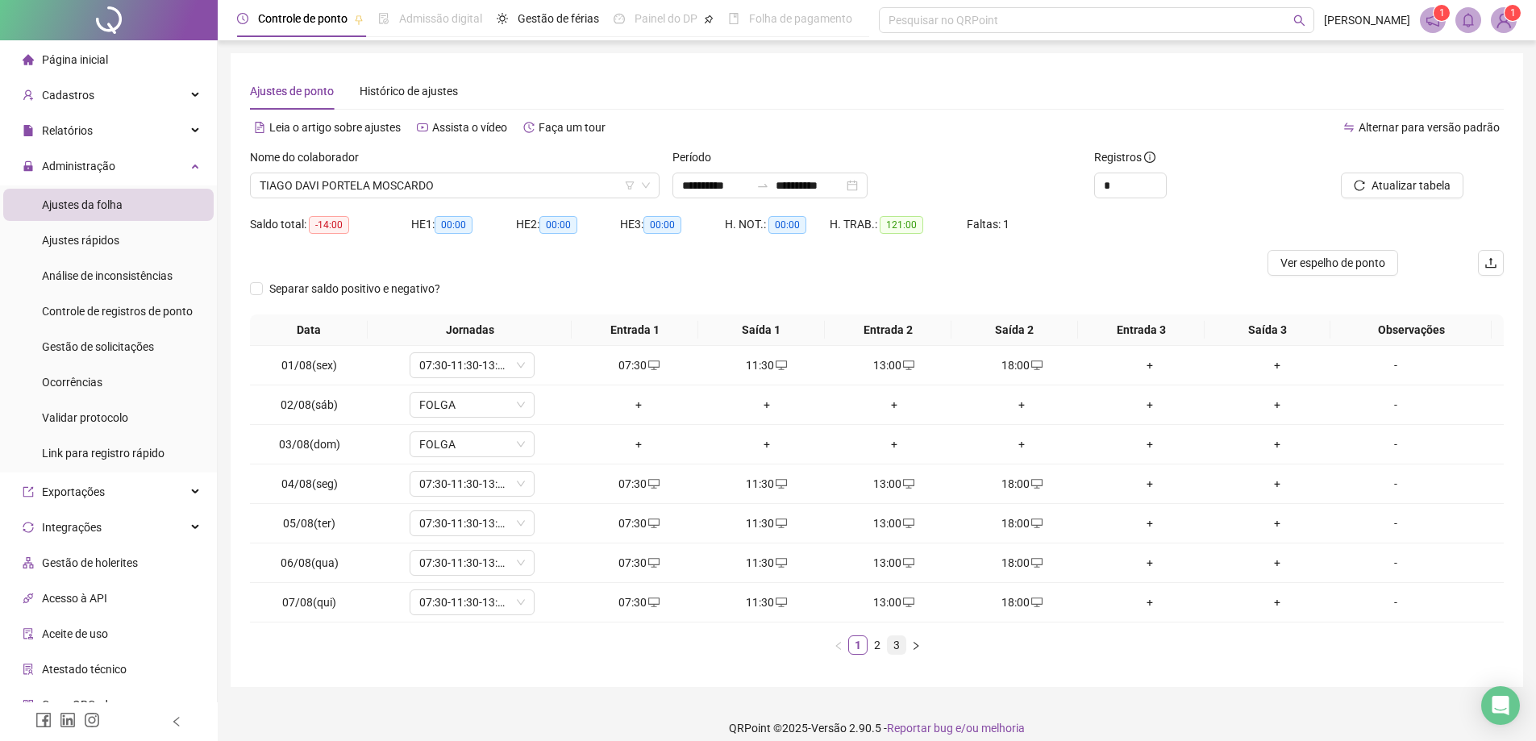
click at [897, 644] on link "3" at bounding box center [897, 645] width 18 height 18
click at [1012, 560] on div "+" at bounding box center [1021, 563] width 114 height 18
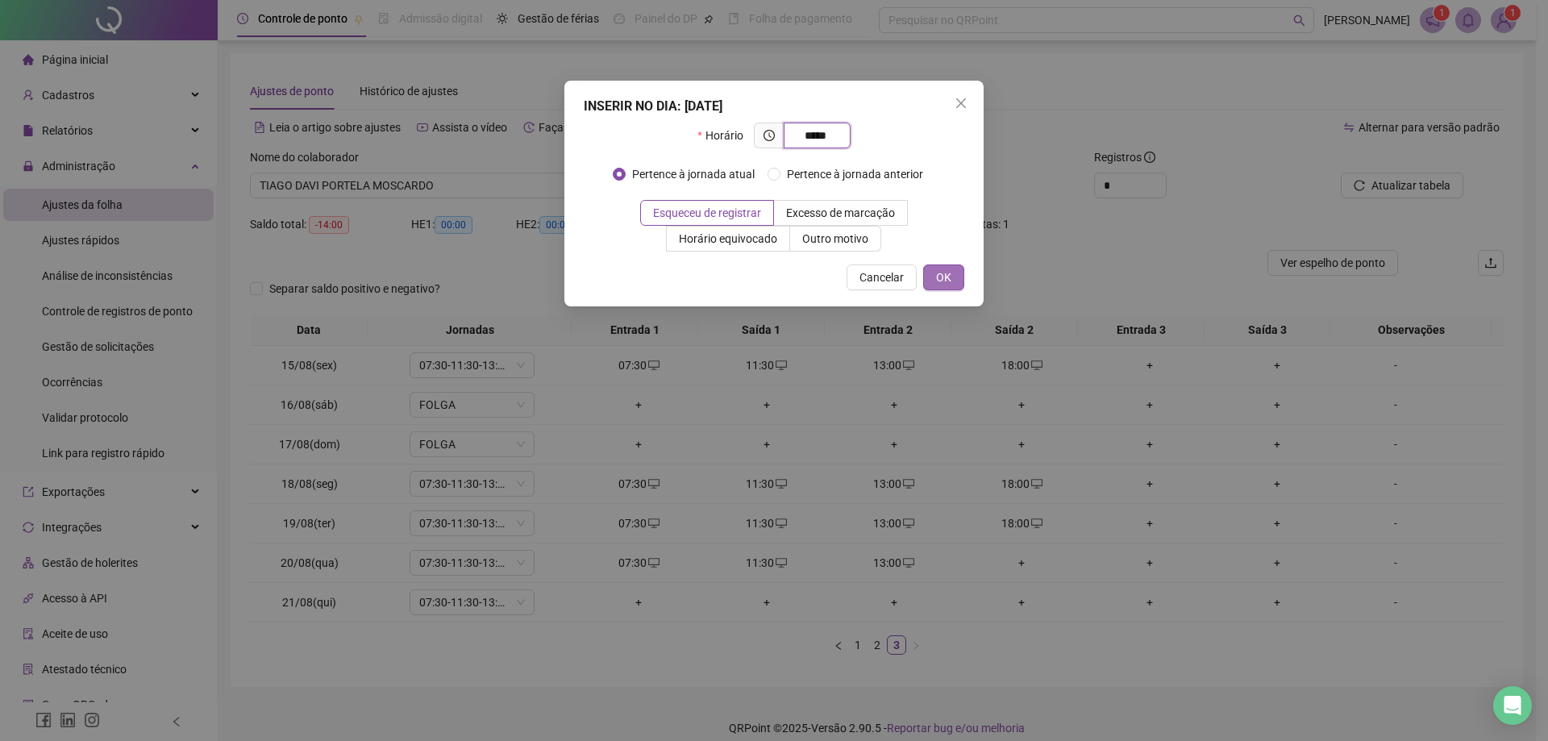
type input "*****"
click at [942, 274] on span "OK" at bounding box center [943, 277] width 15 height 18
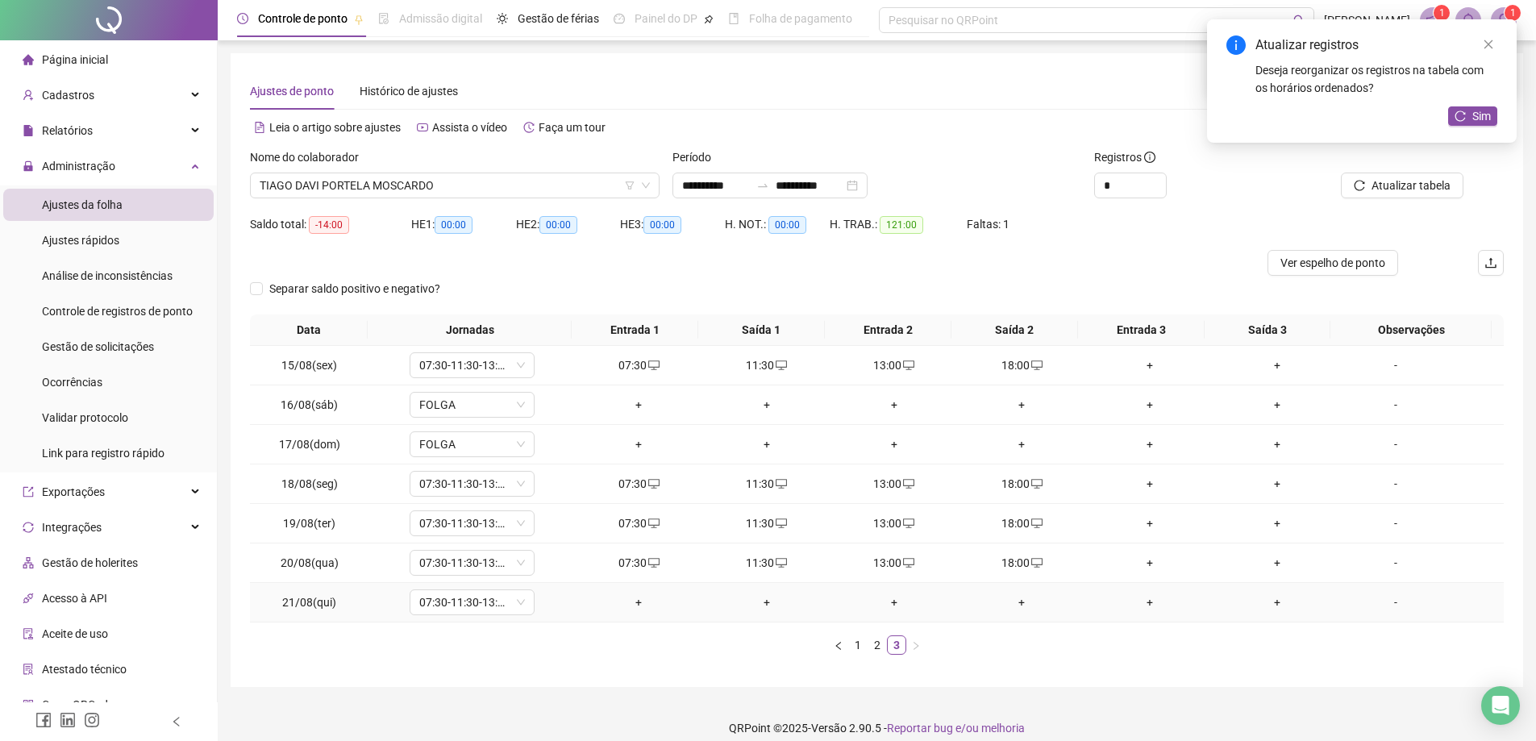
click at [629, 597] on div "+" at bounding box center [638, 602] width 114 height 18
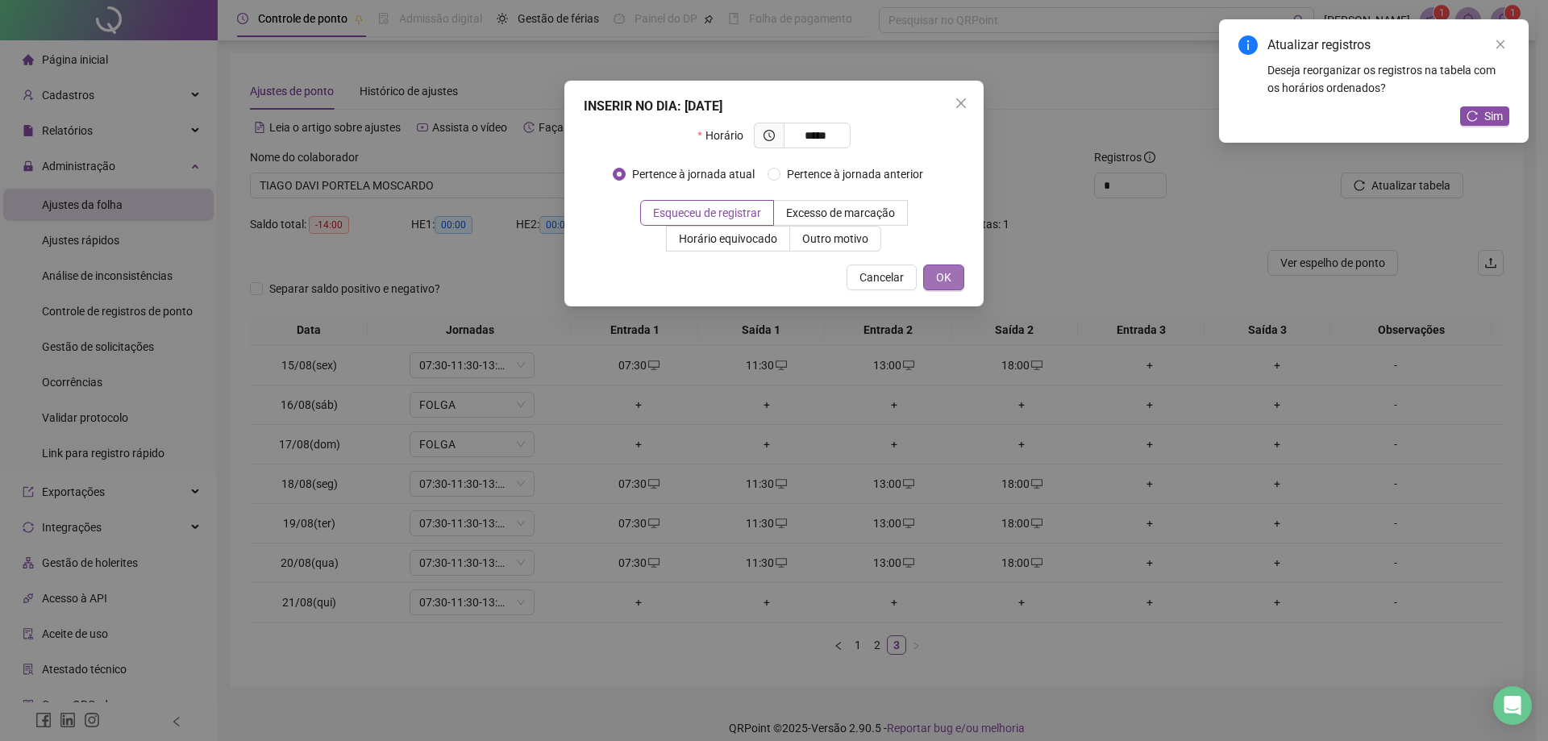
type input "*****"
click at [948, 277] on span "OK" at bounding box center [943, 277] width 15 height 18
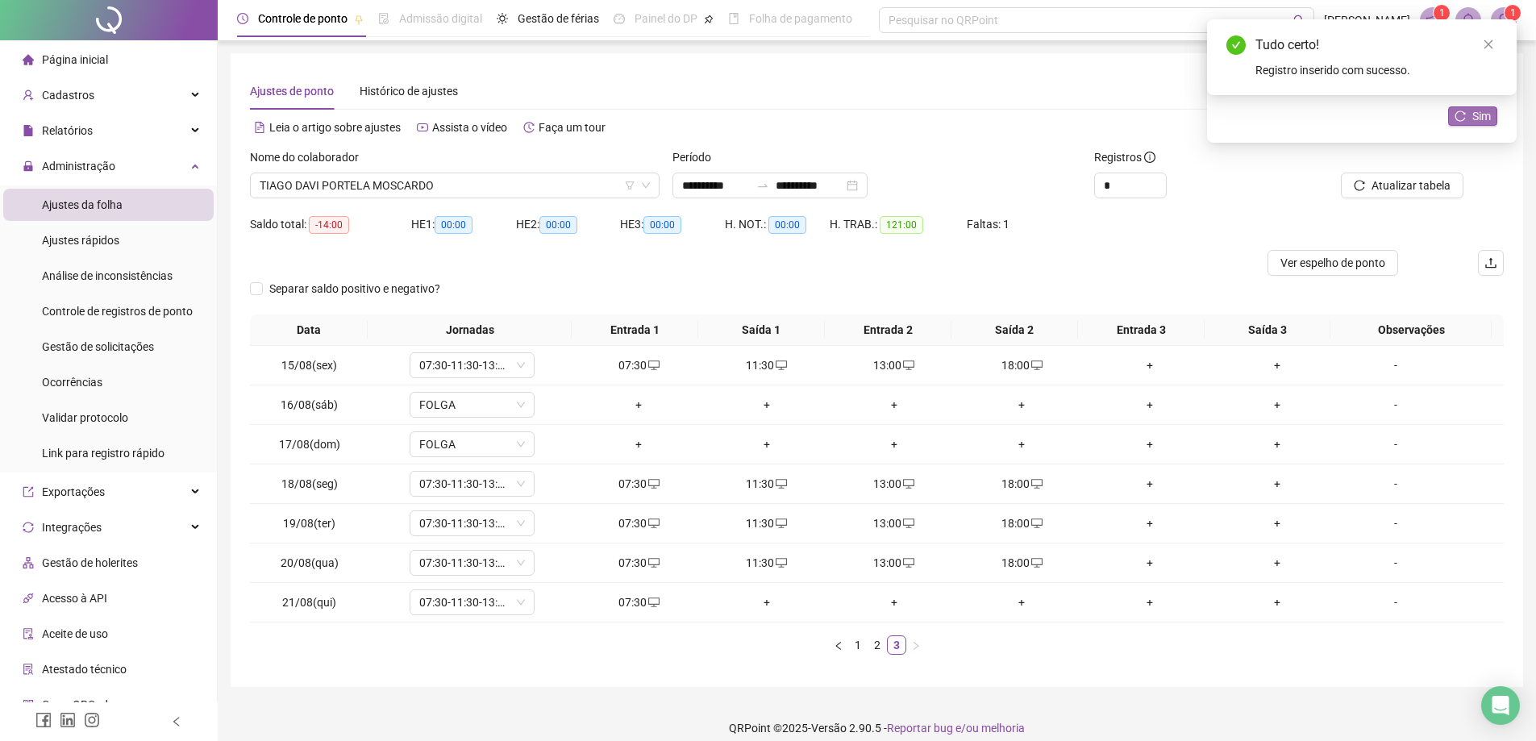
click at [1464, 114] on icon "reload" at bounding box center [1460, 115] width 11 height 11
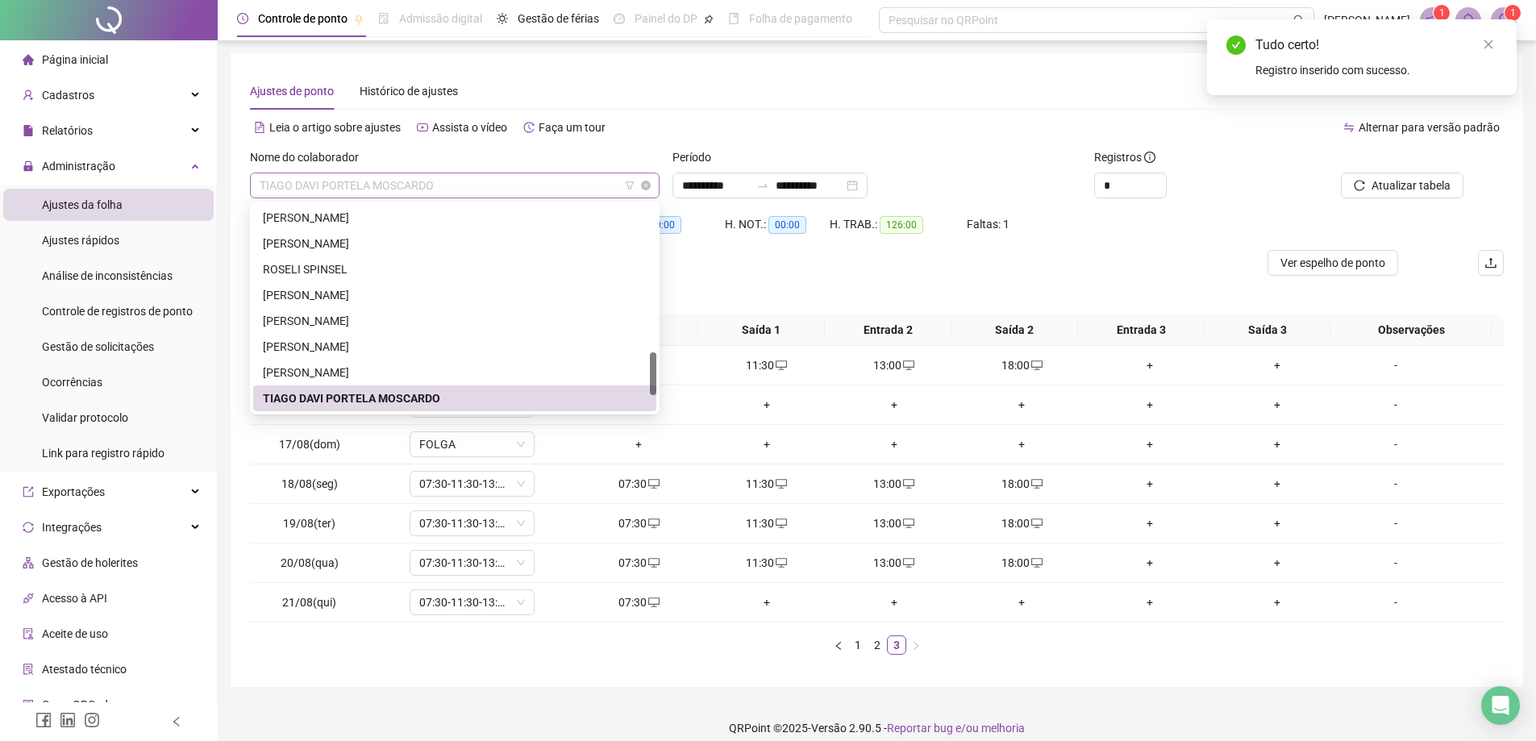
click at [468, 184] on span "TIAGO DAVI PORTELA MOSCARDO" at bounding box center [455, 185] width 390 height 24
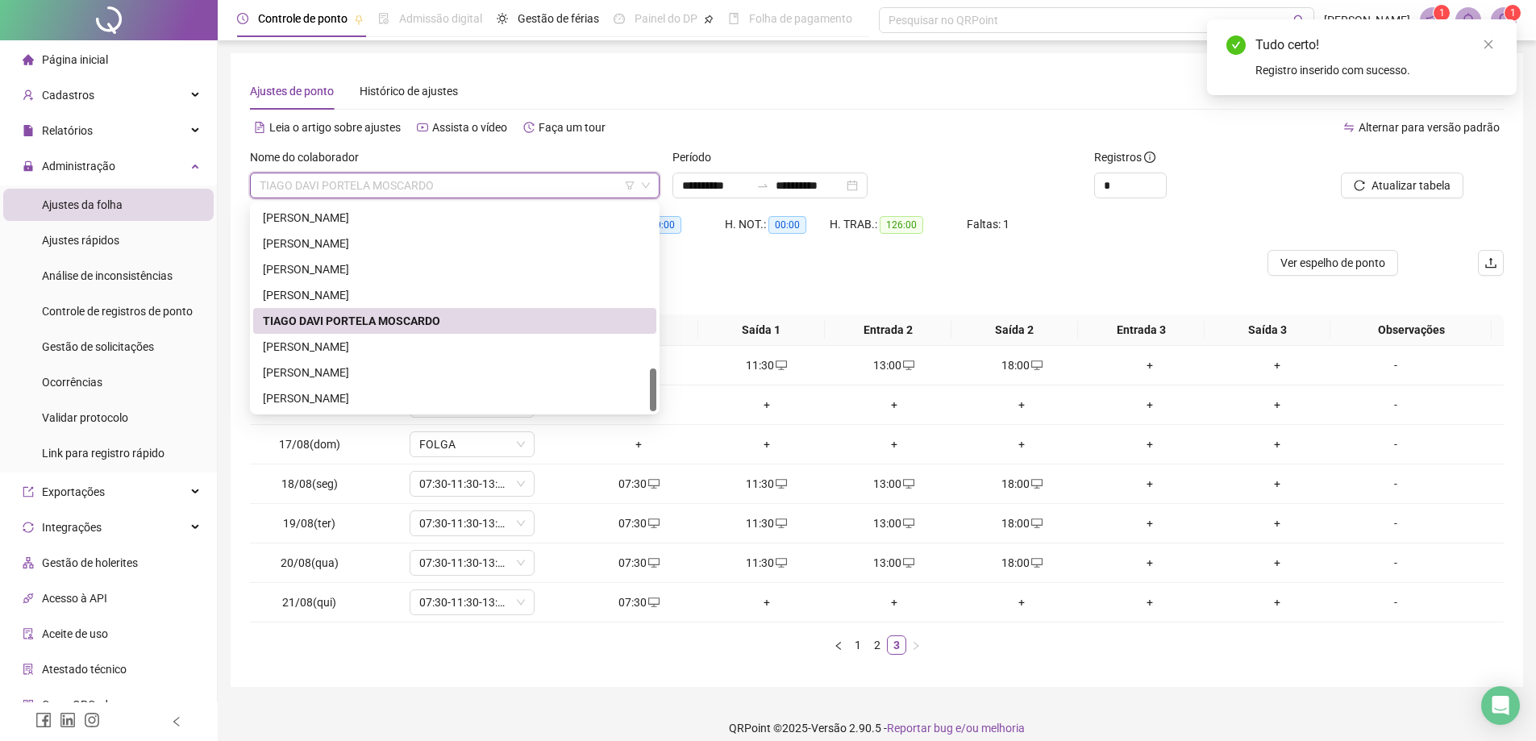
drag, startPoint x: 651, startPoint y: 376, endPoint x: 644, endPoint y: 408, distance: 33.1
click at [651, 410] on div at bounding box center [653, 389] width 6 height 43
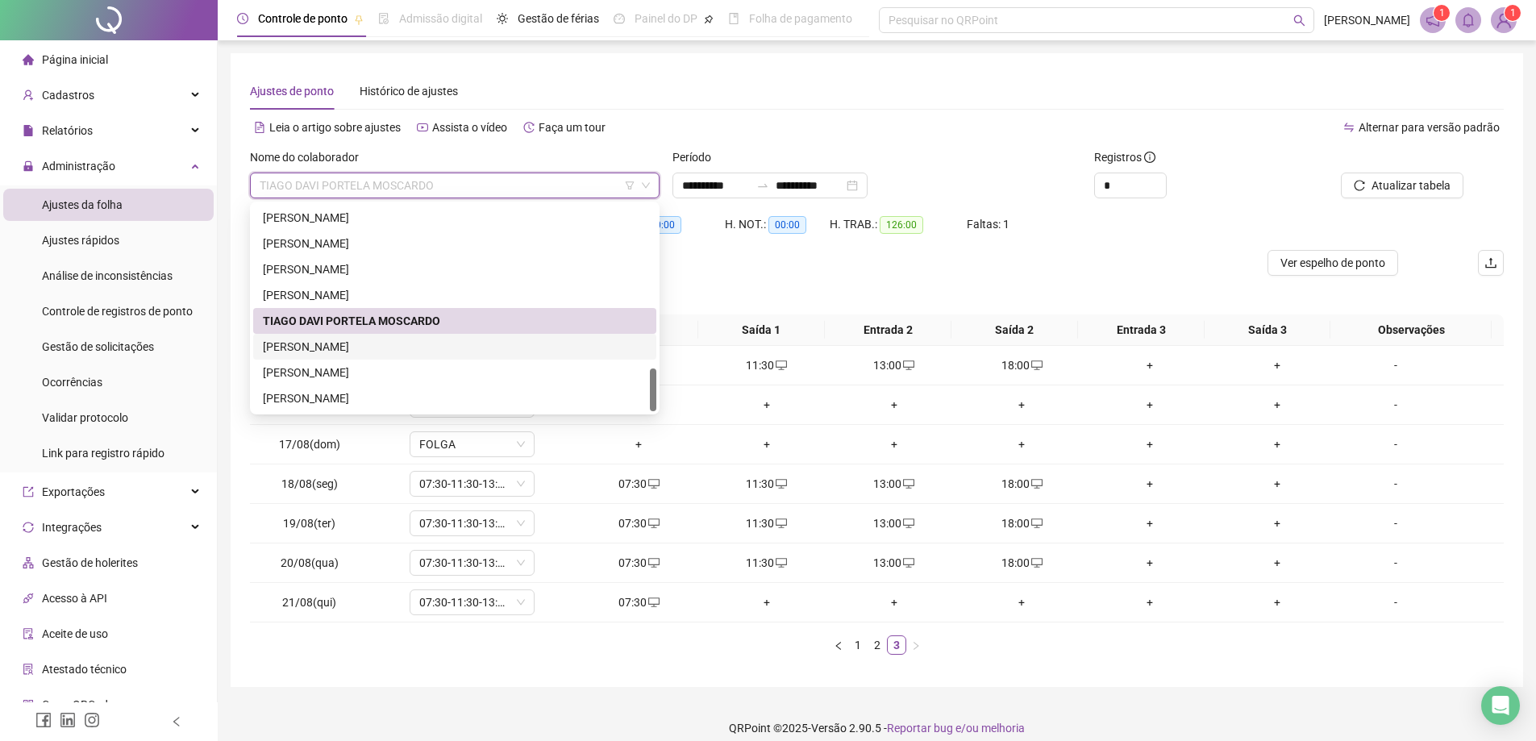
click at [397, 351] on div "[PERSON_NAME]" at bounding box center [455, 347] width 384 height 18
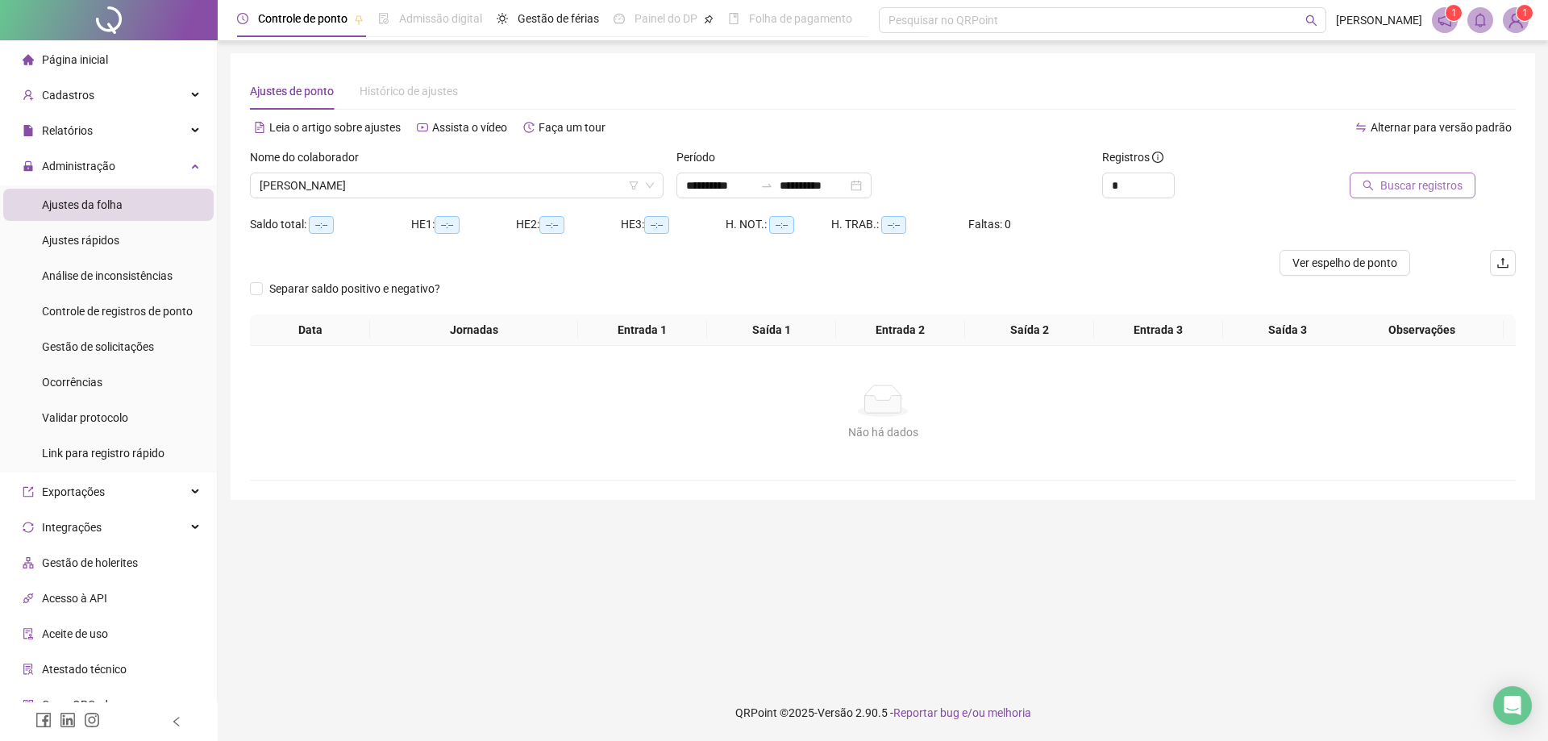
click at [1417, 188] on span "Buscar registros" at bounding box center [1421, 186] width 82 height 18
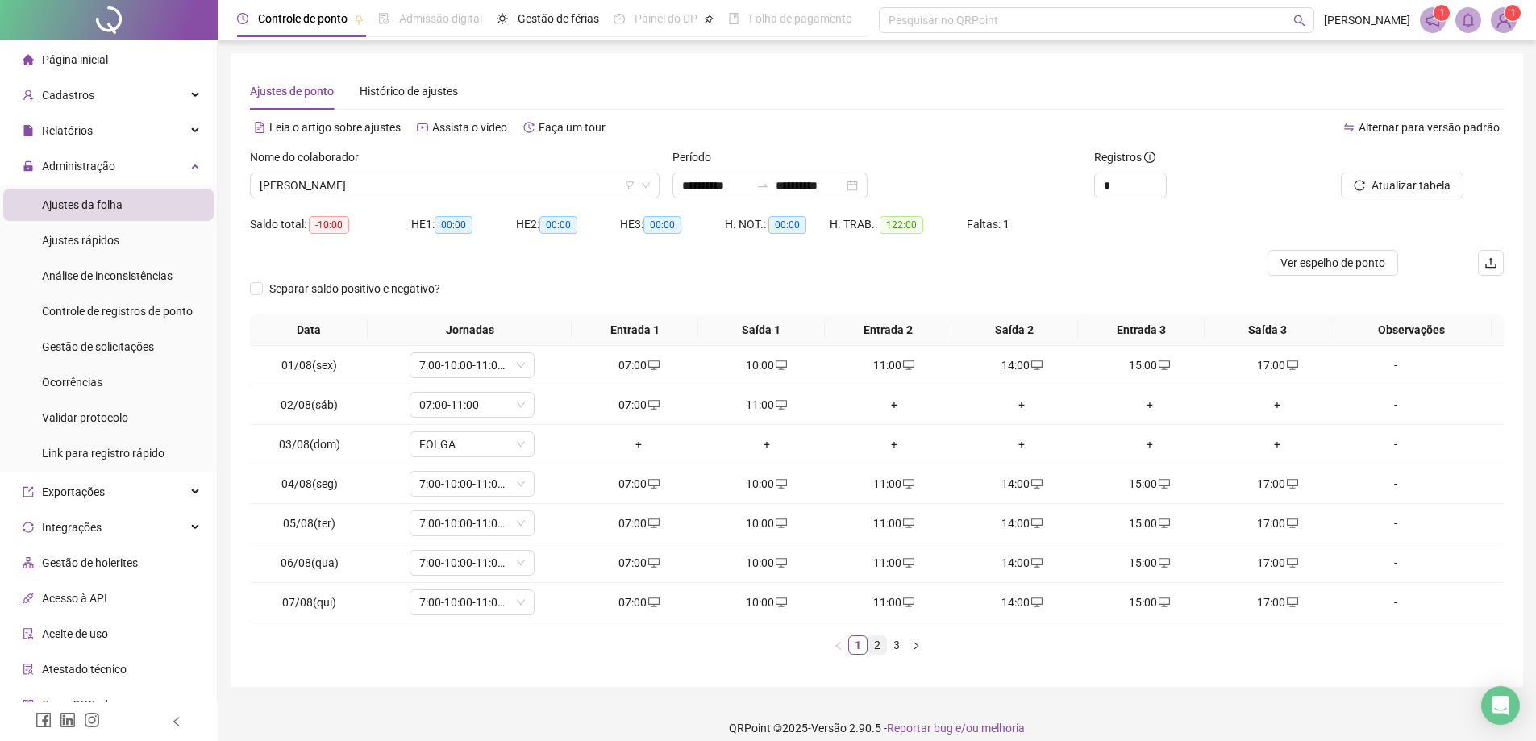
click at [878, 651] on link "2" at bounding box center [877, 645] width 18 height 18
click at [895, 646] on link "3" at bounding box center [897, 645] width 18 height 18
click at [1134, 568] on div "+" at bounding box center [1150, 563] width 114 height 18
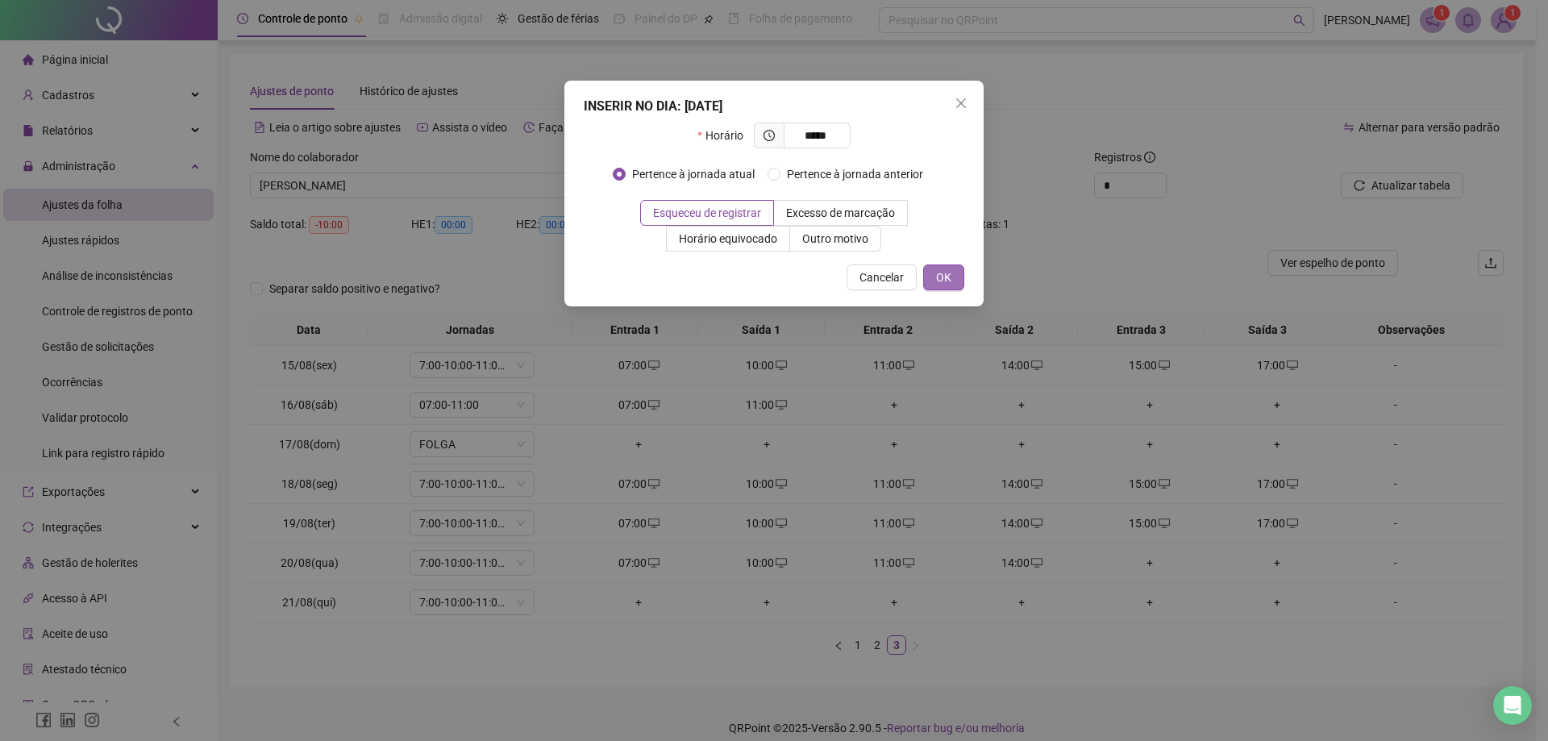
type input "*****"
click at [947, 279] on span "OK" at bounding box center [943, 277] width 15 height 18
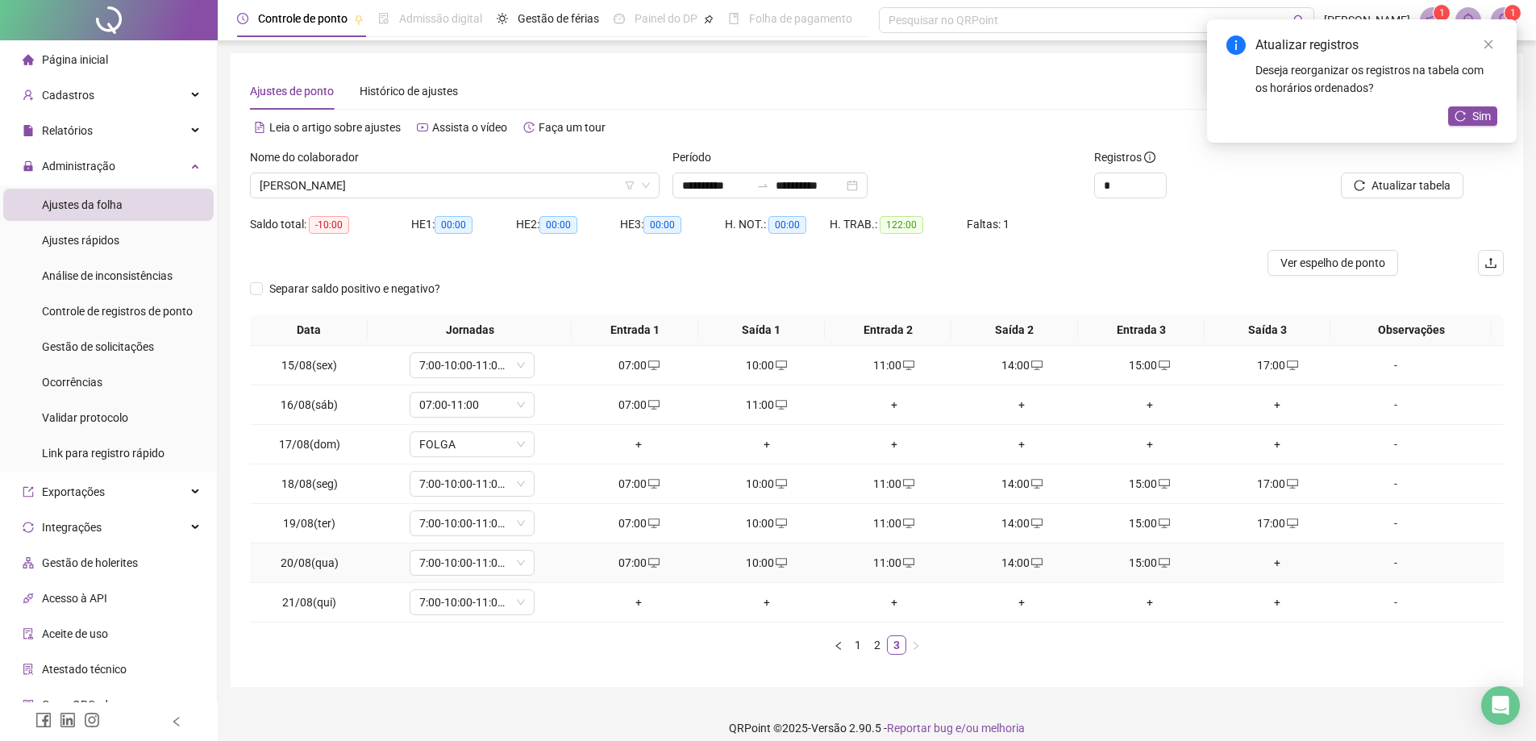
click at [1271, 562] on div "+" at bounding box center [1277, 563] width 114 height 18
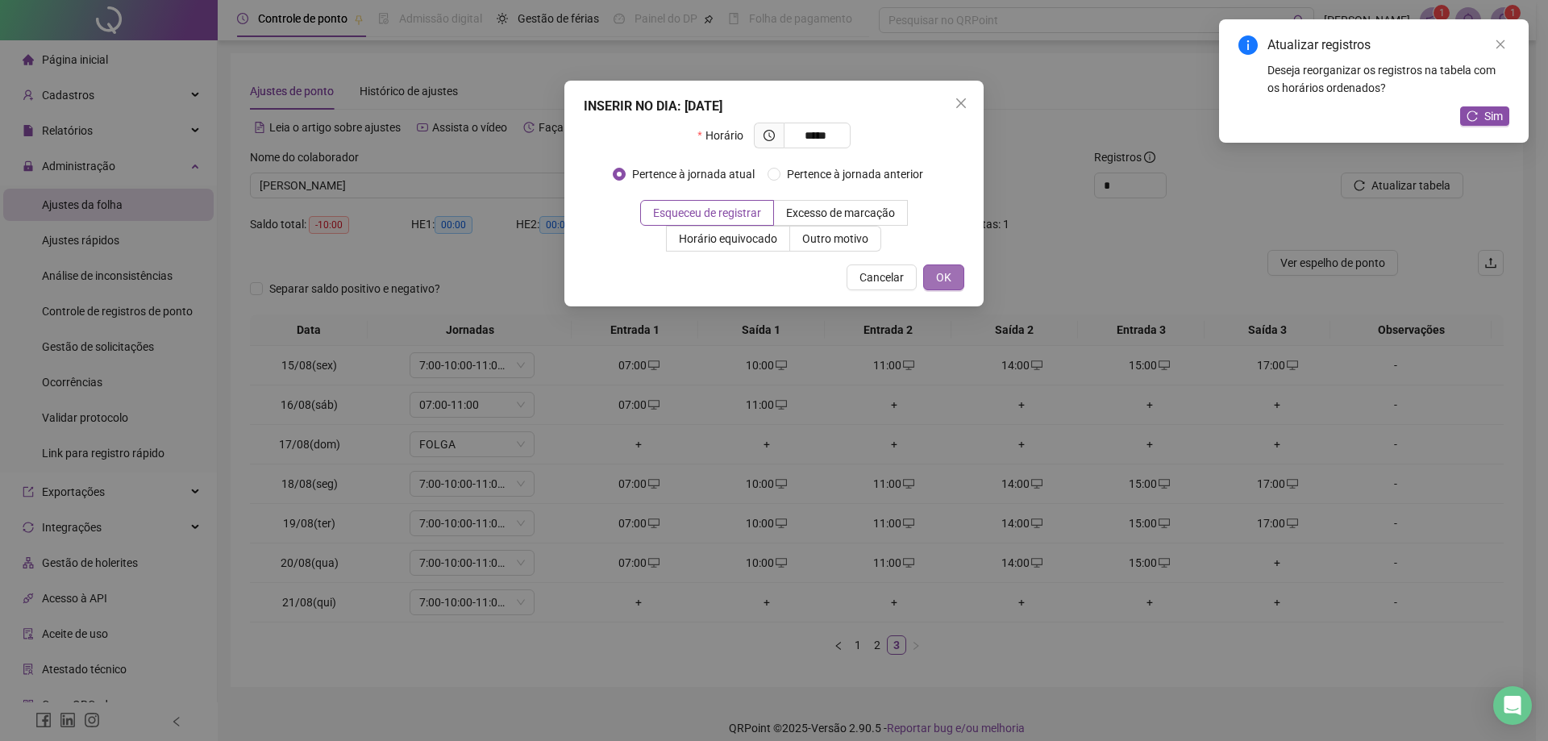
type input "*****"
click at [944, 271] on span "OK" at bounding box center [943, 277] width 15 height 18
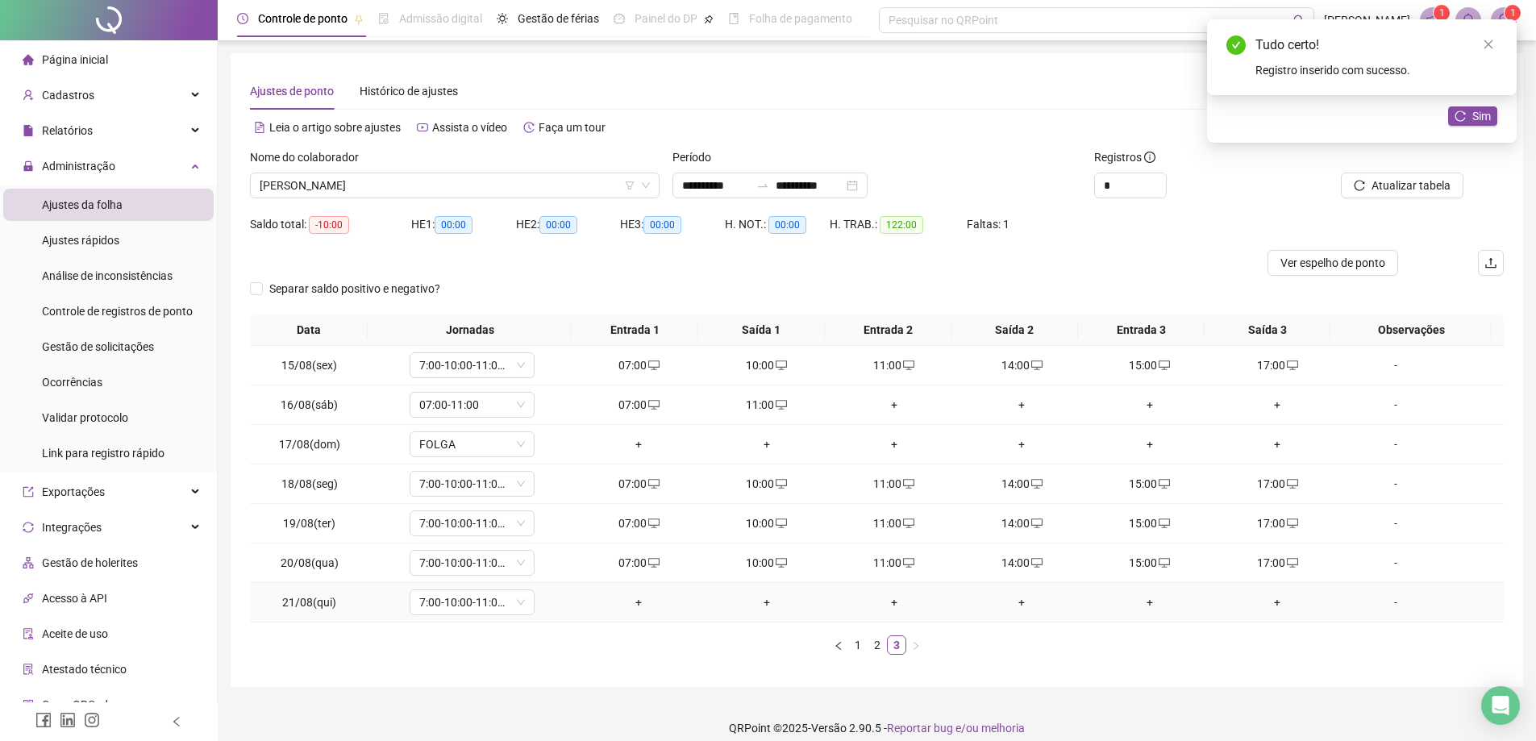
click at [626, 606] on div "+" at bounding box center [638, 602] width 114 height 18
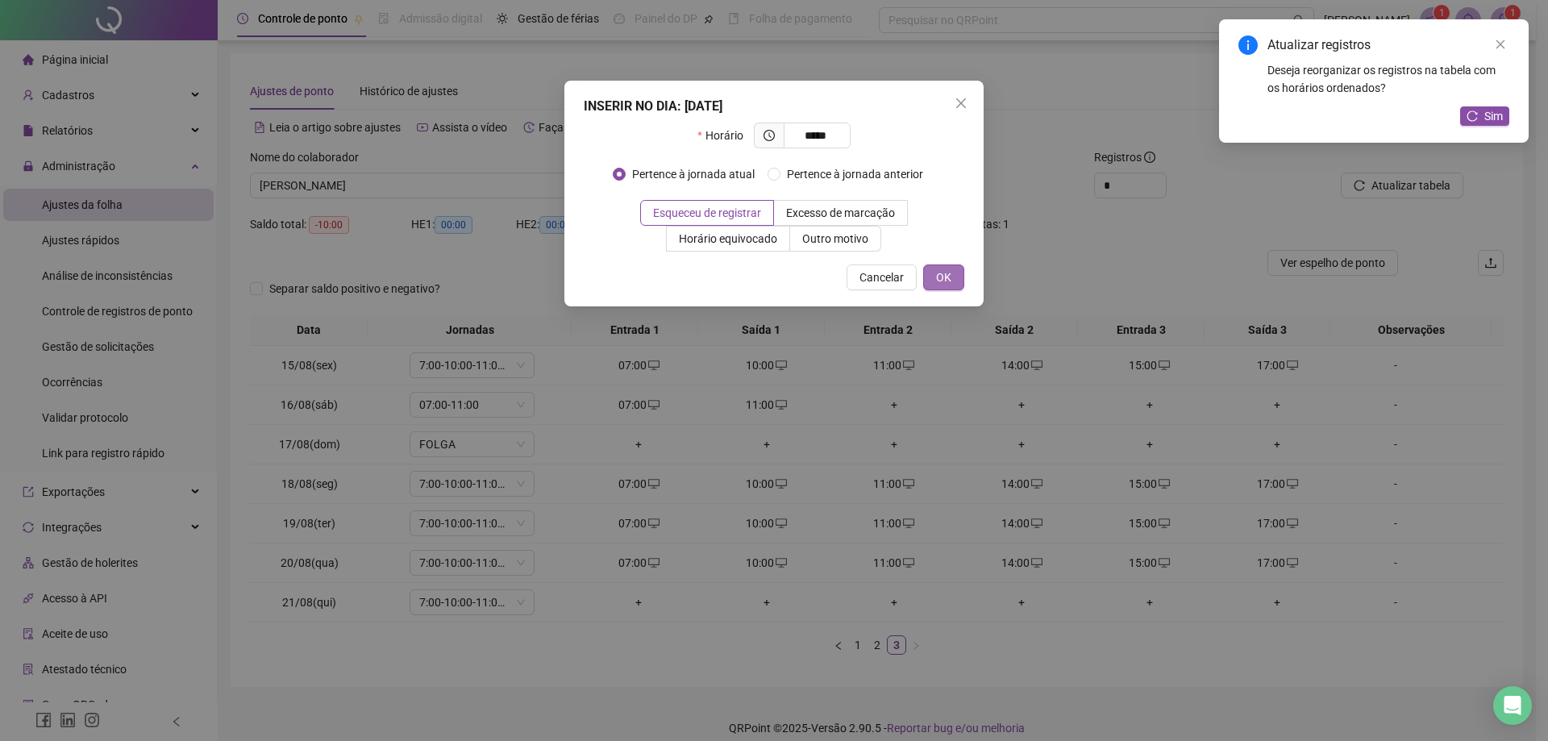
type input "*****"
click at [951, 275] on span "OK" at bounding box center [943, 277] width 15 height 18
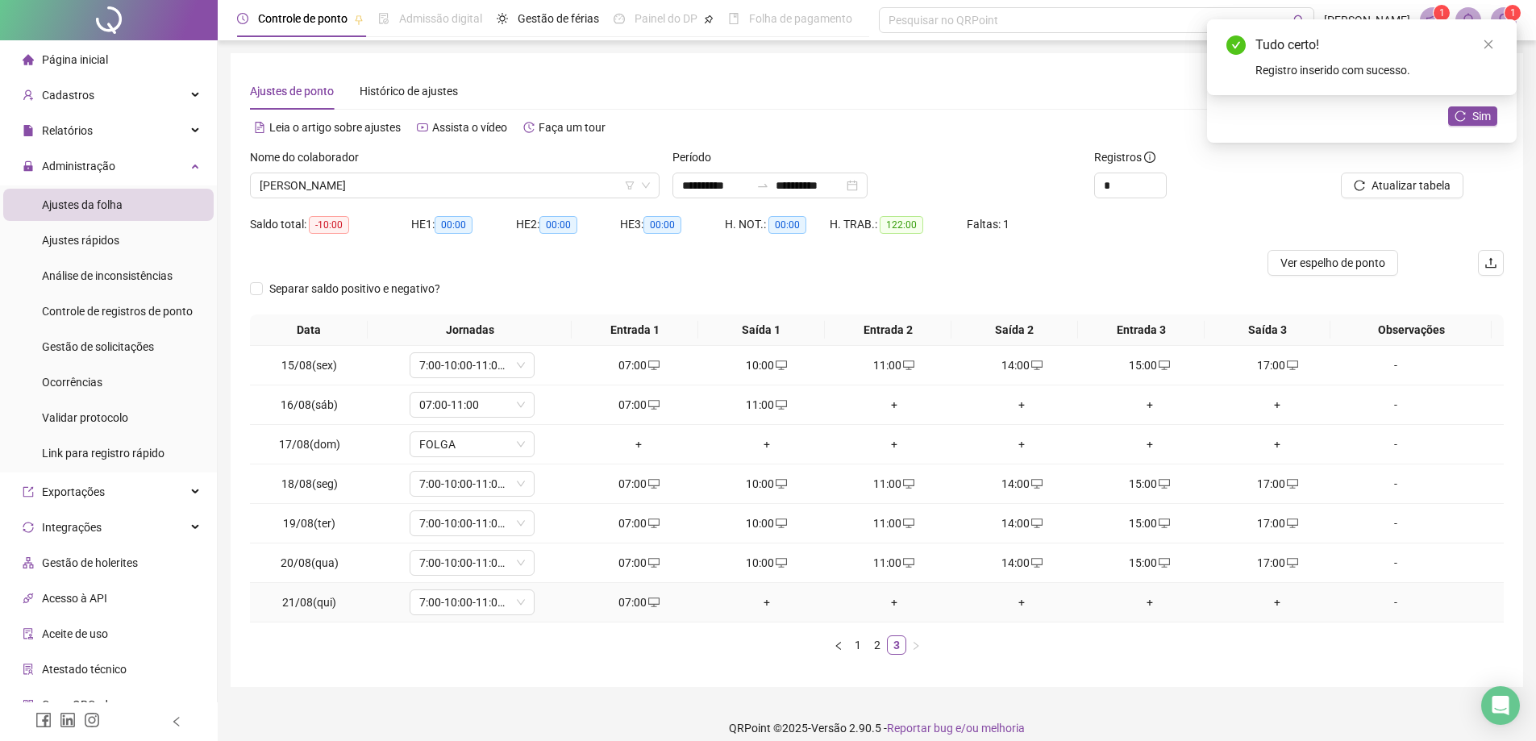
click at [755, 597] on div "+" at bounding box center [766, 602] width 114 height 18
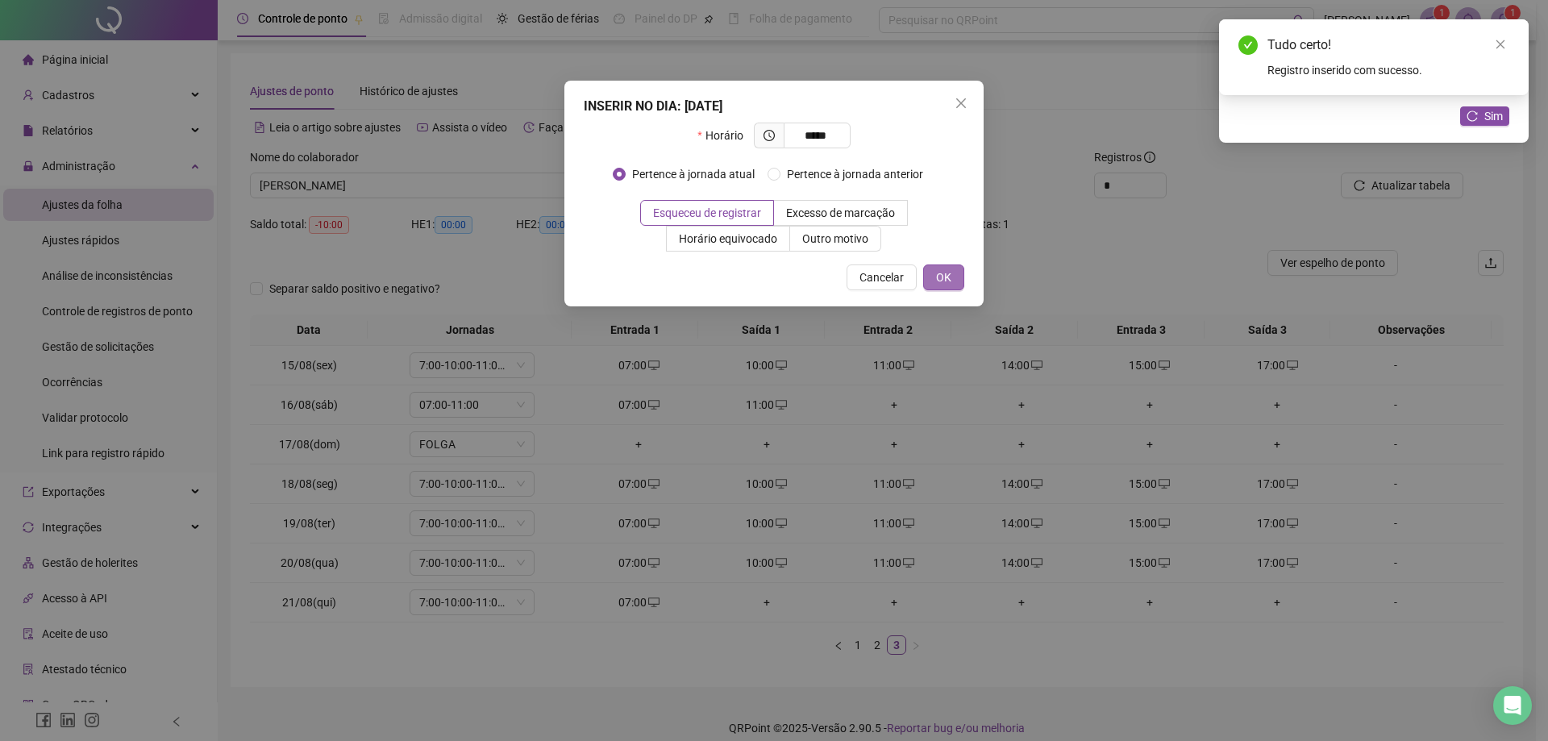
type input "*****"
click at [958, 287] on button "OK" at bounding box center [943, 277] width 41 height 26
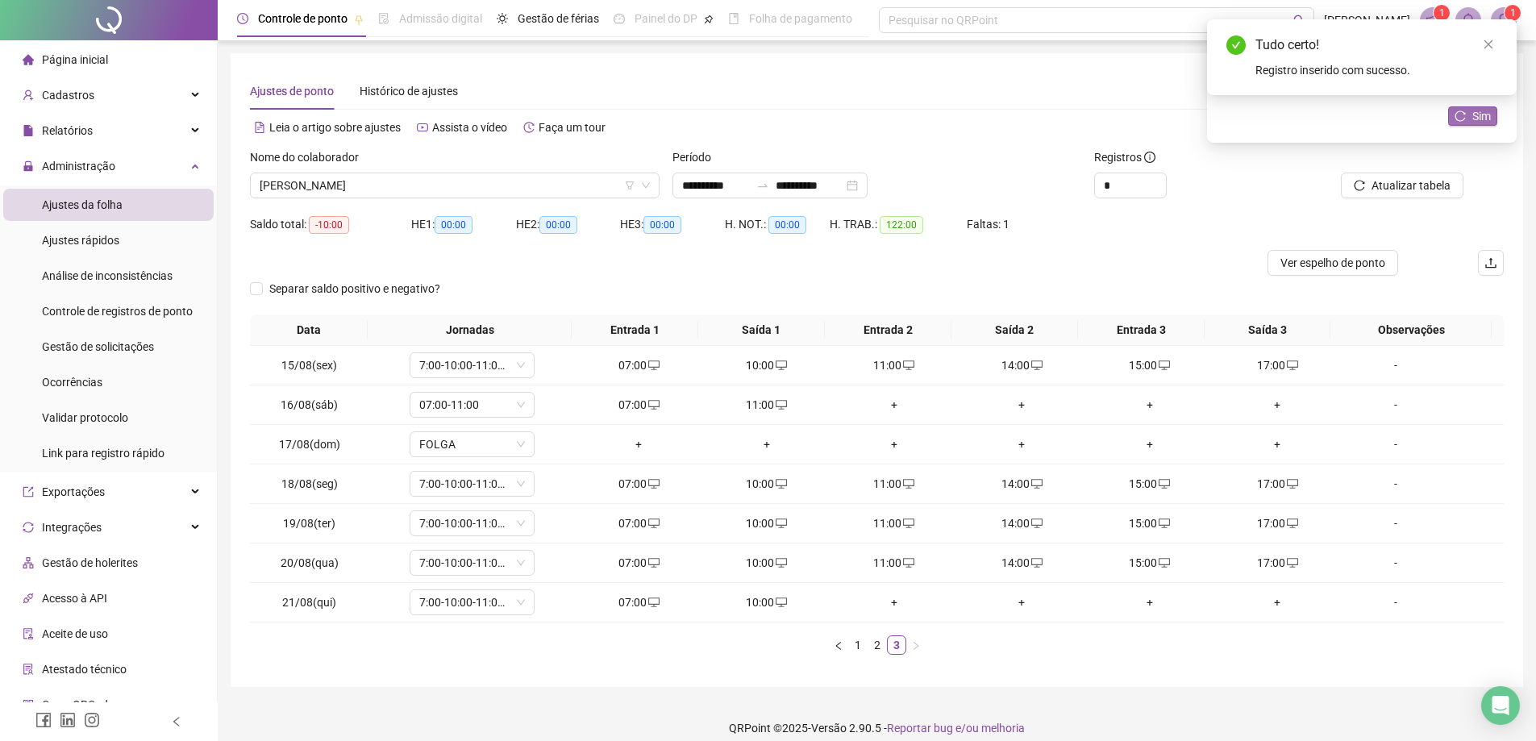
click at [1474, 113] on span "Sim" at bounding box center [1481, 116] width 19 height 18
click at [440, 188] on span "[PERSON_NAME]" at bounding box center [455, 185] width 390 height 24
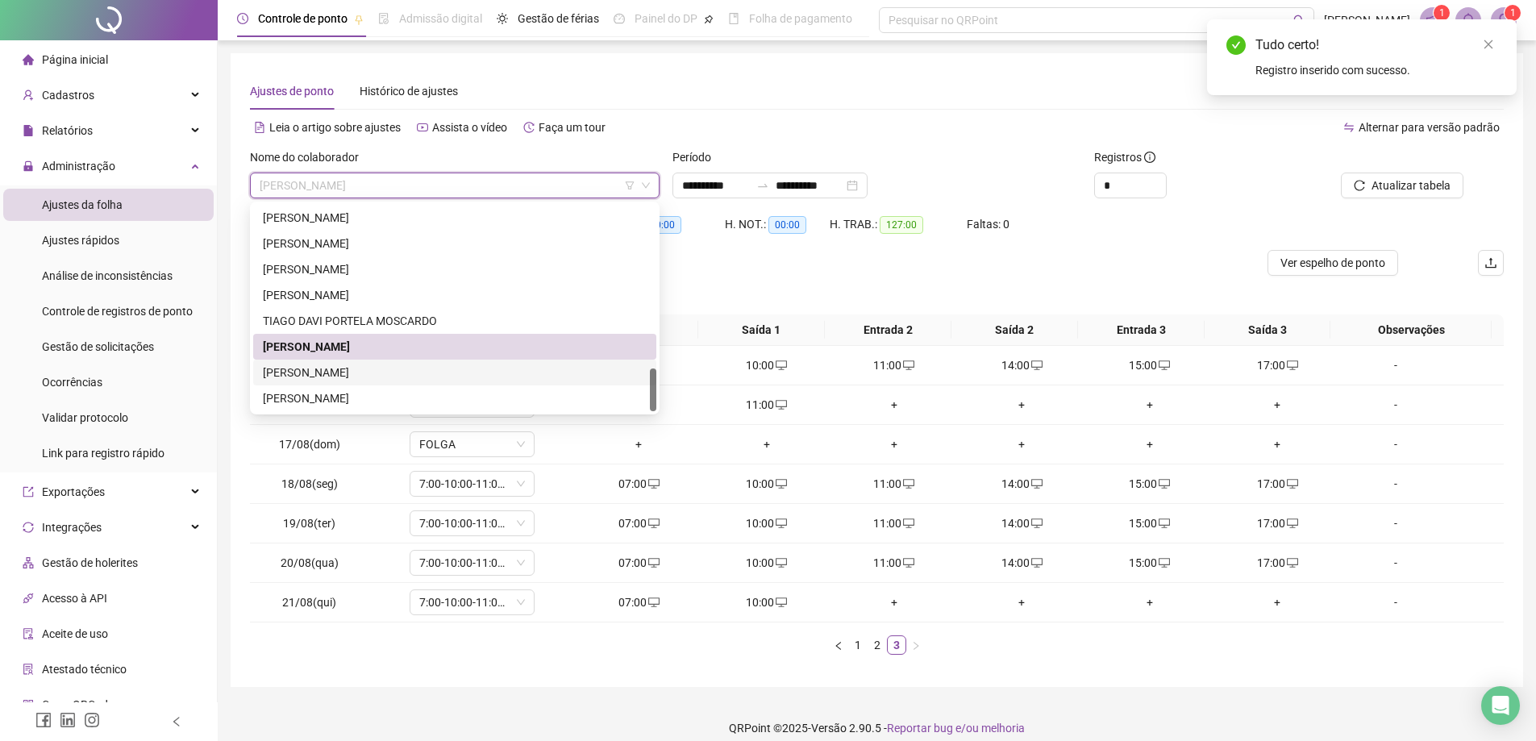
click at [397, 379] on div "[PERSON_NAME]" at bounding box center [455, 373] width 384 height 18
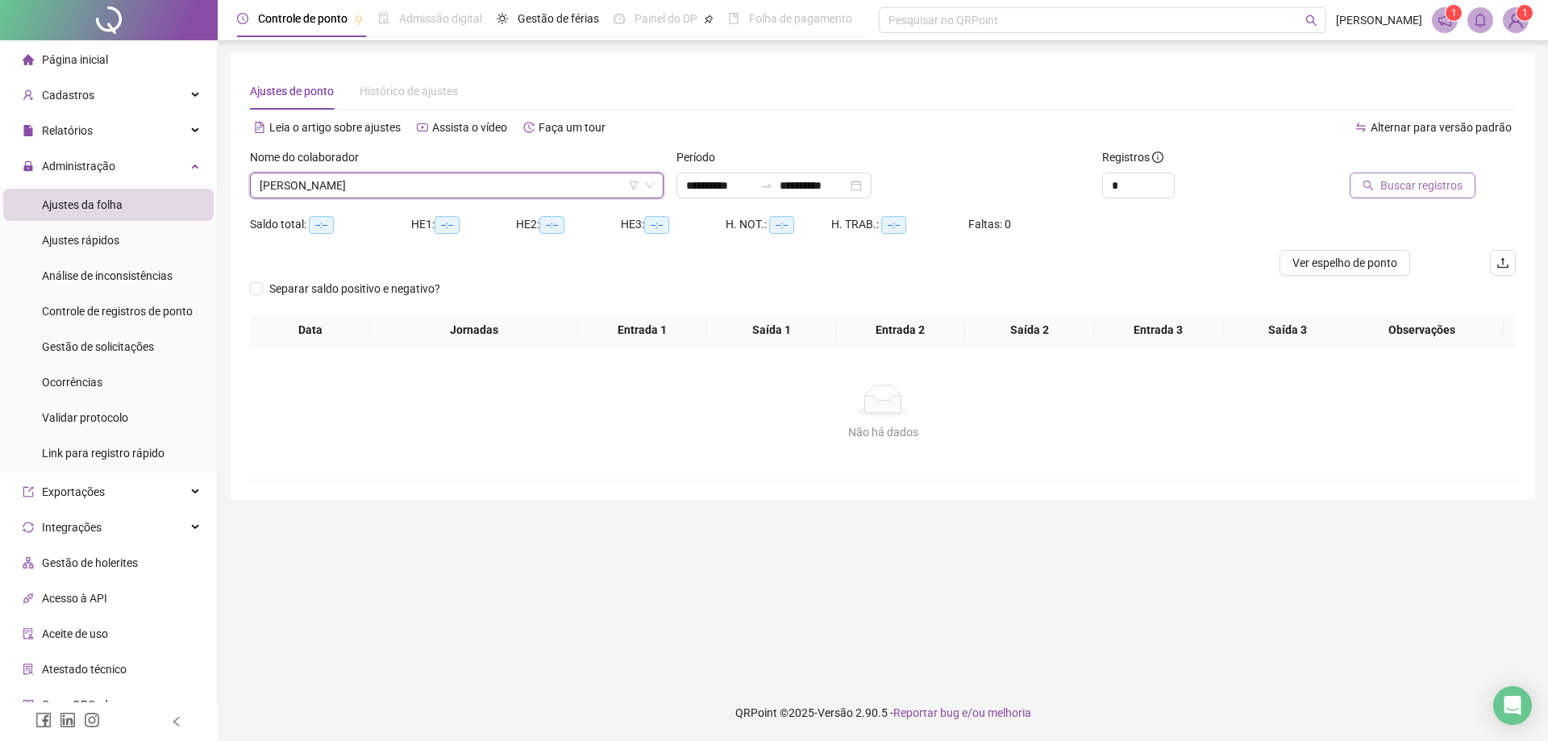
click at [1426, 184] on span "Buscar registros" at bounding box center [1421, 186] width 82 height 18
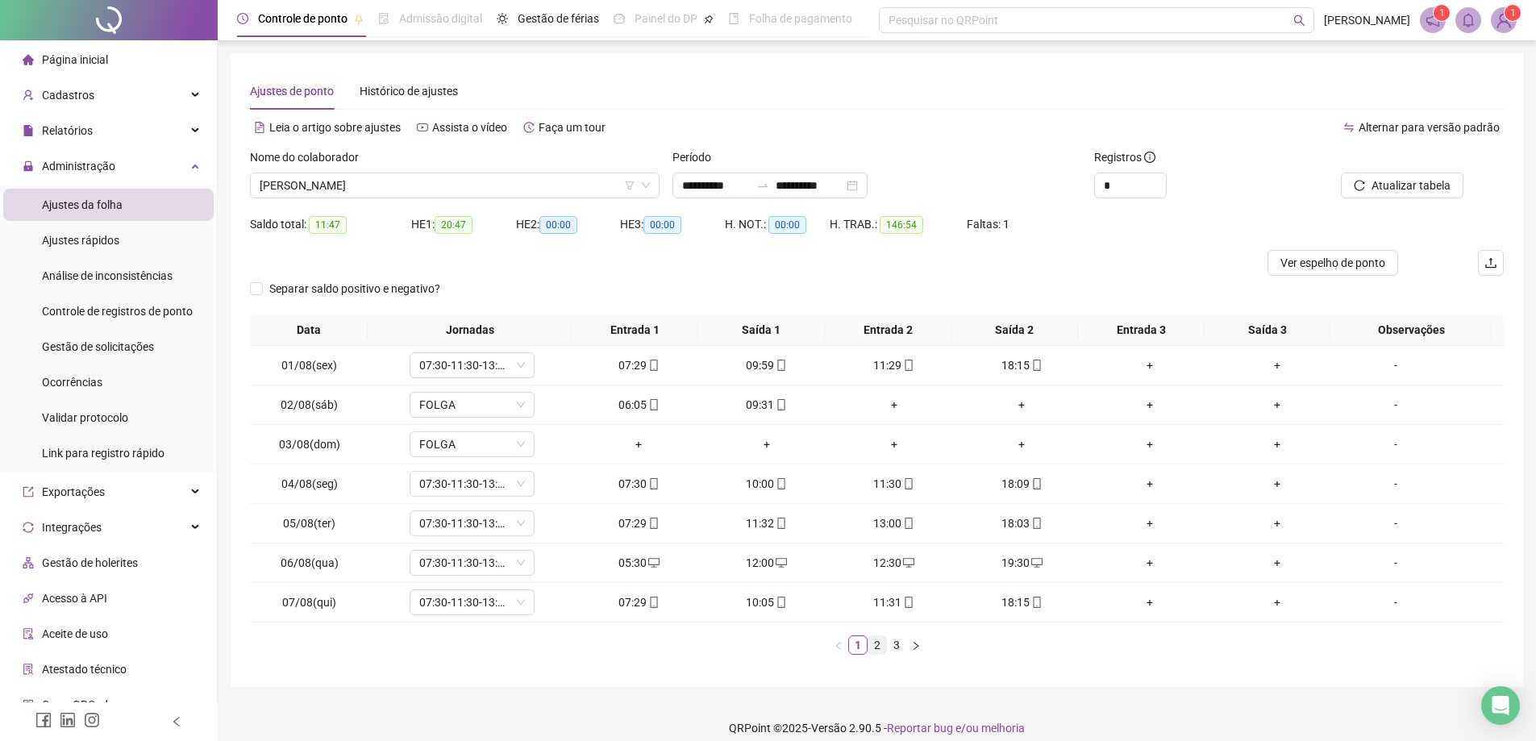
click at [876, 651] on link "2" at bounding box center [877, 645] width 18 height 18
click at [894, 649] on link "3" at bounding box center [897, 645] width 18 height 18
click at [485, 176] on span "[PERSON_NAME]" at bounding box center [455, 185] width 390 height 24
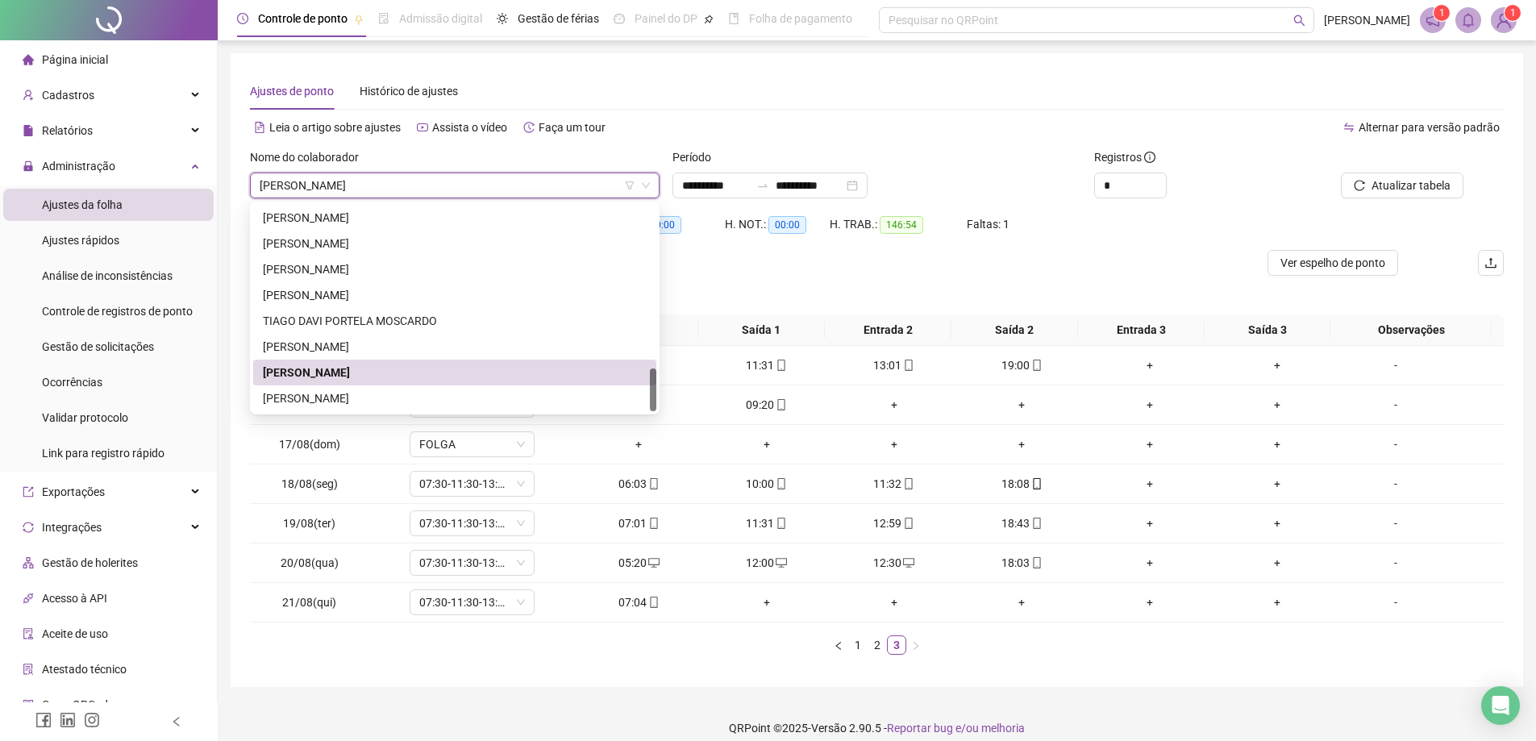
click at [927, 131] on div "Alternar para versão padrão" at bounding box center [1190, 127] width 627 height 26
click at [442, 184] on span "[PERSON_NAME]" at bounding box center [455, 185] width 390 height 24
click at [400, 393] on div "[PERSON_NAME]" at bounding box center [455, 398] width 384 height 18
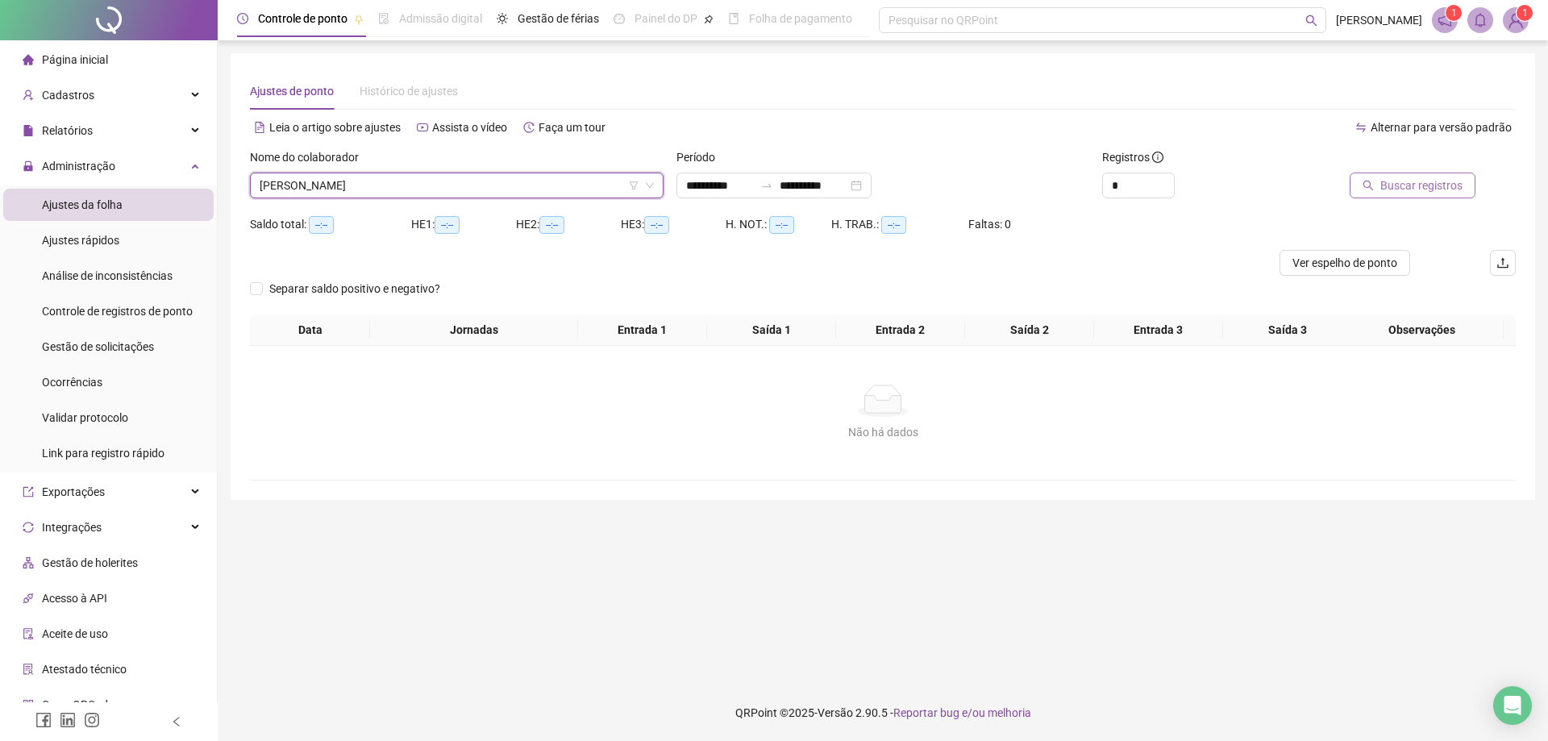
click at [1421, 185] on span "Buscar registros" at bounding box center [1421, 186] width 82 height 18
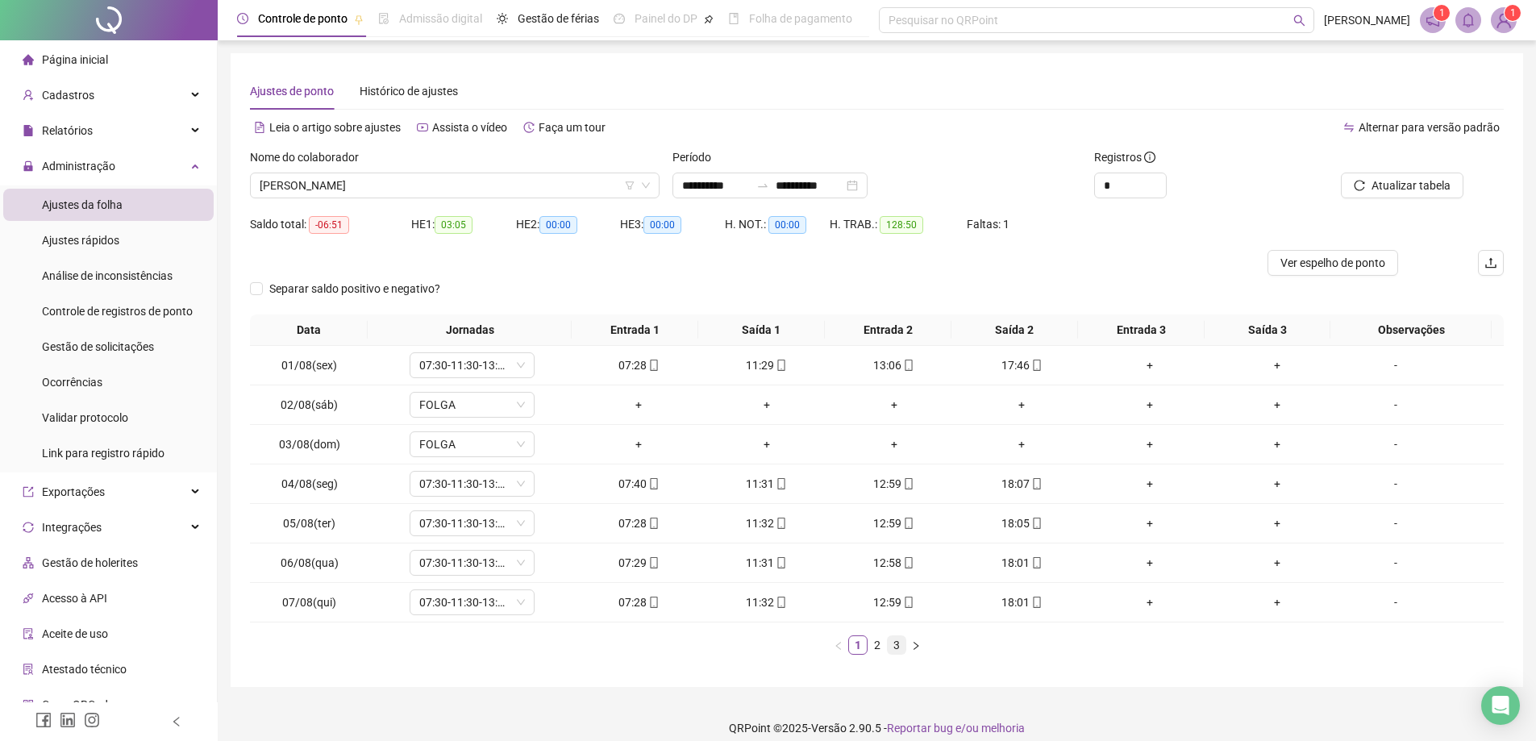
click at [897, 644] on link "3" at bounding box center [897, 645] width 18 height 18
